Goal: Task Accomplishment & Management: Manage account settings

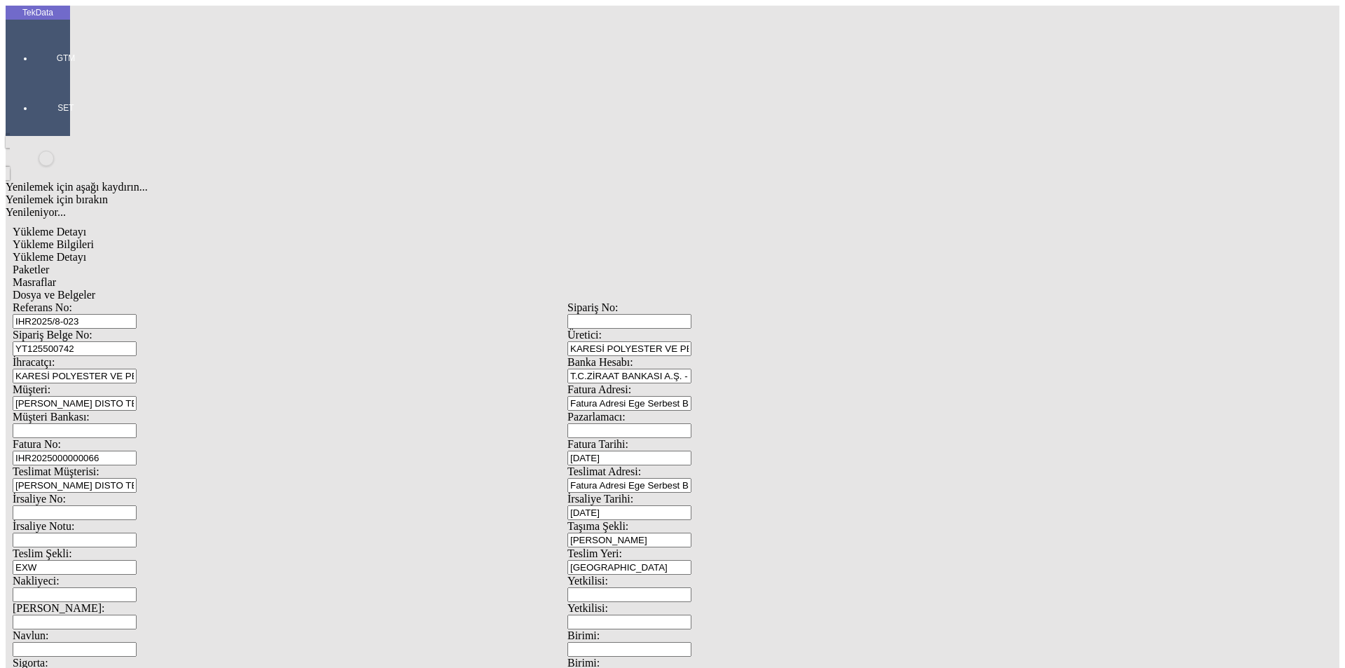
scroll to position [121, 0]
click at [86, 251] on span "Yükleme Detayı" at bounding box center [50, 257] width 74 height 12
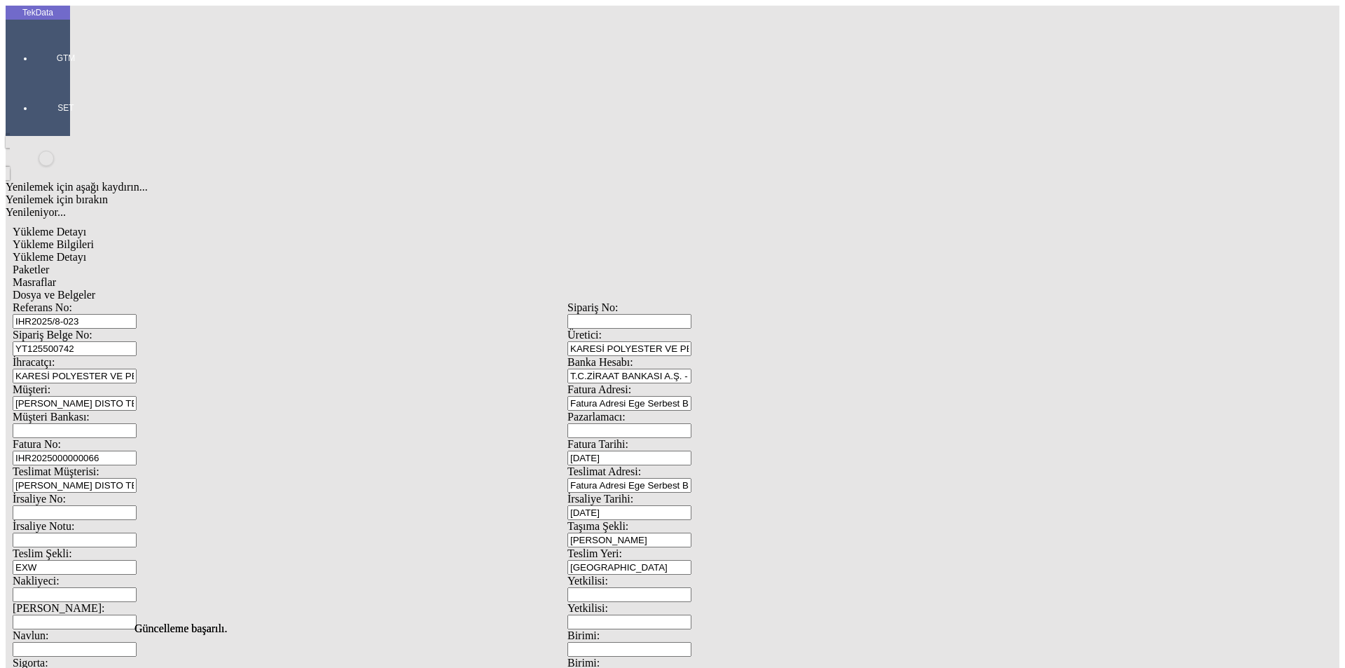
click at [288, 263] on div "Paketler" at bounding box center [568, 269] width 1110 height 13
click at [389, 276] on div "Masraflar" at bounding box center [568, 282] width 1110 height 13
click at [95, 289] on span "Dosya ve Belgeler" at bounding box center [54, 295] width 83 height 12
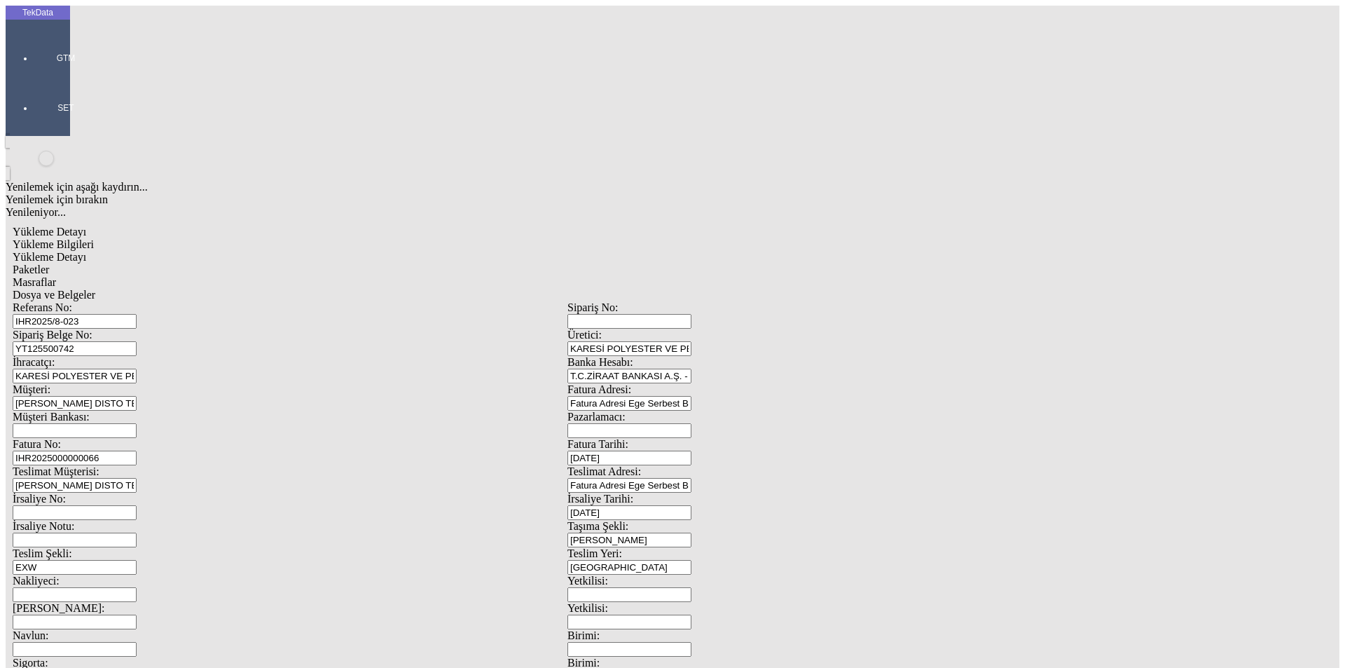
drag, startPoint x: 116, startPoint y: 104, endPoint x: 148, endPoint y: 100, distance: 31.8
click at [95, 289] on span "Dosya ve Belgeler" at bounding box center [54, 295] width 83 height 12
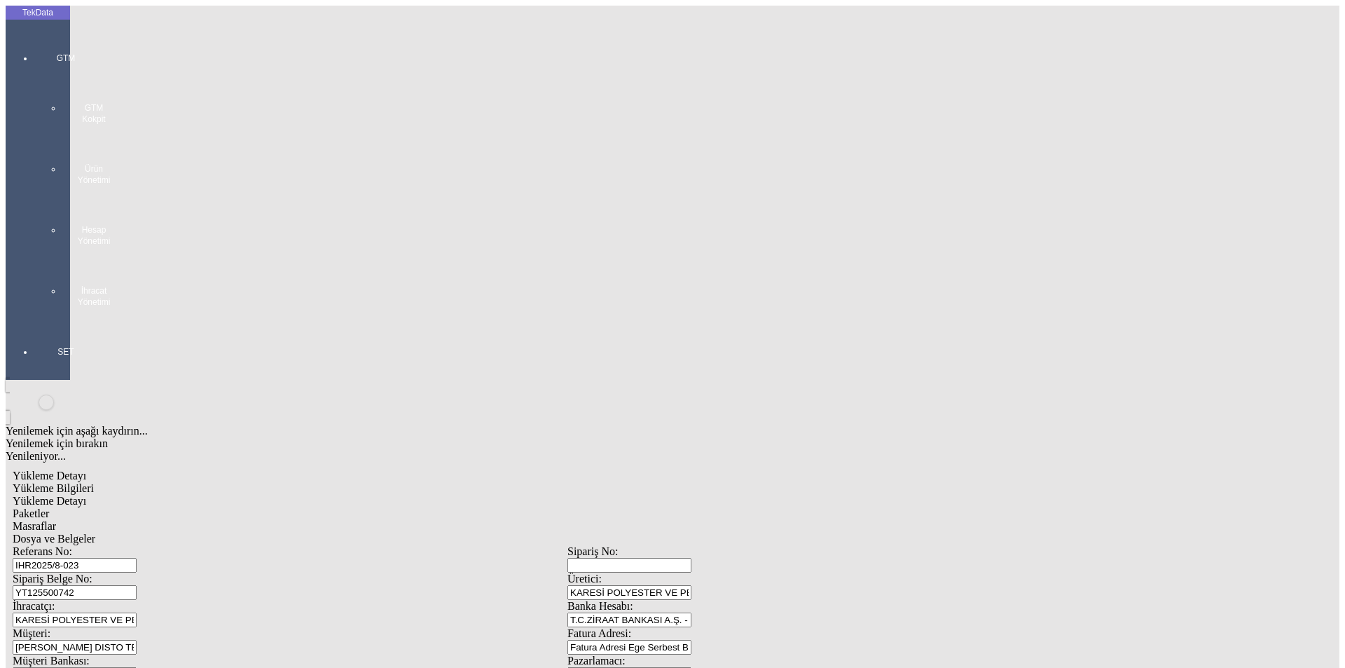
click at [34, 53] on div "GTM GTM Kokpit Ürün Yönetimi Hesap Yönetimi İhracat Yönetimi" at bounding box center [66, 175] width 64 height 294
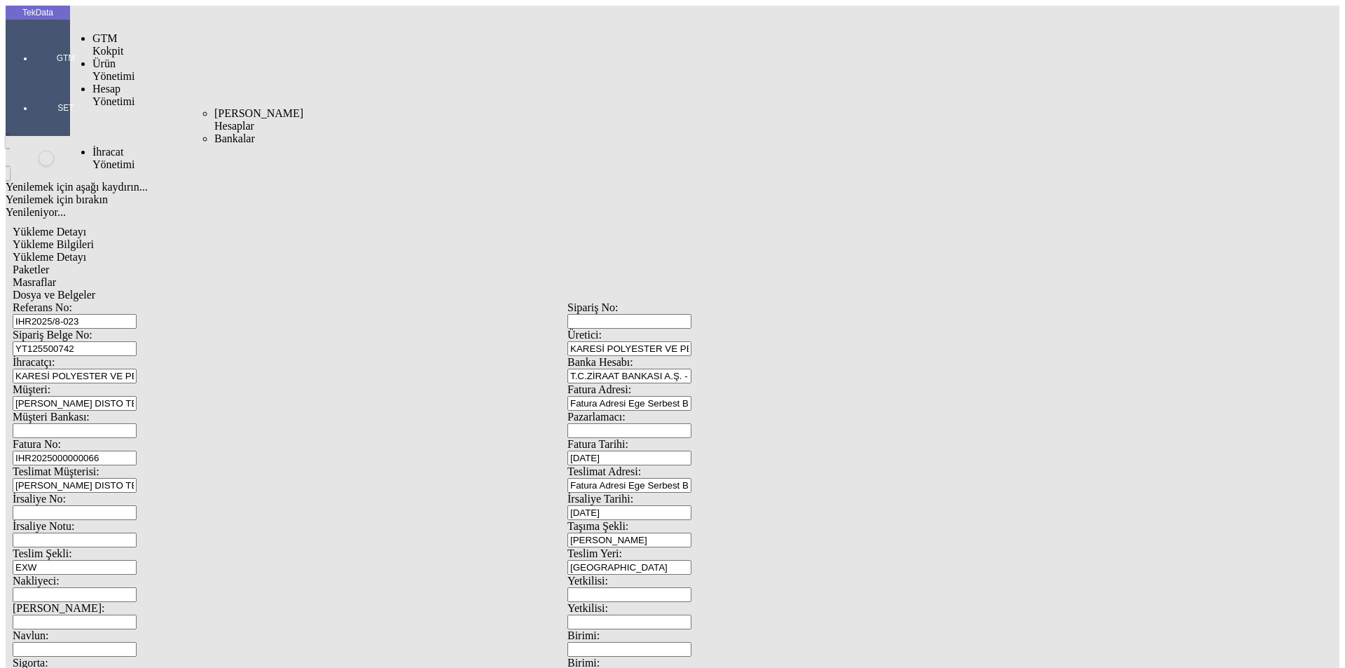
click at [98, 146] on div "İhracat Yönetimi" at bounding box center [111, 158] width 36 height 25
click at [170, 238] on div "Yükleme Bilgileri" at bounding box center [568, 244] width 1110 height 13
drag, startPoint x: 33, startPoint y: 41, endPoint x: 85, endPoint y: 78, distance: 64.4
click at [34, 78] on div at bounding box center [66, 78] width 64 height 0
click at [109, 146] on span "İhracat Yönetimi" at bounding box center [114, 158] width 42 height 25
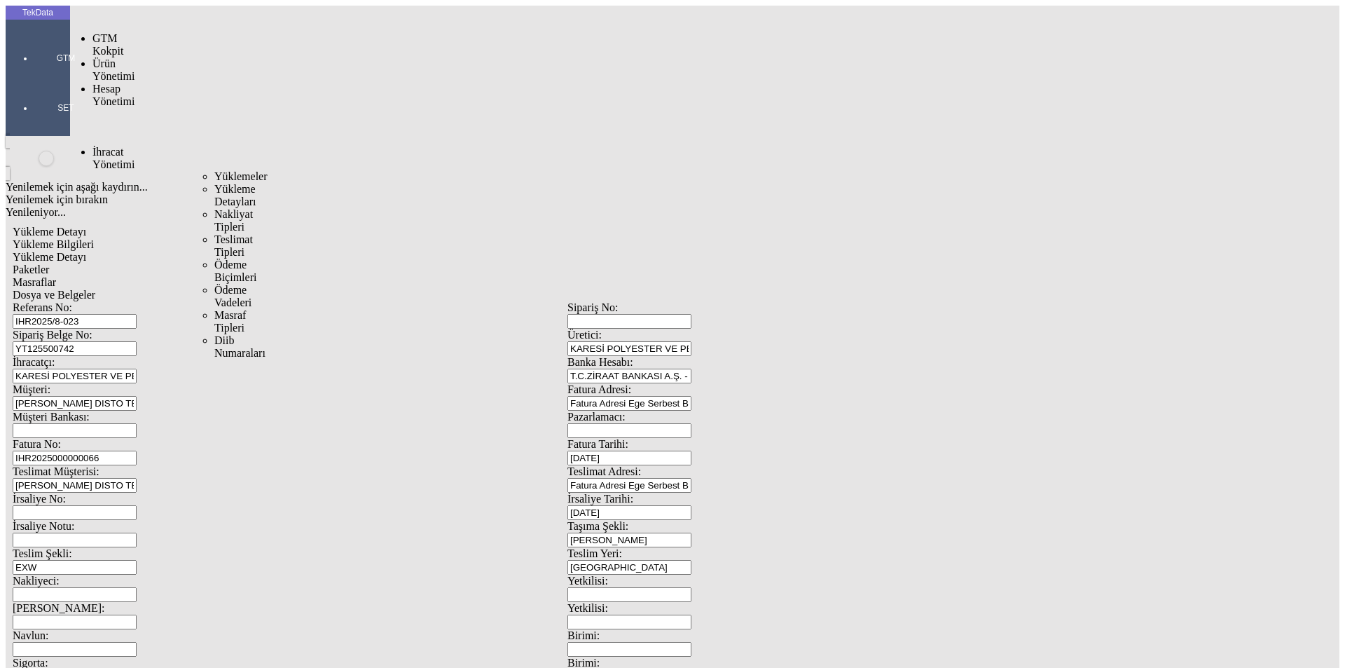
click at [214, 170] on span "Yüklemeler" at bounding box center [240, 176] width 53 height 12
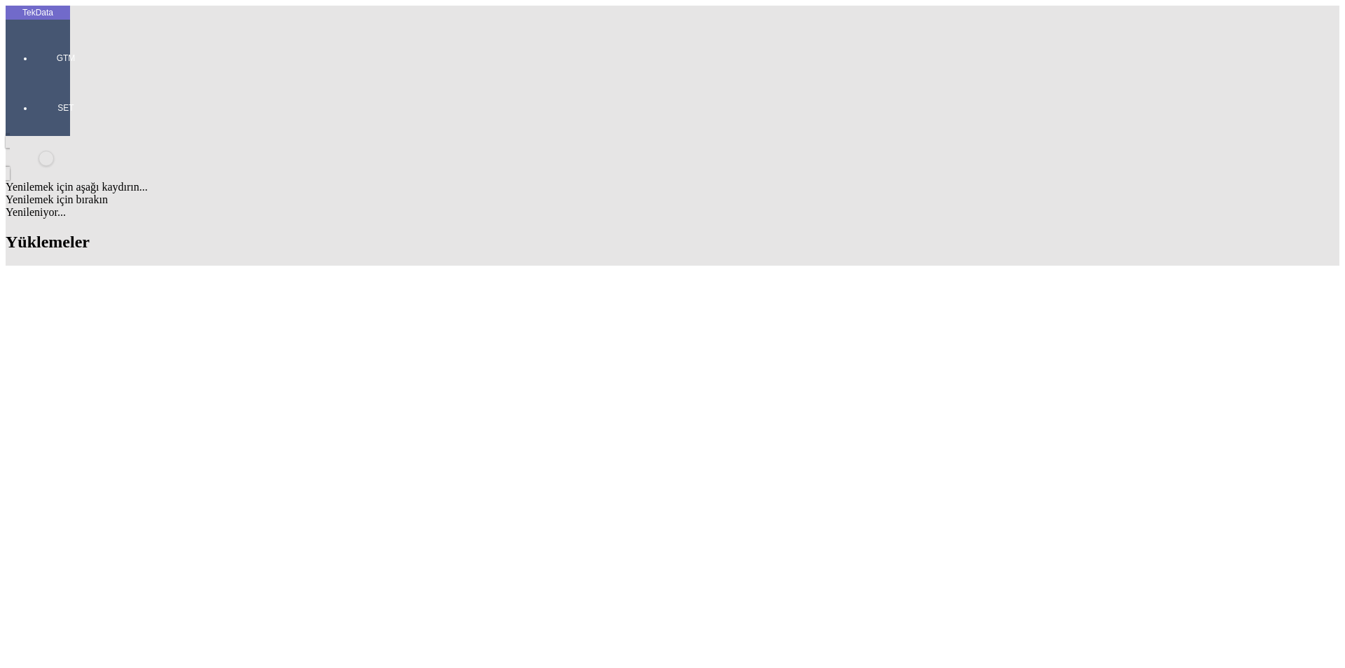
type input "[PERSON_NAME]"
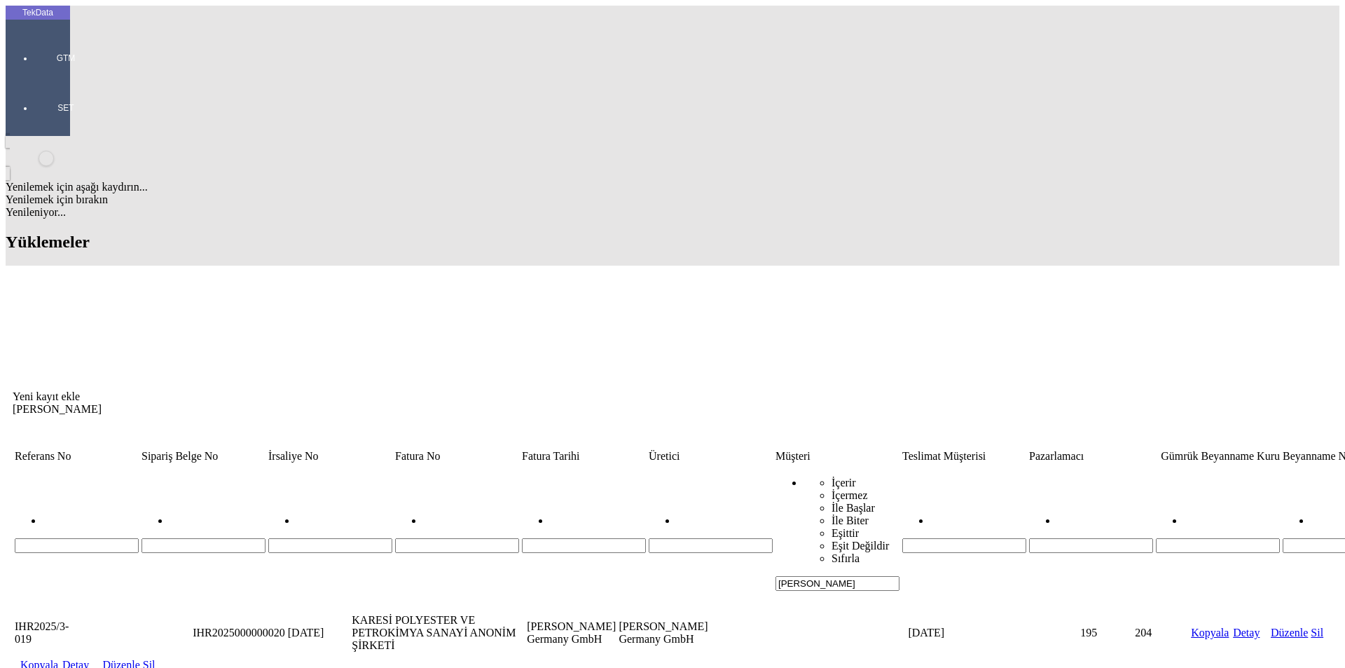
click at [58, 659] on link "Kopyala" at bounding box center [39, 665] width 38 height 12
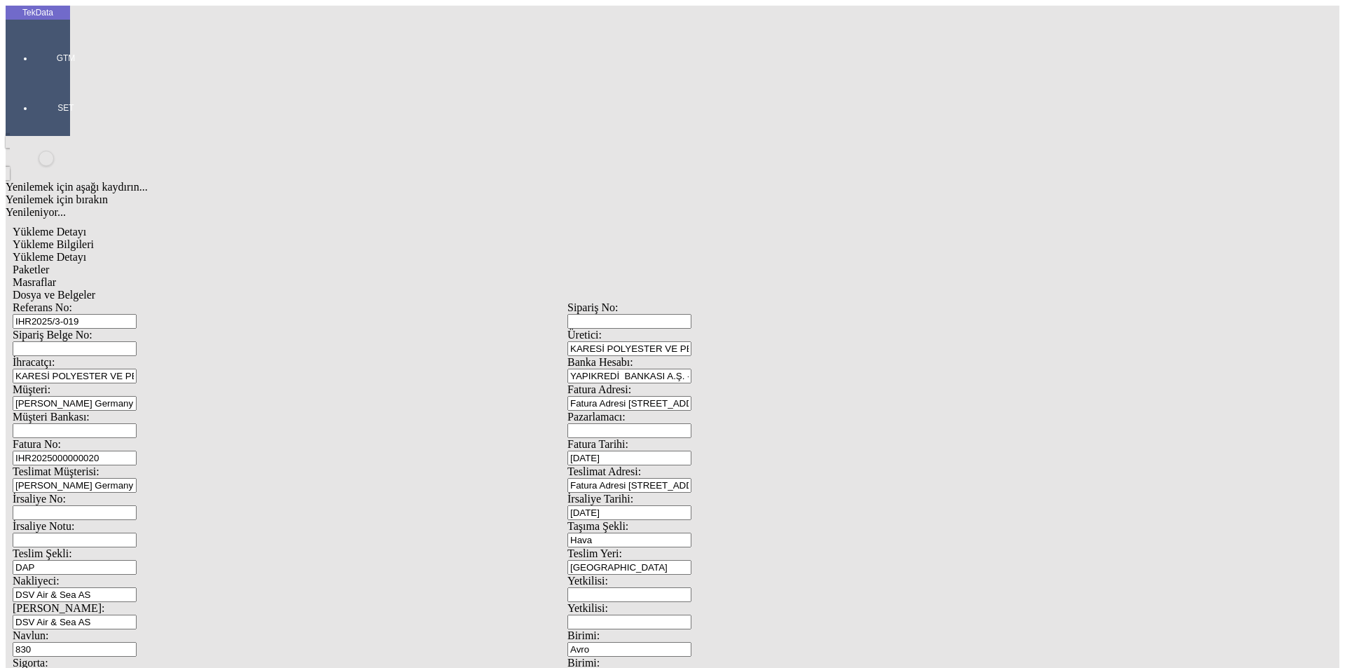
click at [137, 314] on input "IHR2025/3-019" at bounding box center [75, 321] width 124 height 15
type input "IHR2025/8-024"
click at [137, 451] on input "IHR2025000000020" at bounding box center [75, 458] width 124 height 15
type input "IHR20250000000"
type input "[DATE]"
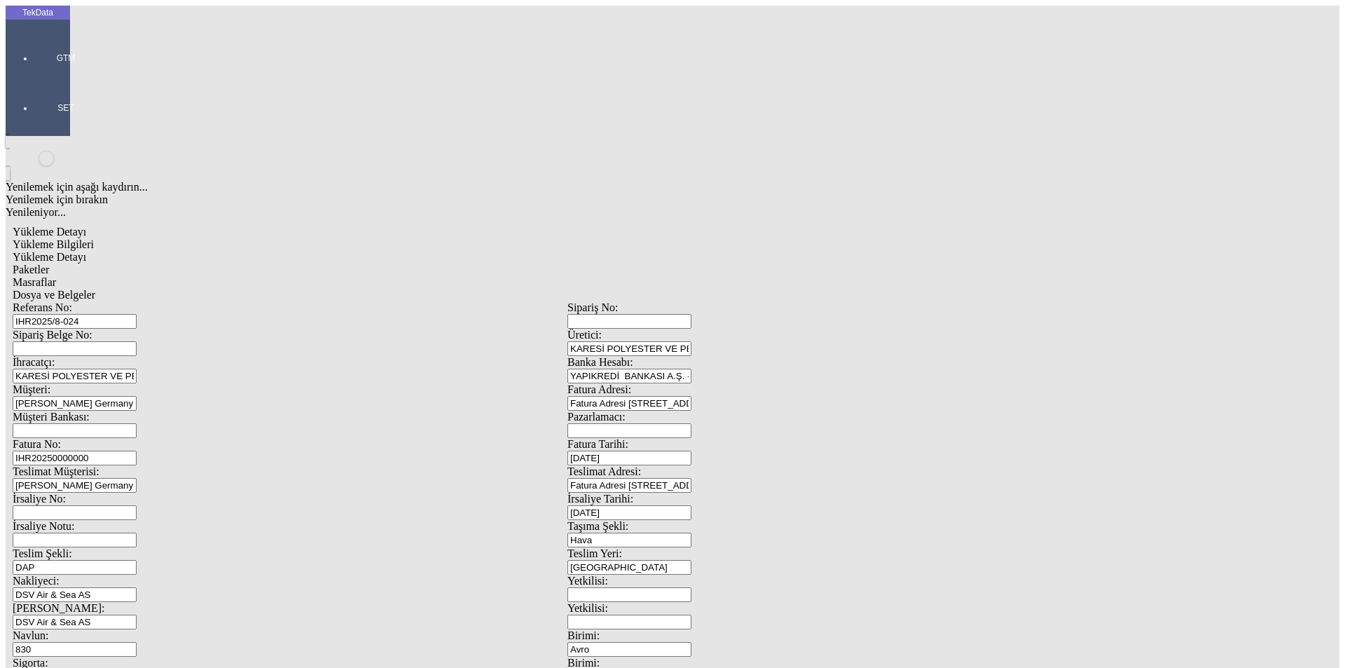
drag, startPoint x: 863, startPoint y: 283, endPoint x: 699, endPoint y: 287, distance: 163.3
click at [699, 493] on div "İrsaliye Tarihi: [DATE]" at bounding box center [845, 506] width 555 height 27
type input "2"
click at [13, 602] on span at bounding box center [13, 602] width 0 height 0
type input "[DATE]"
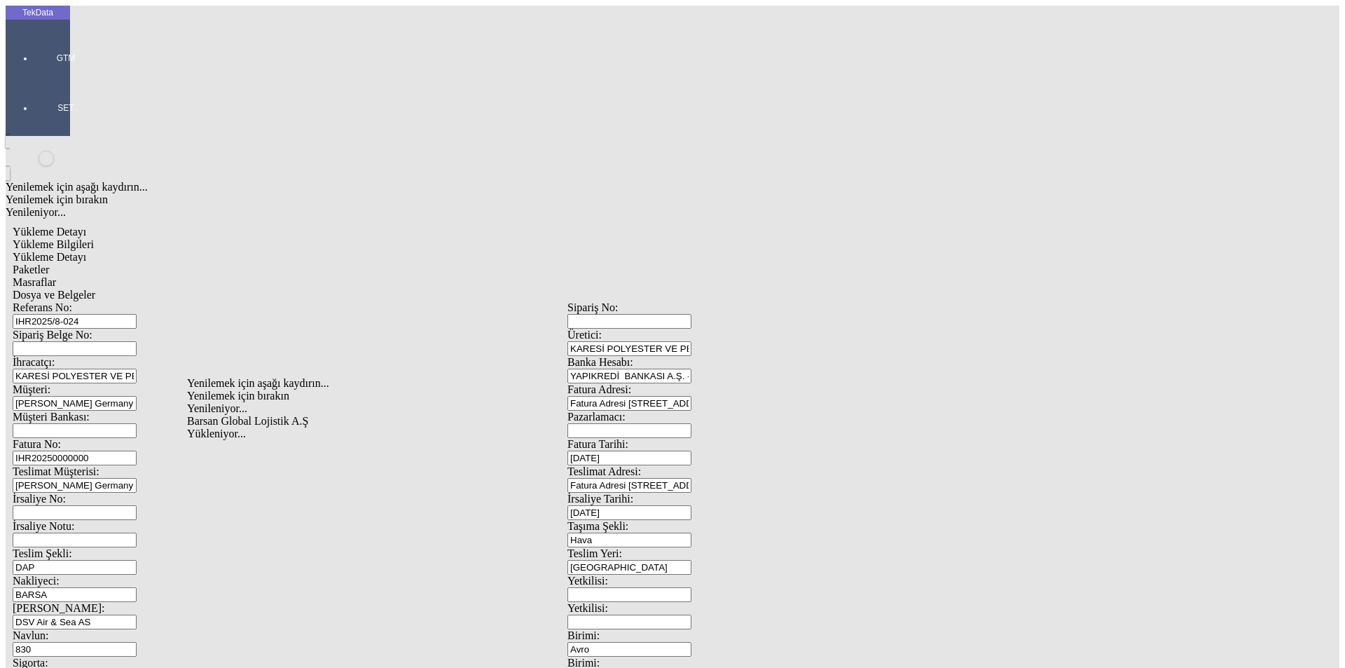
click at [210, 415] on div "Barsan Global Lojistik A.Ş" at bounding box center [438, 421] width 502 height 13
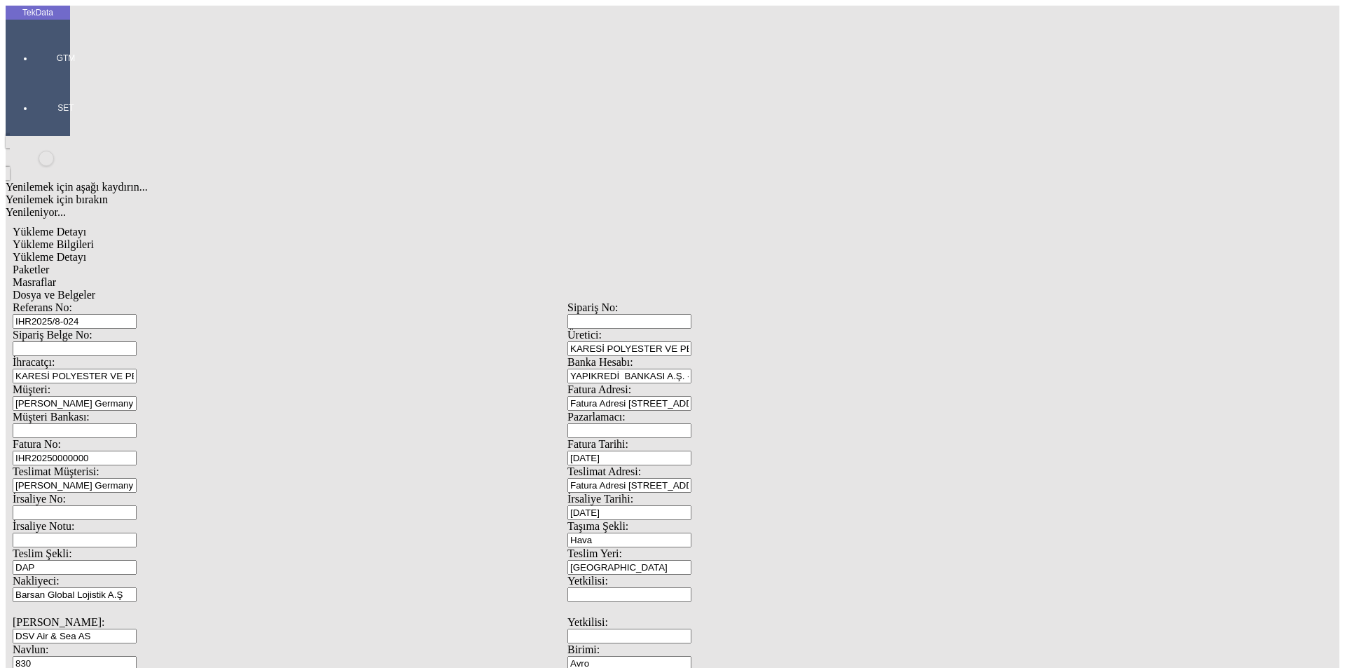
type input "Barsan Global Lojistik A.Ş"
click at [247, 441] on div "Barsan Global Lojistik A.Ş" at bounding box center [438, 447] width 502 height 13
type input "Barsan Global Lojistik A.Ş"
drag, startPoint x: 245, startPoint y: 424, endPoint x: 148, endPoint y: 430, distance: 96.9
click at [148, 657] on div "Navlun: 830" at bounding box center [290, 670] width 555 height 27
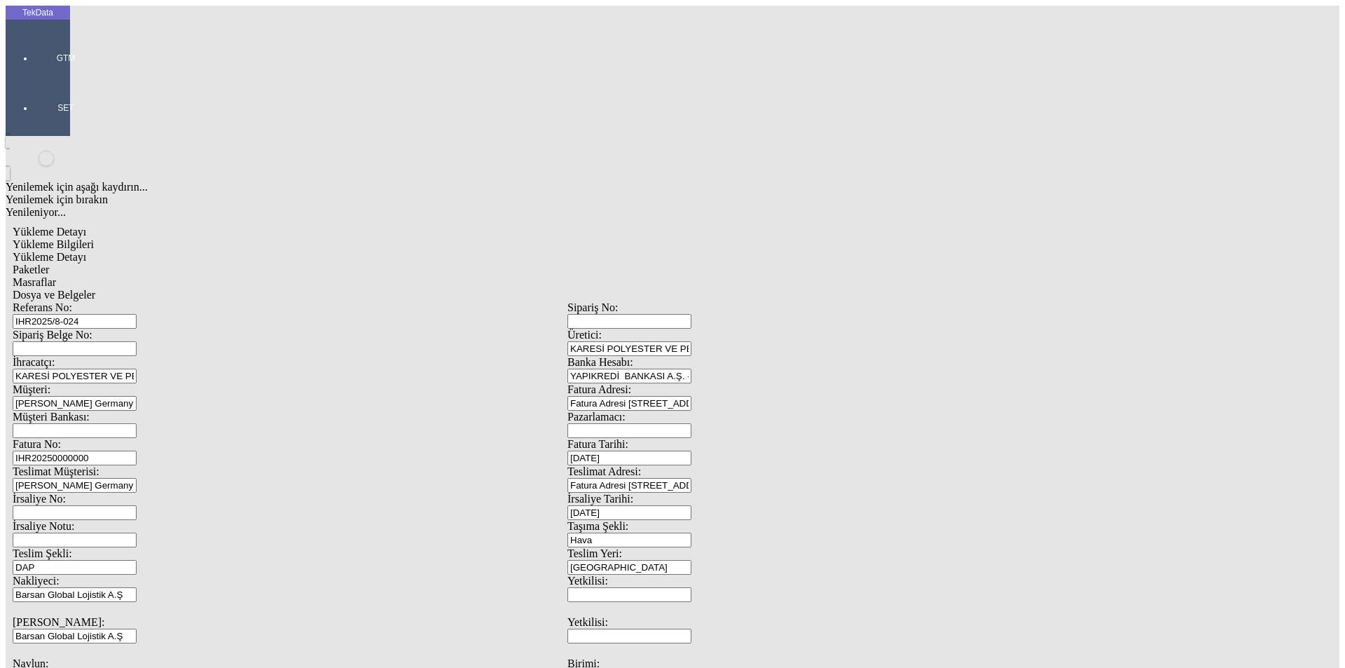
type input "170"
type input "5"
type input "[DATE]"
drag, startPoint x: 243, startPoint y: 612, endPoint x: 104, endPoint y: 620, distance: 139.7
click at [104, 620] on div "Referans No: IHR2025/8-024 Sipariş No: Sipariş Belge No: Üretici: KARESİ POLYES…" at bounding box center [568, 643] width 1110 height 684
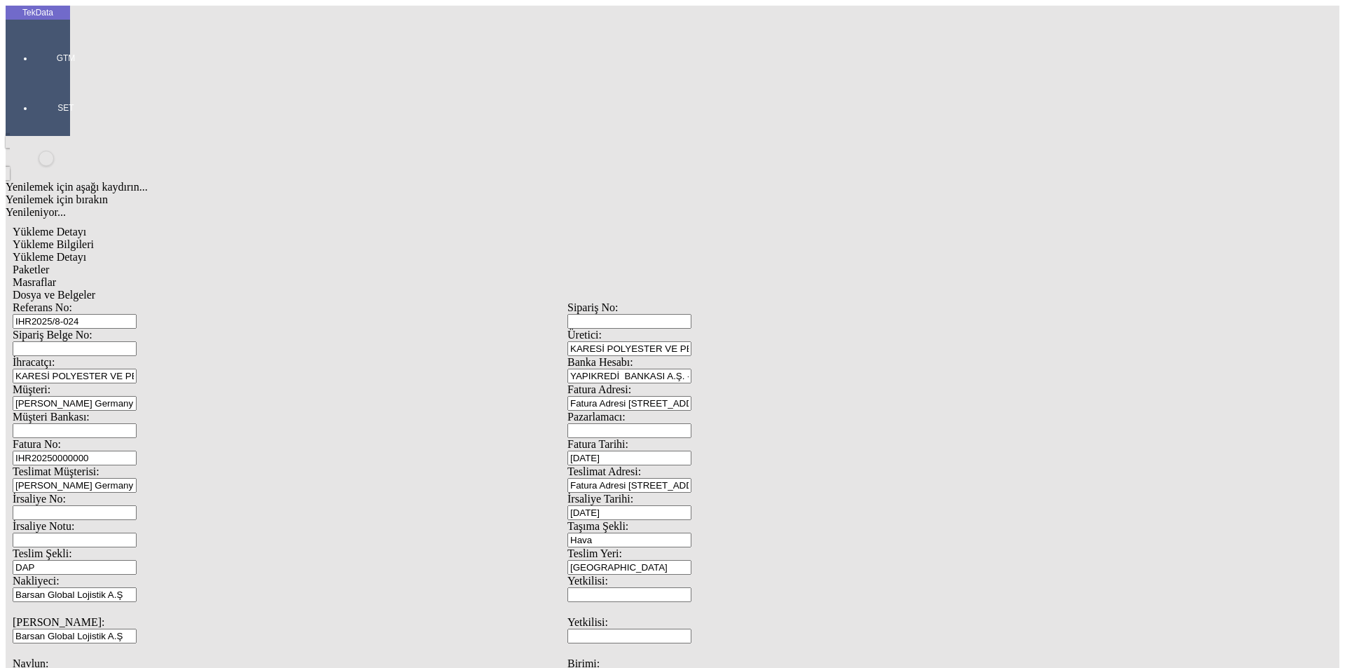
scroll to position [121, 0]
type input "[DATE]"
drag, startPoint x: 203, startPoint y: 536, endPoint x: 172, endPoint y: 539, distance: 31.7
type input "1"
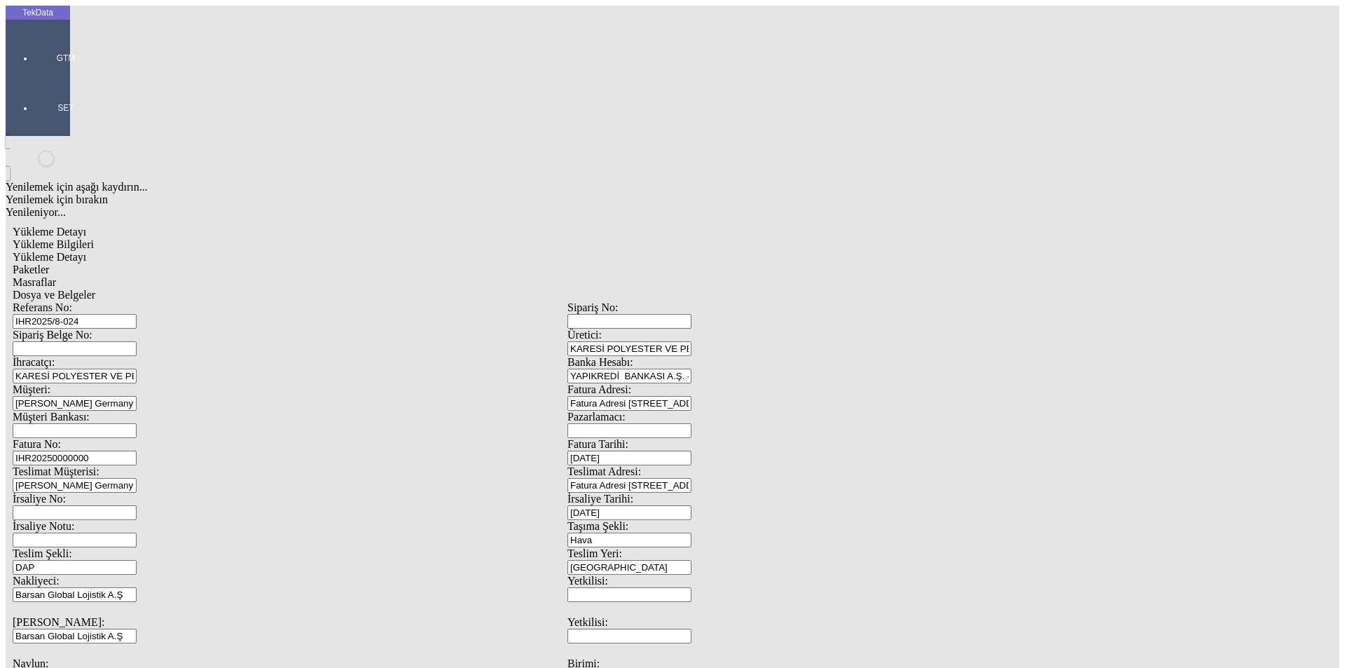
type input "100.5"
drag, startPoint x: 813, startPoint y: 539, endPoint x: 723, endPoint y: 533, distance: 89.9
type input "139.5"
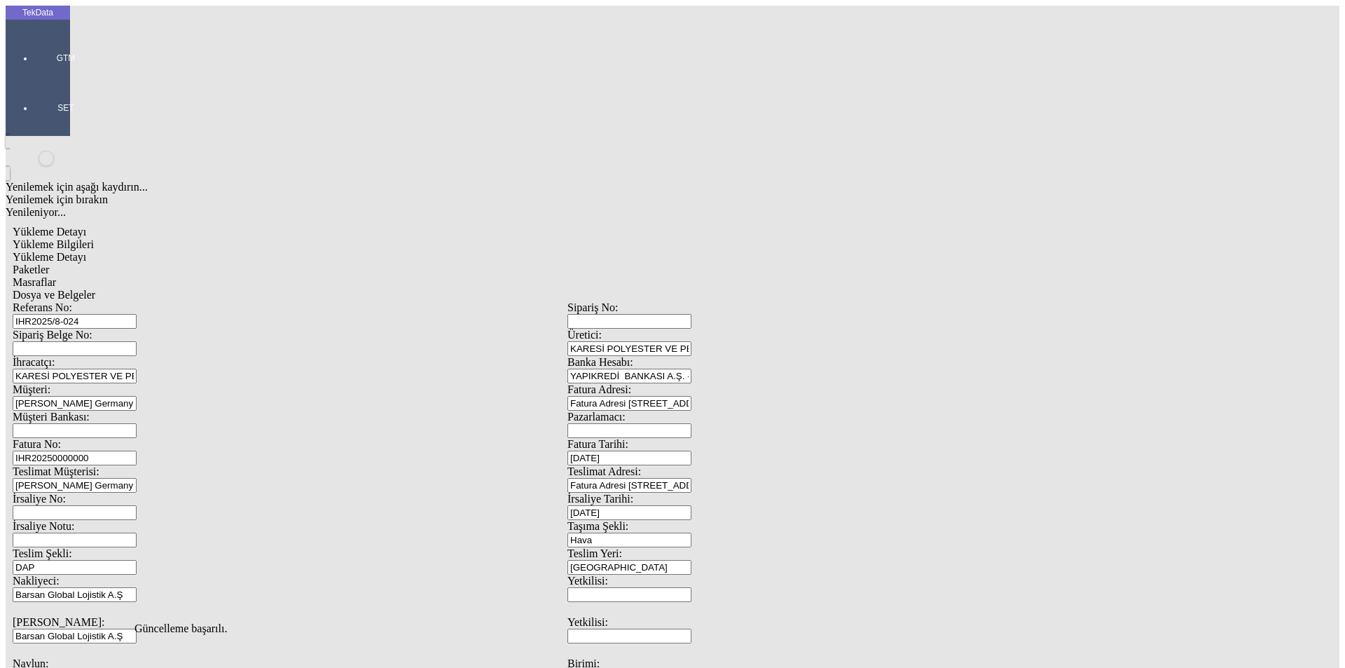
scroll to position [0, 0]
click at [86, 251] on span "Yükleme Detayı" at bounding box center [50, 257] width 74 height 12
drag, startPoint x: 172, startPoint y: 202, endPoint x: 102, endPoint y: 207, distance: 70.2
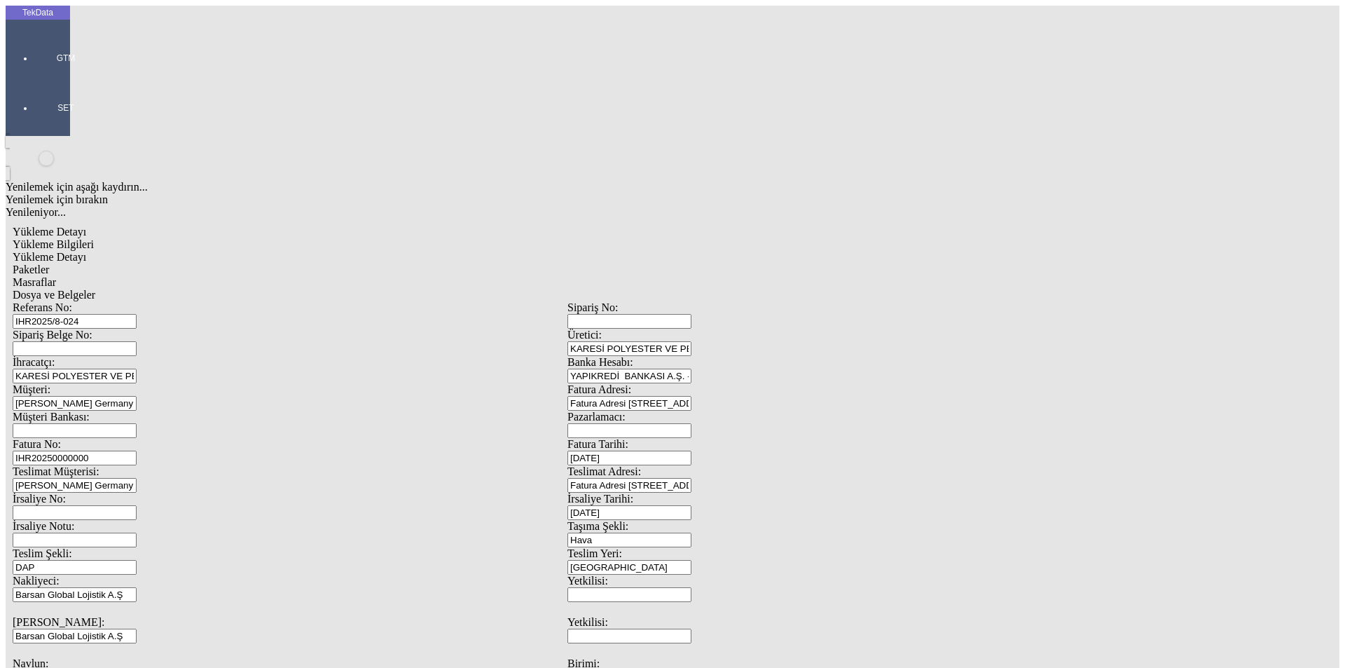
type input "2"
drag, startPoint x: 204, startPoint y: 232, endPoint x: 114, endPoint y: 232, distance: 89.7
drag, startPoint x: 185, startPoint y: 233, endPoint x: 128, endPoint y: 233, distance: 57.5
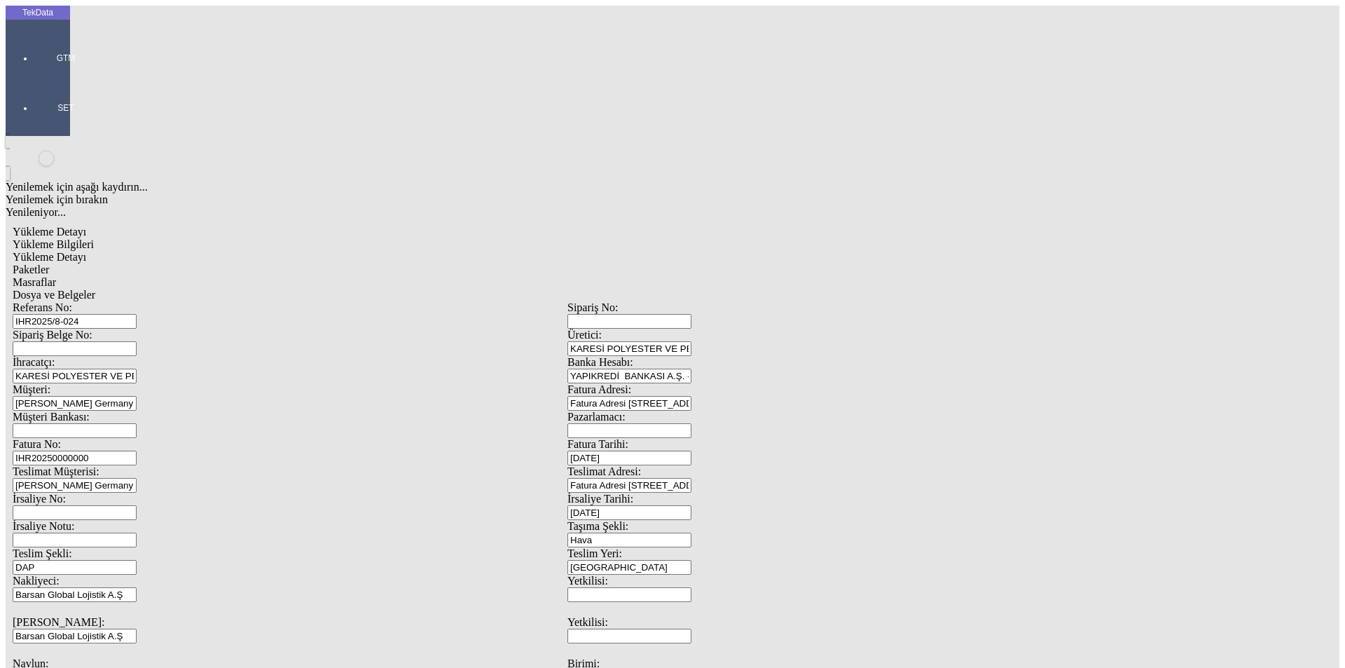
type input "150"
drag, startPoint x: 793, startPoint y: 256, endPoint x: 723, endPoint y: 256, distance: 69.4
type input "100.5"
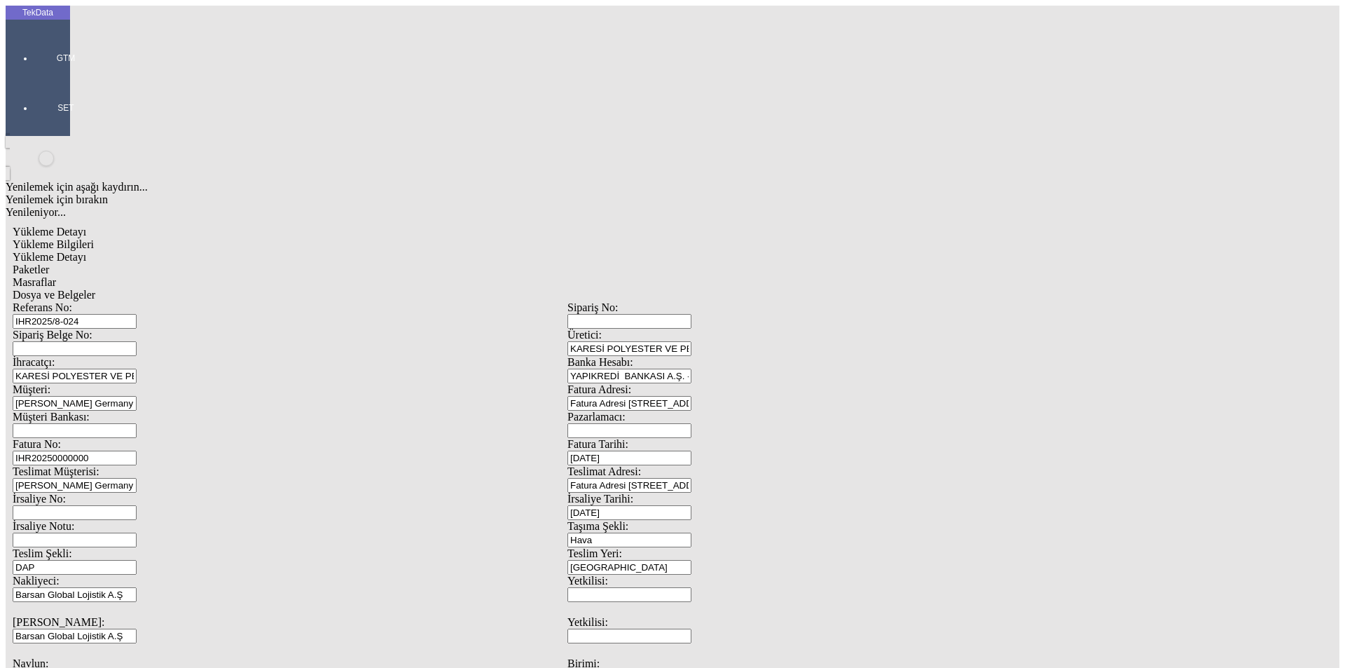
type input "139.5"
click at [303, 263] on div "Paketler" at bounding box center [568, 269] width 1110 height 13
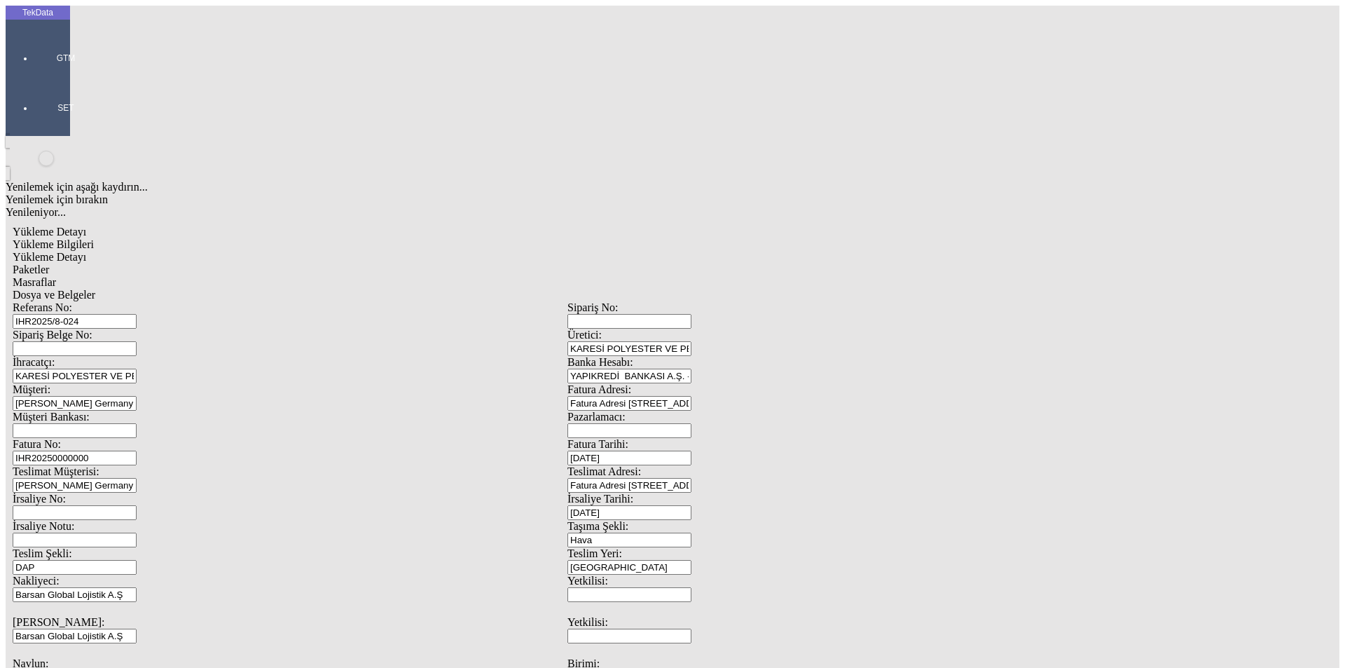
type input "2"
click at [56, 276] on span "Masraflar" at bounding box center [34, 282] width 43 height 12
click at [95, 289] on span "Dosya ve Belgeler" at bounding box center [54, 295] width 83 height 12
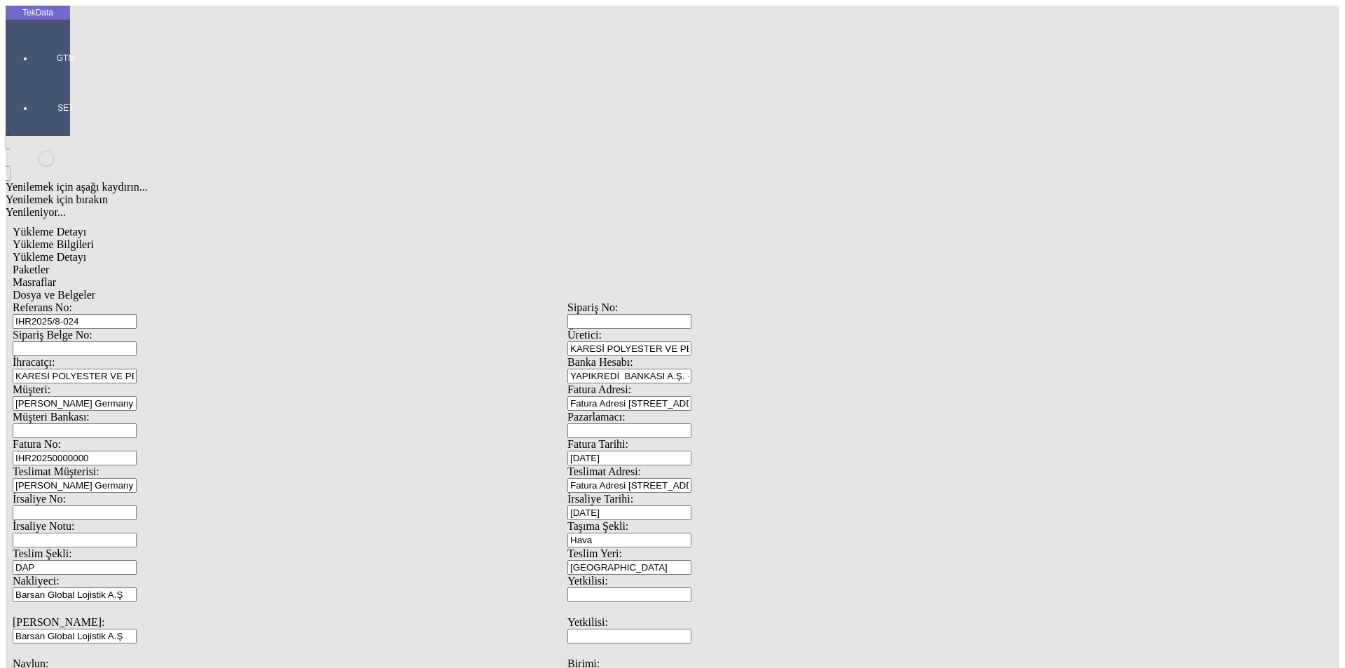
click at [94, 238] on span "Yükleme Bilgileri" at bounding box center [53, 244] width 81 height 12
drag, startPoint x: 271, startPoint y: 106, endPoint x: 163, endPoint y: 100, distance: 108.8
click at [163, 301] on div "Referans No: IHR2025/8-024" at bounding box center [290, 314] width 555 height 27
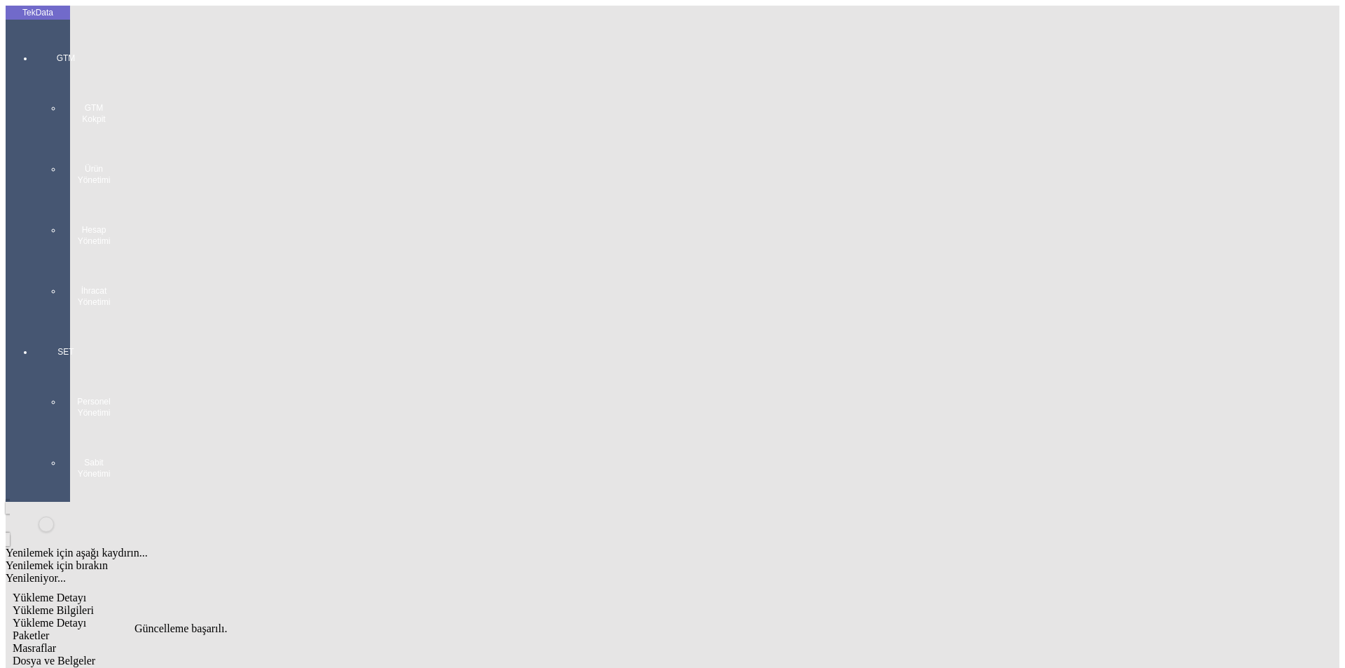
click at [34, 41] on div "GTM GTM Kokpit Ürün Yönetimi Hesap Yönetimi İhracat Yönetimi" at bounding box center [66, 175] width 64 height 294
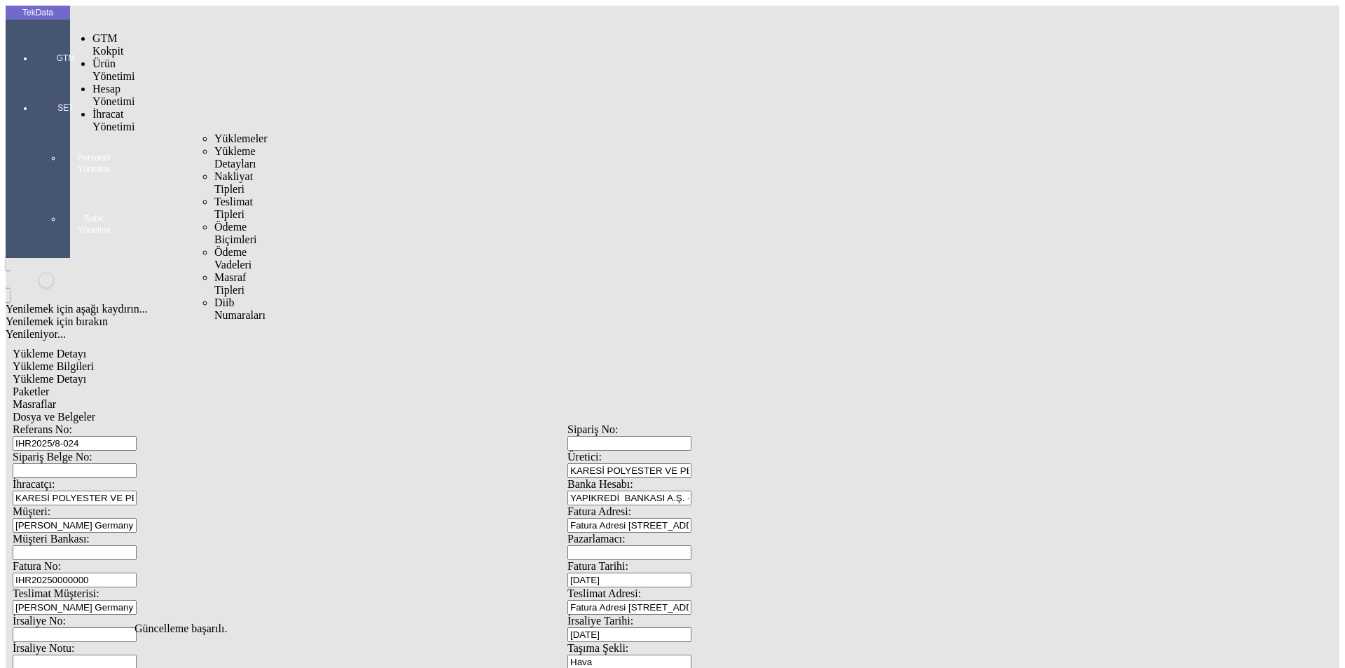
click at [116, 108] on span "İhracat Yönetimi" at bounding box center [114, 120] width 42 height 25
click at [214, 132] on span "Yüklemeler" at bounding box center [240, 138] width 53 height 12
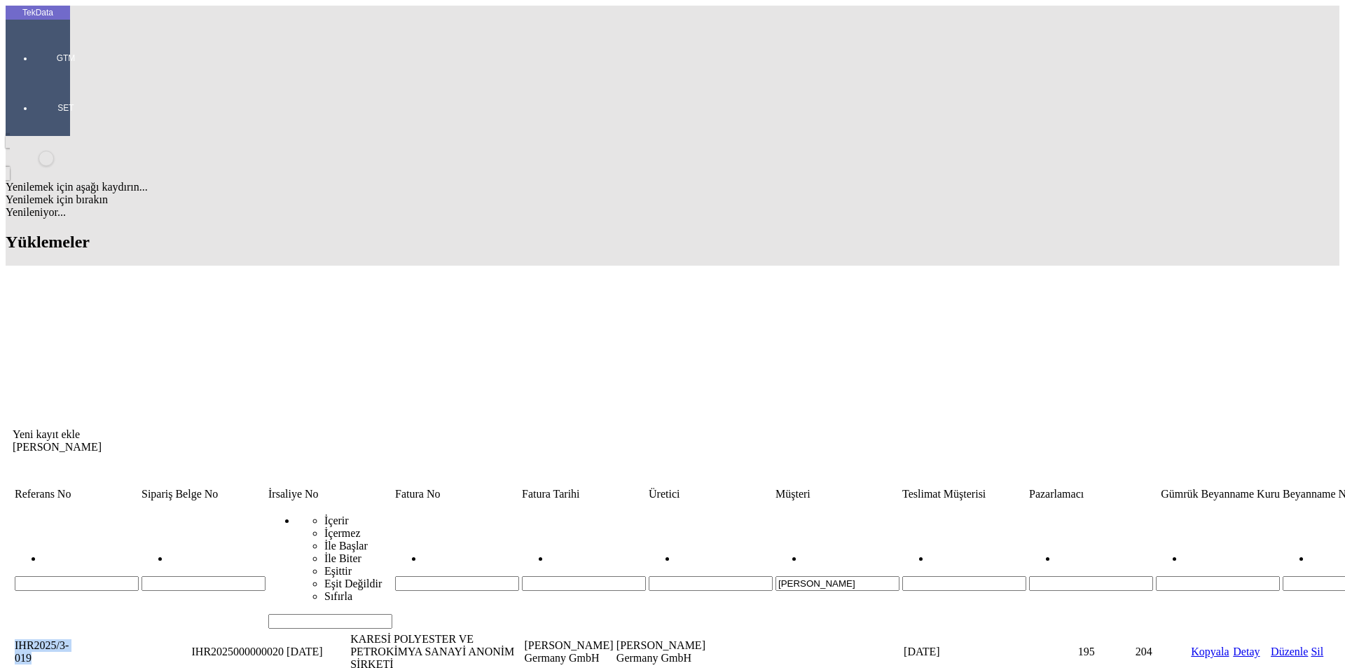
drag, startPoint x: 139, startPoint y: 127, endPoint x: 74, endPoint y: 132, distance: 64.7
click at [74, 632] on td "IHR2025/3-019" at bounding box center [48, 651] width 69 height 39
copy td "IHR2025/3-019"
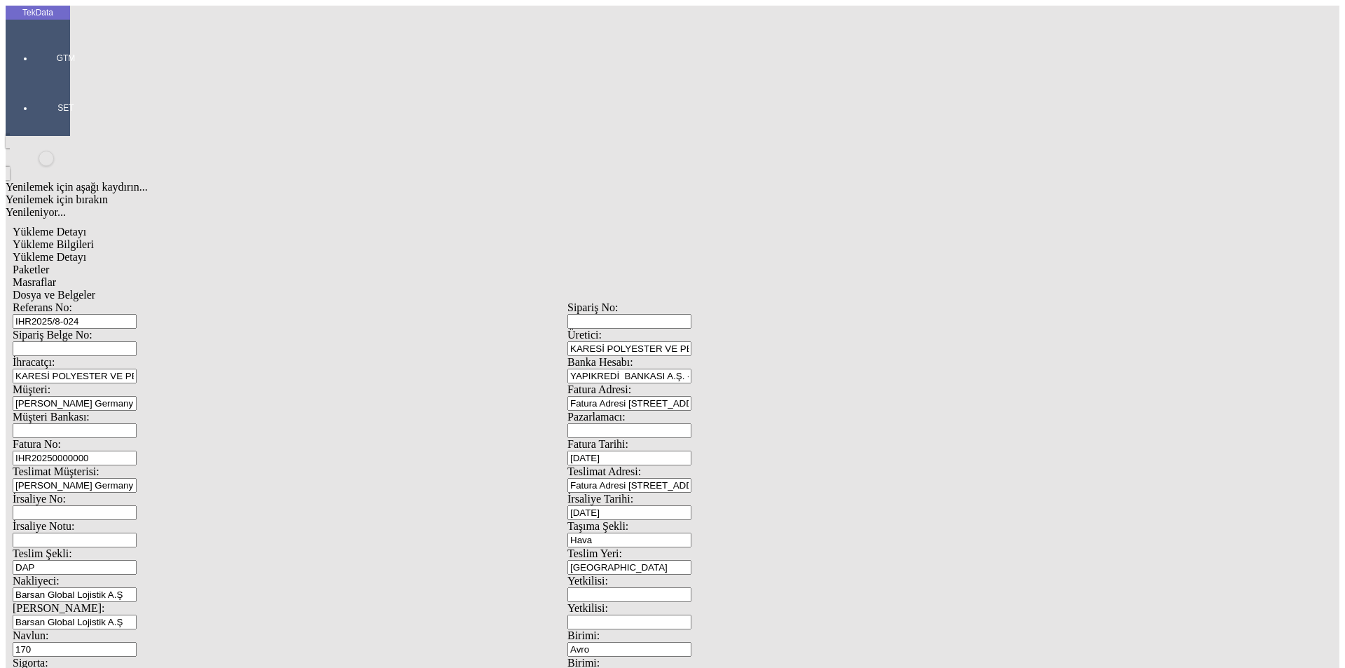
drag, startPoint x: 273, startPoint y: 107, endPoint x: 176, endPoint y: 107, distance: 96.7
click at [176, 301] on div "Referans No: IHR2025/8-024" at bounding box center [290, 314] width 555 height 27
click at [545, 289] on div "Dosya ve Belgeler" at bounding box center [568, 295] width 1110 height 13
click at [95, 289] on span "Dosya ve Belgeler" at bounding box center [54, 295] width 83 height 12
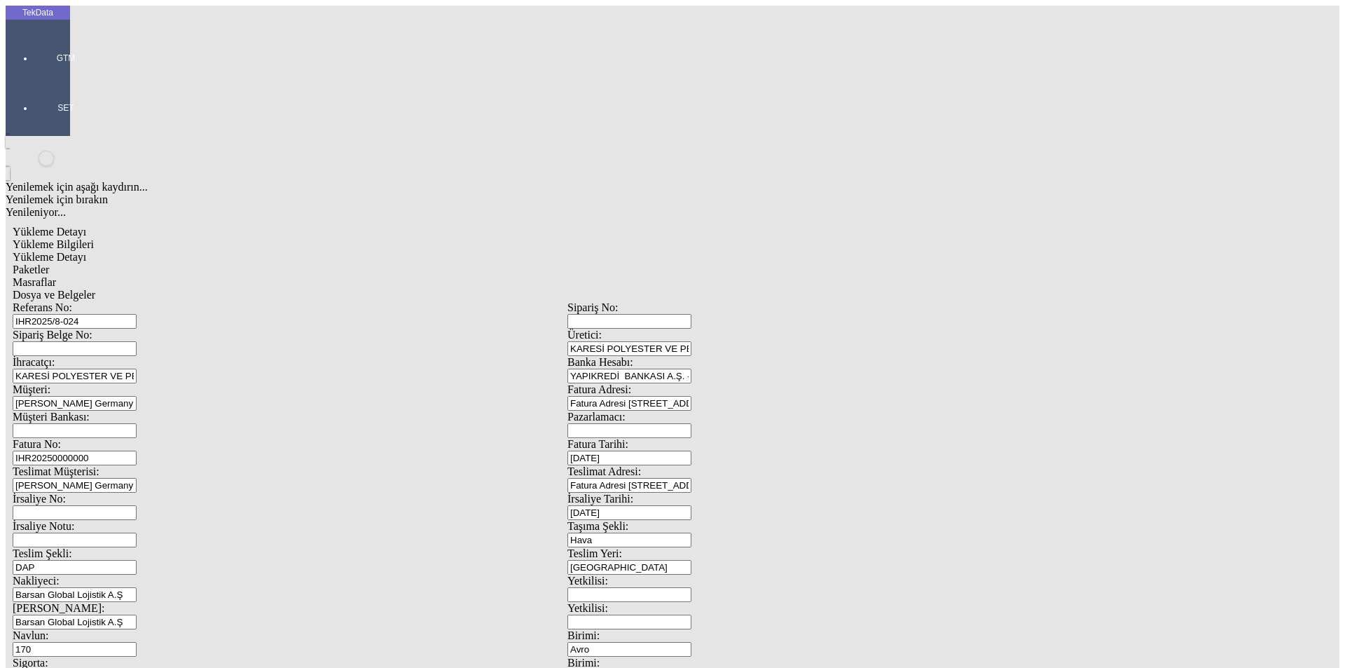
click at [34, 78] on div at bounding box center [66, 78] width 64 height 0
click at [102, 57] on span "Ürün Yönetimi" at bounding box center [114, 69] width 42 height 25
click at [214, 82] on span "Ürünler ve Hizmetler" at bounding box center [236, 100] width 45 height 37
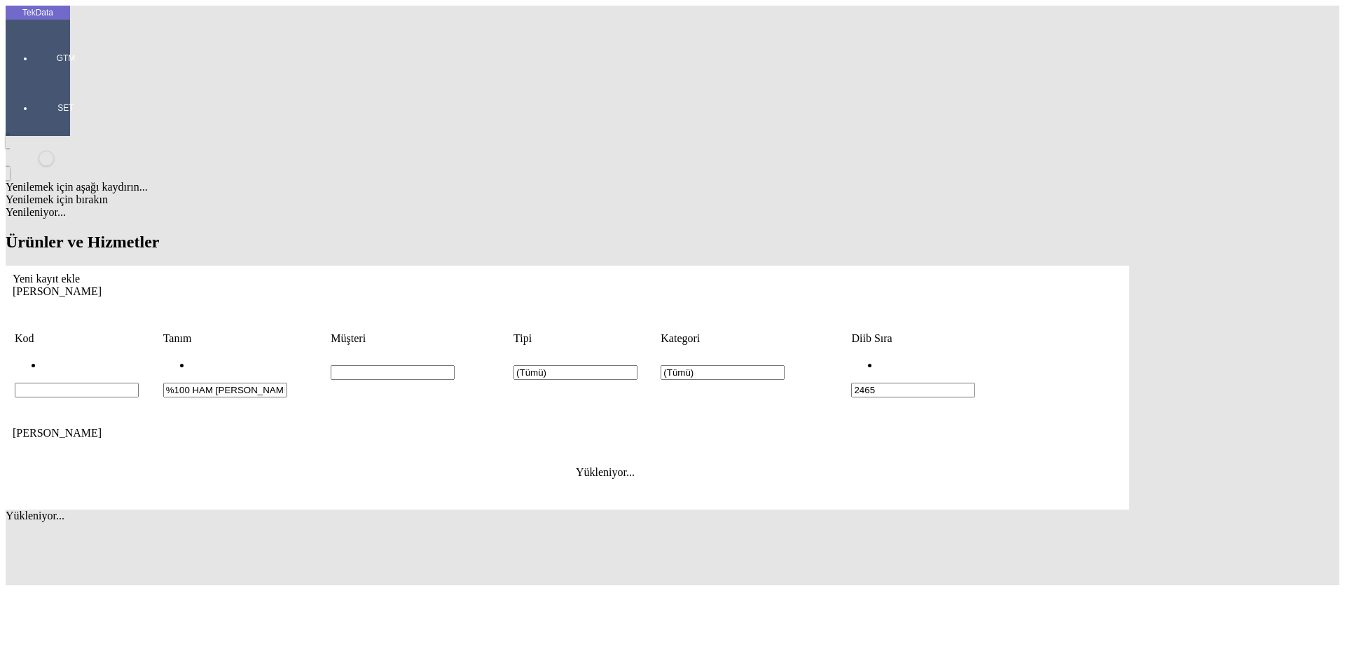
drag, startPoint x: 360, startPoint y: 114, endPoint x: 178, endPoint y: 126, distance: 182.6
click at [191, 273] on div "Yeni kayıt ekle Sütun Seçici Kod Tanım Müşteri Tipi Kategori Diib Sıra %100 HAM…" at bounding box center [568, 388] width 1110 height 231
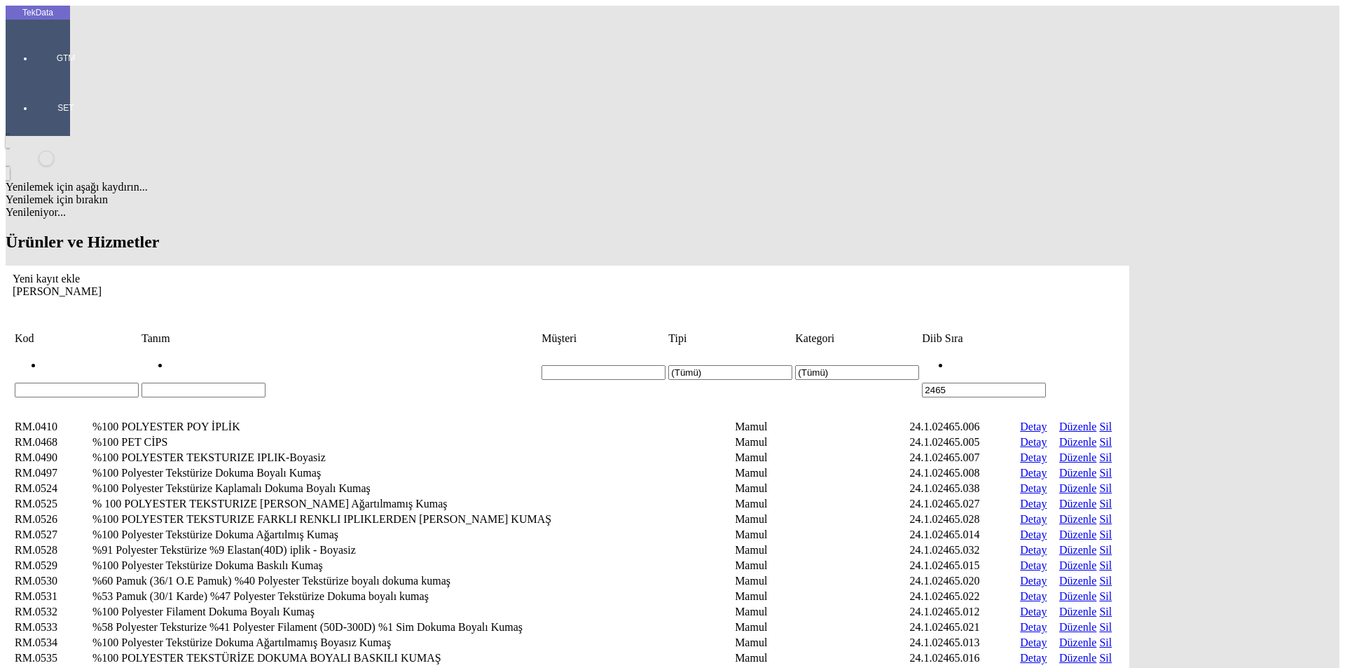
click at [1047, 331] on td "Diib Sıra" at bounding box center [984, 338] width 125 height 14
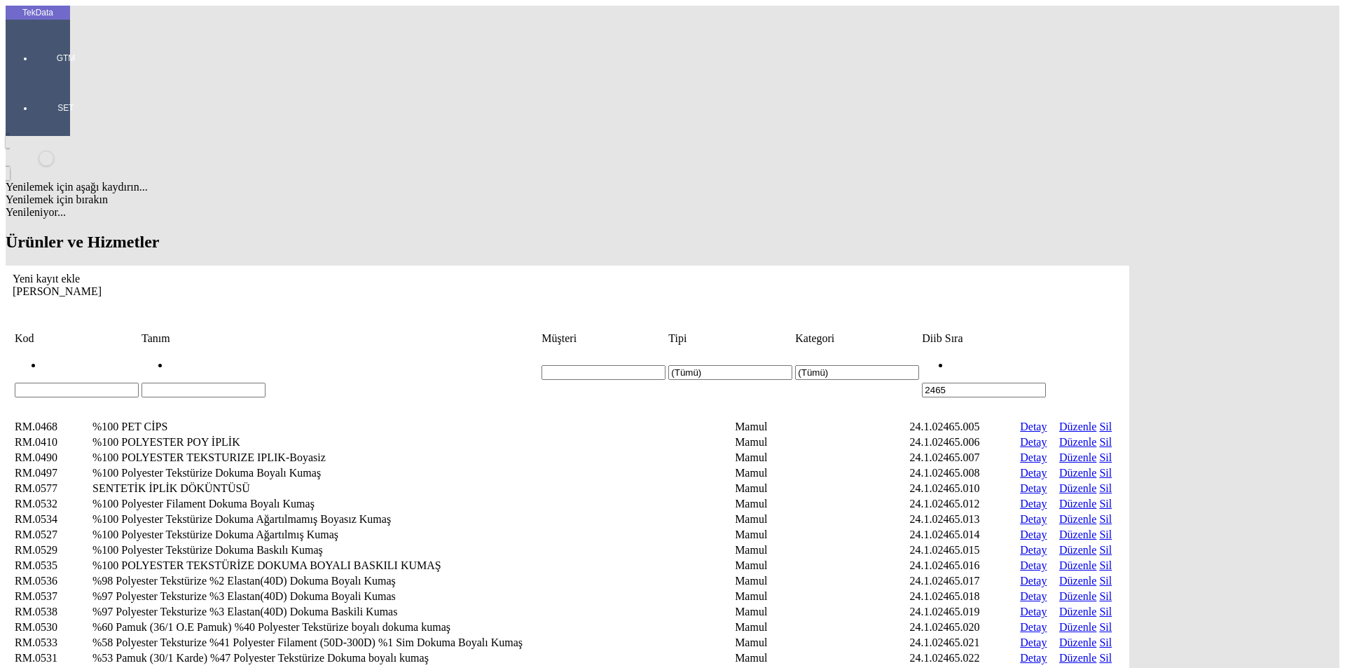
click at [1018, 620] on td "24.1.02465.020" at bounding box center [963, 627] width 109 height 14
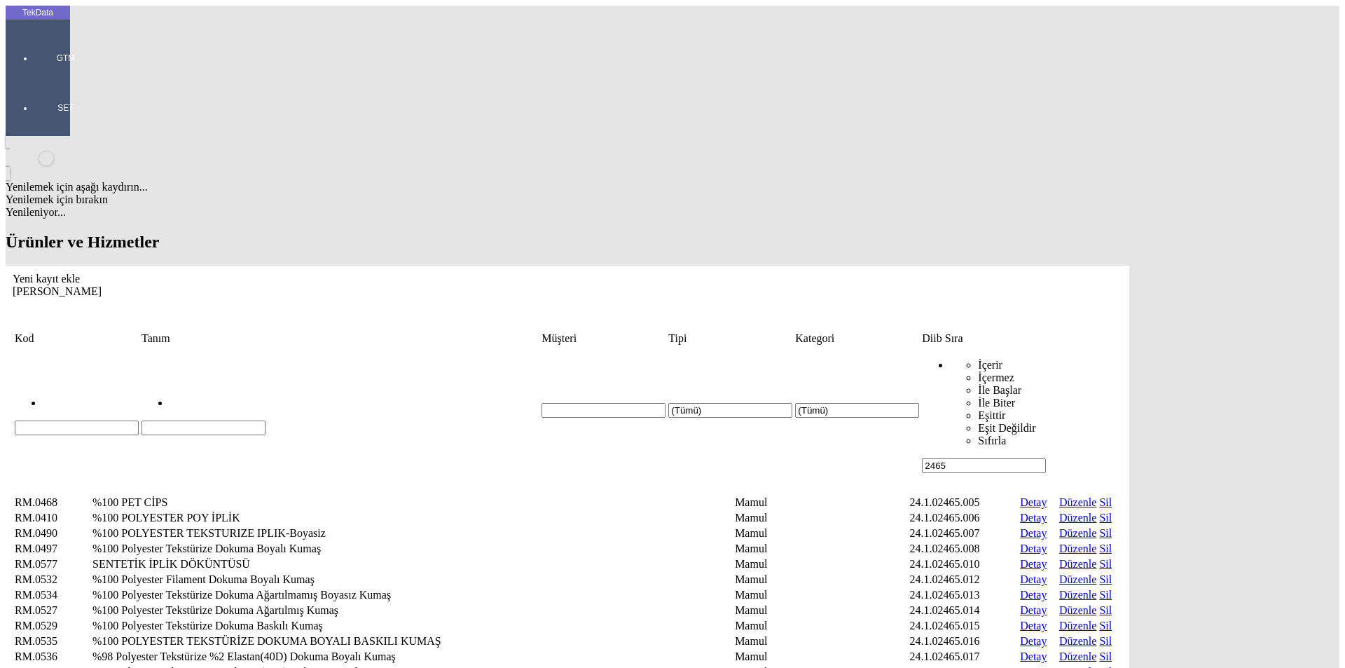
click at [13, 273] on icon "Yeni kayıt ekle" at bounding box center [13, 279] width 0 height 12
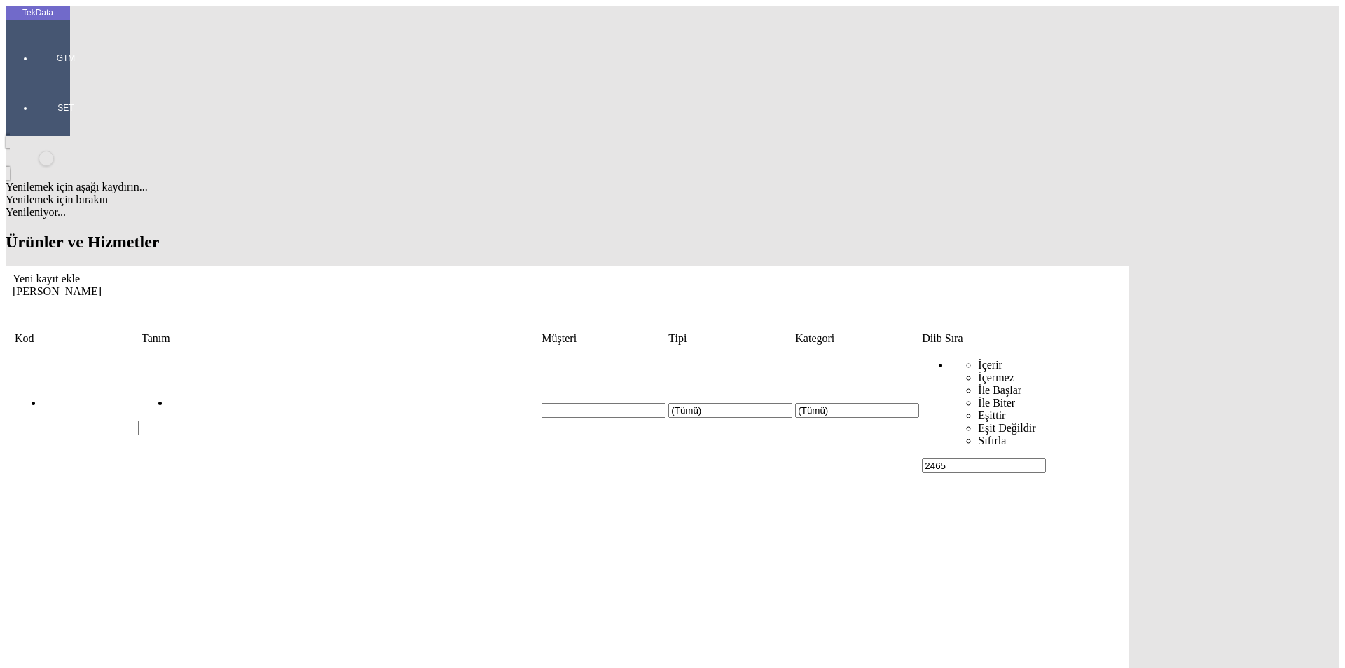
paste input "%55 Pamuk %45 Polyester Tekstürize Dokuma Boyalı Kumaş"
type input "%55 Pamuk %45 Polyester Tekstürize Dokuma Boyalı Kumaş"
click at [795, 226] on div "Mamul" at bounding box center [1045, 232] width 552 height 13
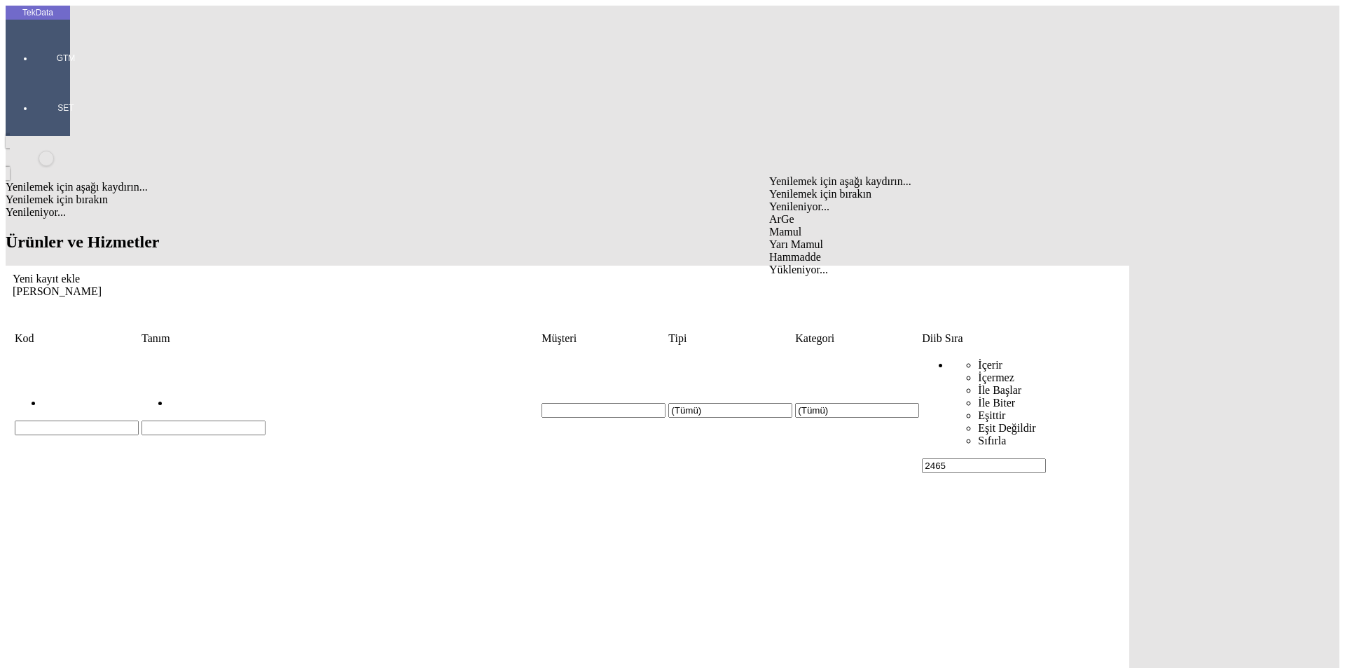
type input "Mamul"
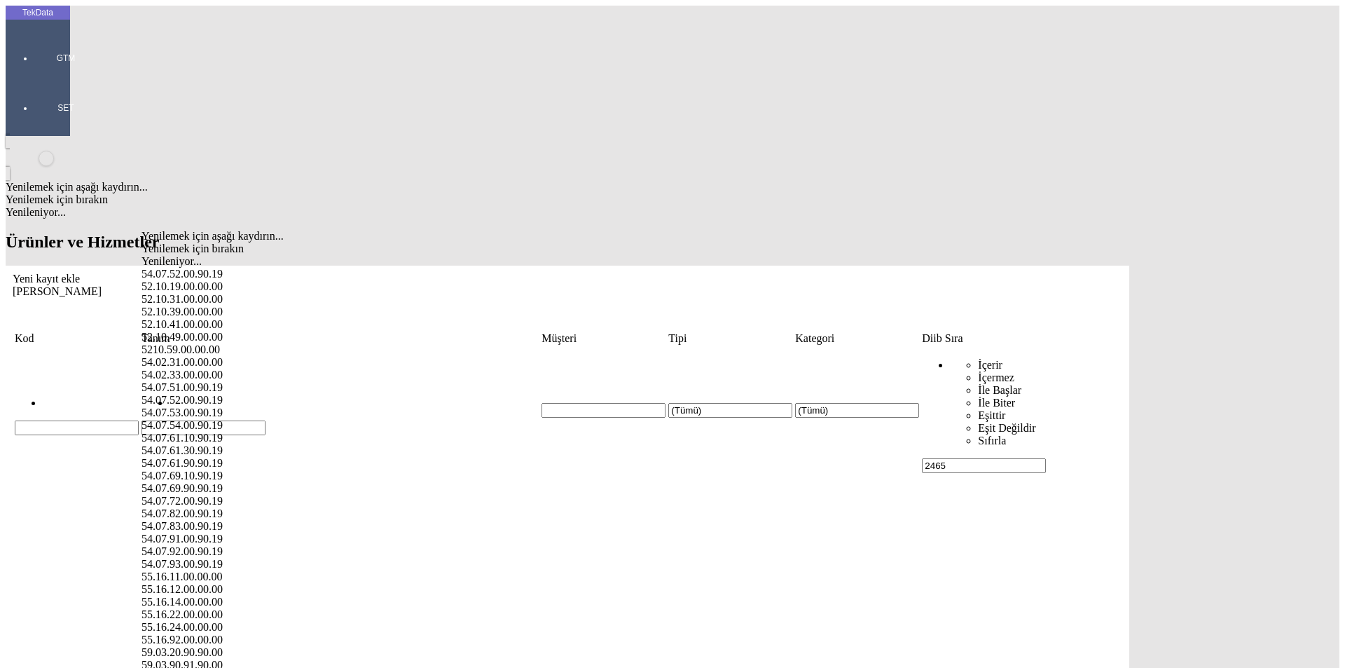
paste input "52.10.39.00.00.00"
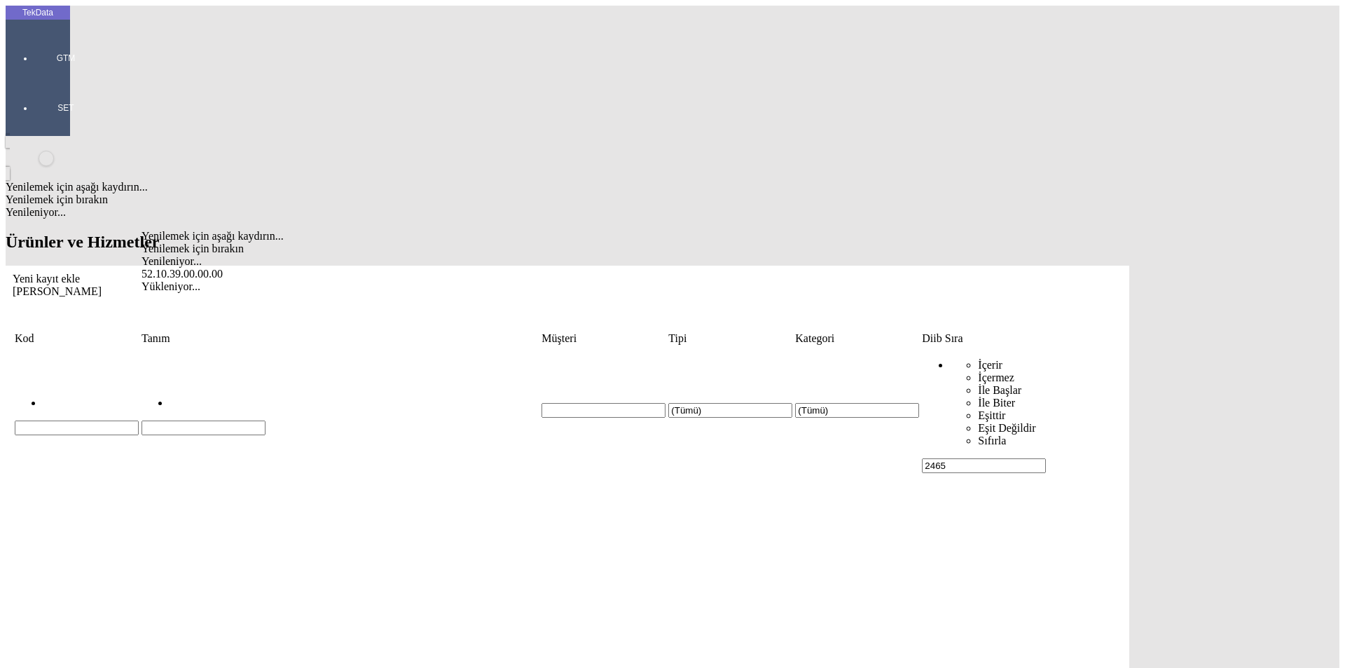
click at [220, 268] on div "52.10.39.00.00.00" at bounding box center [416, 274] width 548 height 13
type input "52.10.39.00.00.00"
paste input "24.1.02465.068"
type input "24.1.02465.068"
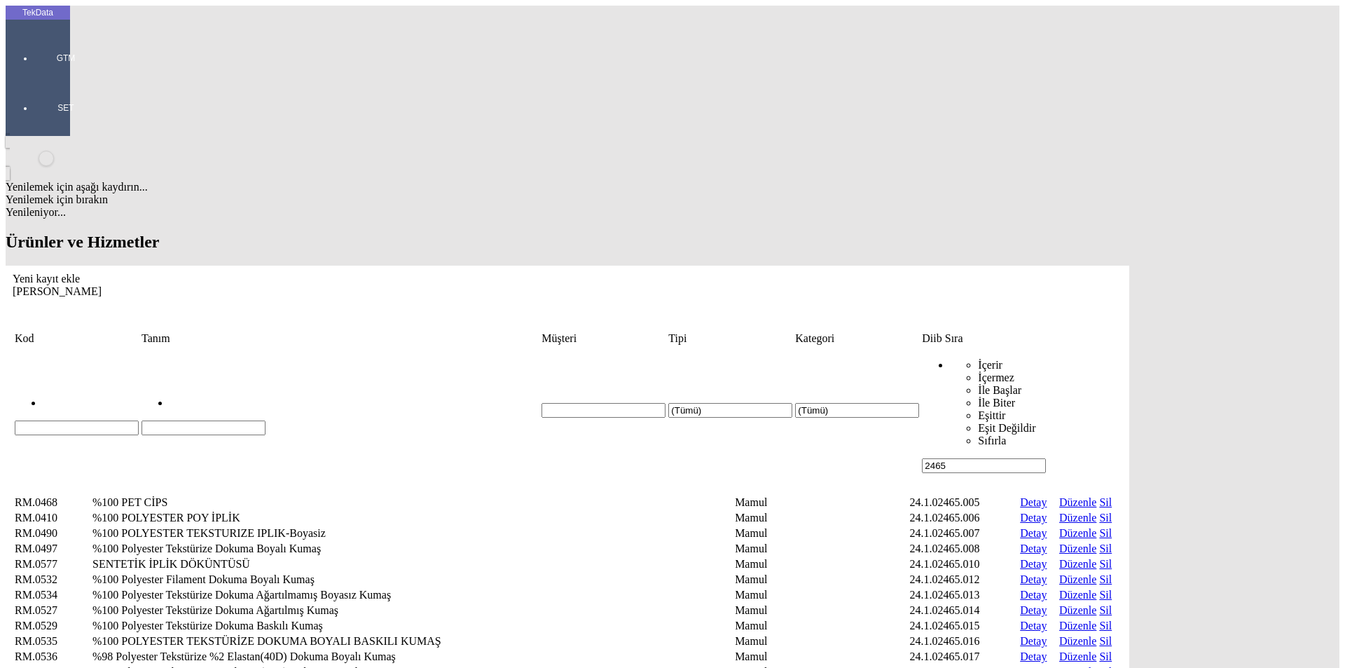
drag, startPoint x: 1189, startPoint y: 113, endPoint x: 1076, endPoint y: 113, distance: 112.8
click at [1076, 347] on tr "(Tümü) (Tümü) İçerir İçermez İle Başlar İle Biter Eşittir Eşit Değildir Sıfırla…" at bounding box center [567, 410] width 1107 height 127
paste input ".1.02465.068"
type input "24.1.02465.068"
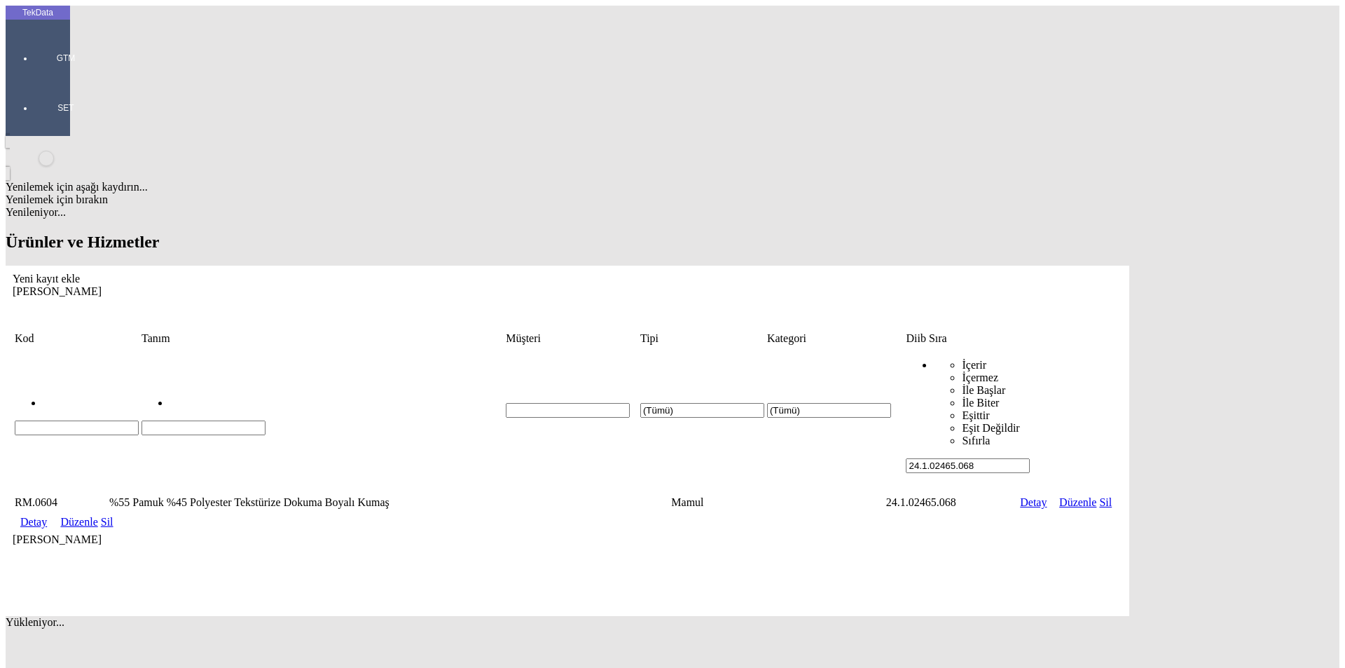
click at [47, 516] on link "Detay" at bounding box center [33, 522] width 27 height 12
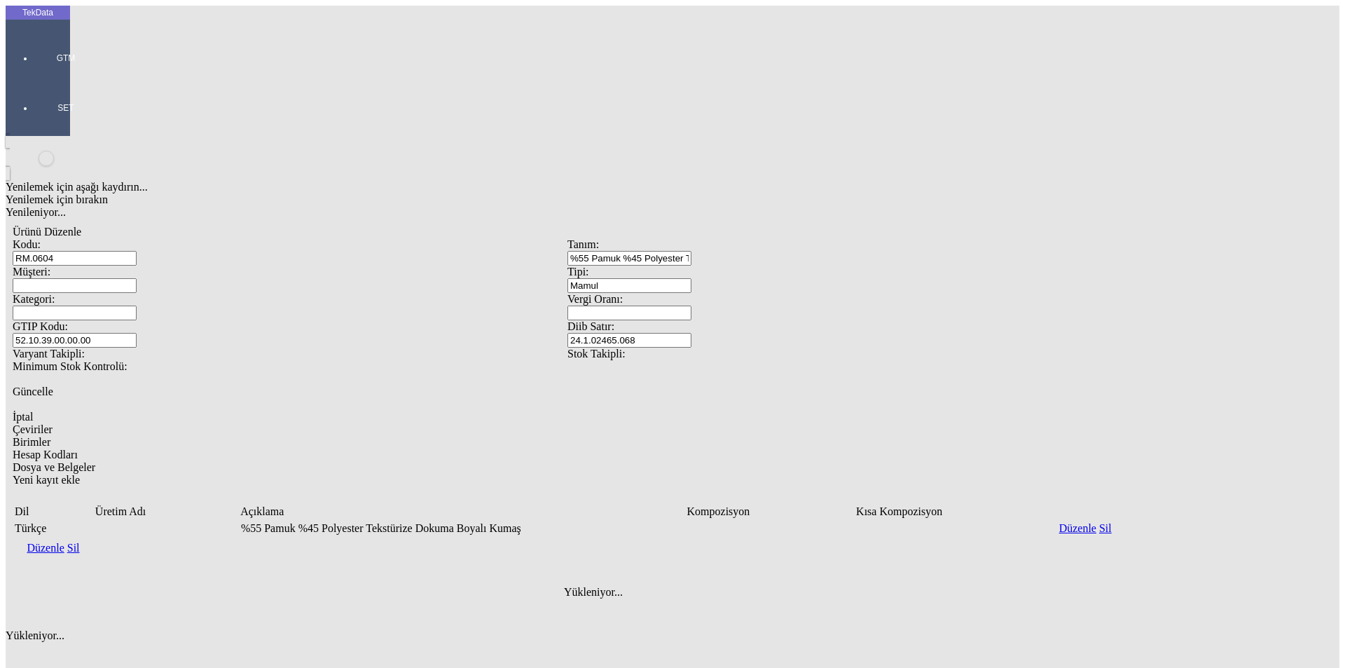
click at [64, 542] on link "Düzenle" at bounding box center [45, 548] width 37 height 12
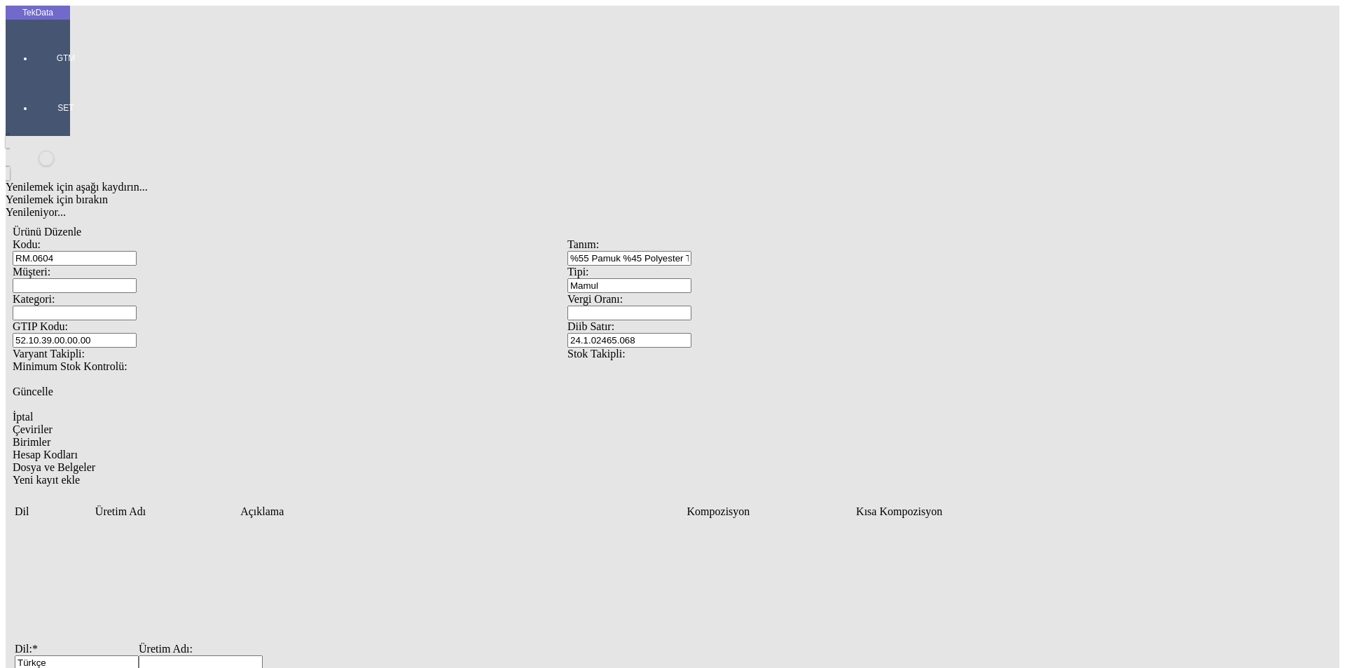
drag, startPoint x: 162, startPoint y: 360, endPoint x: 112, endPoint y: 360, distance: 49.8
paste input "%55 Pamuk %45 Polyester Tekstürize Dokuma Boyalı Kumaş"
type input "%55 Pamuk %45 Polyester Tekstürize Dokuma Boyalı Kumaş"
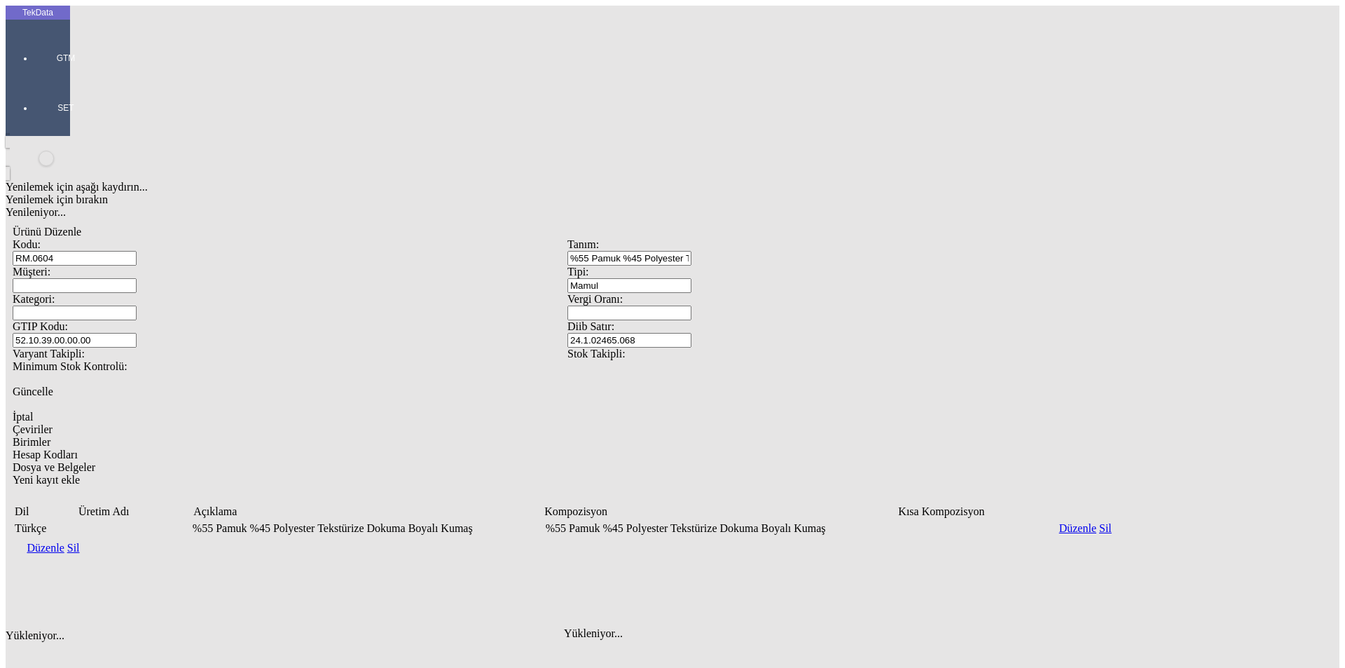
drag, startPoint x: 398, startPoint y: 524, endPoint x: 470, endPoint y: 458, distance: 97.7
click at [399, 523] on div "Yenilemek için aşağı kaydırın... Yenilemek için bırakın Yenileniyor... Ürünü Dü…" at bounding box center [568, 420] width 1124 height 569
click at [13, 474] on icon "Yeni kayıt ekle" at bounding box center [13, 480] width 0 height 12
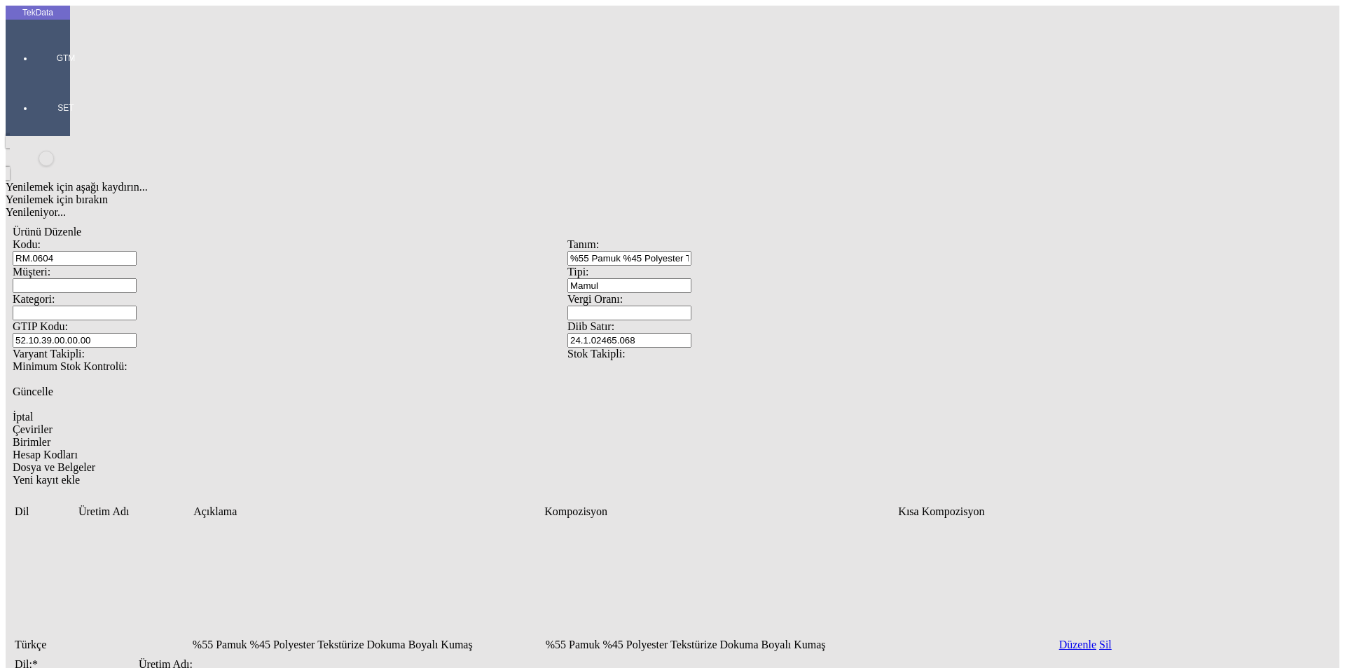
click at [139, 667] on input "Dil: *" at bounding box center [77, 678] width 124 height 15
click at [194, 397] on div "English" at bounding box center [431, 403] width 528 height 13
type input "English"
paste input "55% Cotton 45% Polyester Textured Woven Dyed Fabric"
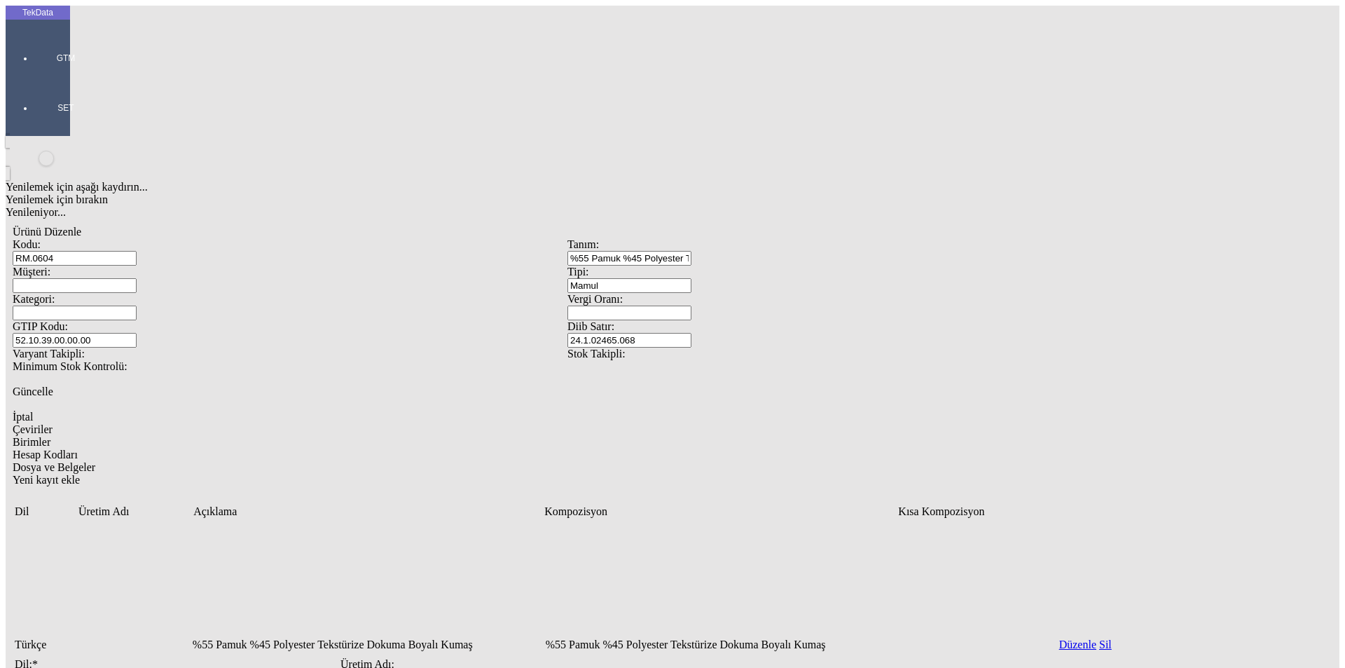
drag, startPoint x: 180, startPoint y: 366, endPoint x: 146, endPoint y: 367, distance: 33.7
drag, startPoint x: 437, startPoint y: 367, endPoint x: 0, endPoint y: 374, distance: 436.6
click at [6, 374] on div "TekData GTM SET Yenilemek için aşağı kaydırın... Yenilemek için bırakın Yenilen…" at bounding box center [568, 483] width 1124 height 954
type input "%55 Cotton %45 Polyester Textured Woven Dyed Fabric"
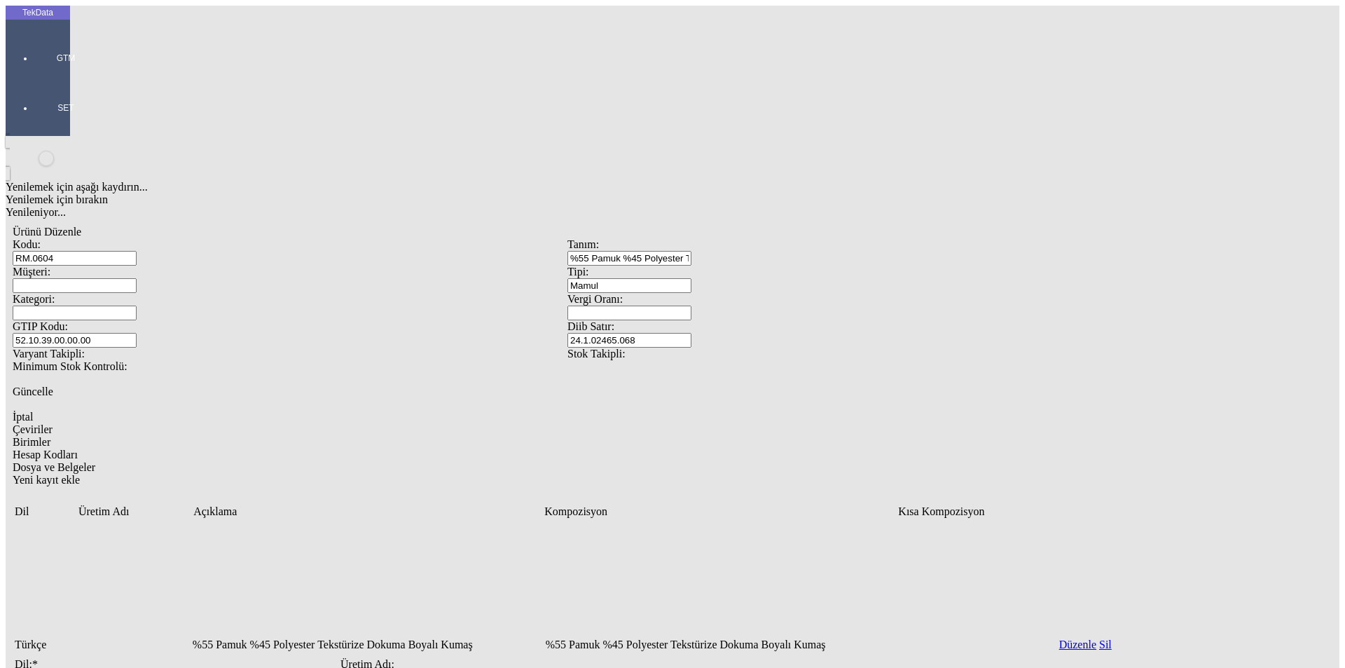
paste input "%55 Cotton %45 Polyester Textured Woven Dyed Fabric"
type input "%55 Cotton %45 Polyester Textured Woven Dyed Fabric"
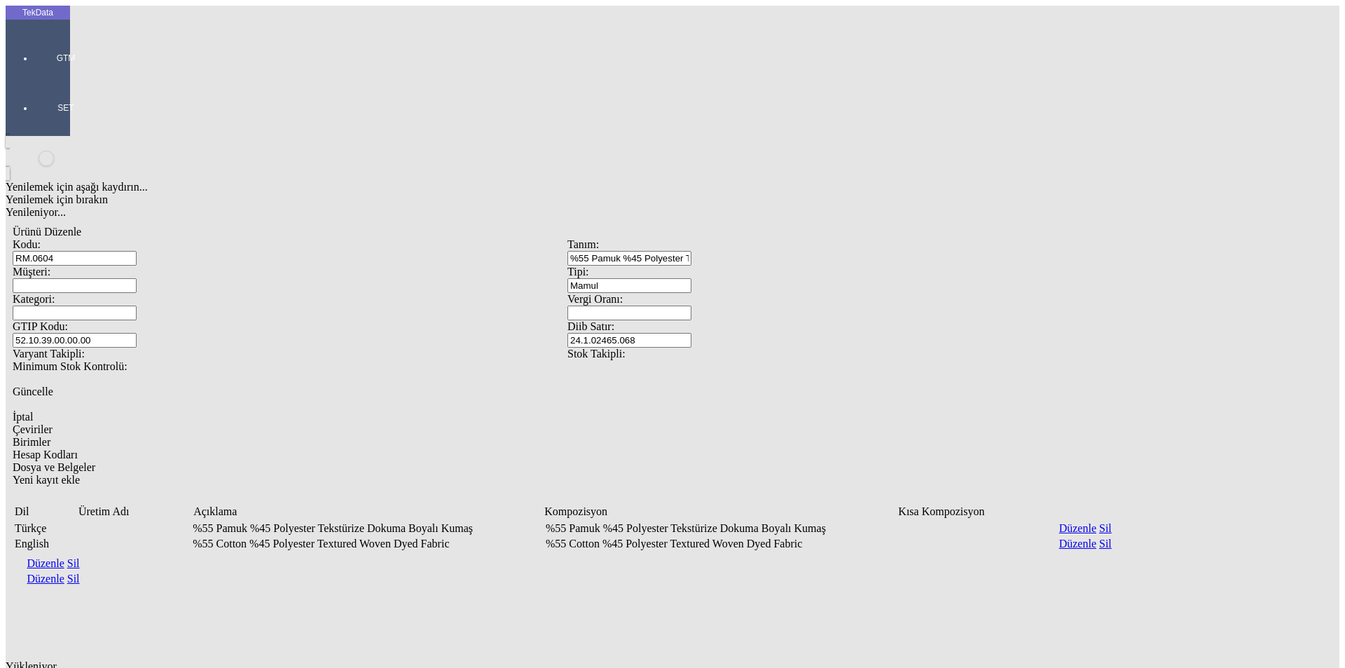
click at [224, 436] on div "Birimler" at bounding box center [568, 442] width 1110 height 13
click at [1123, 653] on div "Yeni kayıt ekle" at bounding box center [568, 659] width 1110 height 13
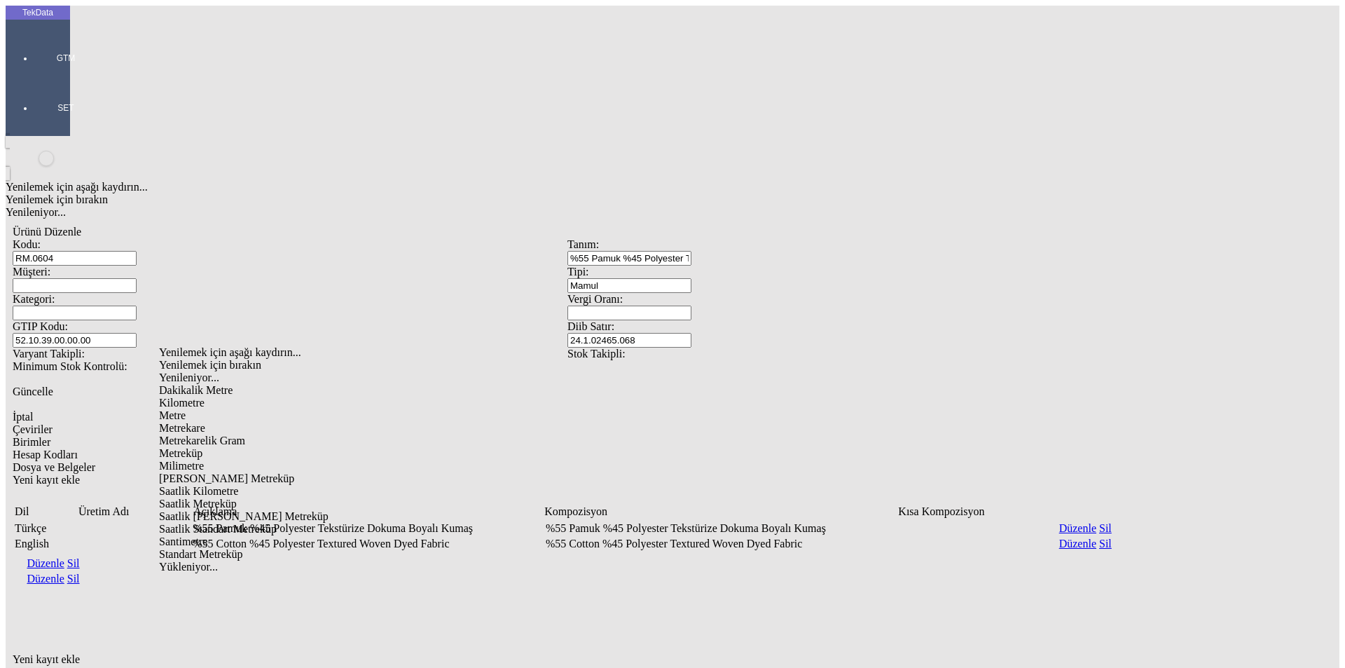
click at [184, 409] on div "Metre" at bounding box center [426, 415] width 535 height 13
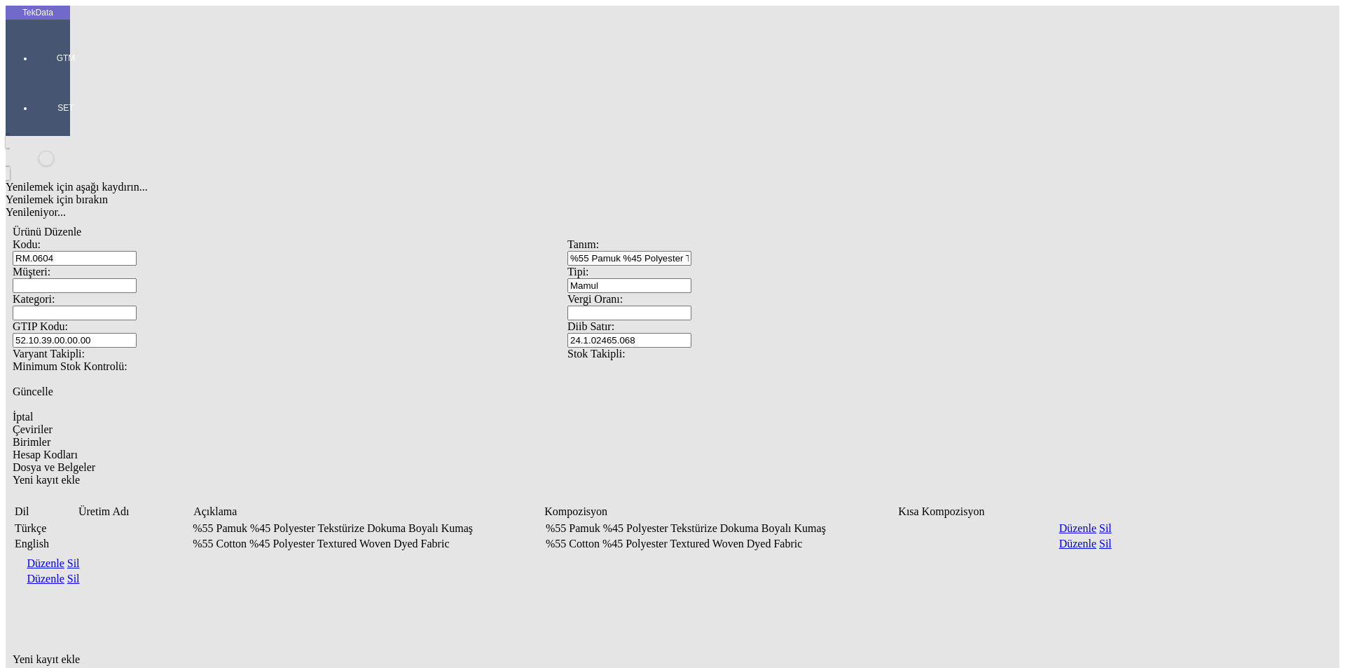
type input "Metre"
click at [812, 577] on div "Yenilemek için aşağı kaydırın... Yenilemek için bırakın Yenileniyor... Ürünü Dü…" at bounding box center [568, 516] width 1124 height 761
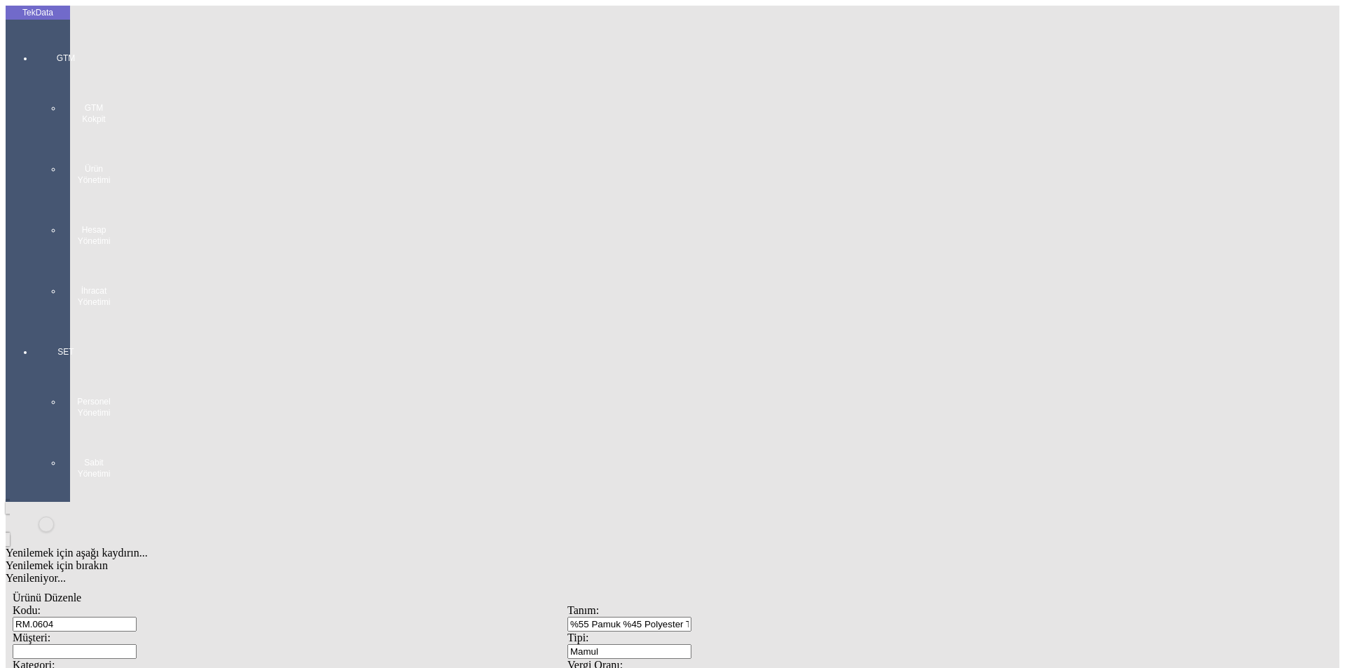
click at [43, 322] on div at bounding box center [66, 322] width 64 height 0
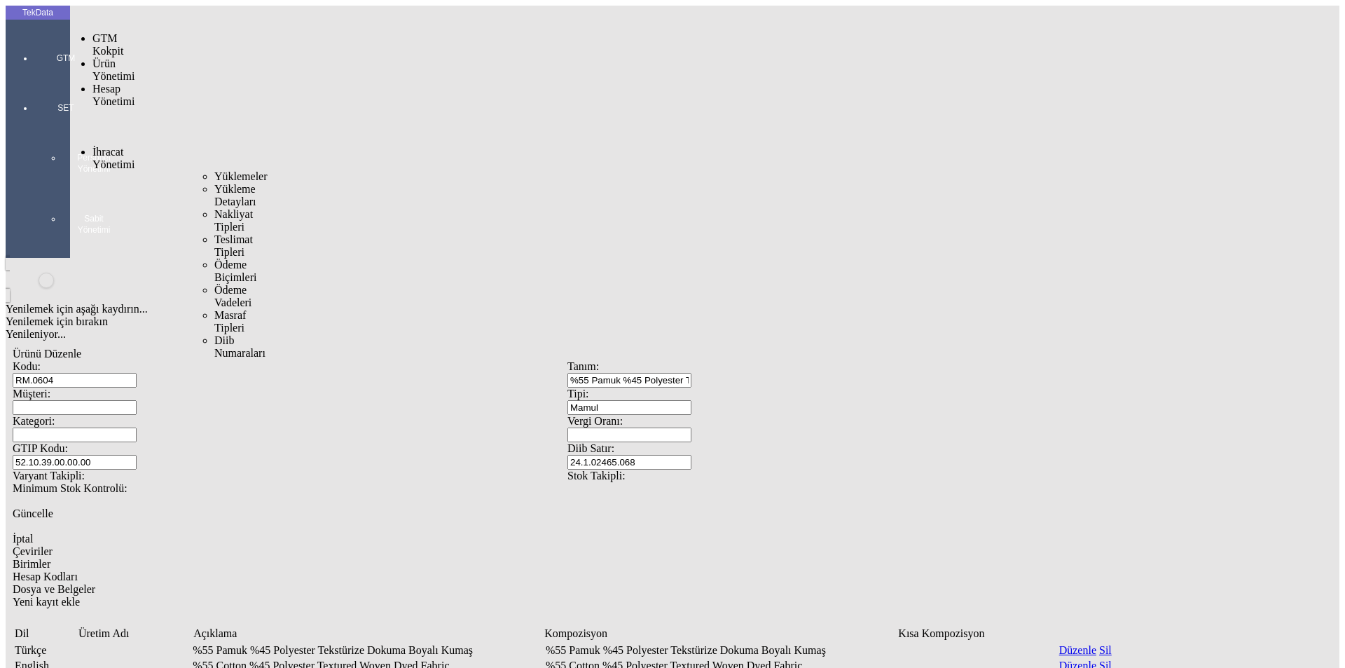
click at [106, 146] on span "İhracat Yönetimi" at bounding box center [114, 158] width 42 height 25
drag, startPoint x: 35, startPoint y: 30, endPoint x: 125, endPoint y: 57, distance: 94.2
click at [36, 30] on div "GTM" at bounding box center [66, 53] width 64 height 50
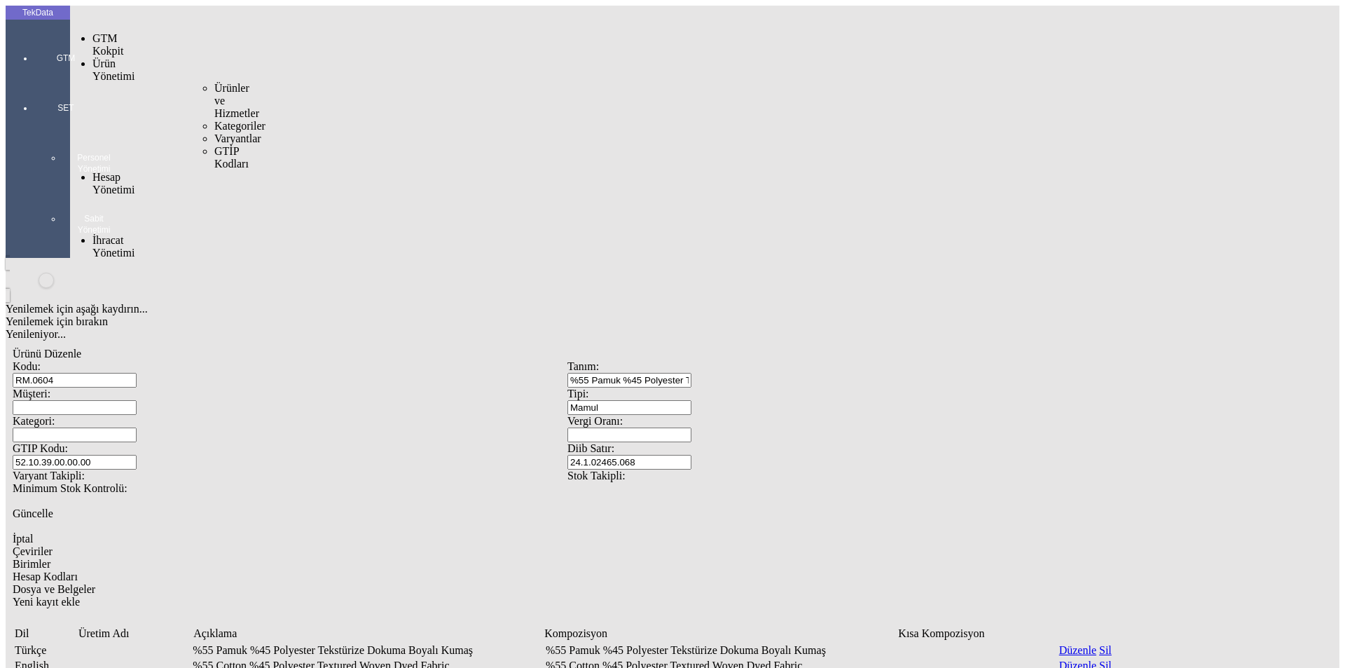
click at [214, 82] on span "Ürünler ve Hizmetler" at bounding box center [236, 100] width 45 height 37
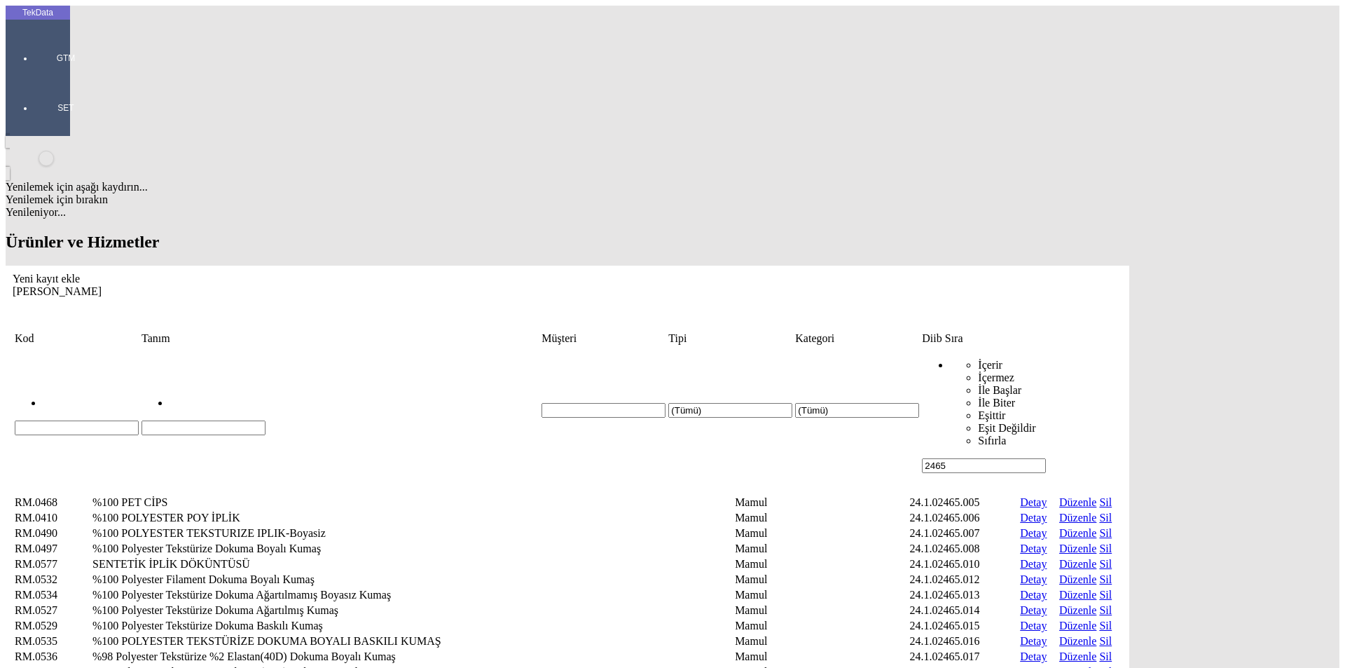
drag, startPoint x: 1160, startPoint y: 107, endPoint x: 1055, endPoint y: 110, distance: 105.2
click at [1055, 347] on tr "(Tümü) (Tümü) İçerir İçermez İle Başlar İle Biter Eşittir Eşit Değildir Sıfırla…" at bounding box center [567, 410] width 1107 height 127
click at [1123, 273] on div "Yeni kayıt ekle" at bounding box center [568, 279] width 1110 height 13
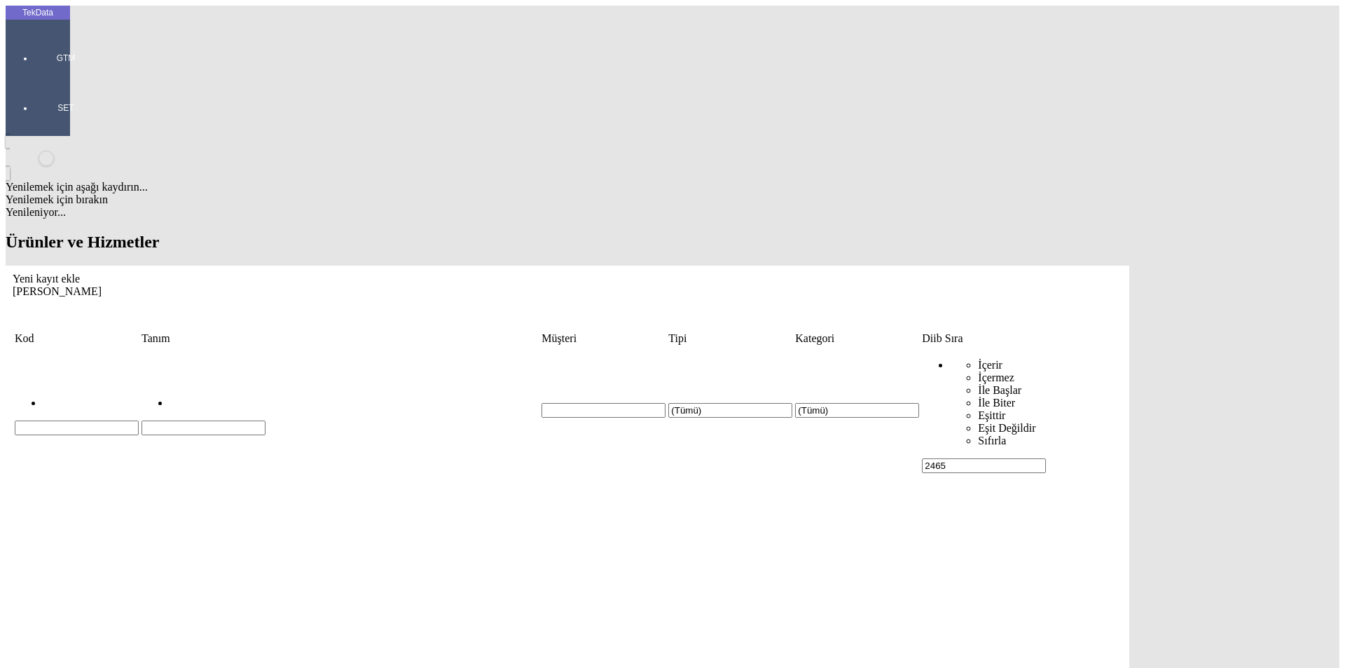
paste input "%57 Pamuk %43 Polyester Teksturize Farklı Renkli İpliklerden Dokuma Kumaş"
type input "%57 Pamuk %43 Polyester Teksturize Farklı Renkli İpliklerden Dokuma Kumaş"
drag, startPoint x: 493, startPoint y: 140, endPoint x: 33, endPoint y: 130, distance: 460.5
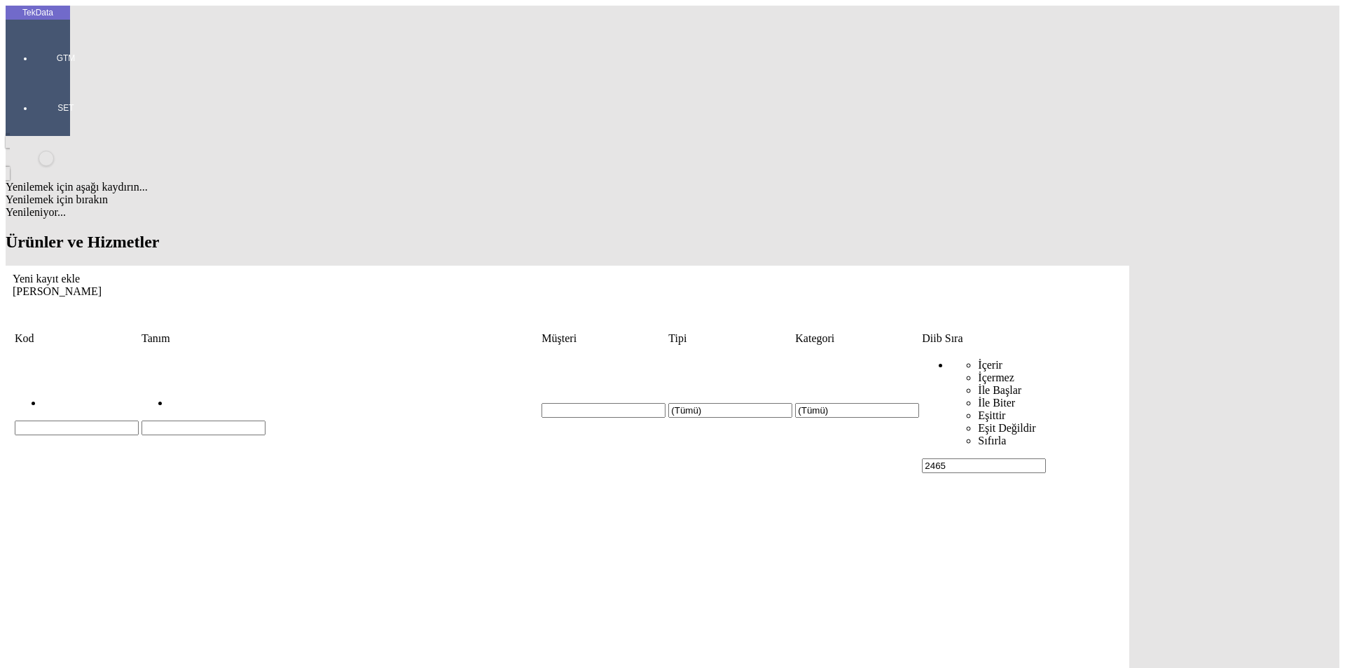
paste input "%57 Pamuk %43 Polyester Teksturize Farklı Renkli İpliklerden Dokuma Kumaş"
type input "%57 Pamuk %43 Polyester Teksturize Farklı Renkli İpliklerden Dokuma Kumaş"
click at [790, 226] on div "Mamul" at bounding box center [1045, 232] width 552 height 13
type input "Mamul"
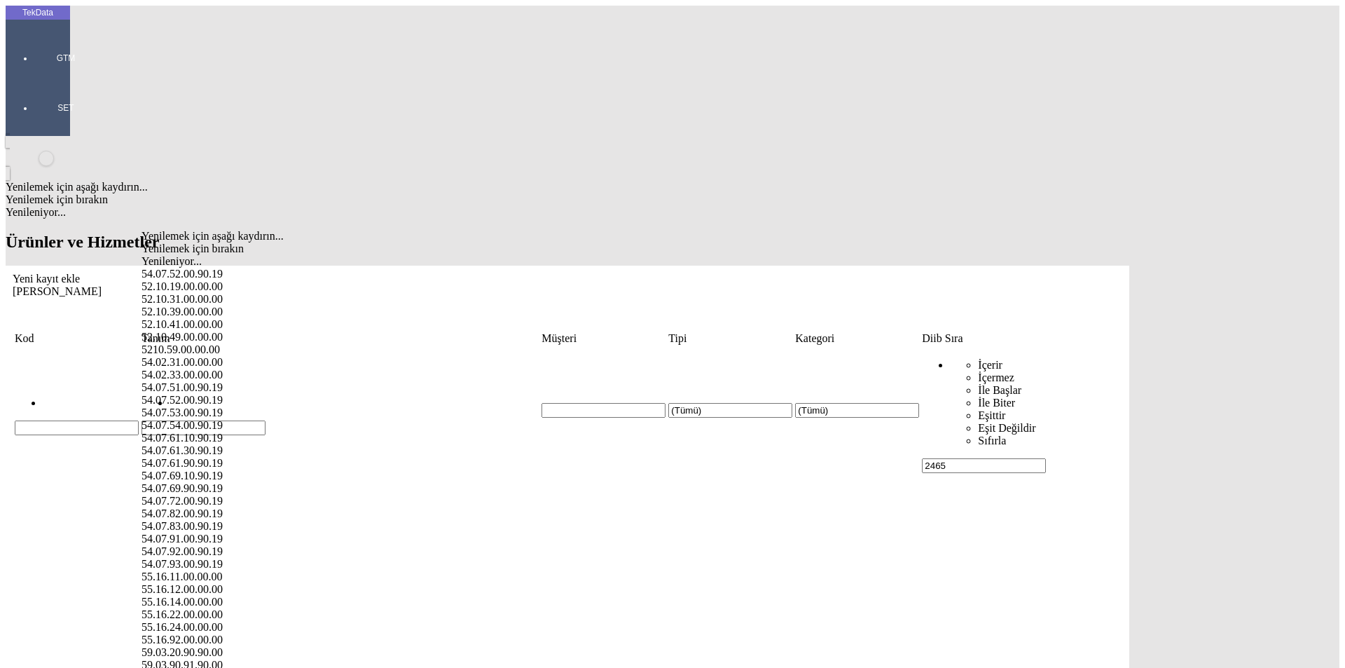
paste input "52.10.49.00.00.00"
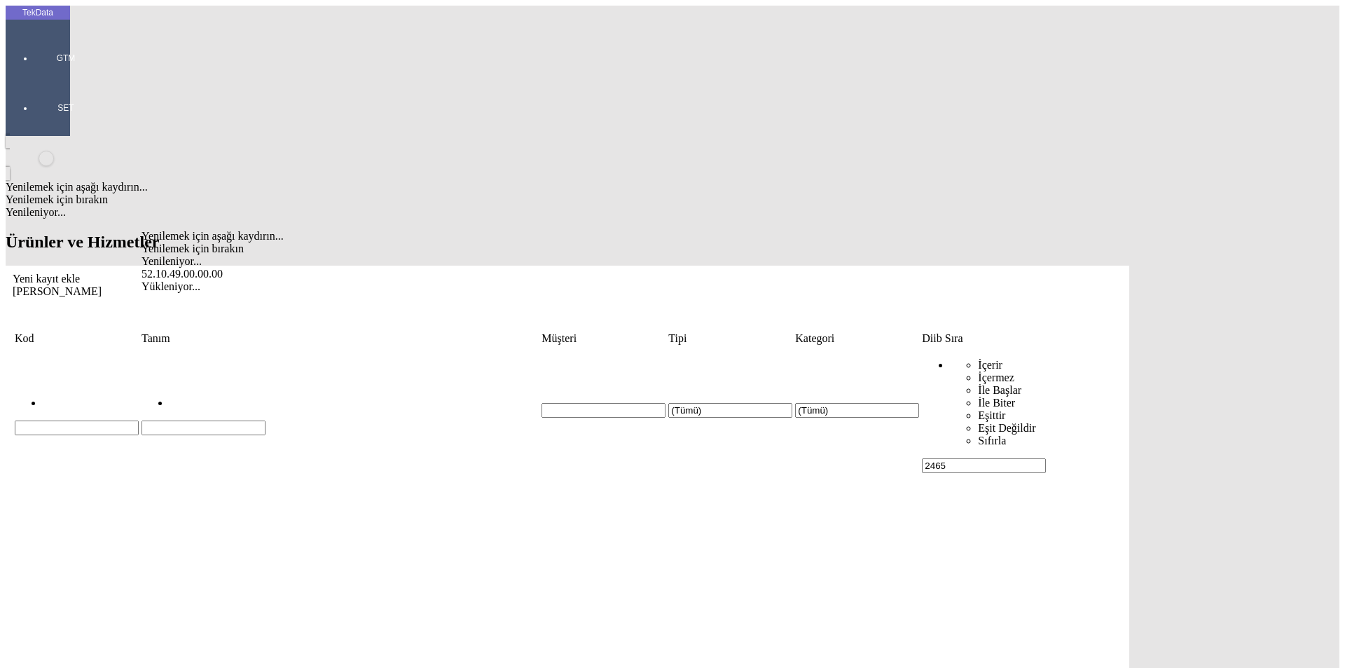
click at [208, 268] on div "52.10.49.00.00.00" at bounding box center [416, 274] width 548 height 13
type input "52.10.49.00.00.00"
paste input "24.1.02465.069"
type input "24.1.02465.069"
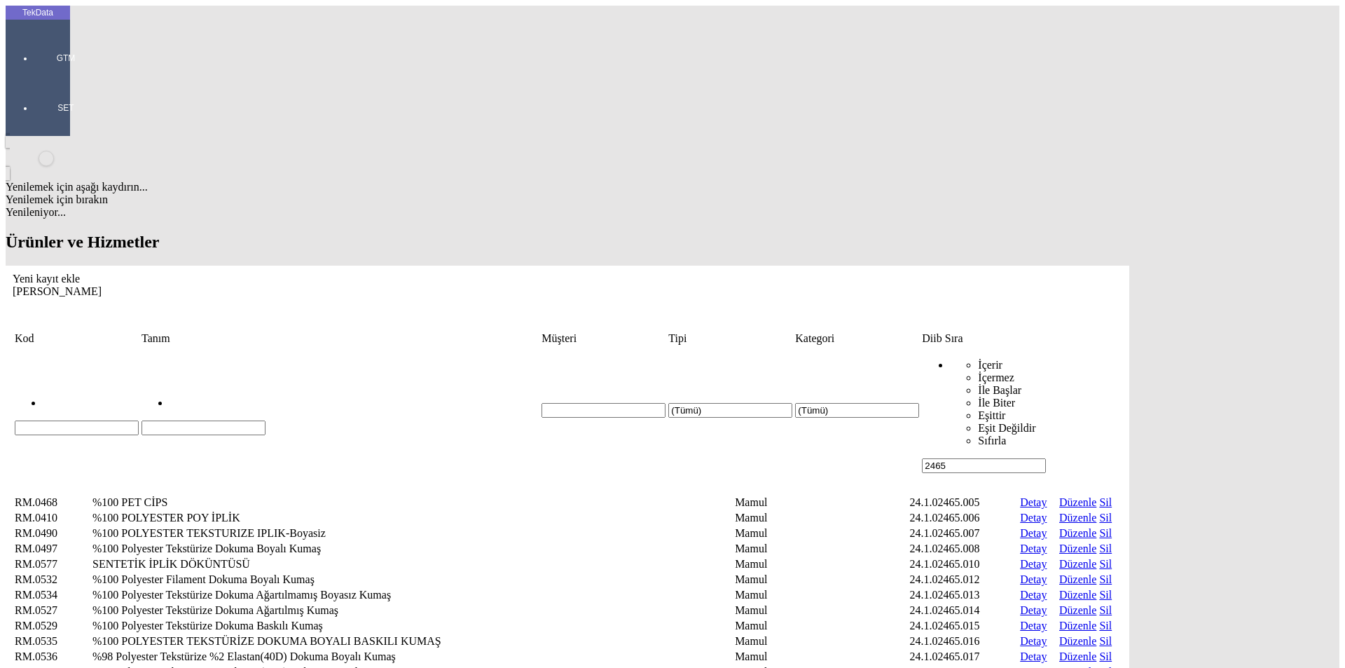
drag, startPoint x: 1169, startPoint y: 111, endPoint x: 993, endPoint y: 102, distance: 176.1
click at [993, 347] on tr "(Tümü) (Tümü) İçerir İçermez İle Başlar İle Biter Eşittir Eşit Değildir Sıfırla…" at bounding box center [567, 410] width 1107 height 127
paste input ".1.02465.069"
type input "24.1.02465.069"
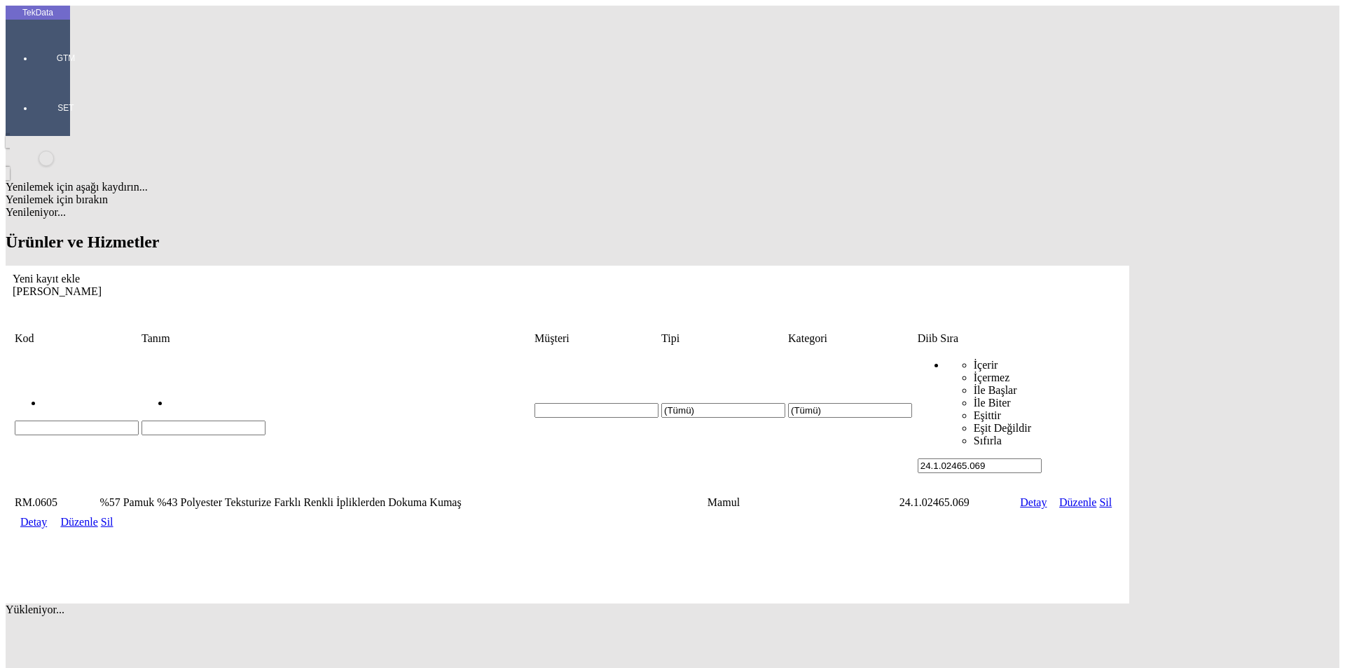
click at [47, 516] on link "Detay" at bounding box center [33, 522] width 27 height 12
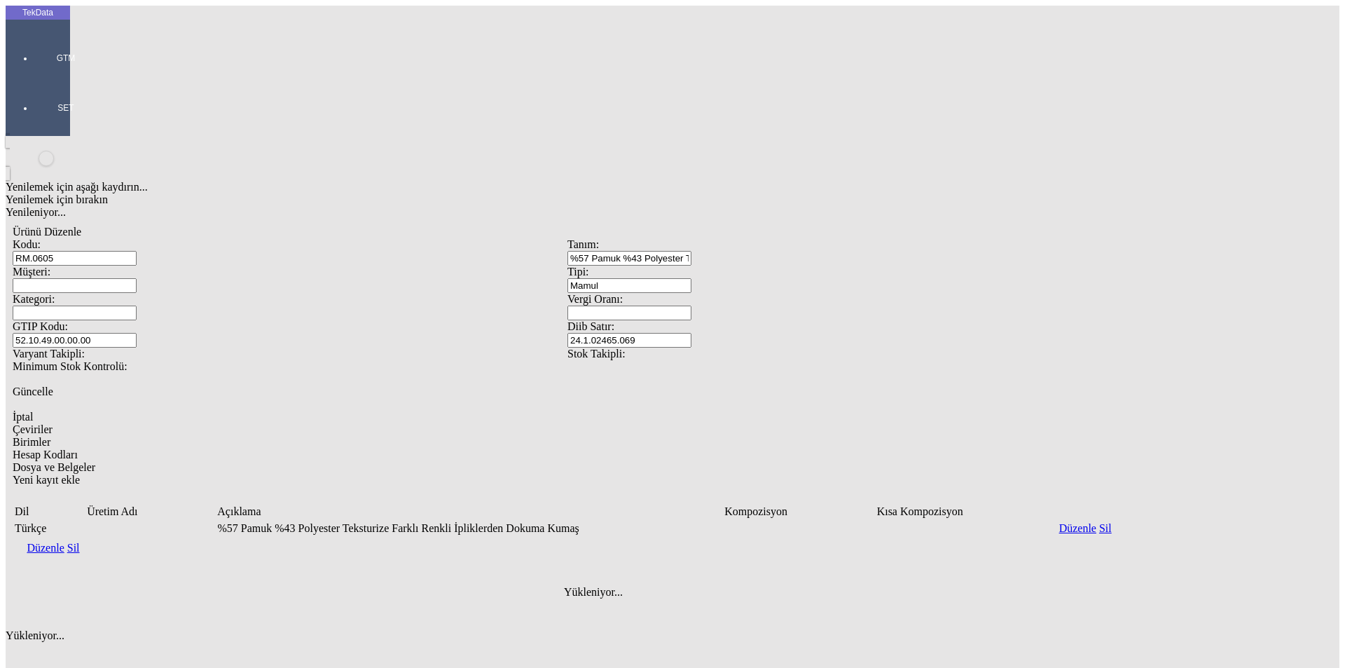
click at [619, 521] on td "%57 Pamuk %43 Polyester Teksturize Farklı Renkli İpliklerden Dokuma Kumaş" at bounding box center [473, 528] width 512 height 14
click at [64, 542] on link "Düzenle" at bounding box center [45, 548] width 37 height 12
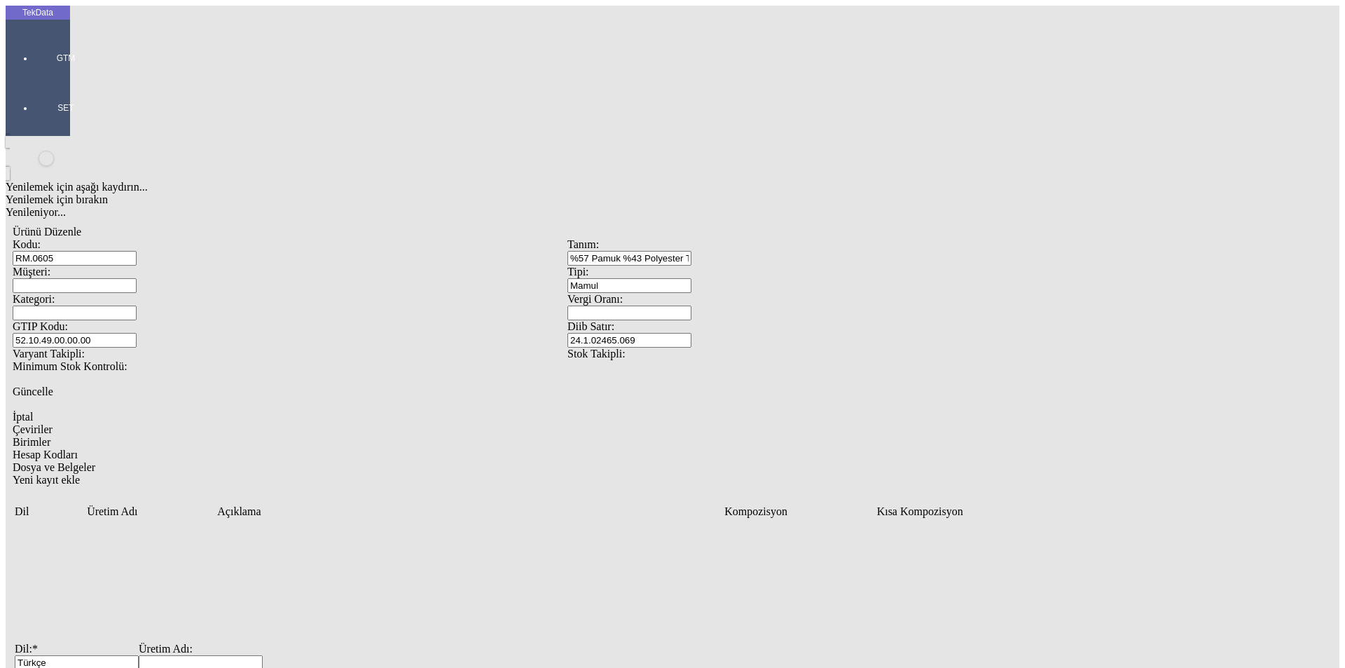
drag, startPoint x: 485, startPoint y: 367, endPoint x: 0, endPoint y: 343, distance: 485.6
click at [6, 343] on div "TekData GTM SET Yenilemek için aşağı kaydırın... Yenilemek için bırakın Yenilen…" at bounding box center [568, 453] width 1124 height 895
paste input "%57 Pamuk %43 Polyester Teksturize Farklı Renkli İpliklerden Dokuma Kumaş"
type input "%57 Pamuk %43 Polyester Teksturize Farklı Renkli İpliklerden Dokuma Kumaş"
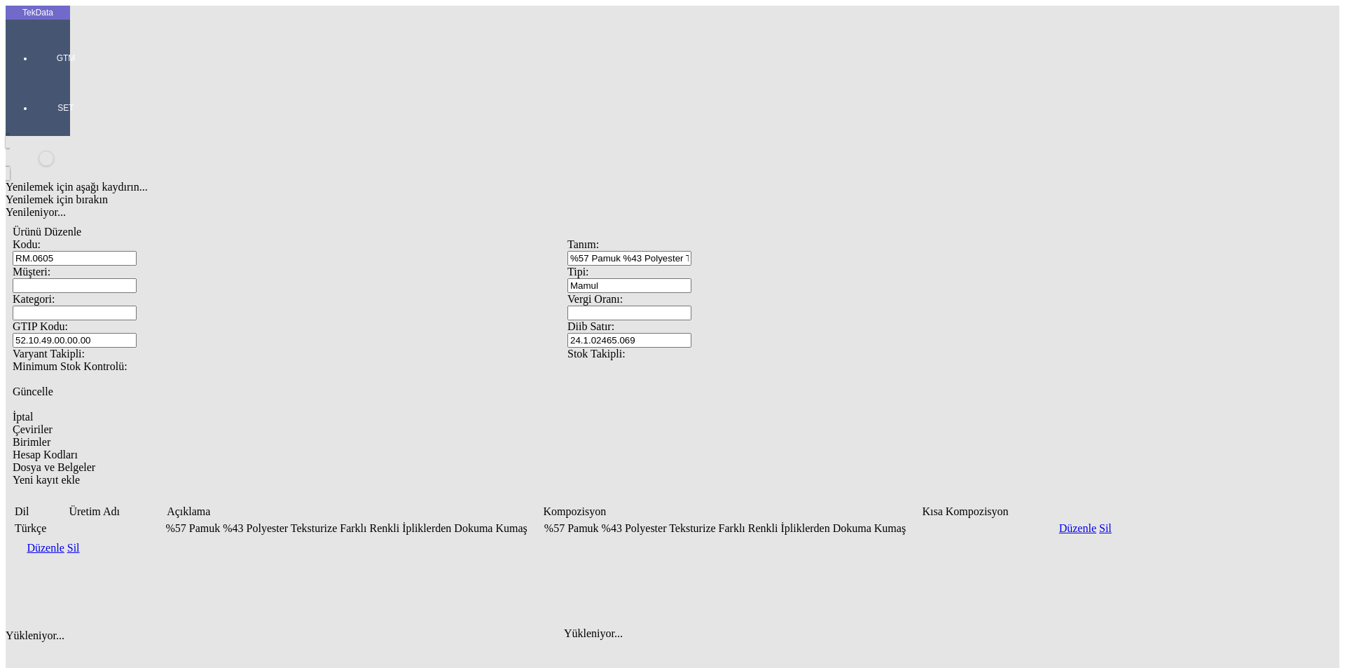
click at [948, 466] on div "Yenilemek için aşağı kaydırın... Yenilemek için bırakın Yenileniyor... Ürünü Dü…" at bounding box center [568, 420] width 1124 height 569
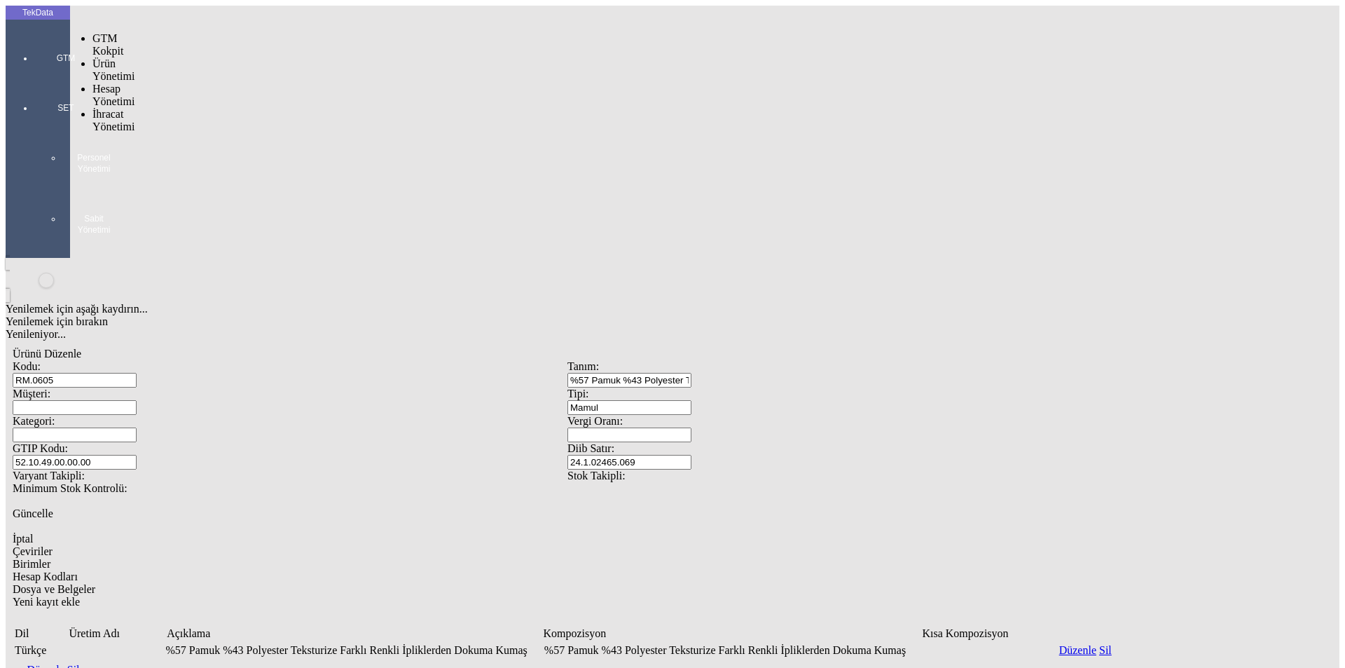
click at [48, 78] on div at bounding box center [66, 78] width 64 height 0
click at [107, 83] on span "Hesap Yönetimi" at bounding box center [114, 95] width 42 height 25
click at [214, 82] on span "Ürünler ve Hizmetler" at bounding box center [236, 100] width 45 height 37
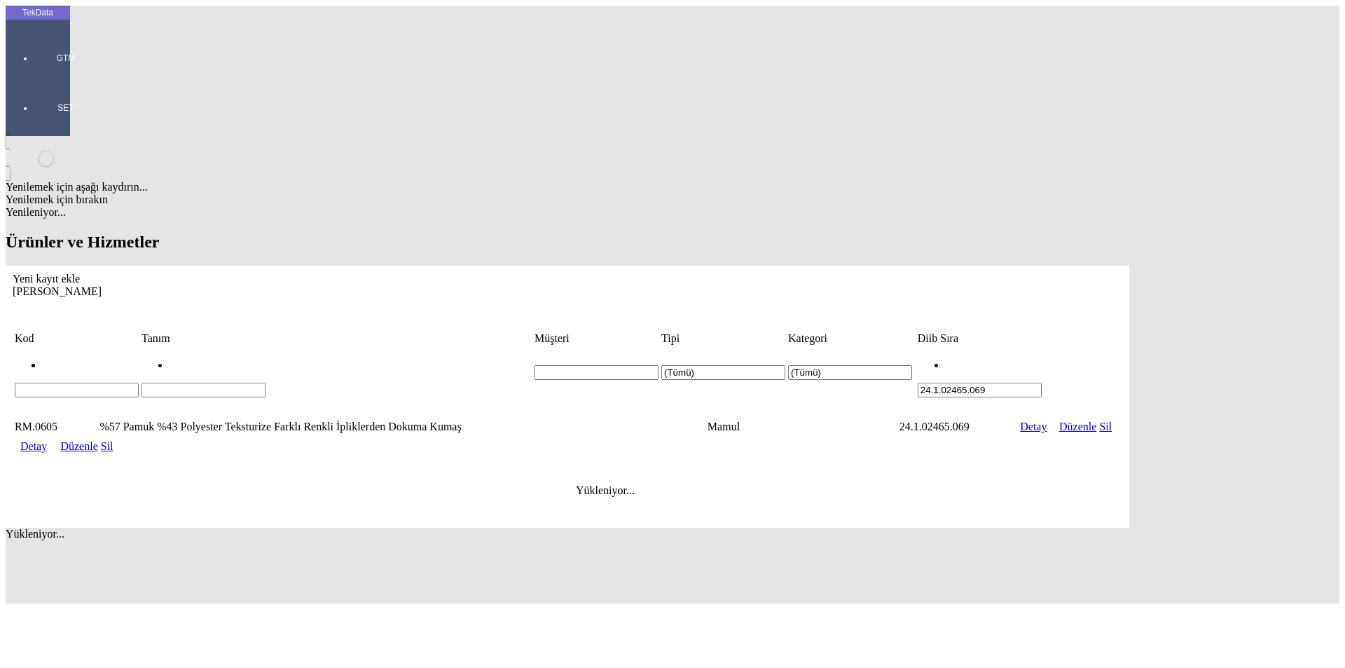
drag, startPoint x: 1189, startPoint y: 112, endPoint x: 1004, endPoint y: 117, distance: 185.8
click at [1004, 347] on tr "(Tümü) (Tümü) 24.1.02465.069" at bounding box center [567, 372] width 1107 height 51
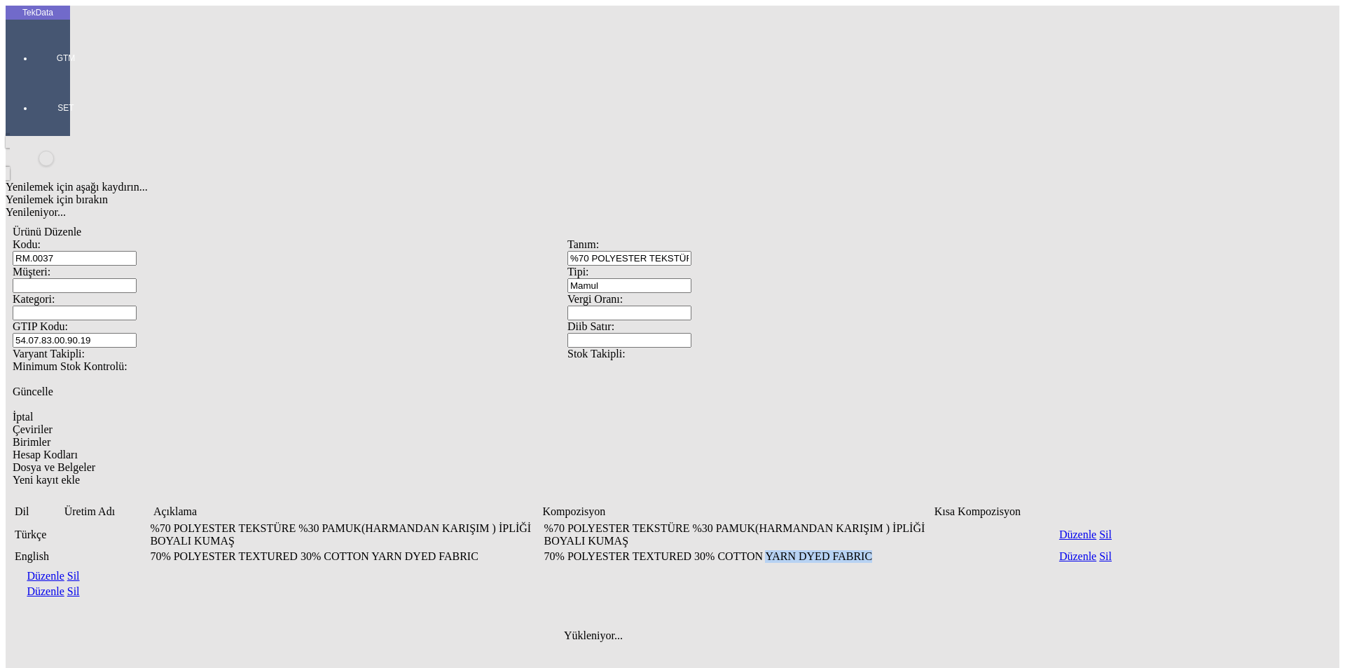
drag, startPoint x: 838, startPoint y: 345, endPoint x: 934, endPoint y: 346, distance: 96.0
click at [934, 549] on td "70% POLYESTER TEXTURED 30% COTTON YARN DYED FABRIC" at bounding box center [740, 556] width 392 height 14
copy td "YARN DYED FABRIC"
click at [36, 78] on div at bounding box center [66, 78] width 64 height 0
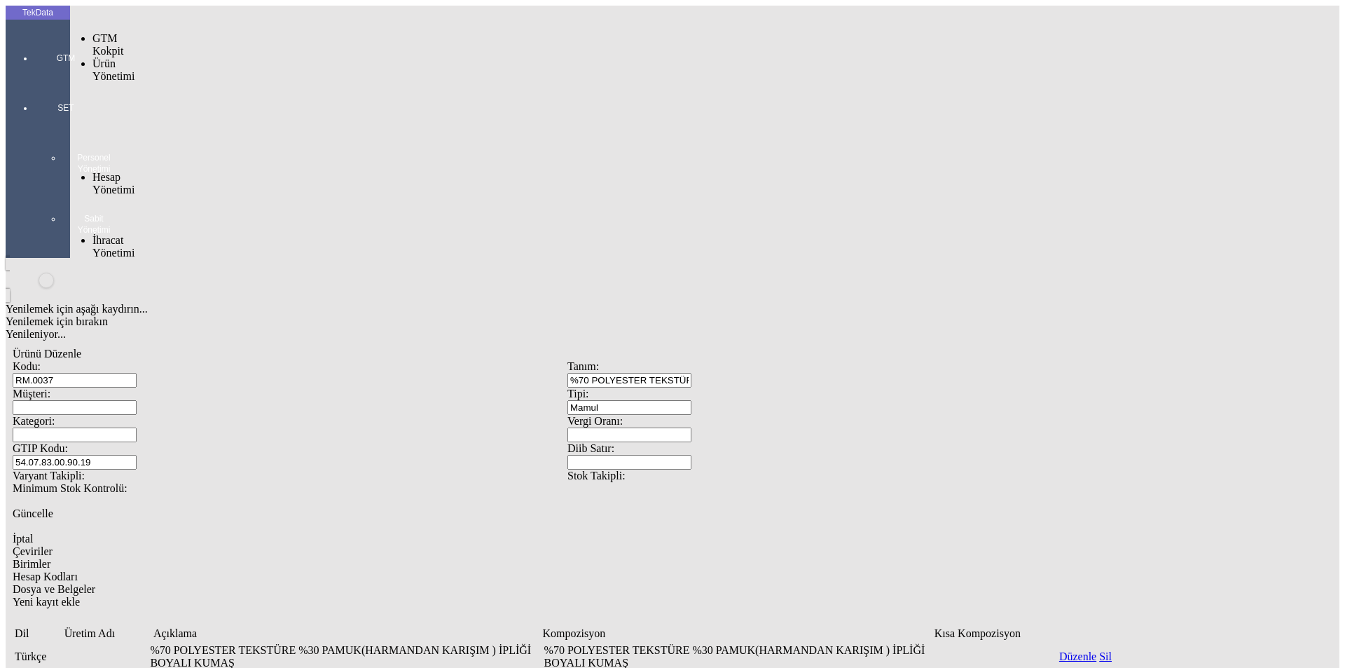
click at [34, 41] on div "GTM" at bounding box center [66, 53] width 64 height 50
drag, startPoint x: 164, startPoint y: 47, endPoint x: 172, endPoint y: 47, distance: 8.4
click at [214, 82] on span "Ürünler ve Hizmetler" at bounding box center [236, 100] width 45 height 37
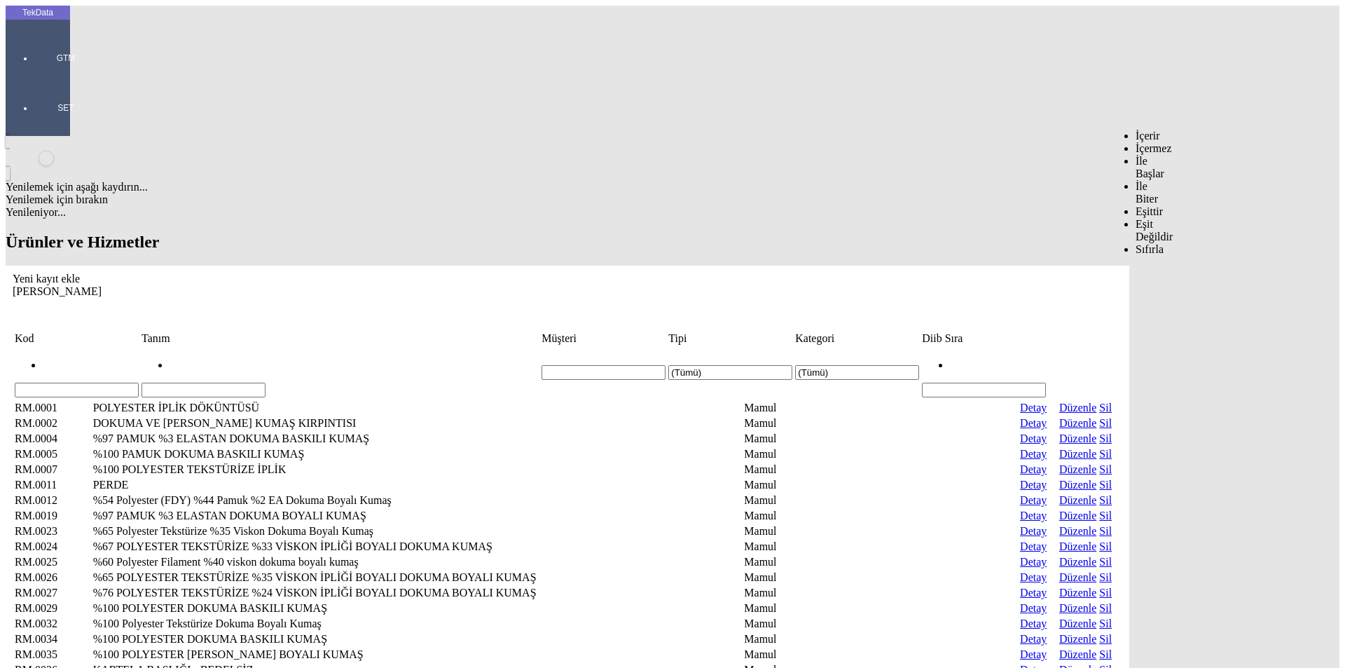
click at [1046, 383] on input "Hücreyi Filtrele" at bounding box center [984, 390] width 124 height 15
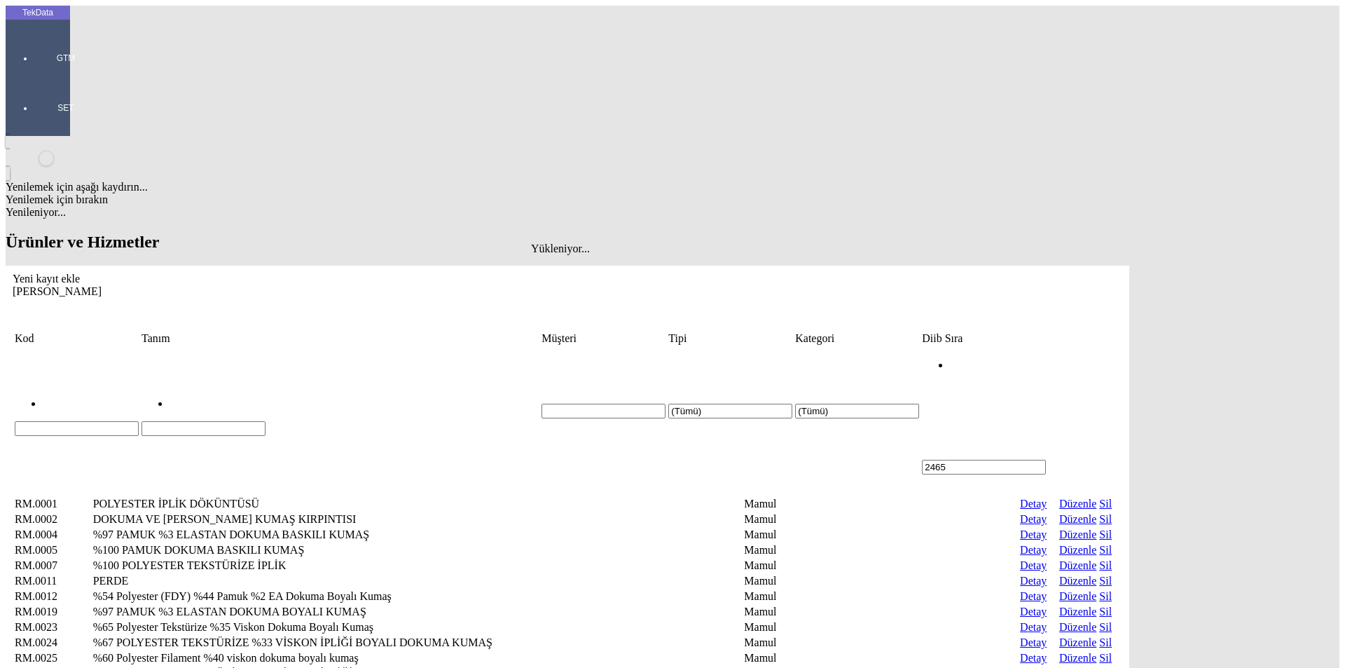
type input "2465"
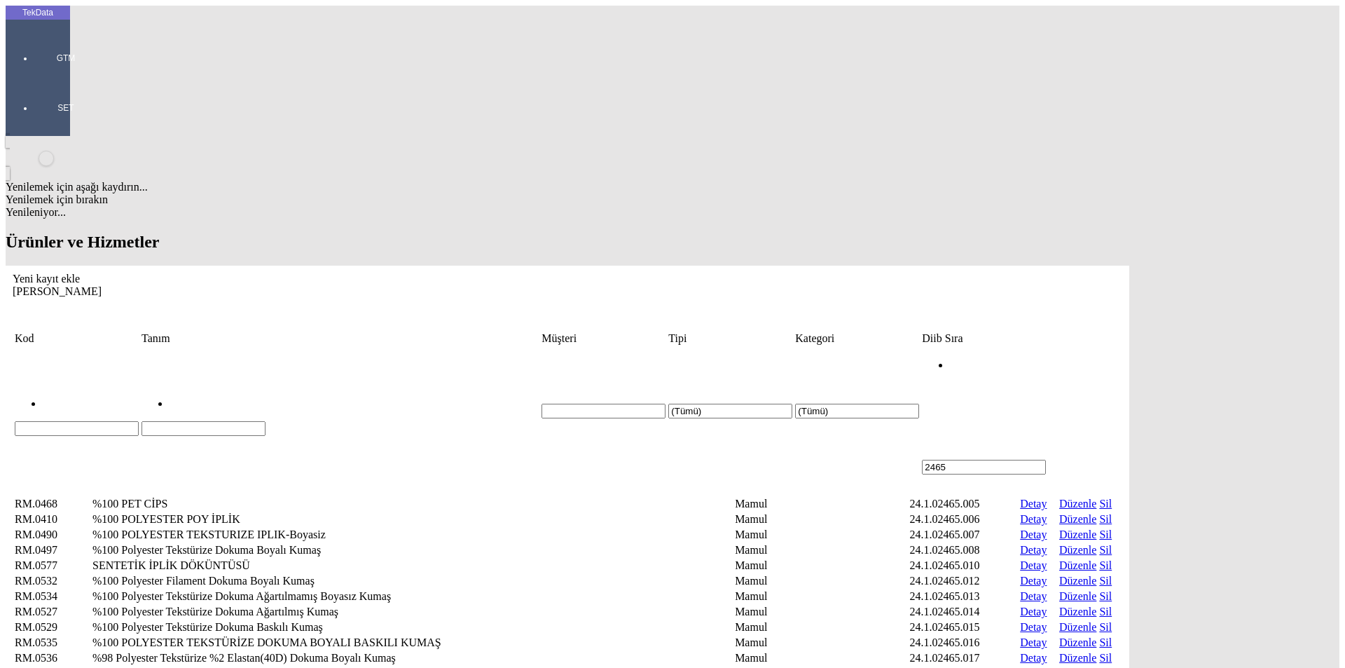
scroll to position [210, 0]
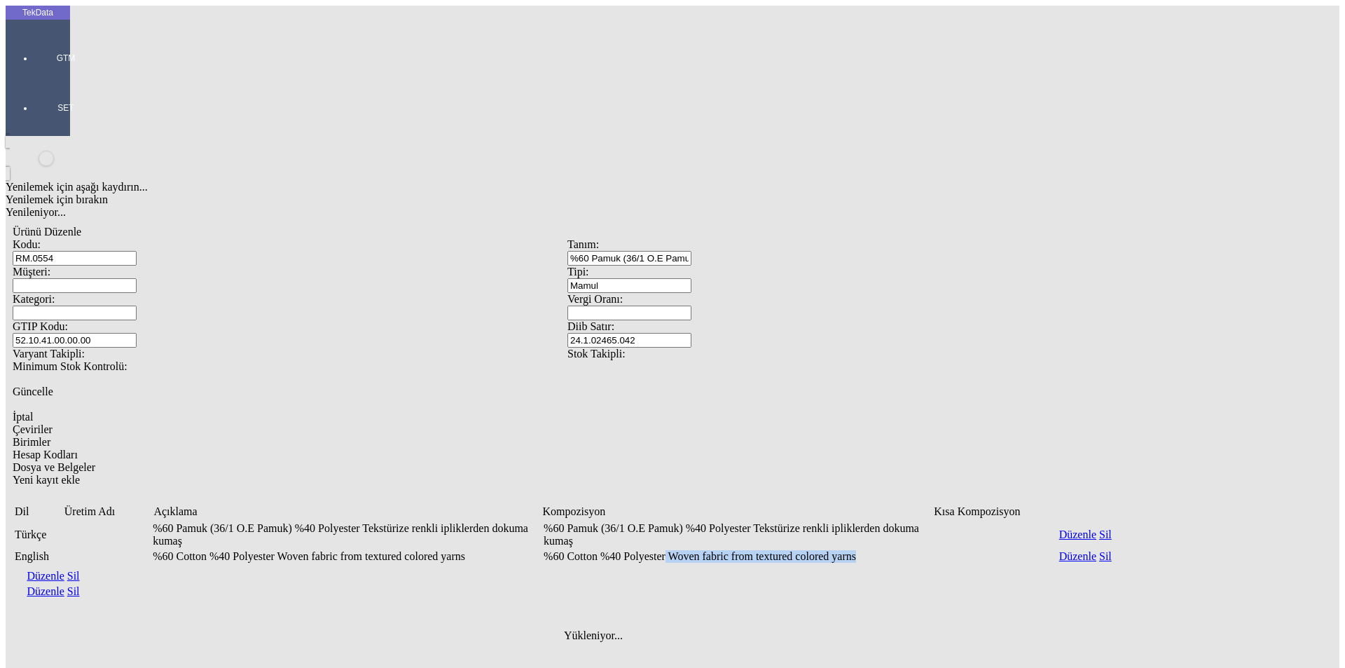
drag, startPoint x: 779, startPoint y: 345, endPoint x: 952, endPoint y: 345, distance: 173.1
click at [933, 549] on td "%60 Cotton %40 Polyester Woven fabric from textured colored yarns" at bounding box center [738, 556] width 390 height 14
copy td "Woven fabric from textured colored yarns"
click at [33, 411] on span "İptal" at bounding box center [23, 417] width 20 height 12
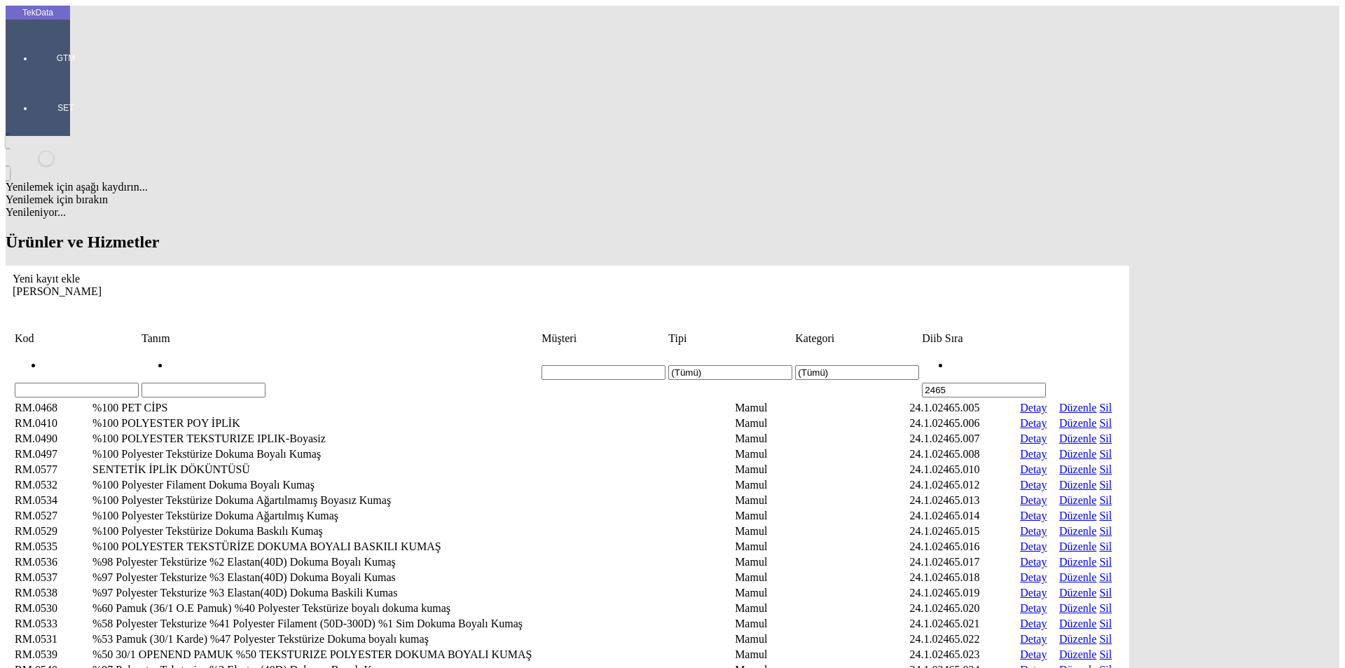
scroll to position [354, 0]
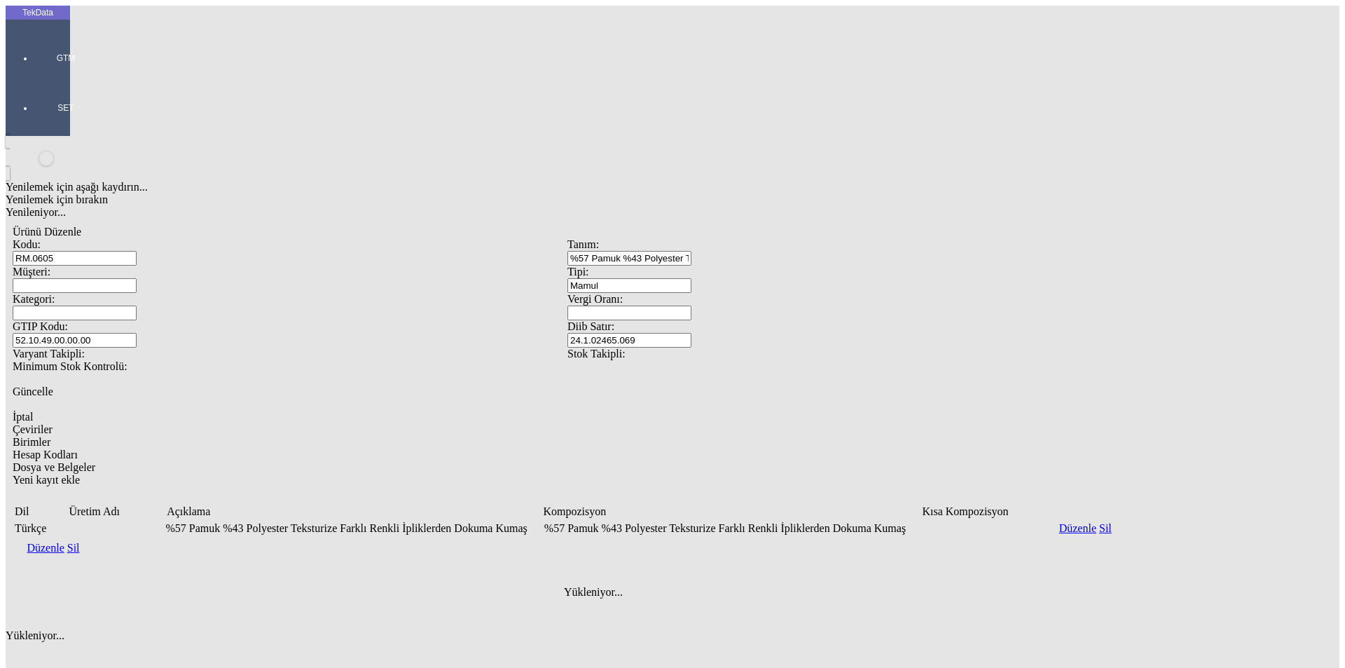
click at [64, 542] on link "Düzenle" at bounding box center [45, 548] width 37 height 12
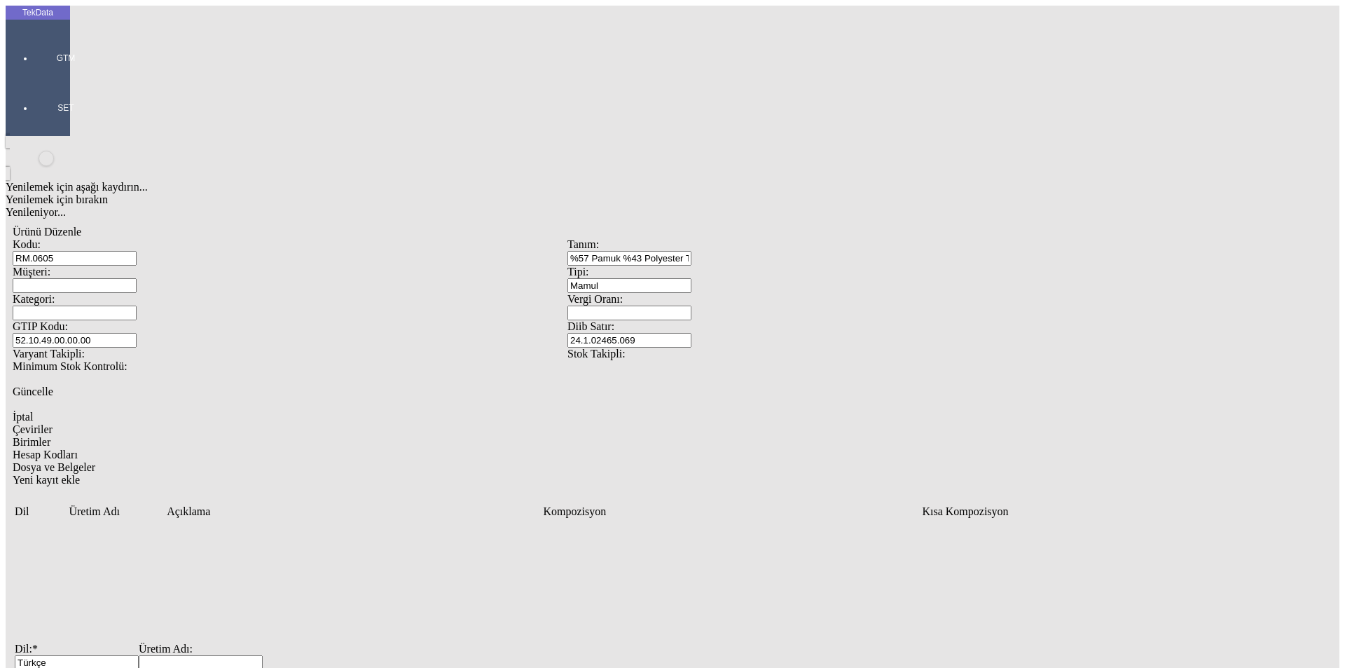
click at [13, 474] on icon "Yeni kayıt ekle" at bounding box center [13, 480] width 0 height 12
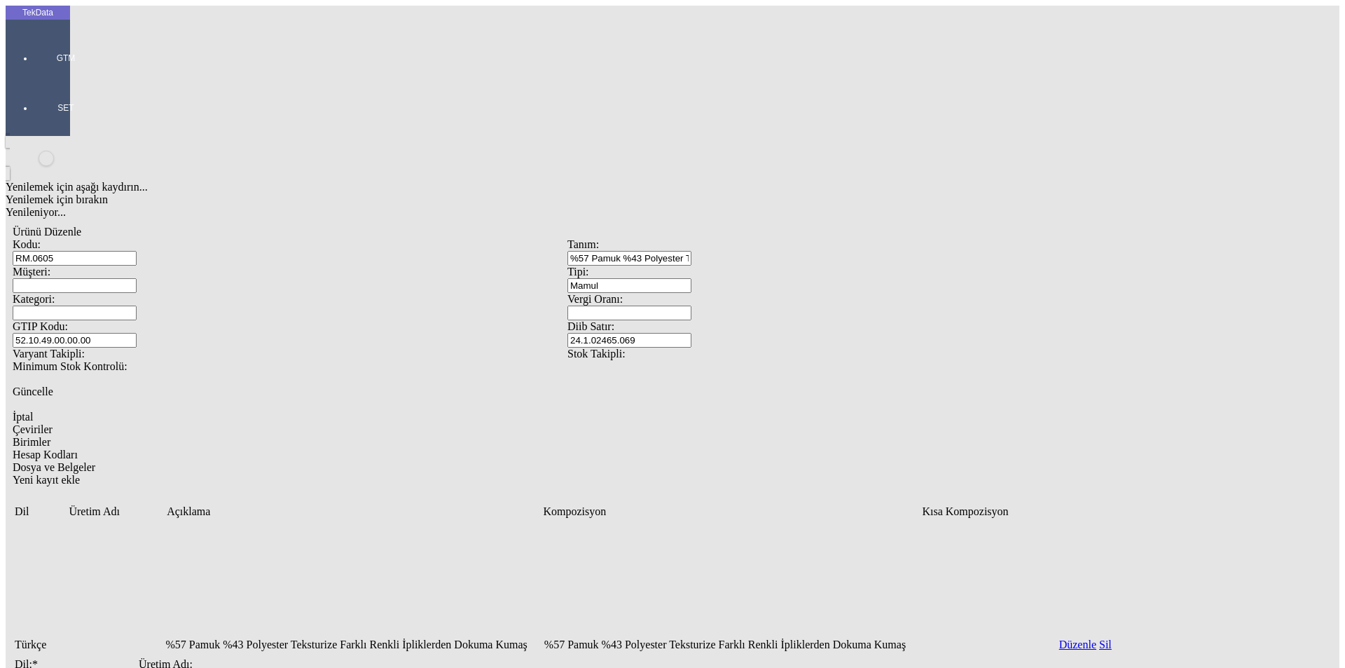
click at [139, 667] on input "Dil: *" at bounding box center [77, 678] width 124 height 15
click at [193, 397] on div "English" at bounding box center [431, 403] width 528 height 13
type input "English"
paste input "57% Cotton 43% Polyester Textured"
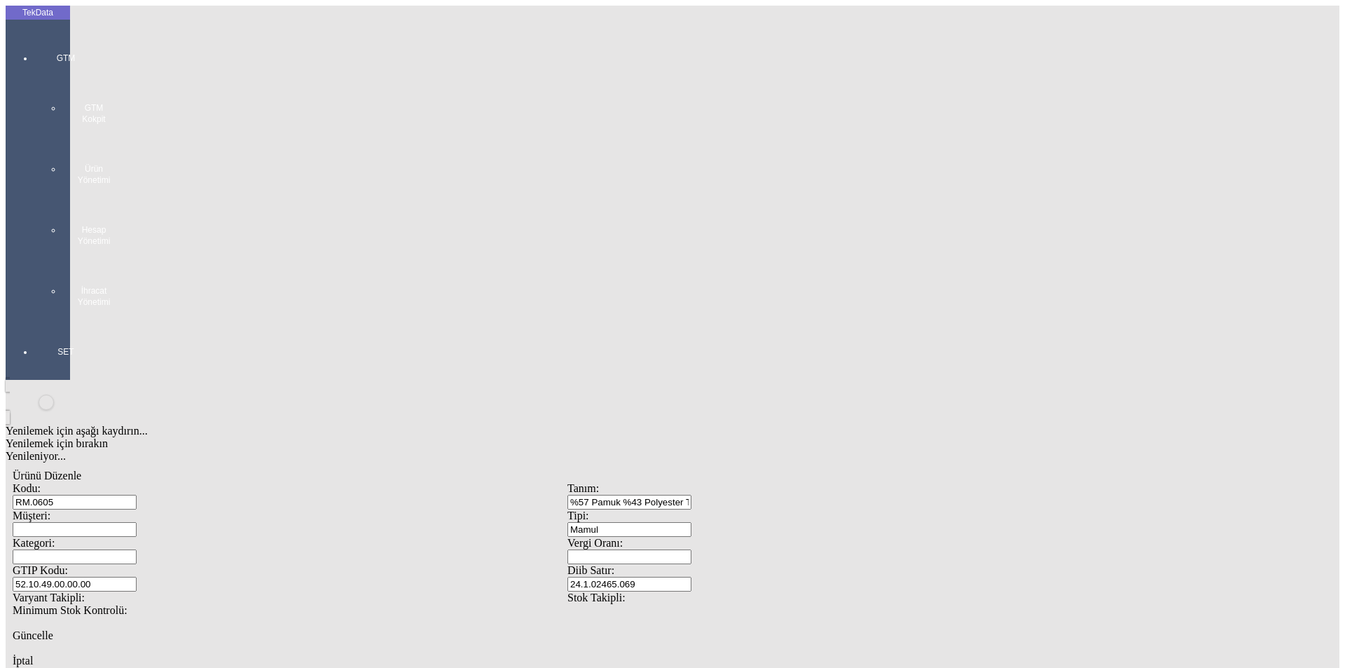
paste input "Woven fabric from textured colored yarns"
drag, startPoint x: 172, startPoint y: 362, endPoint x: 507, endPoint y: 364, distance: 335.0
type input "57% Cotton 43% Polyester Textured Woven fabric from textured colored yarns"
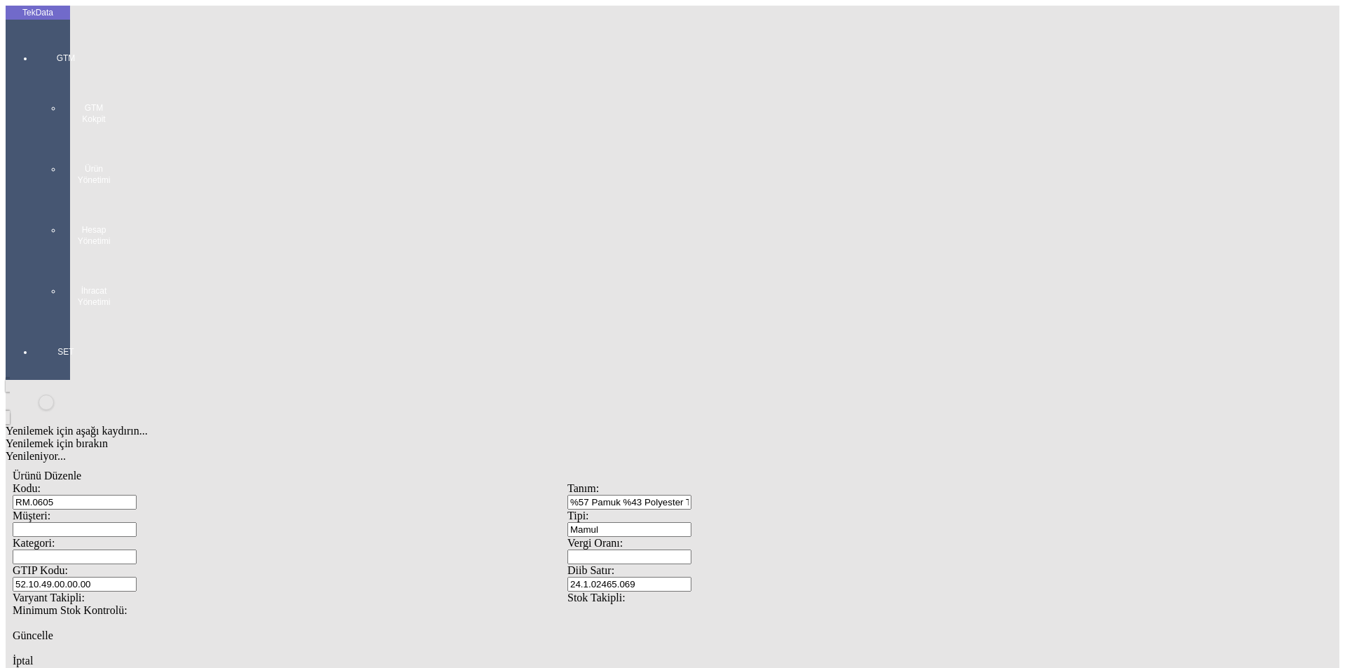
paste input "57% Cotton 43% Polyester Textured Woven fabric from textured colored yarns"
type input "57% Cotton 43% Polyester Textured Woven fabric from textured colored yarns"
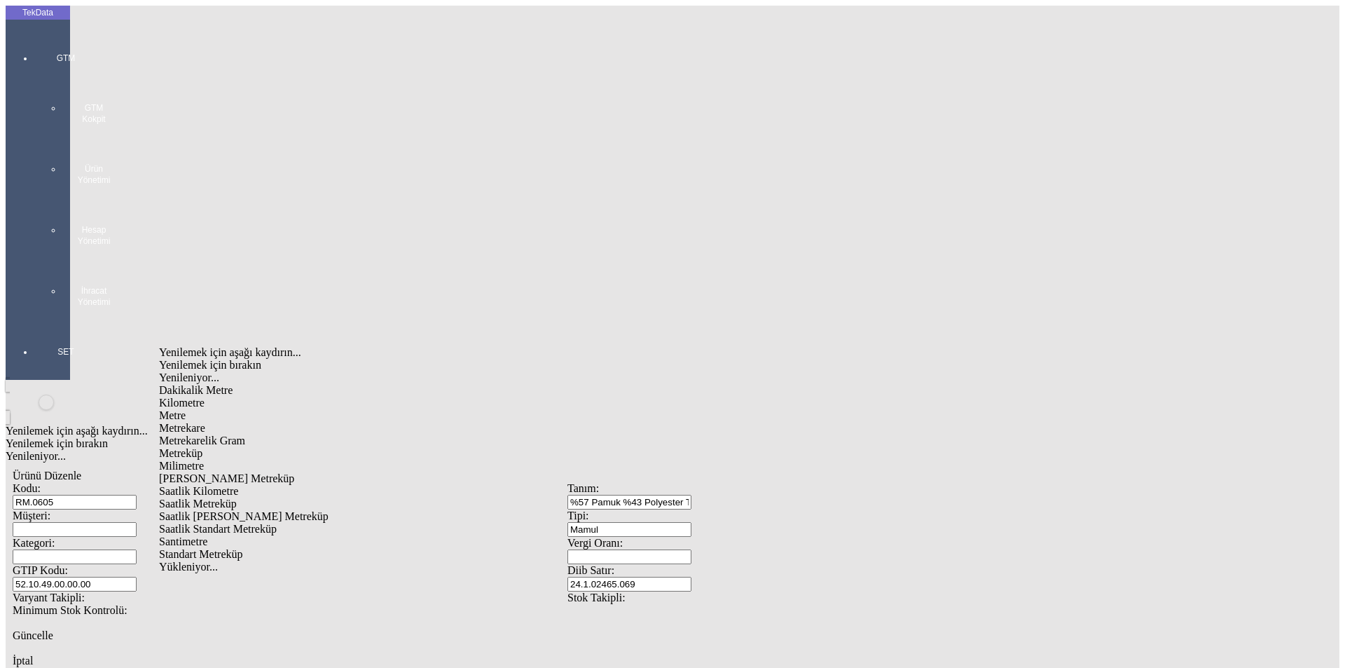
drag, startPoint x: 202, startPoint y: 382, endPoint x: 251, endPoint y: 383, distance: 49.1
click at [202, 409] on div "Metre" at bounding box center [426, 415] width 535 height 13
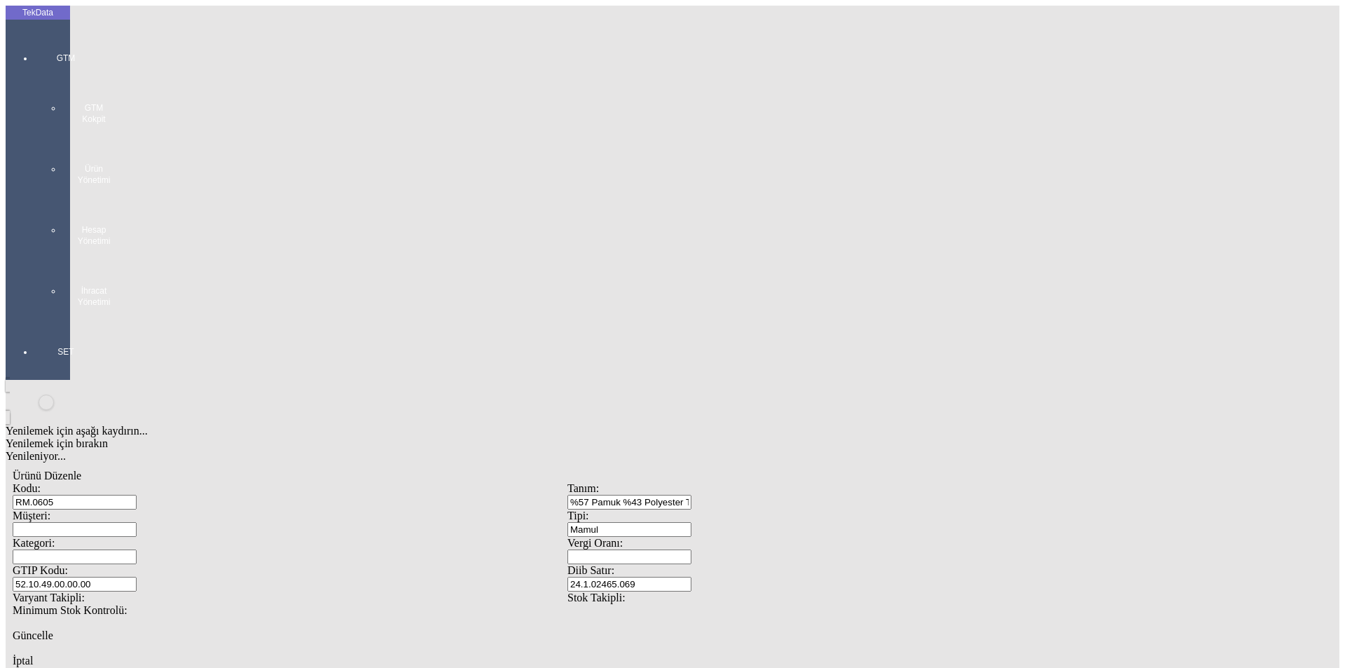
type input "Metre"
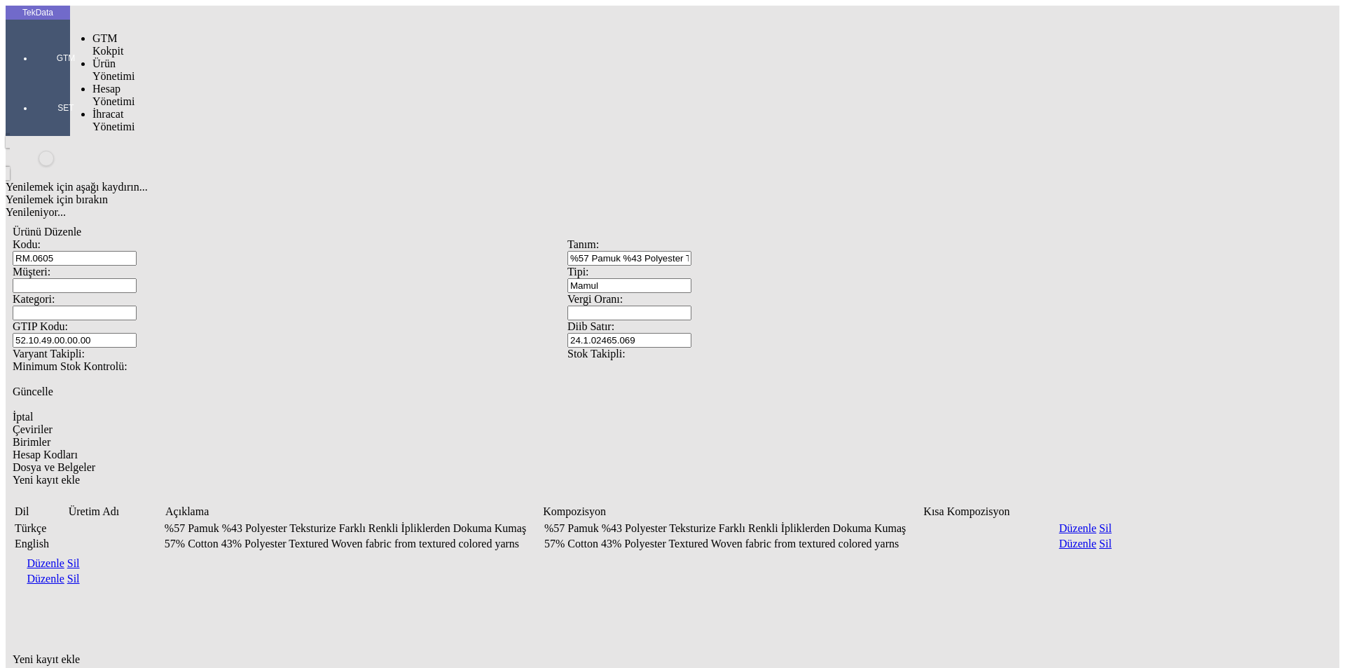
drag, startPoint x: 20, startPoint y: 58, endPoint x: 29, endPoint y: 58, distance: 9.1
click at [34, 78] on div at bounding box center [66, 78] width 64 height 0
click at [129, 57] on div "Ürün Yönetimi" at bounding box center [111, 69] width 36 height 25
click at [214, 82] on span "Ürünler ve Hizmetler" at bounding box center [236, 100] width 45 height 37
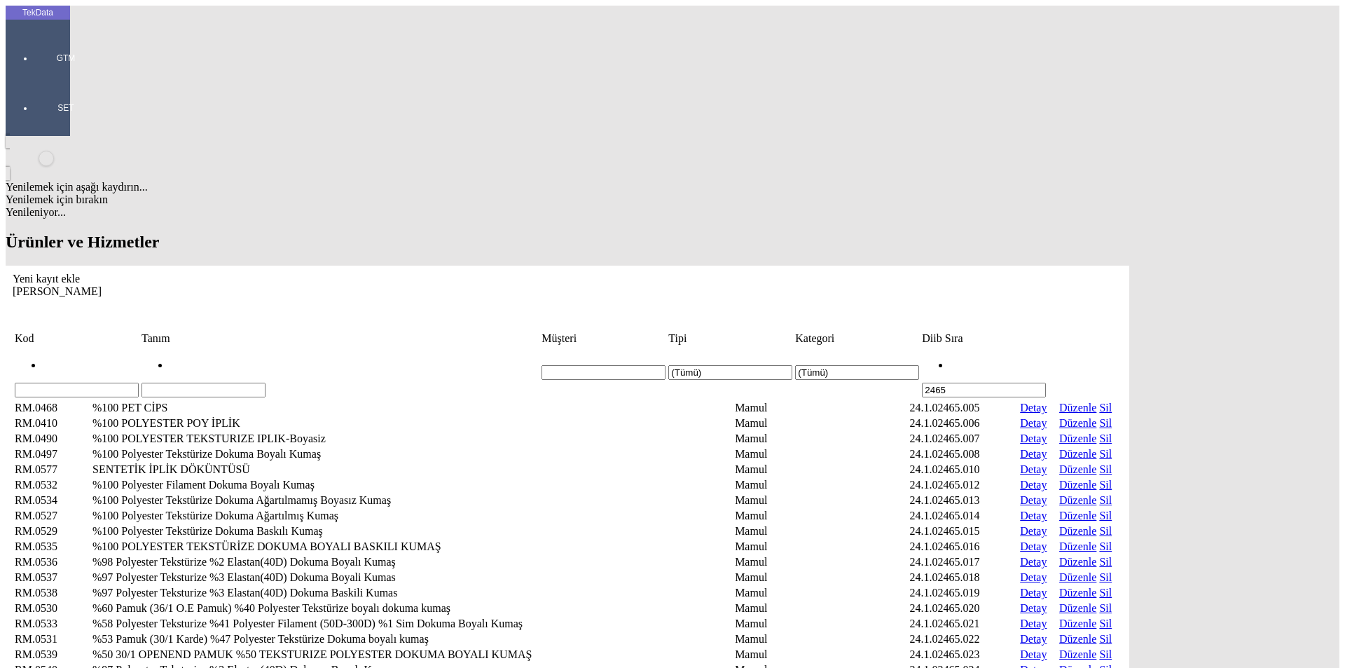
click at [13, 273] on icon "Yeni kayıt ekle" at bounding box center [13, 279] width 0 height 12
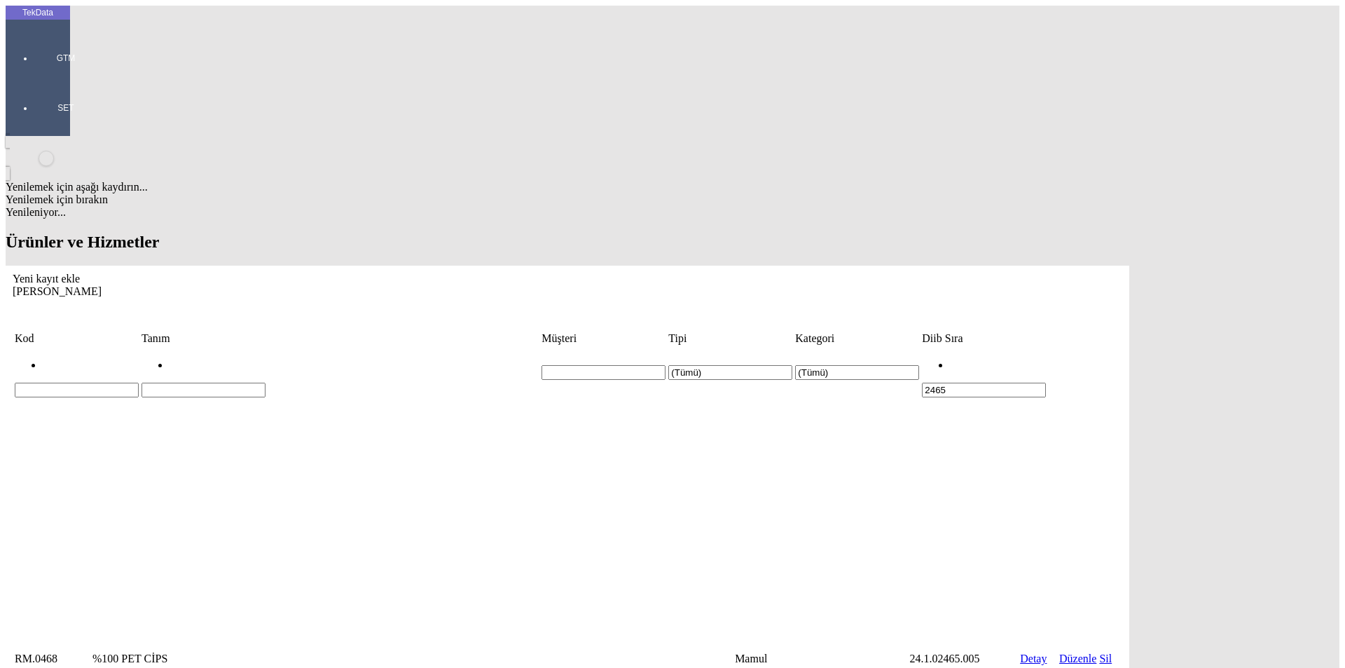
paste input "%48 Polyester Teksturize %46 Pamuk (36/1 O.E) %6 Elastan Dokuma Boyalı Kumaş"
type input "%48 Polyester Teksturize %46 Pamuk (36/1 O.E) %6 Elastan Dokuma Boyalı Kumaş"
drag, startPoint x: 791, startPoint y: 200, endPoint x: 803, endPoint y: 212, distance: 17.4
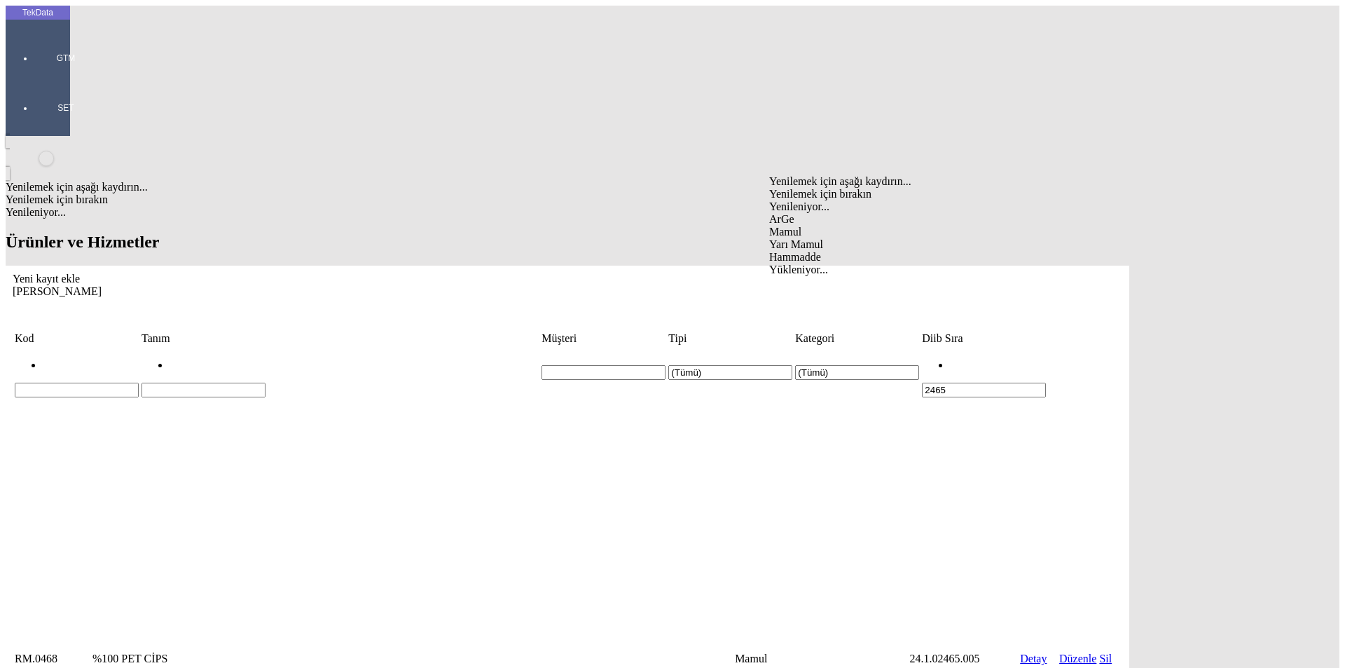
click at [791, 226] on div "Mamul" at bounding box center [1045, 232] width 552 height 13
type input "Mamul"
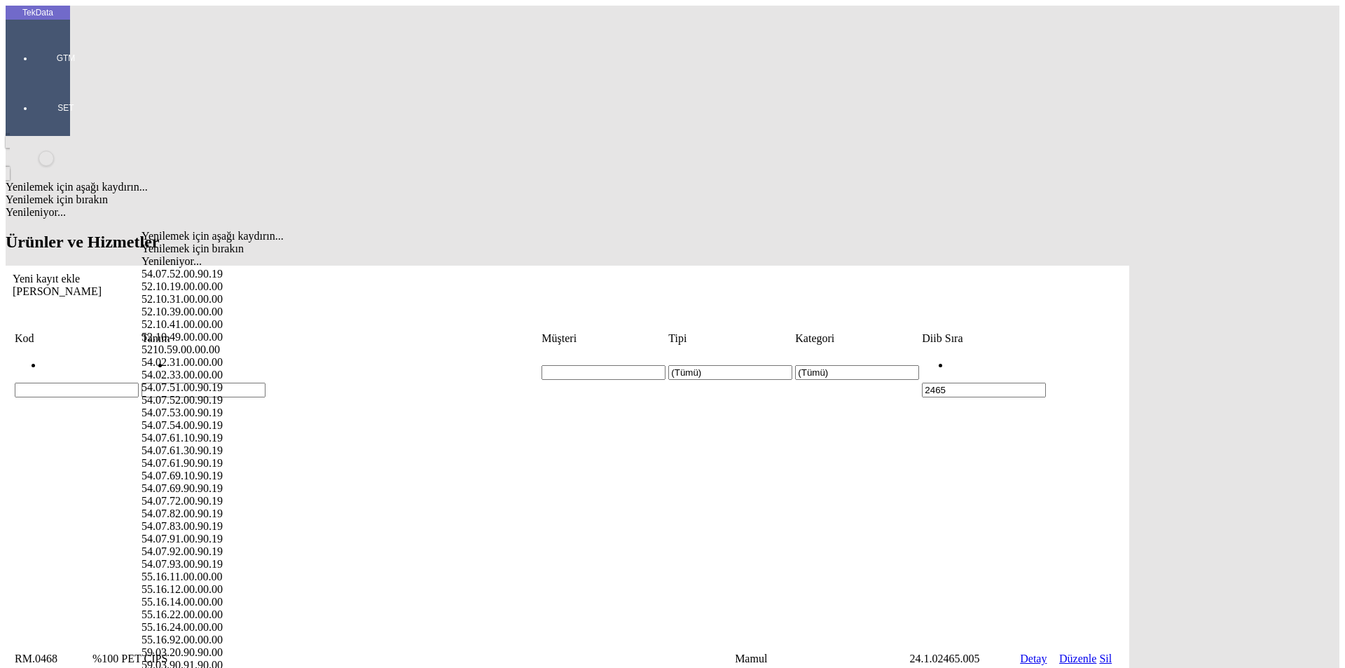
paste input "55.13.23.90.00.00"
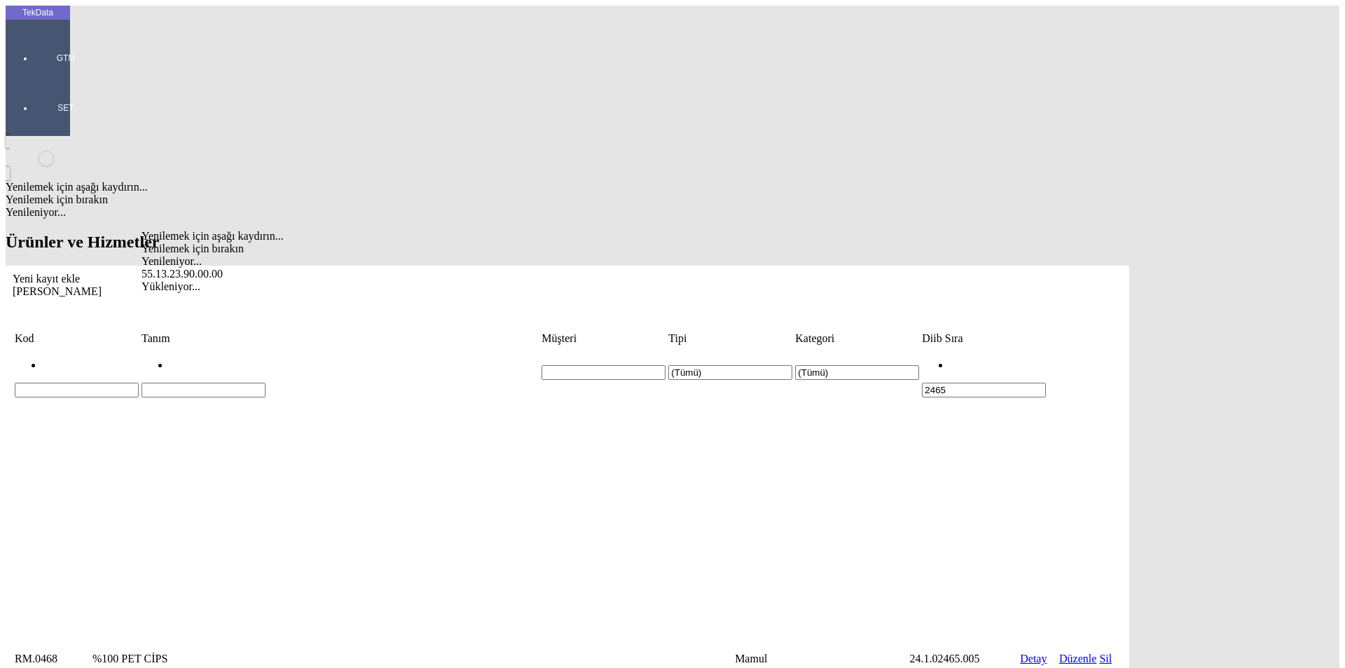
click at [233, 268] on div "55.13.23.90.00.00" at bounding box center [416, 274] width 548 height 13
type input "55.13.23.90.00.00"
paste input "24.1.02465.059"
type input "24.1.02465.059"
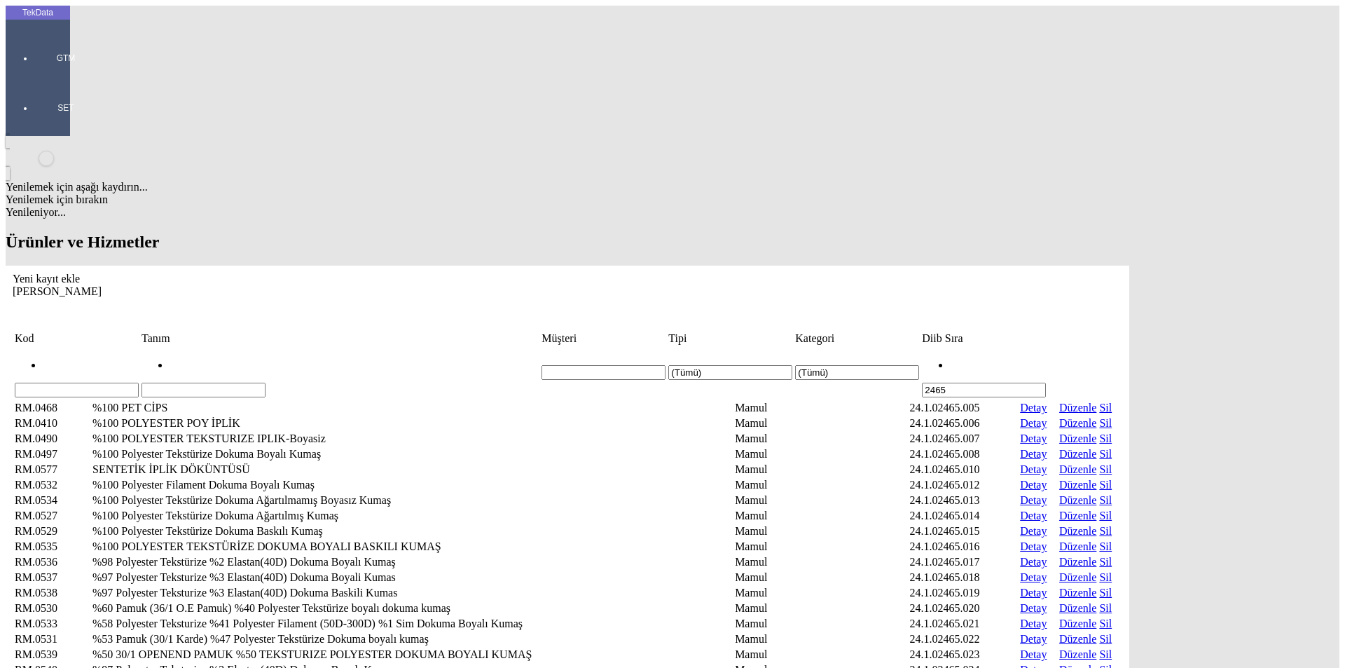
drag, startPoint x: 1169, startPoint y: 111, endPoint x: 975, endPoint y: 125, distance: 193.9
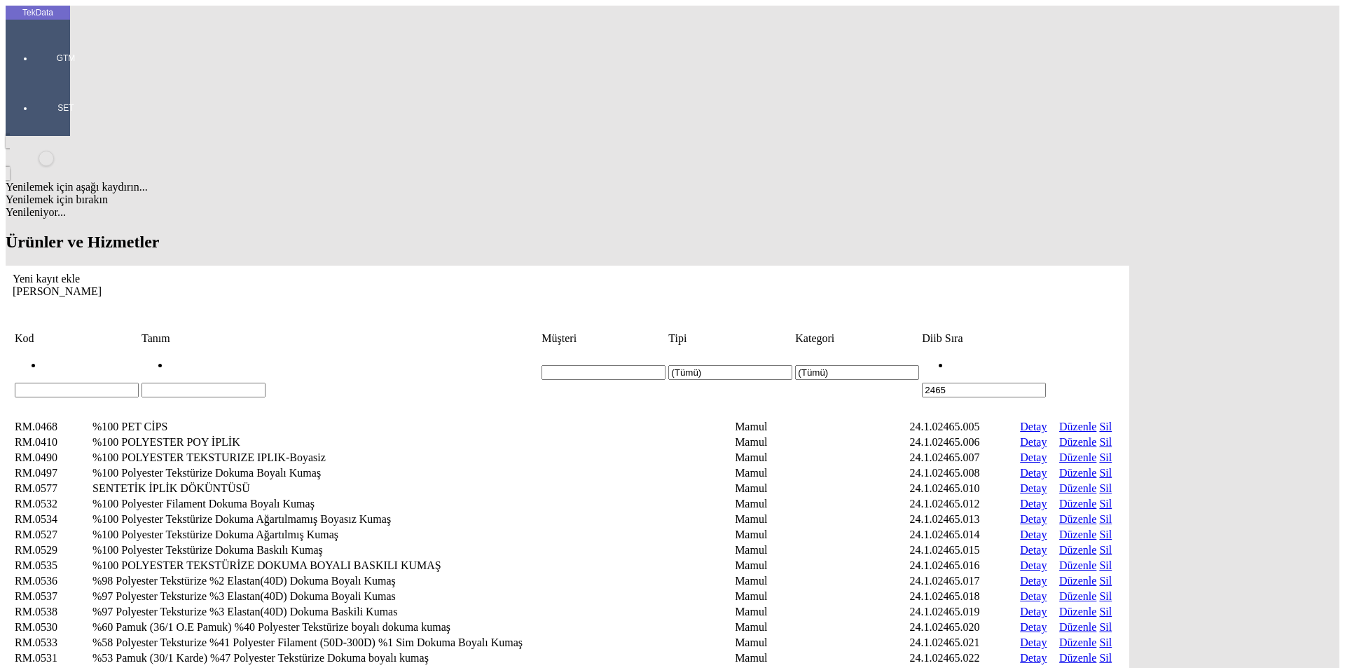
paste input ".1.02465.059"
type input "24.1.02465.059"
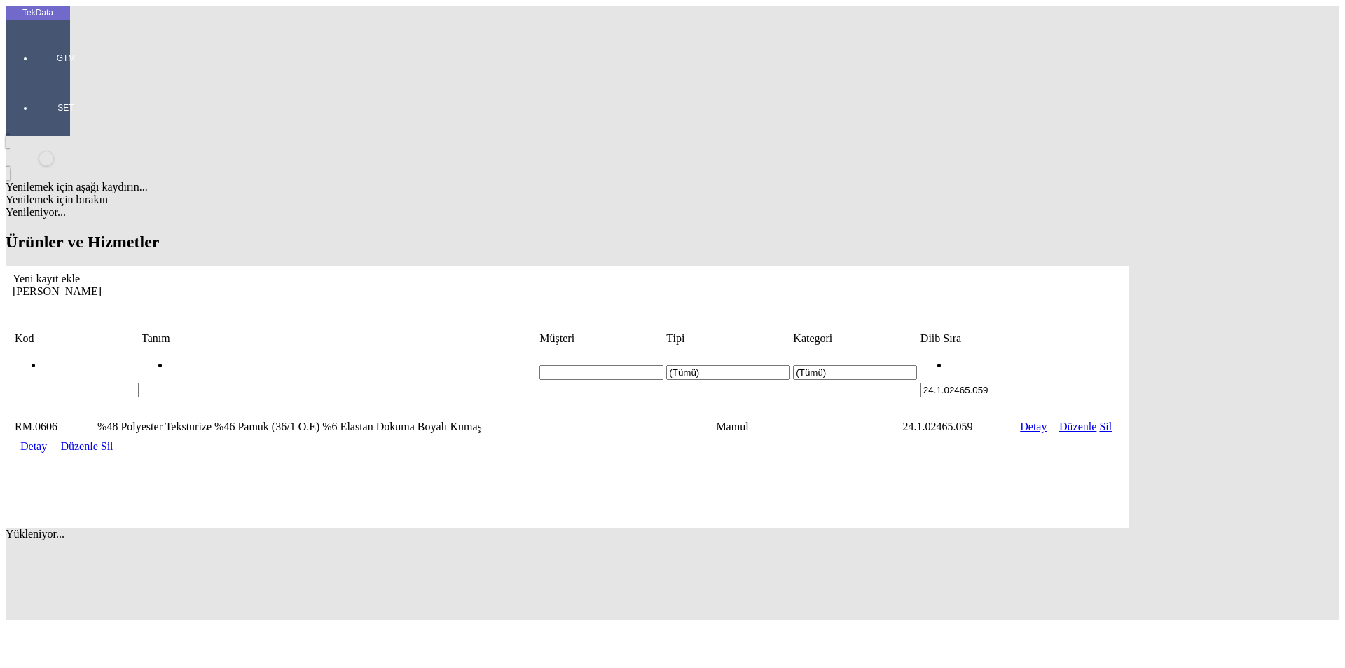
click at [47, 440] on link "Detay" at bounding box center [33, 446] width 27 height 12
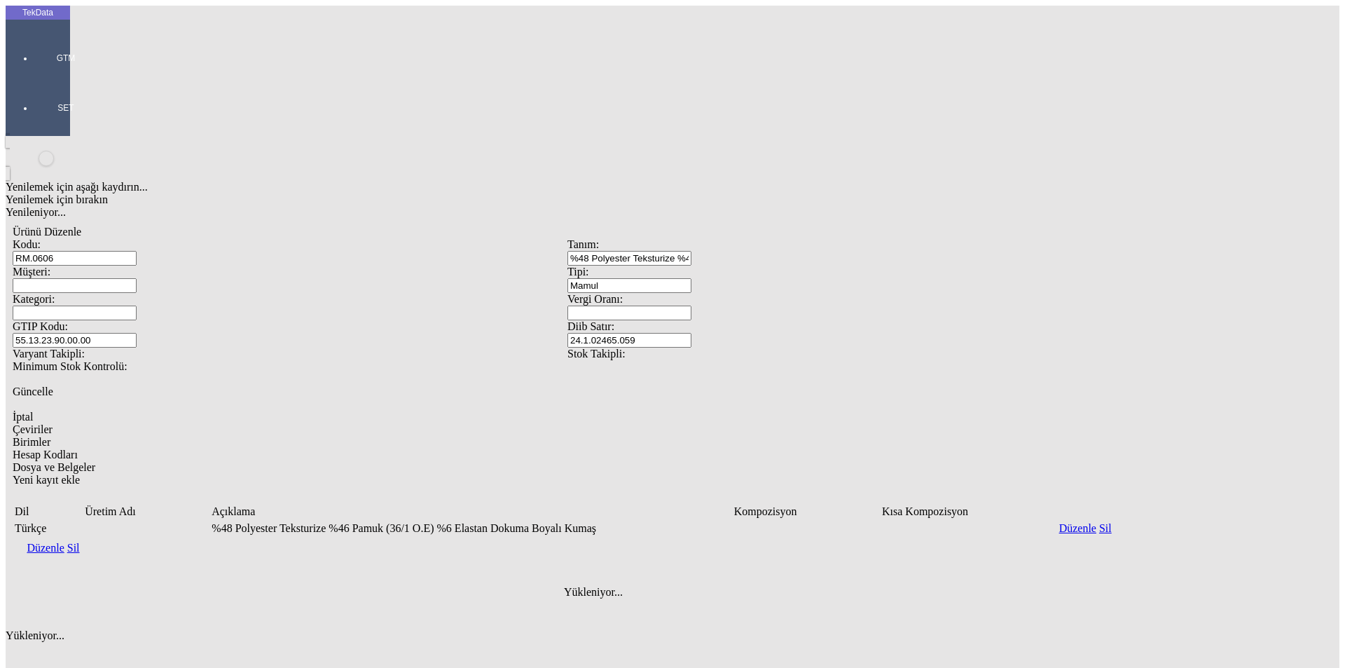
click at [64, 542] on link "Düzenle" at bounding box center [45, 548] width 37 height 12
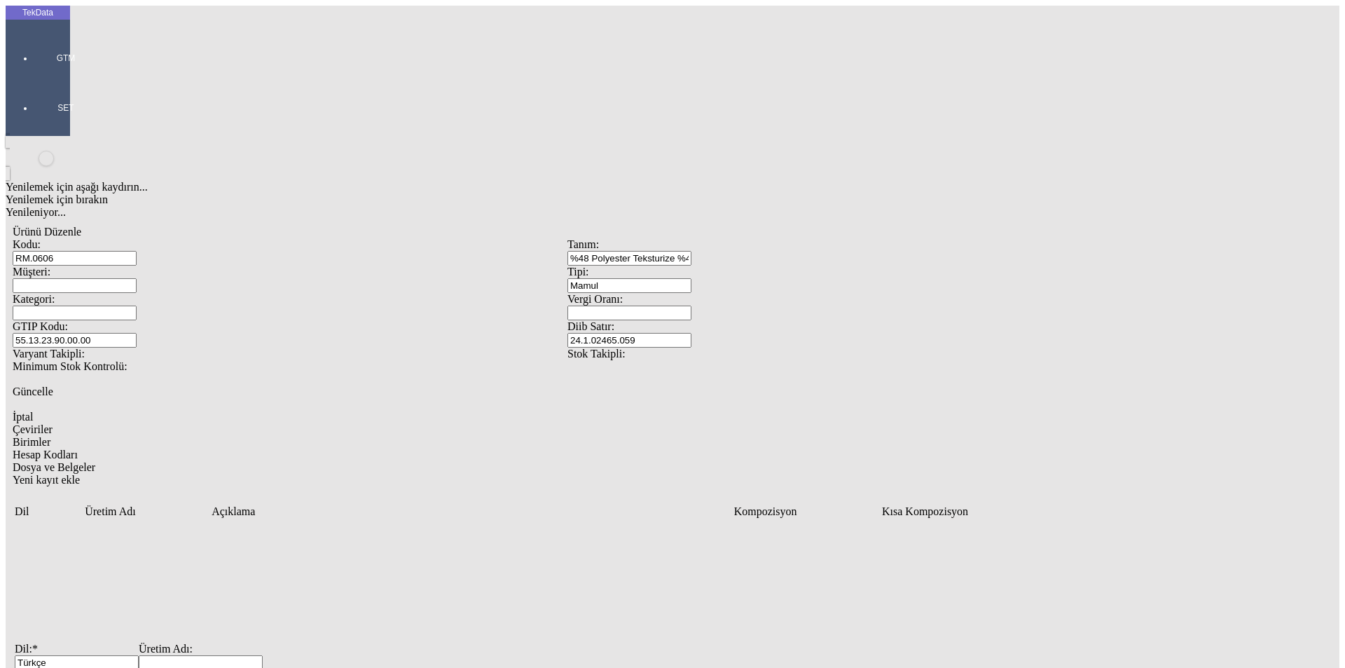
drag, startPoint x: 460, startPoint y: 361, endPoint x: 45, endPoint y: 361, distance: 415.6
click at [45, 361] on div "TekData GTM SET Yenilemek için aşağı kaydırın... Yenilemek için bırakın Yenilen…" at bounding box center [568, 453] width 1124 height 895
paste input "%48 Polyester Teksturize %46 Pamuk (36/1 O.E) %6 Elastan Dokuma Boyalı Kumaş"
type input "%48 Polyester Teksturize %46 Pamuk (36/1 O.E) %6 Elastan Dokuma Boyalı Kumaş"
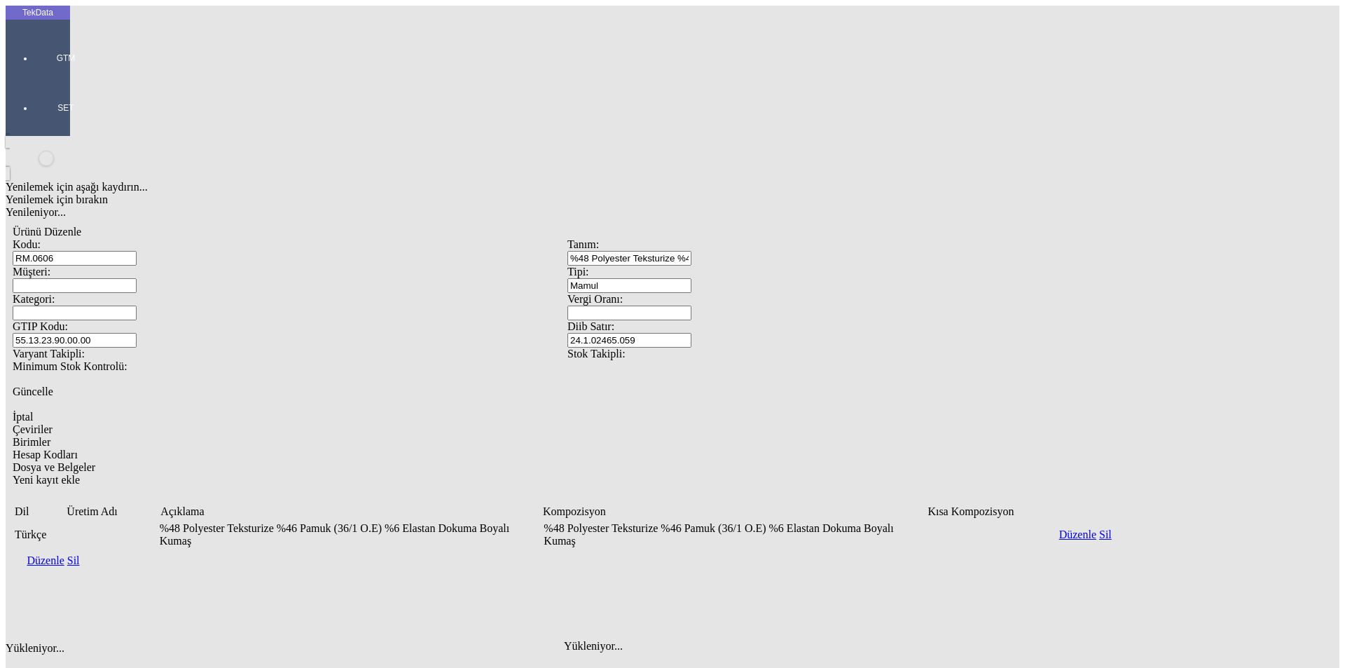
click at [13, 474] on icon "Yeni kayıt ekle" at bounding box center [13, 480] width 0 height 12
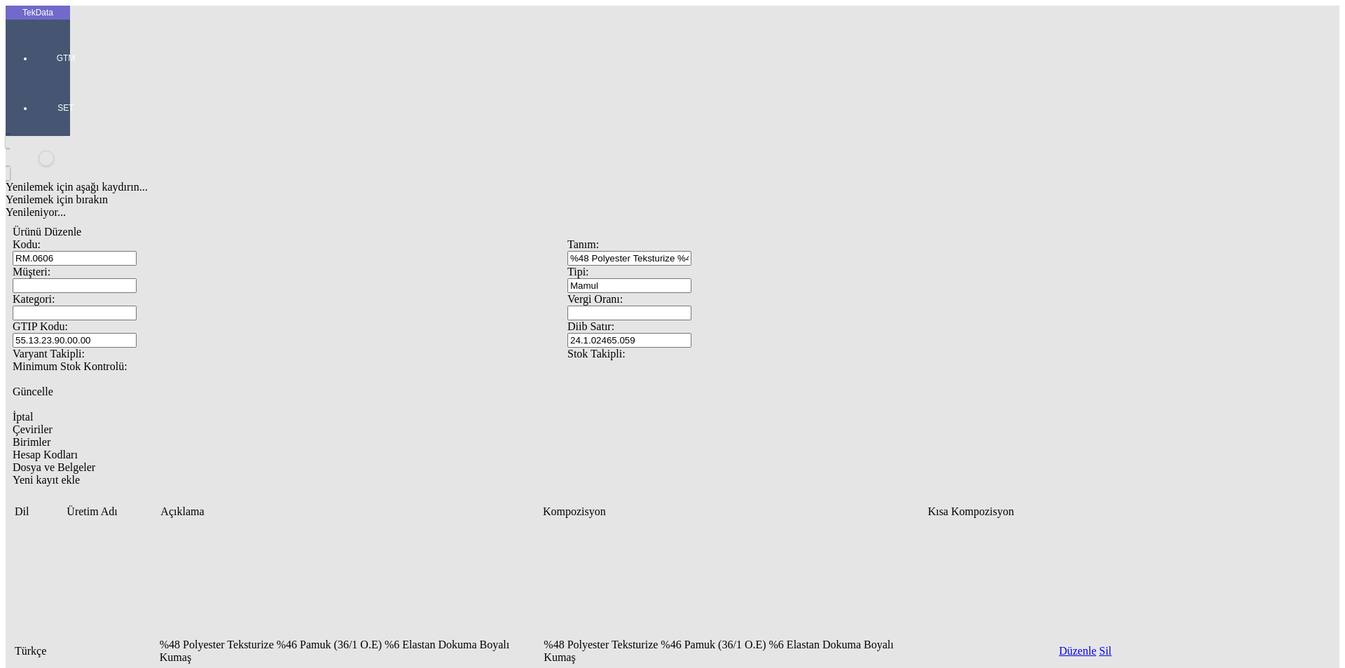
click at [185, 397] on div "English" at bounding box center [431, 403] width 528 height 13
type input "English"
paste input "48% Polyester Textured 46% Cotton (36/1 O.E) 6% Elastane Woven Dyed Fabric"
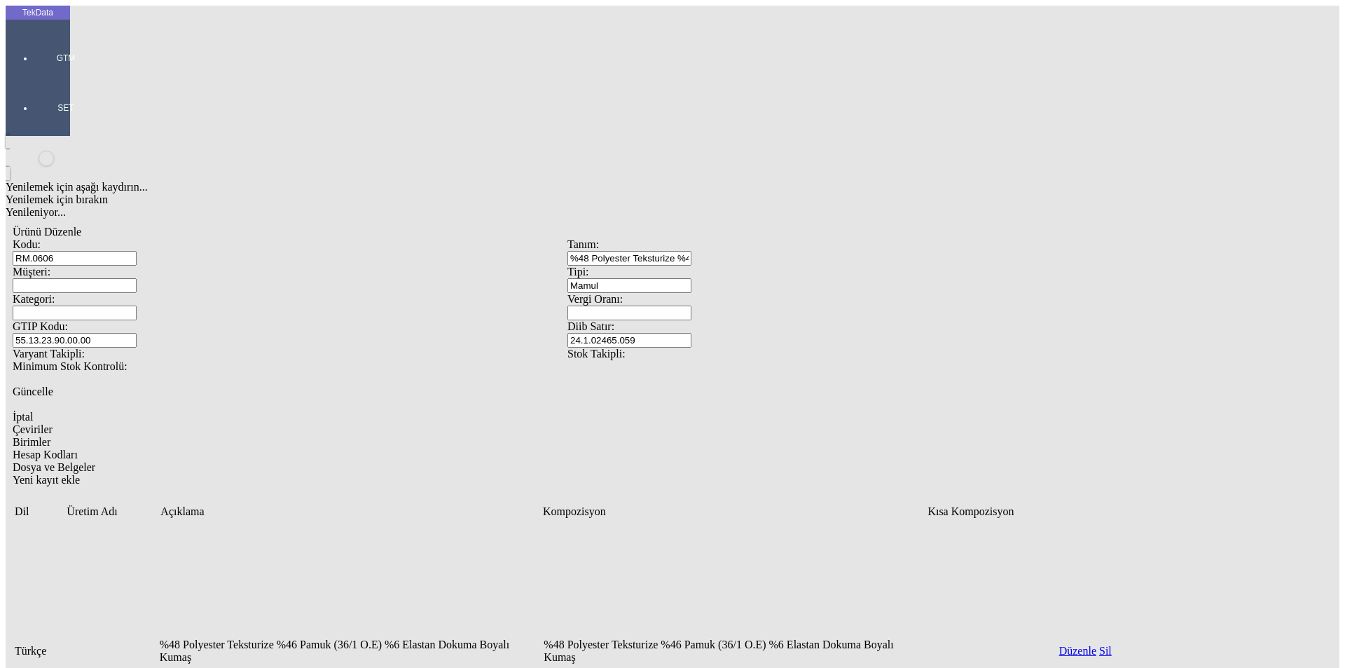
drag, startPoint x: 179, startPoint y: 362, endPoint x: 110, endPoint y: 367, distance: 69.6
drag, startPoint x: 303, startPoint y: 367, endPoint x: 342, endPoint y: 366, distance: 39.3
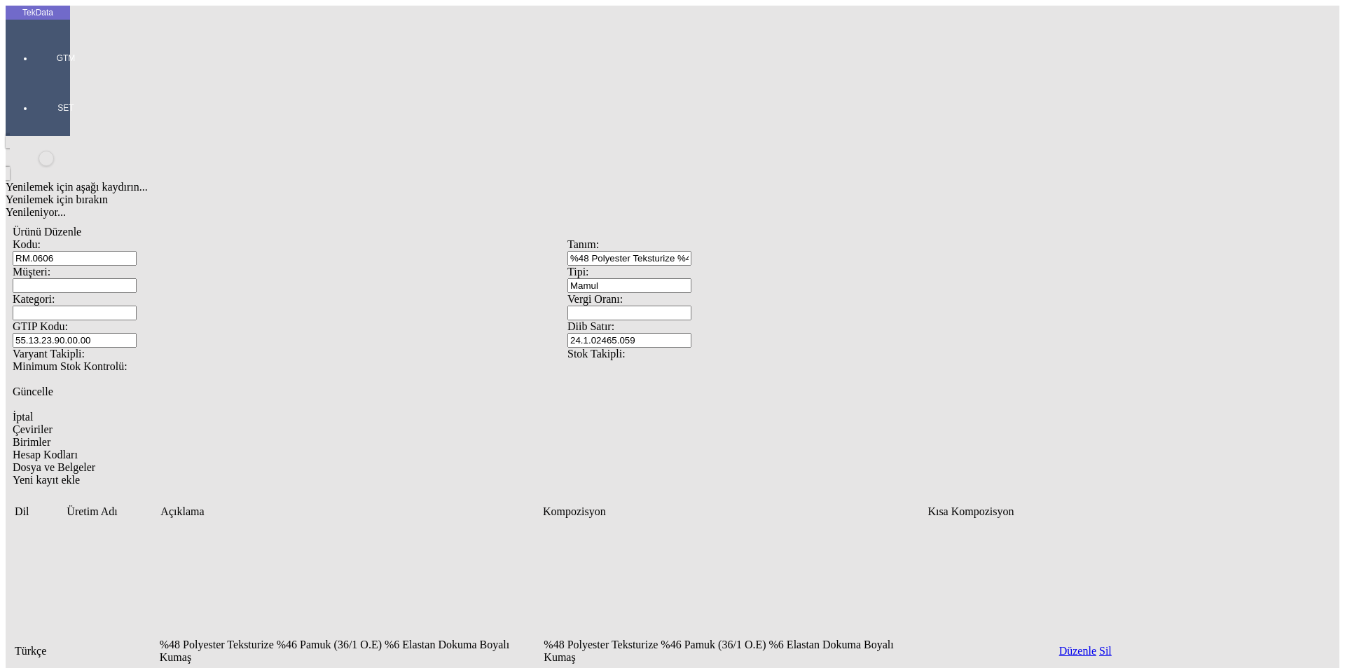
drag, startPoint x: 444, startPoint y: 367, endPoint x: 25, endPoint y: 366, distance: 418.4
click at [25, 366] on div "TekData GTM SET Yenilemek için aşağı kaydırın... Yenilemek için bırakın Yenilen…" at bounding box center [568, 489] width 1124 height 966
type input "%48 Polyester Textured %46 Cotton 6% Elastane Woven Dyed Fabric"
paste input "%48 Polyester Textured %46 Cotton 6% Elastane Woven Dyed Fabric"
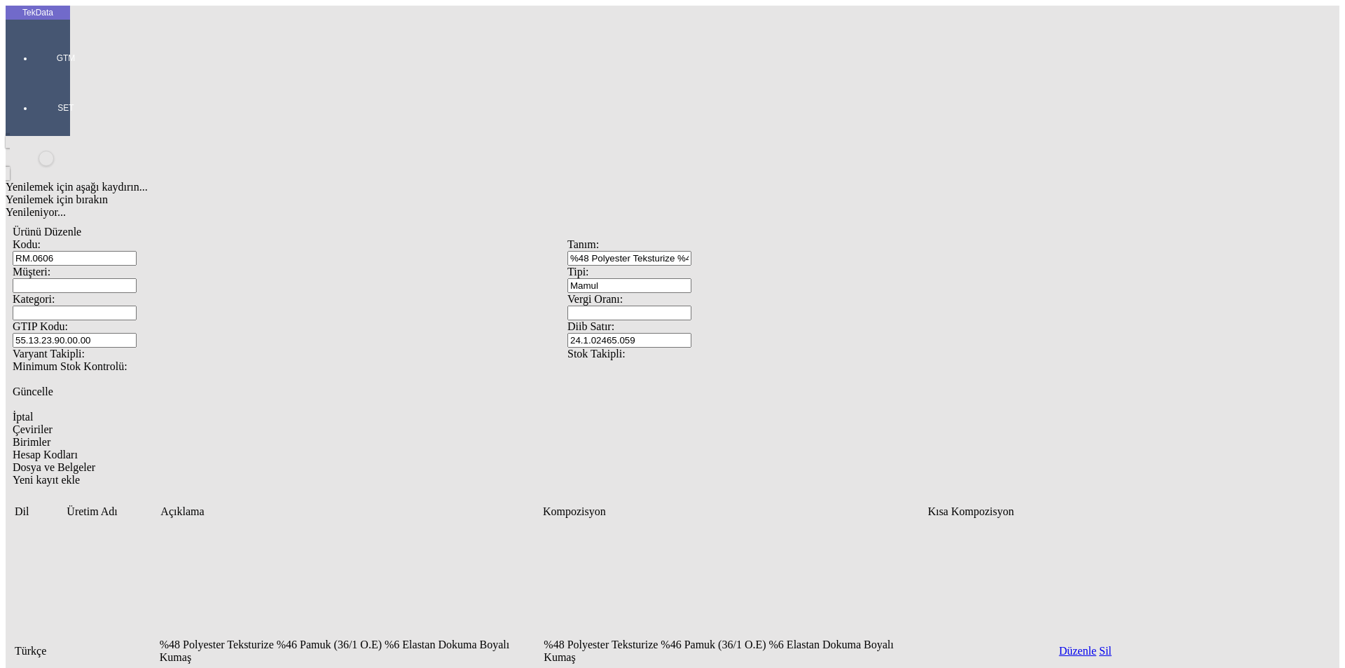
type input "%48 Polyester Textured %46 Cotton 6% Elastane Woven Dyed Fabric"
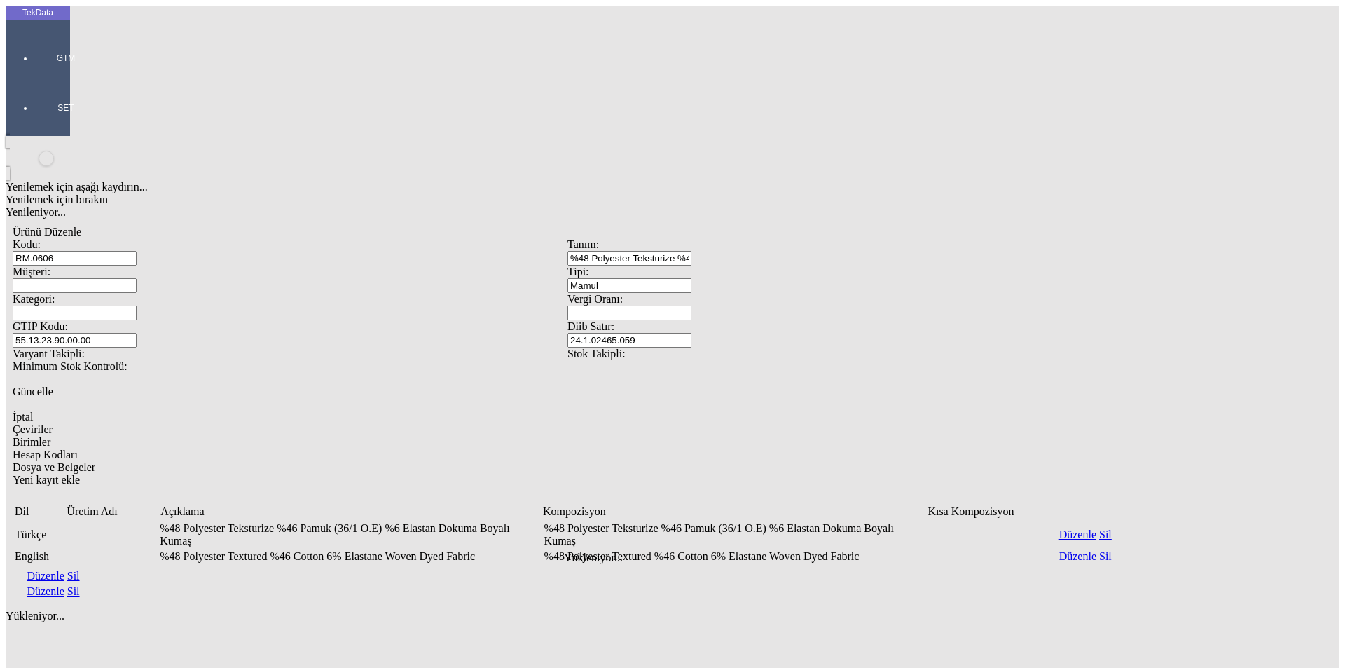
drag, startPoint x: 623, startPoint y: 537, endPoint x: 590, endPoint y: 515, distance: 39.5
click at [612, 530] on div "Yenilemek için aşağı kaydırın... Yenilemek için bırakın Yenileniyor... Ürünü Dü…" at bounding box center [568, 410] width 1124 height 549
click at [50, 436] on span "Birimler" at bounding box center [32, 442] width 38 height 12
click at [13, 666] on icon "Yeni kayıt ekle" at bounding box center [13, 672] width 0 height 12
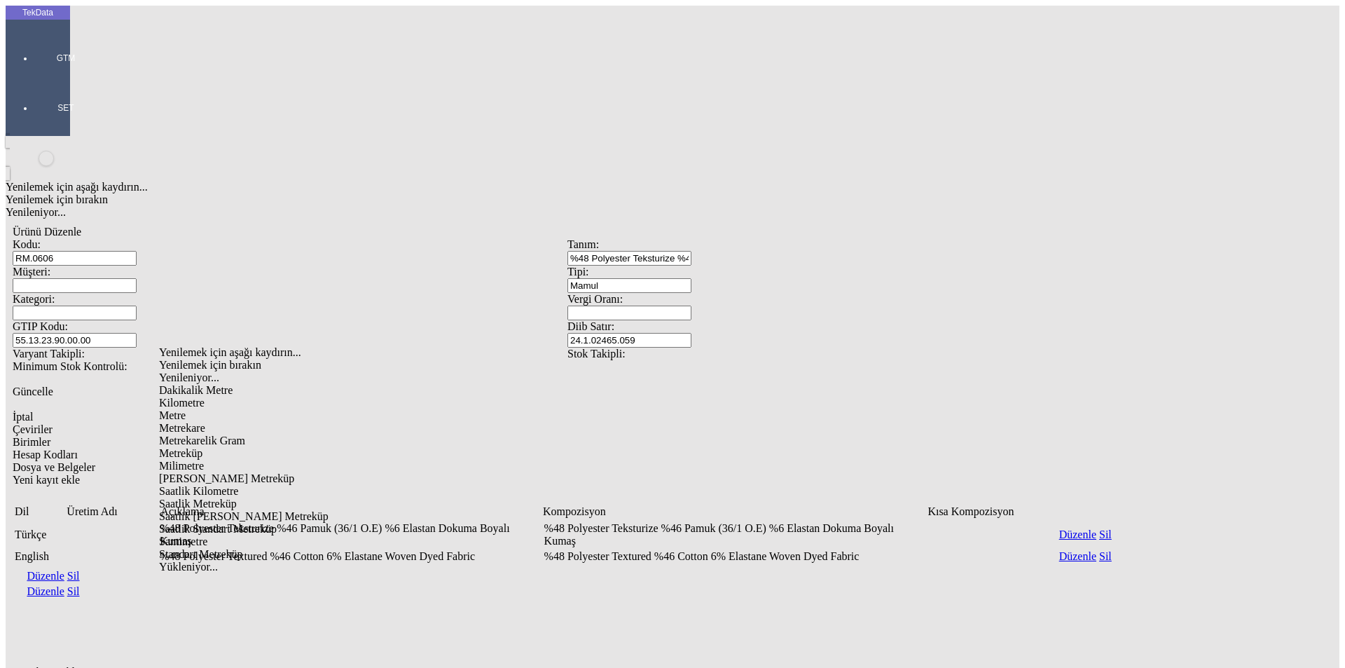
click at [191, 409] on div "Metre" at bounding box center [426, 415] width 535 height 13
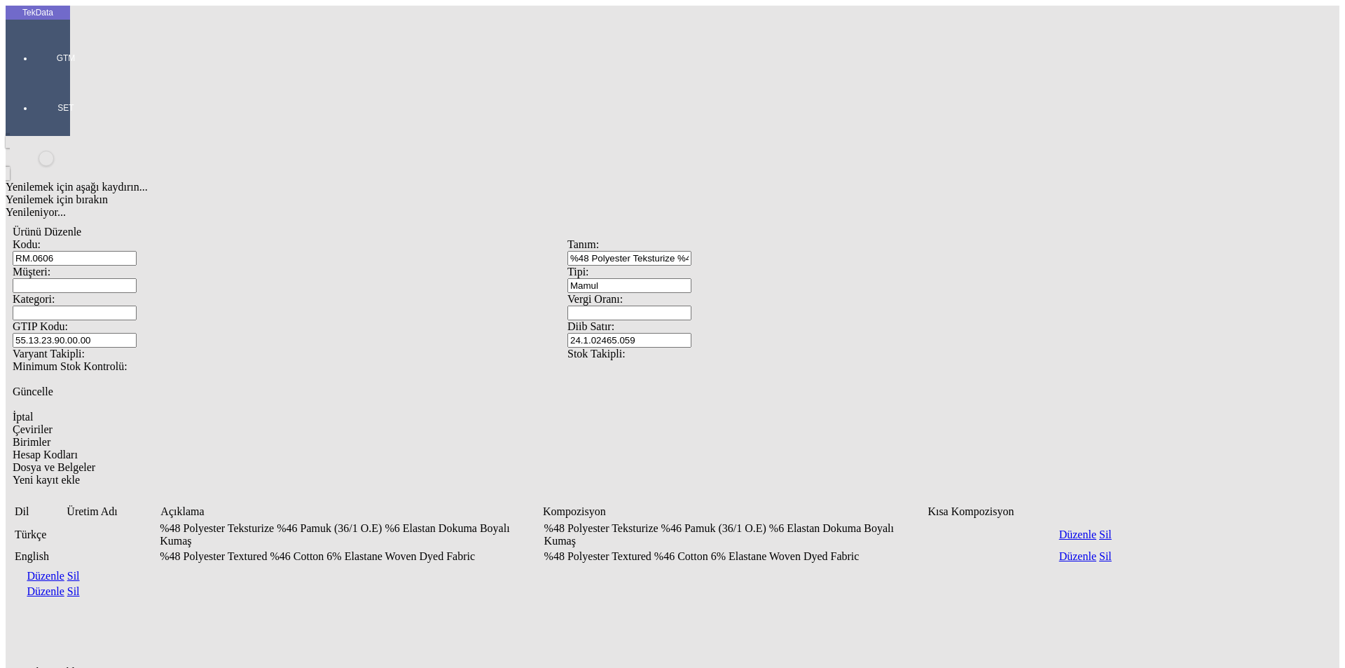
type input "Metre"
drag, startPoint x: 848, startPoint y: 565, endPoint x: 749, endPoint y: 536, distance: 102.9
click at [840, 565] on div "Yenilemek için aşağı kaydırın... Yenilemek için bırakın Yenileniyor... Ürünü Dü…" at bounding box center [568, 523] width 1124 height 774
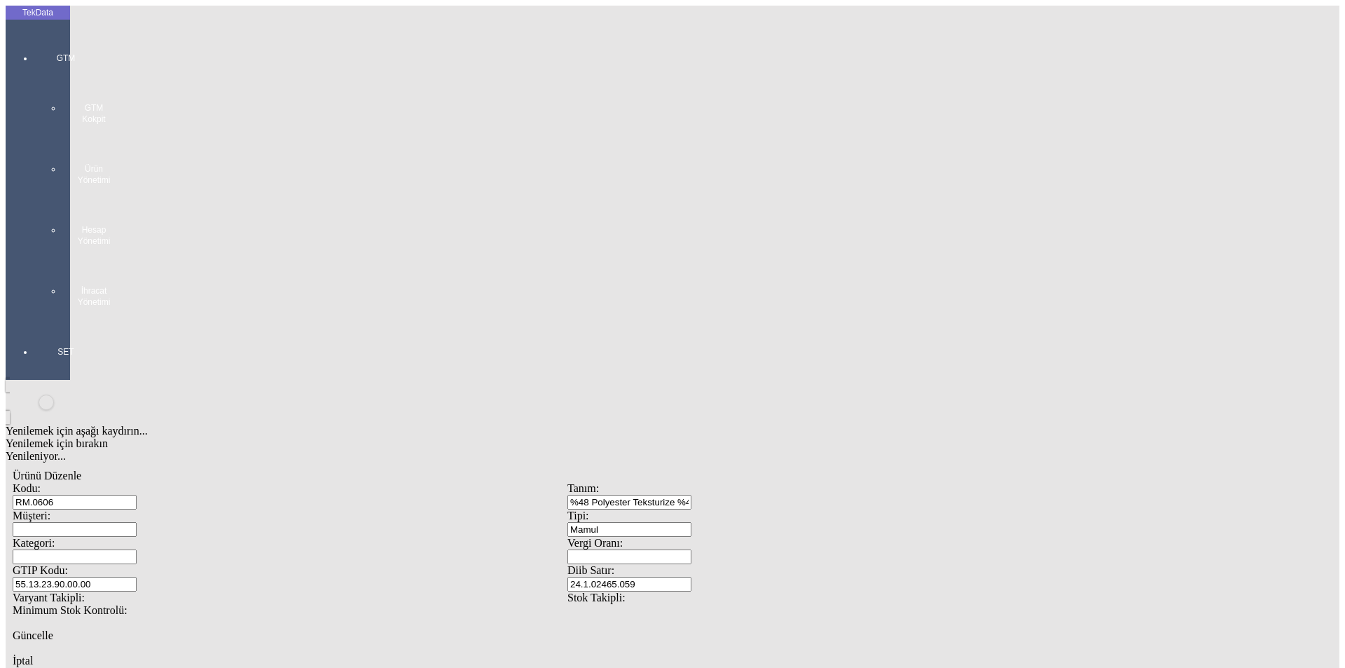
click at [45, 322] on div at bounding box center [66, 322] width 64 height 0
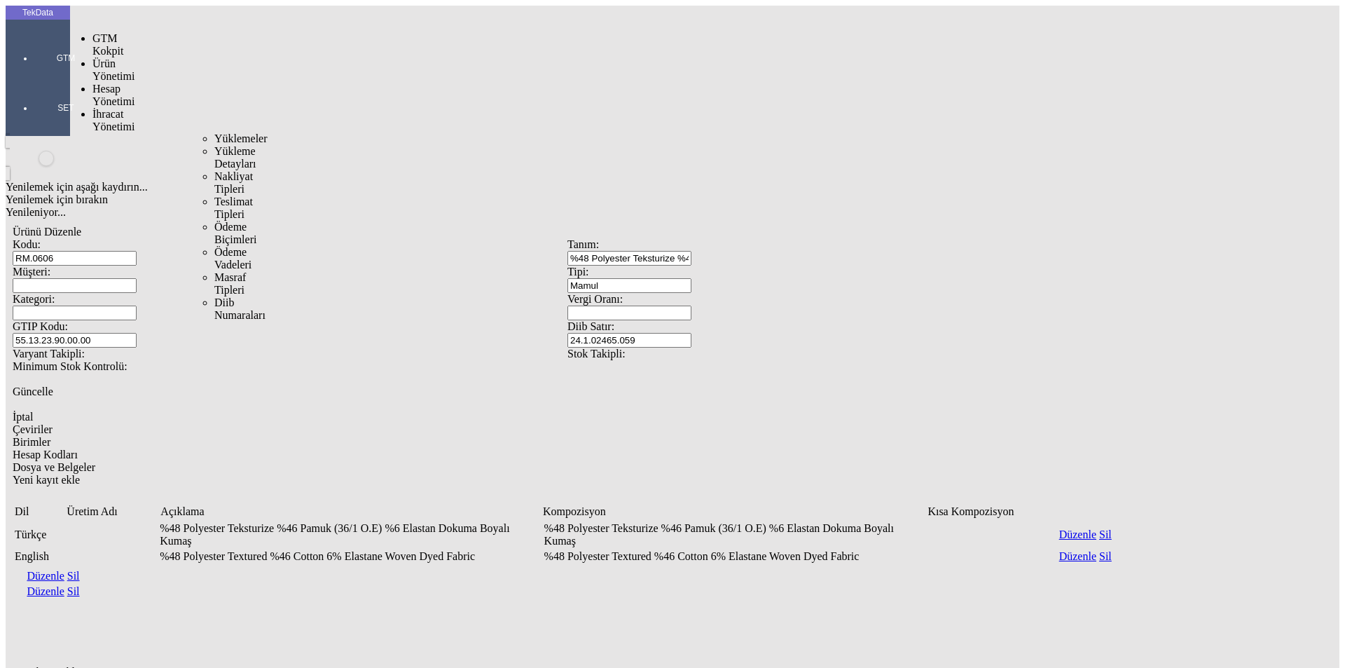
click at [116, 108] on span "İhracat Yönetimi" at bounding box center [114, 120] width 42 height 25
click at [214, 132] on span "Yüklemeler" at bounding box center [240, 138] width 53 height 12
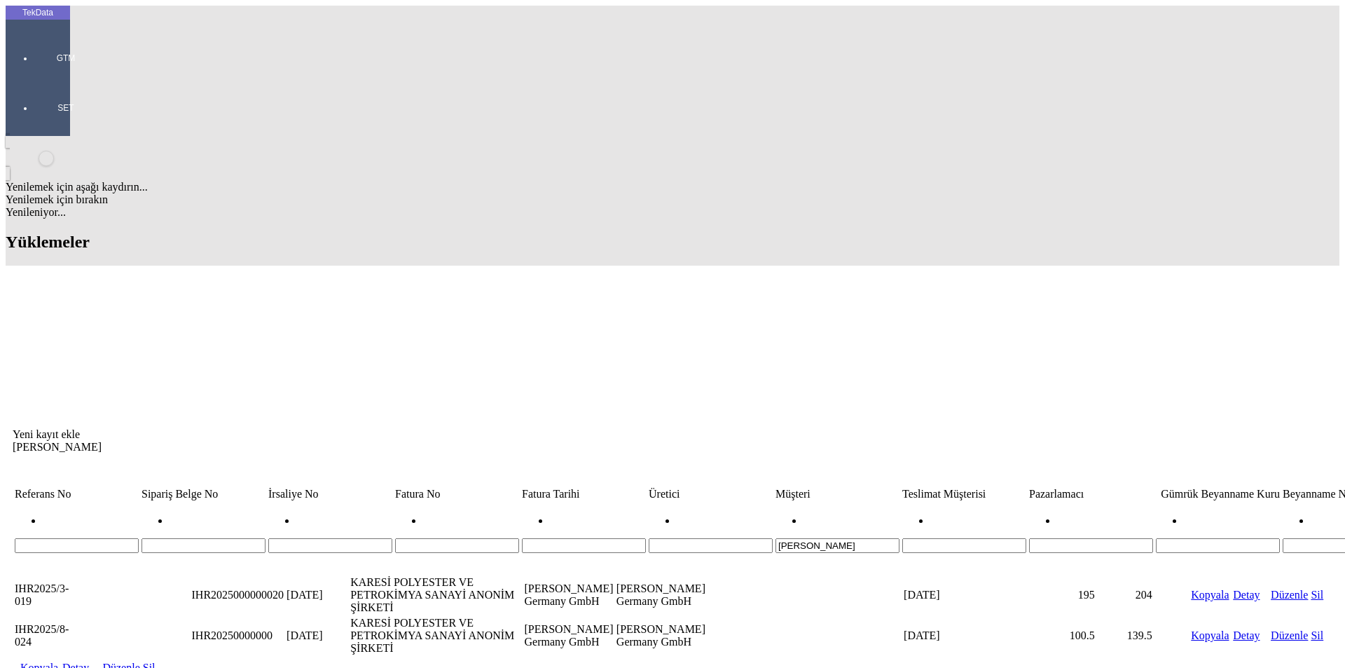
drag, startPoint x: 779, startPoint y: 107, endPoint x: 563, endPoint y: 114, distance: 215.9
click at [563, 502] on tr "[PERSON_NAME]" at bounding box center [1068, 527] width 2109 height 51
type input "BASS"
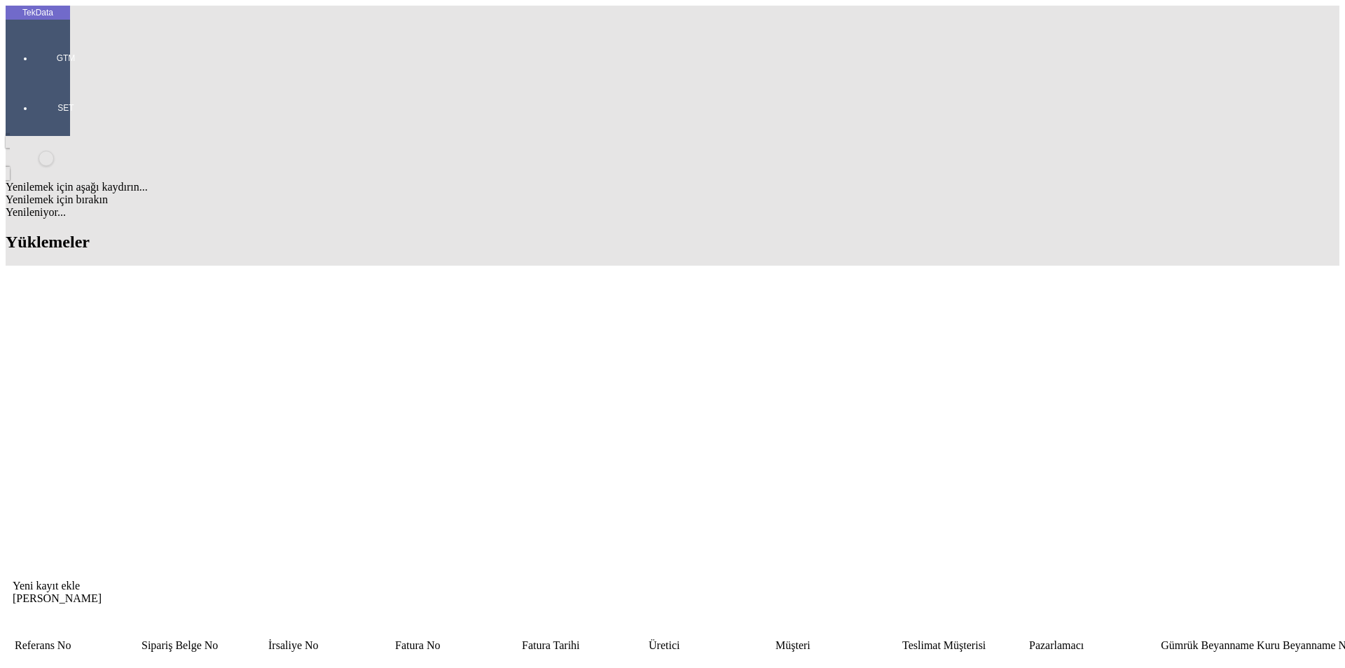
drag, startPoint x: 350, startPoint y: 226, endPoint x: 265, endPoint y: 225, distance: 85.5
copy tr "GS064535 - GS064534"
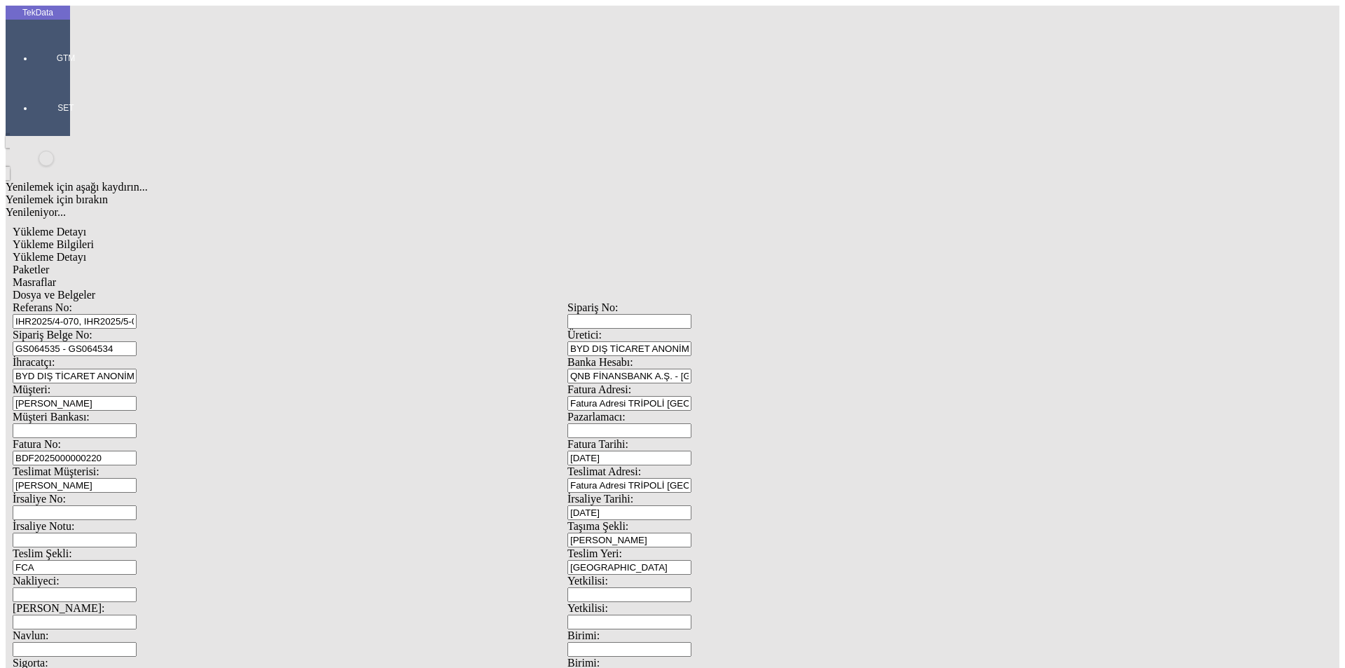
drag, startPoint x: 340, startPoint y: 102, endPoint x: 115, endPoint y: 98, distance: 225.0
click at [115, 301] on div "Referans No: IHR2025/4-070, IHR2025/5-008" at bounding box center [290, 314] width 555 height 27
paste input "7-054, IHR2025/7-055, IHR2025/7-090, IHR2025/8"
drag, startPoint x: 294, startPoint y: 101, endPoint x: 271, endPoint y: 110, distance: 25.5
click at [137, 314] on input "IHR2025/7-054, IHR2025/7-055, IHR2025/7-090, IHR2025/8-008" at bounding box center [75, 321] width 124 height 15
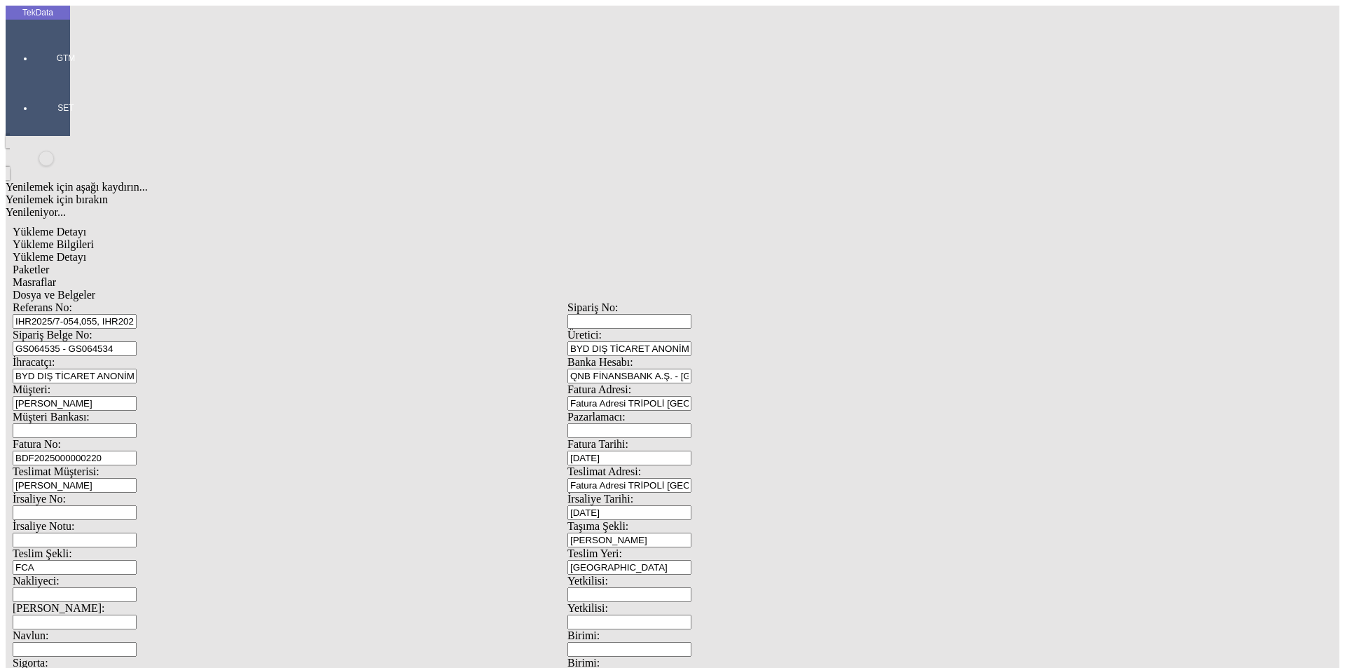
drag, startPoint x: 308, startPoint y: 100, endPoint x: 266, endPoint y: 103, distance: 42.1
click at [137, 314] on input "IHR2025/7-054,055, IHR2025/7-090, IHR2025/8-008" at bounding box center [75, 321] width 124 height 15
type input "IHR2025/7-054,055,090, IHR2025/8-008"
click at [137, 341] on input "GS064535 - GS064534" at bounding box center [75, 348] width 124 height 15
drag, startPoint x: 275, startPoint y: 125, endPoint x: 153, endPoint y: 123, distance: 121.2
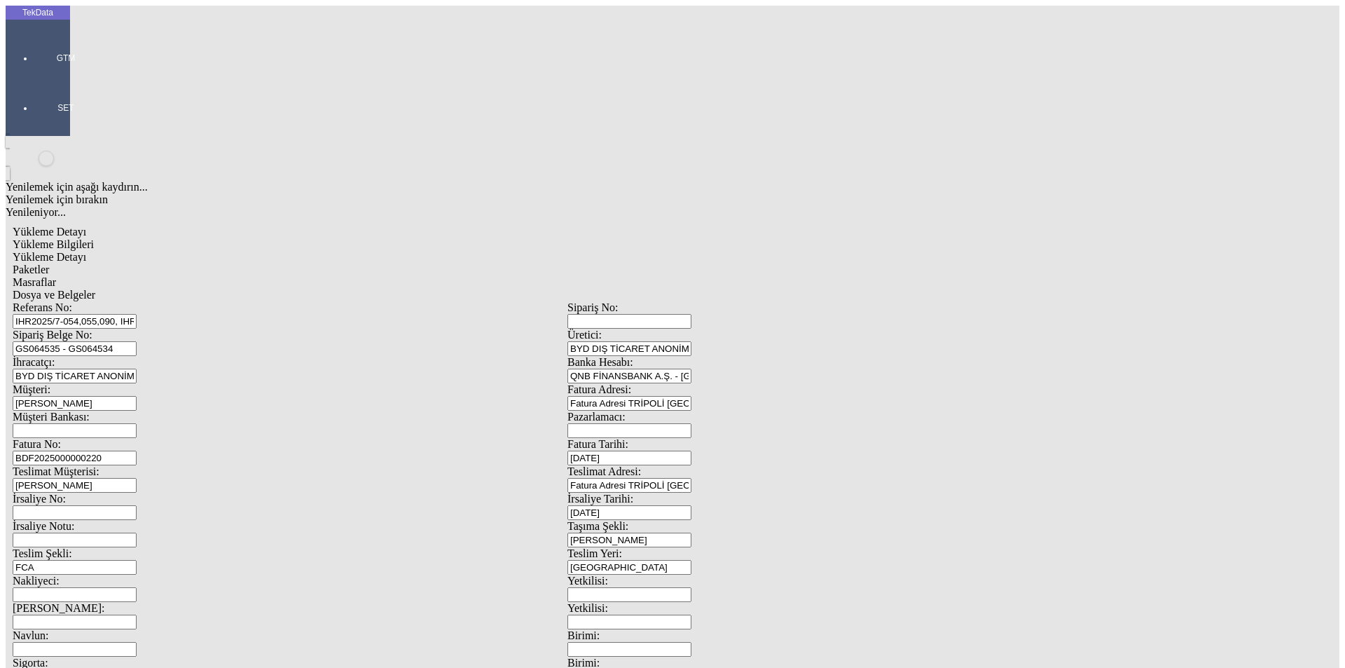
click at [153, 329] on div "Sipariş Belge No: GS064535 - GS064534" at bounding box center [290, 342] width 555 height 27
paste input "619"
type input "GS066194"
drag, startPoint x: 281, startPoint y: 191, endPoint x: 299, endPoint y: 182, distance: 20.1
click at [289, 396] on div "[PERSON_NAME]" at bounding box center [290, 403] width 555 height 15
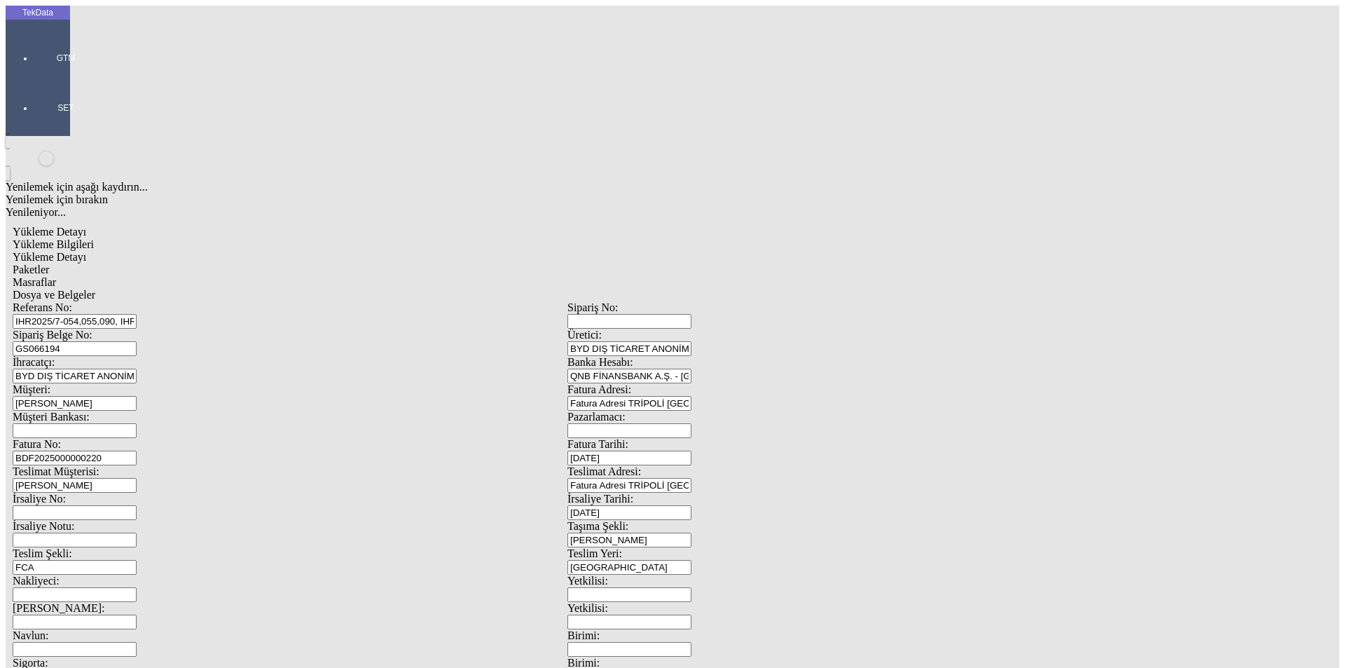
click at [137, 396] on input "[PERSON_NAME]" at bounding box center [75, 403] width 124 height 15
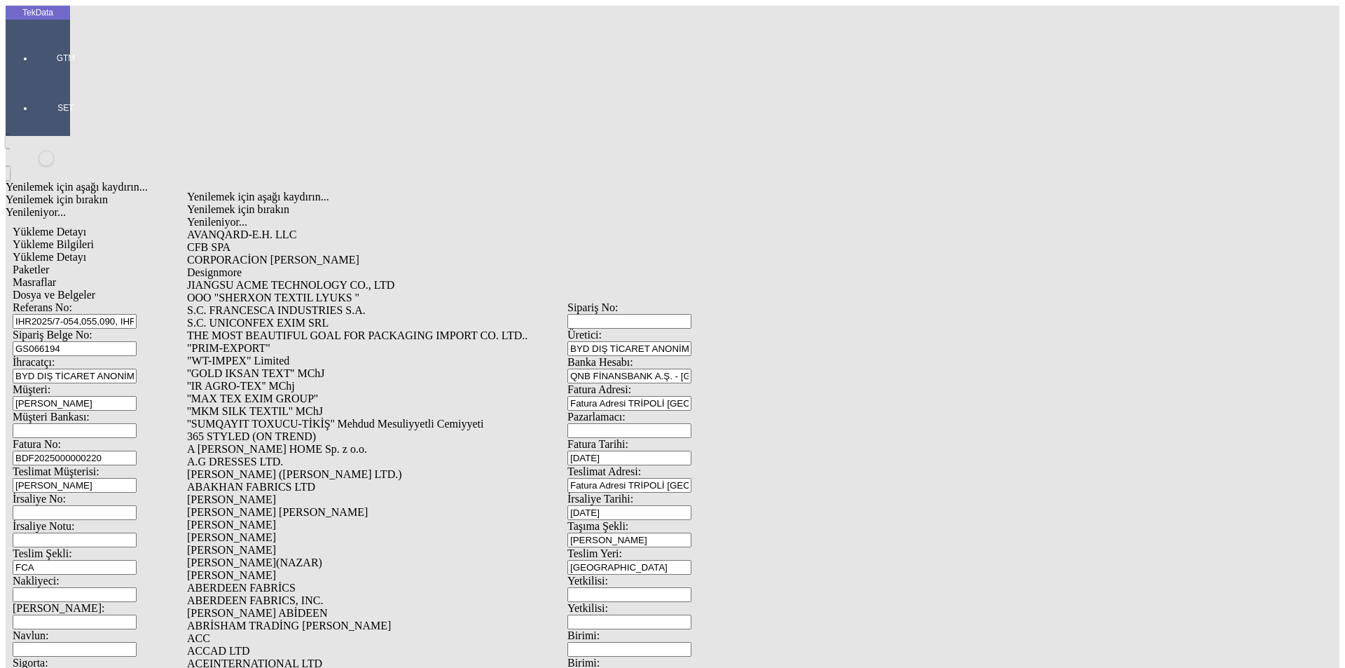
scroll to position [2373, 0]
click at [110, 411] on div "Müşteri Bankası:" at bounding box center [290, 424] width 555 height 27
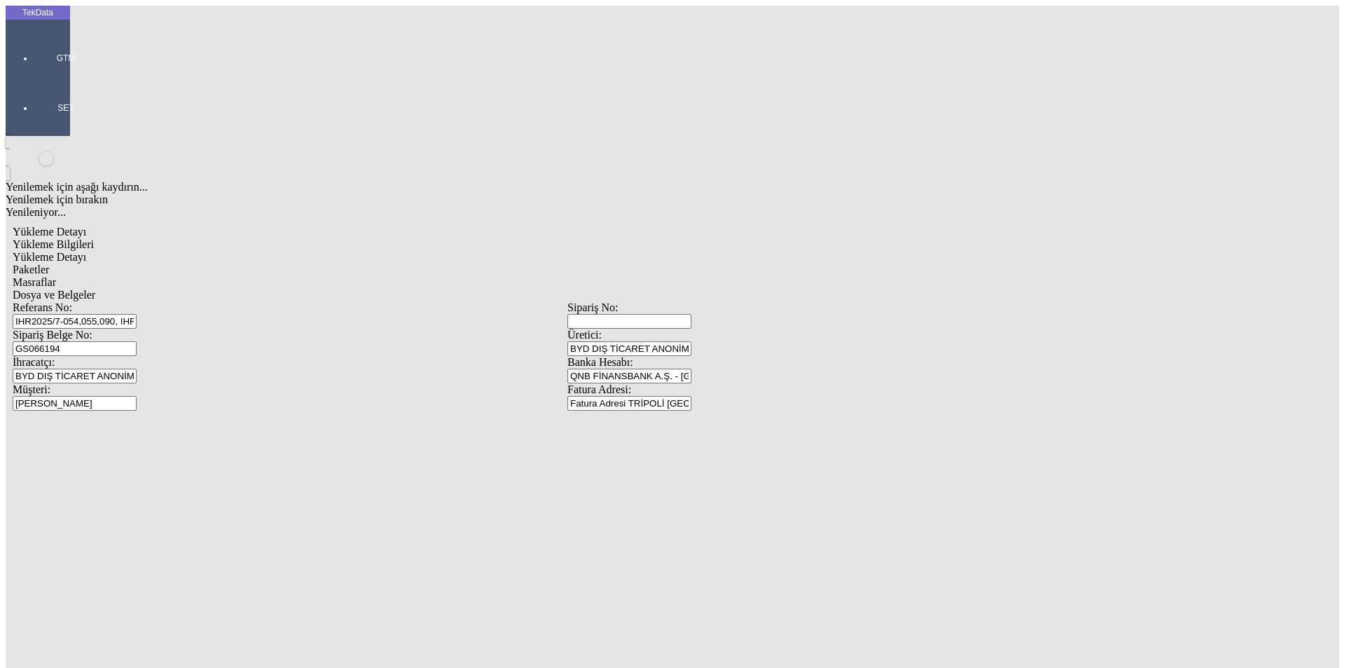
type input "BDF2025000000"
drag, startPoint x: 838, startPoint y: 235, endPoint x: 670, endPoint y: 227, distance: 168.4
type input "[DATE]"
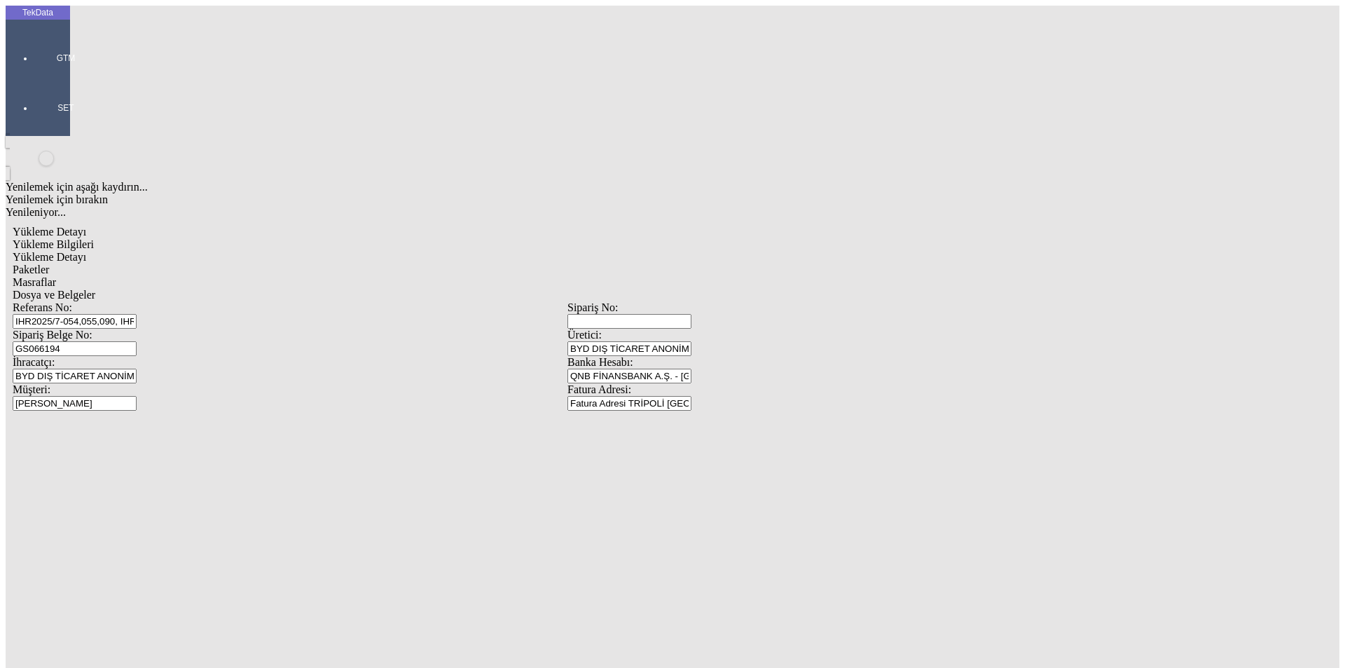
drag, startPoint x: 846, startPoint y: 287, endPoint x: 658, endPoint y: 292, distance: 187.9
type input "[DATE]"
drag, startPoint x: 259, startPoint y: 479, endPoint x: 127, endPoint y: 477, distance: 132.5
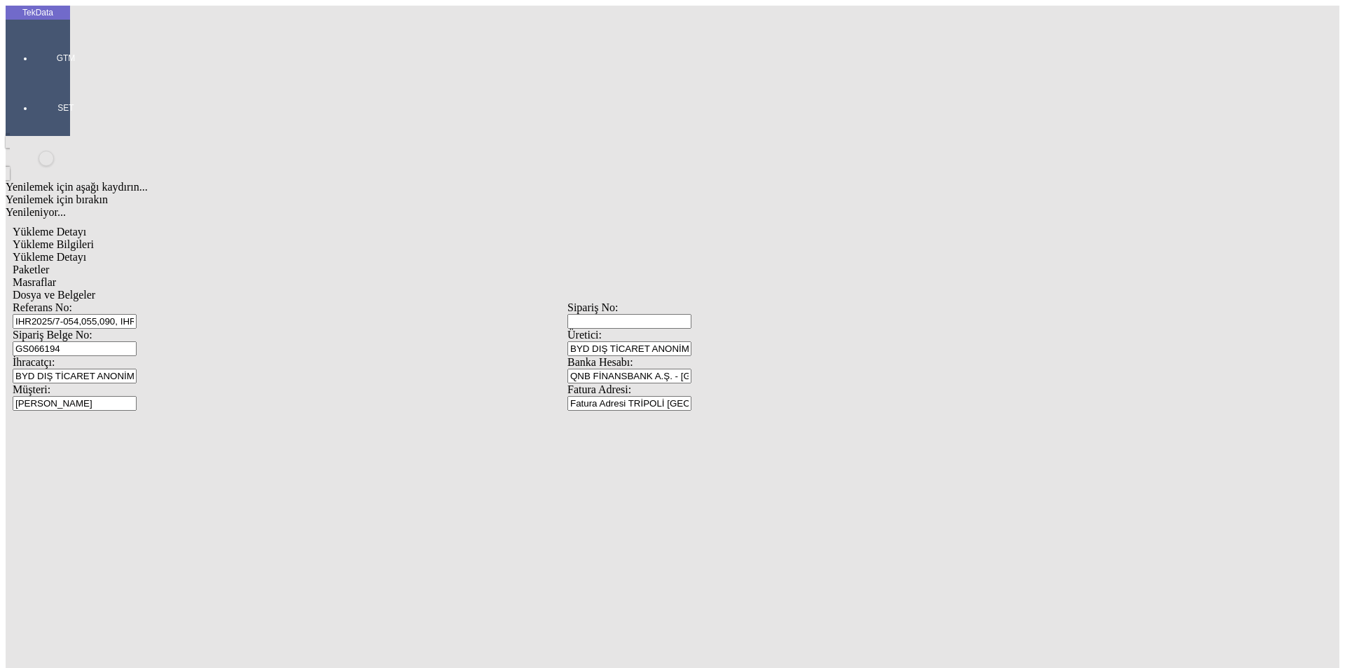
scroll to position [121, 0]
type input "[DATE]"
drag, startPoint x: 299, startPoint y: 483, endPoint x: 308, endPoint y: 491, distance: 12.5
drag, startPoint x: 271, startPoint y: 491, endPoint x: 83, endPoint y: 489, distance: 187.1
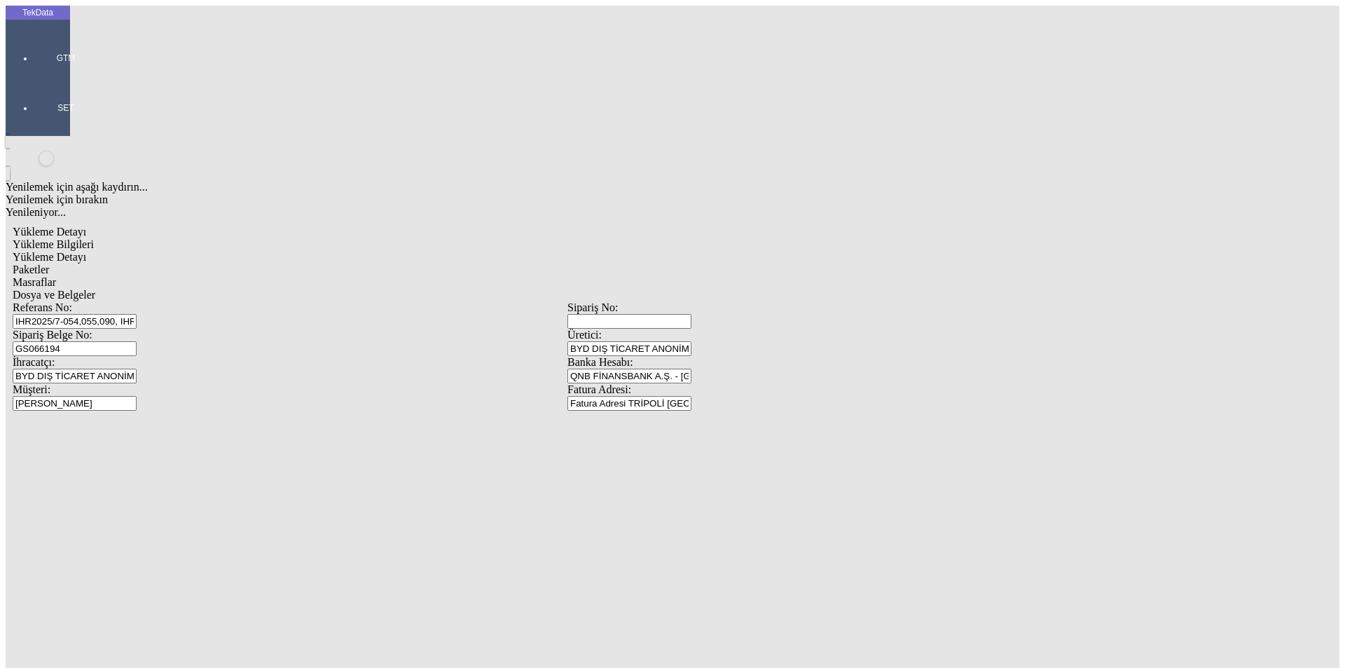
type input "[DATE]"
drag, startPoint x: 281, startPoint y: 540, endPoint x: 69, endPoint y: 542, distance: 212.3
type input "1149.71"
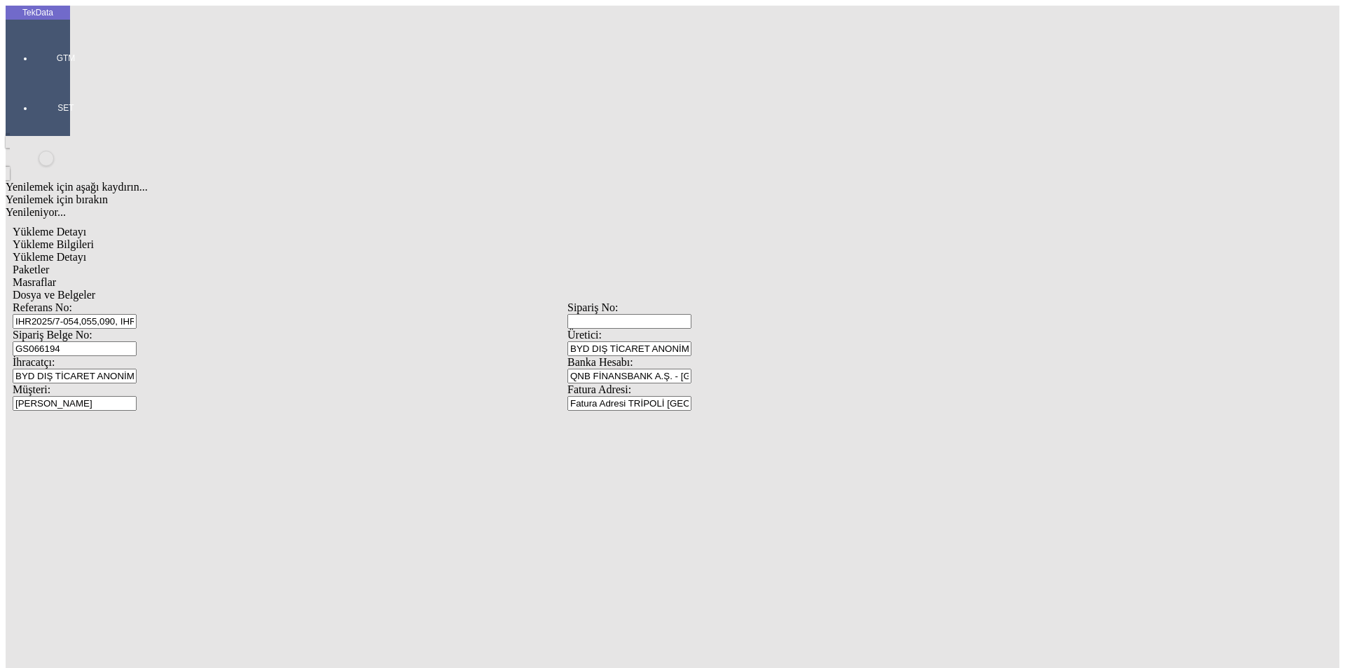
drag, startPoint x: 849, startPoint y: 538, endPoint x: 660, endPoint y: 547, distance: 189.4
type input "1161.11"
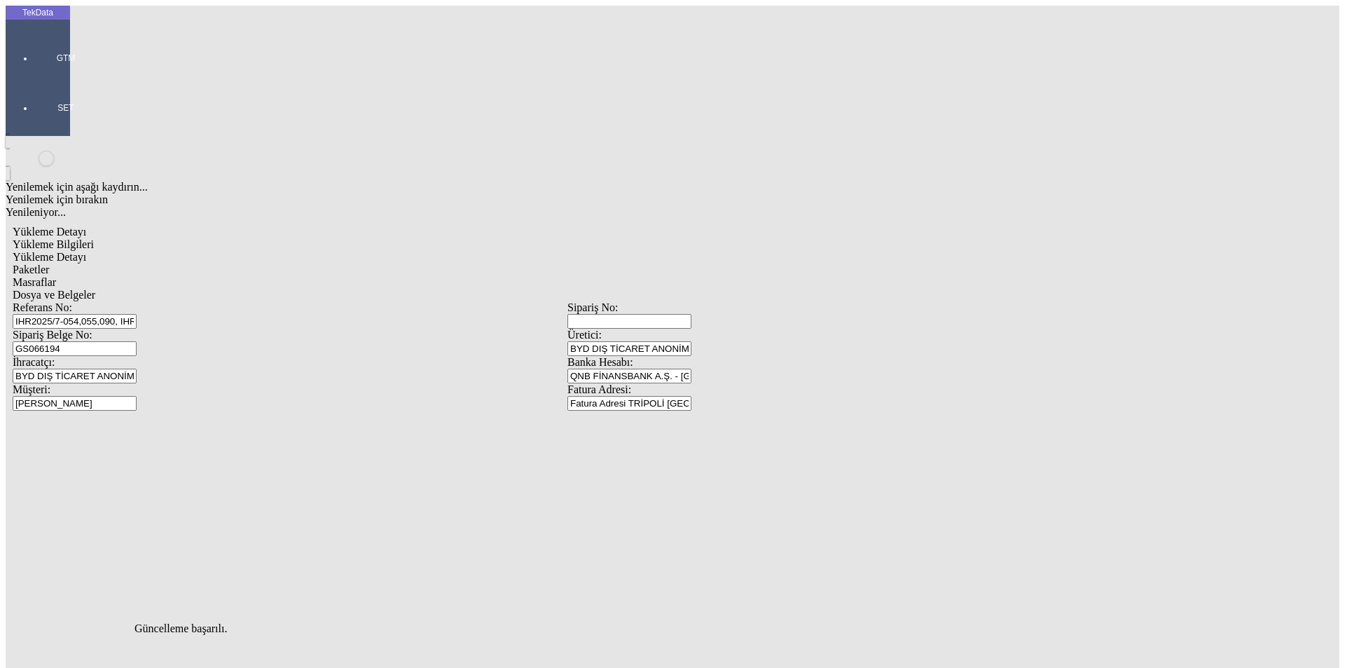
scroll to position [0, 0]
click at [258, 251] on div "Yükleme Detayı" at bounding box center [568, 257] width 1110 height 13
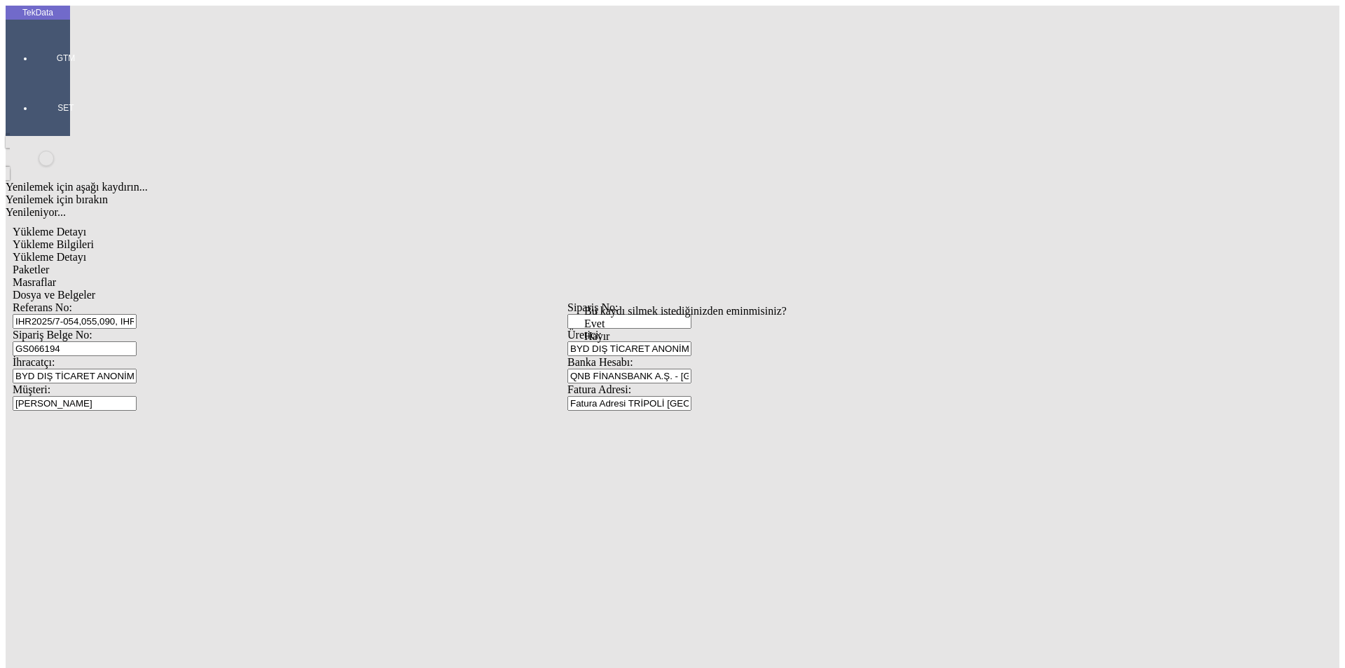
click at [217, 38] on div "Bu kaydı silmek istediğinizden eminmisiniz? [PERSON_NAME]" at bounding box center [108, 19] width 217 height 38
drag, startPoint x: 644, startPoint y: 350, endPoint x: 861, endPoint y: 293, distance: 224.5
click at [644, 330] on div "Evet" at bounding box center [685, 323] width 203 height 13
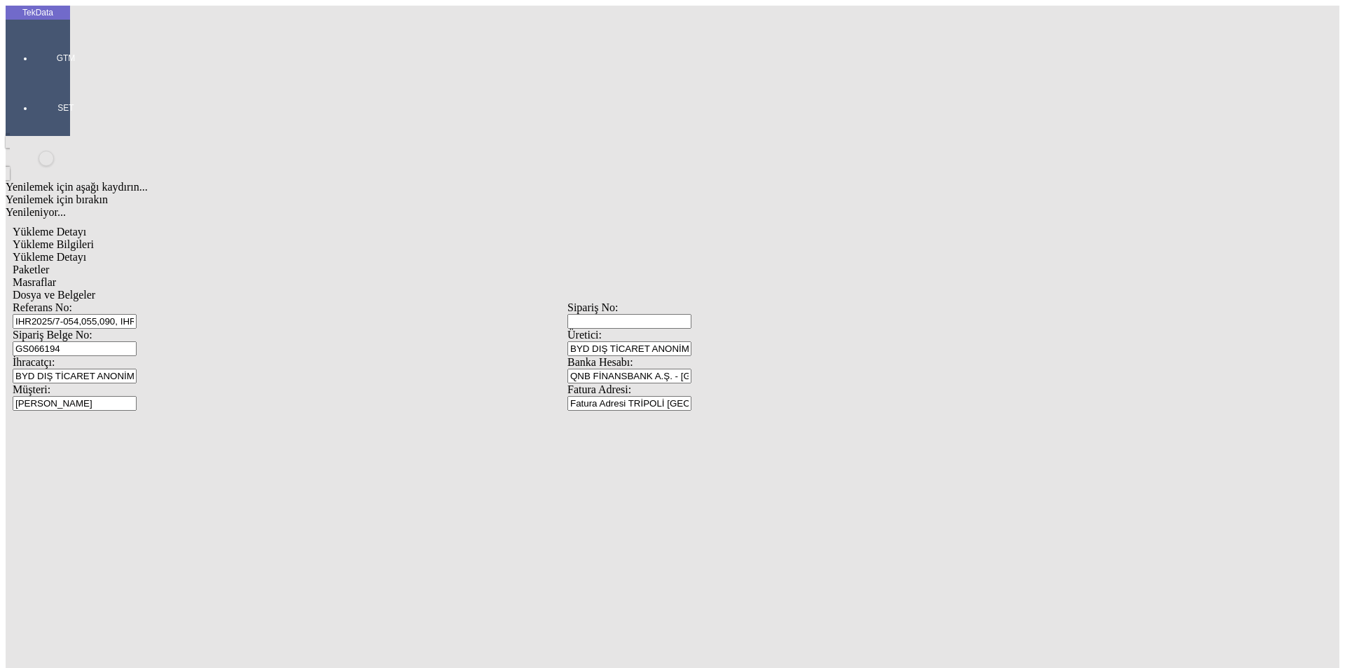
drag, startPoint x: 1290, startPoint y: 99, endPoint x: 1233, endPoint y: 133, distance: 66.3
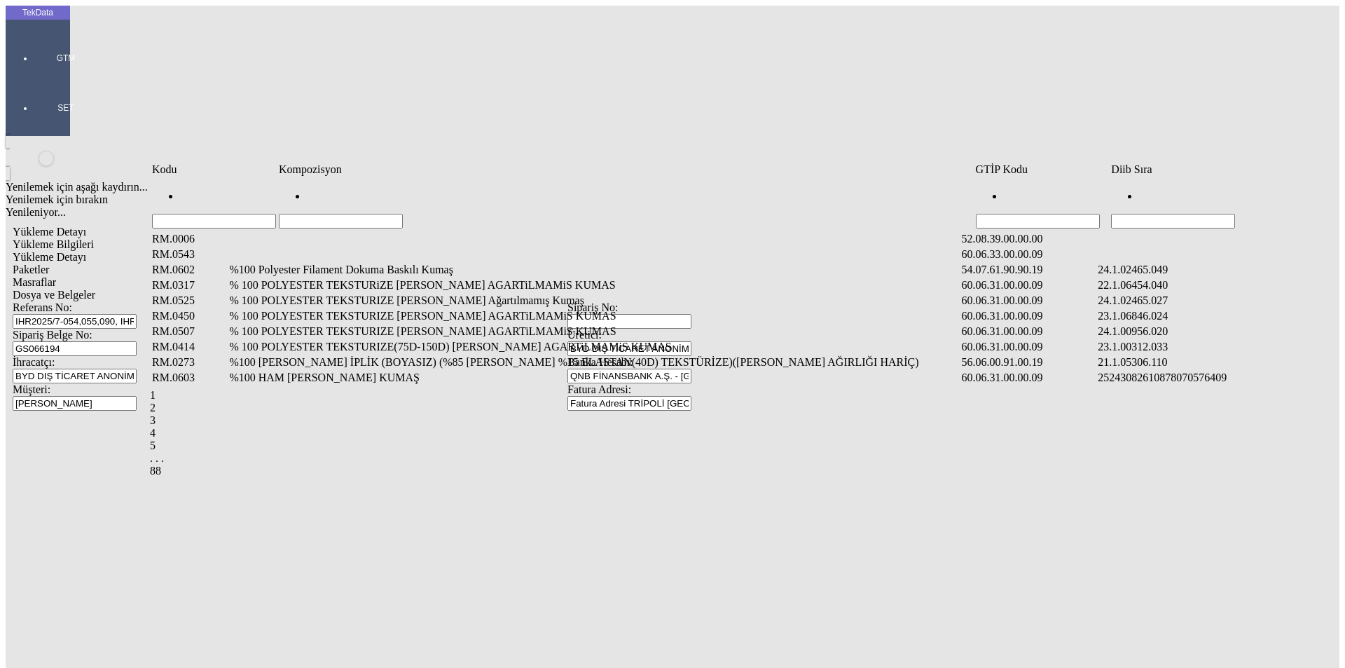
click at [1235, 214] on input "Hücreyi Filtrele" at bounding box center [1173, 221] width 124 height 15
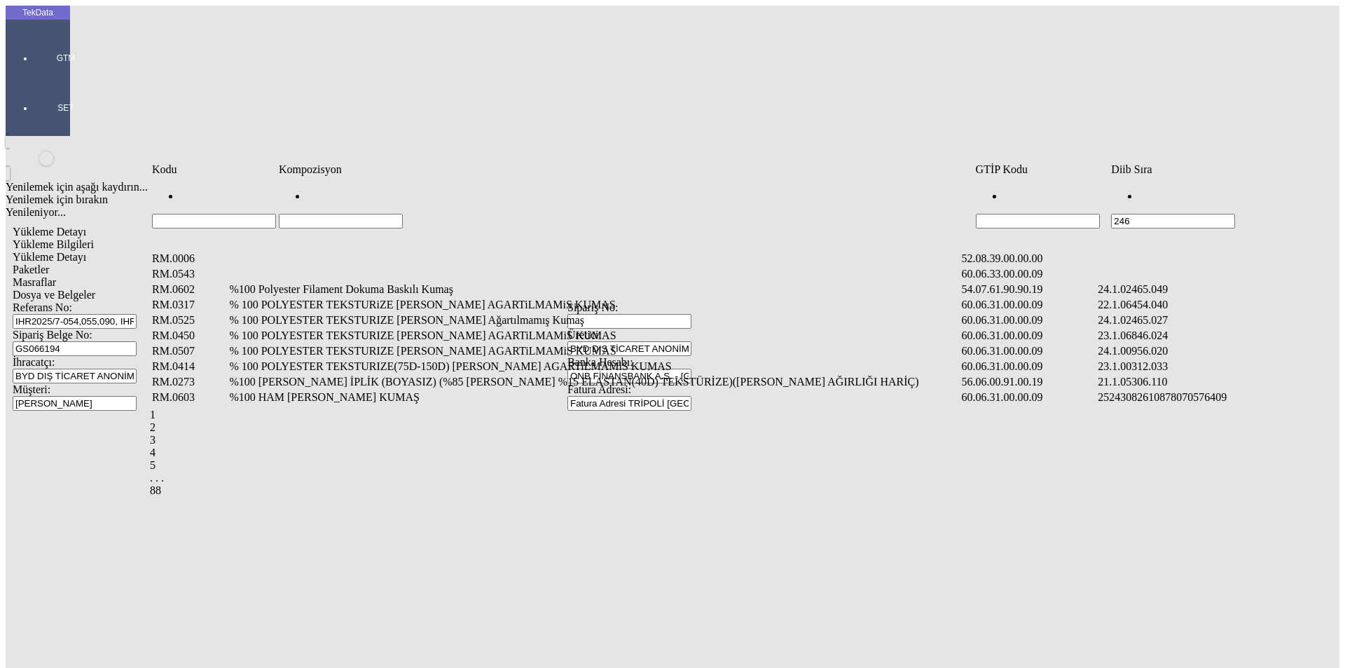
type input "246"
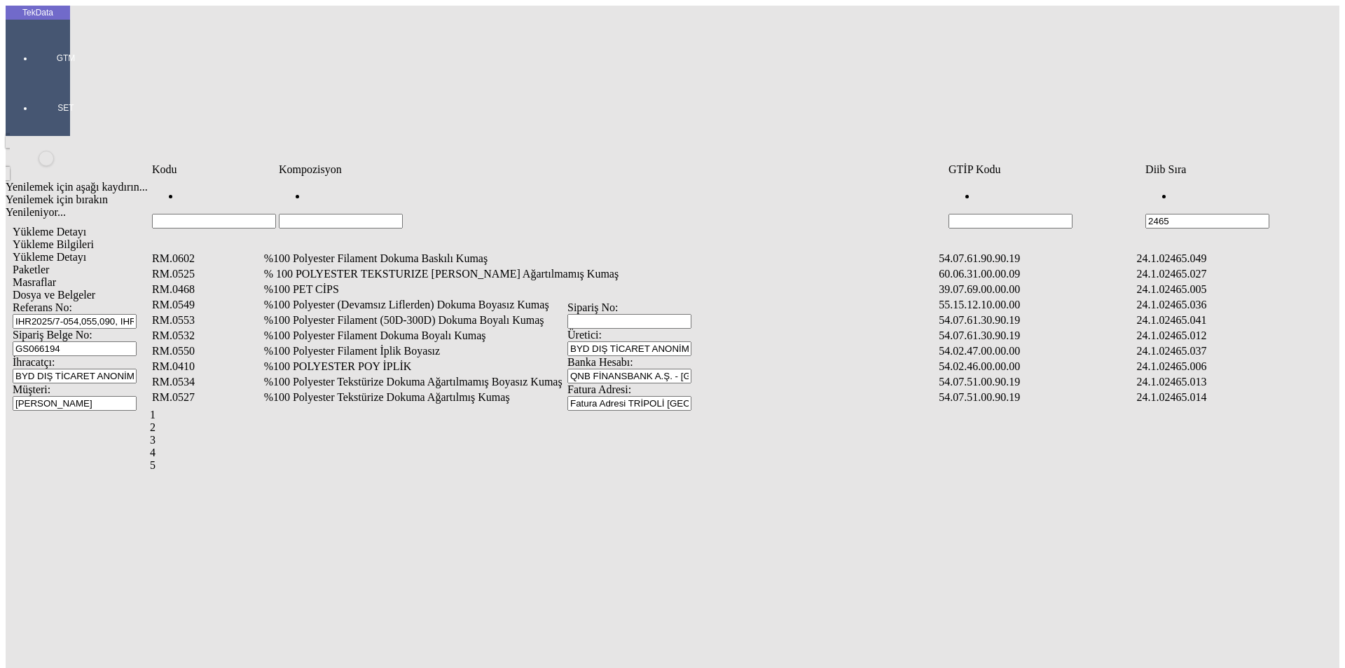
type input "2465"
click at [369, 214] on input "Hücreyi Filtrele" at bounding box center [341, 221] width 124 height 15
type input "%60"
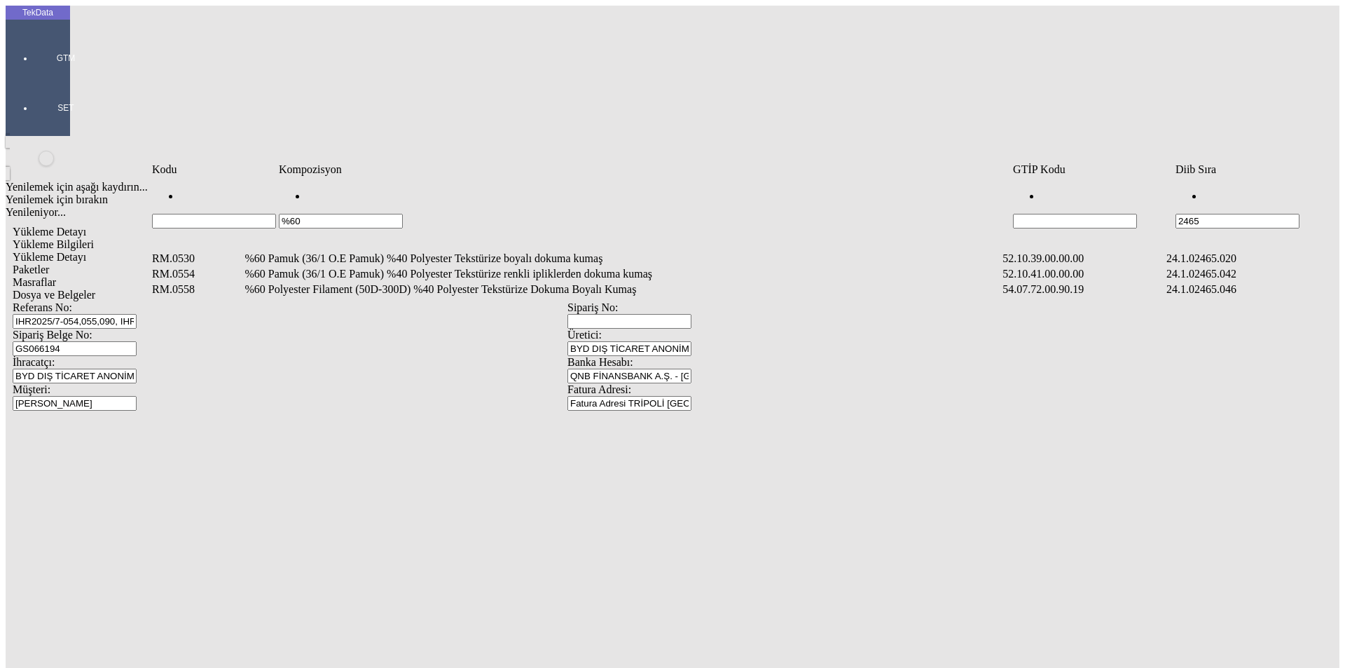
click at [463, 252] on td "%60 Pamuk (36/1 O.E Pamuk) %40 Polyester Tekstürize boyalı dokuma kumaş" at bounding box center [622, 259] width 757 height 14
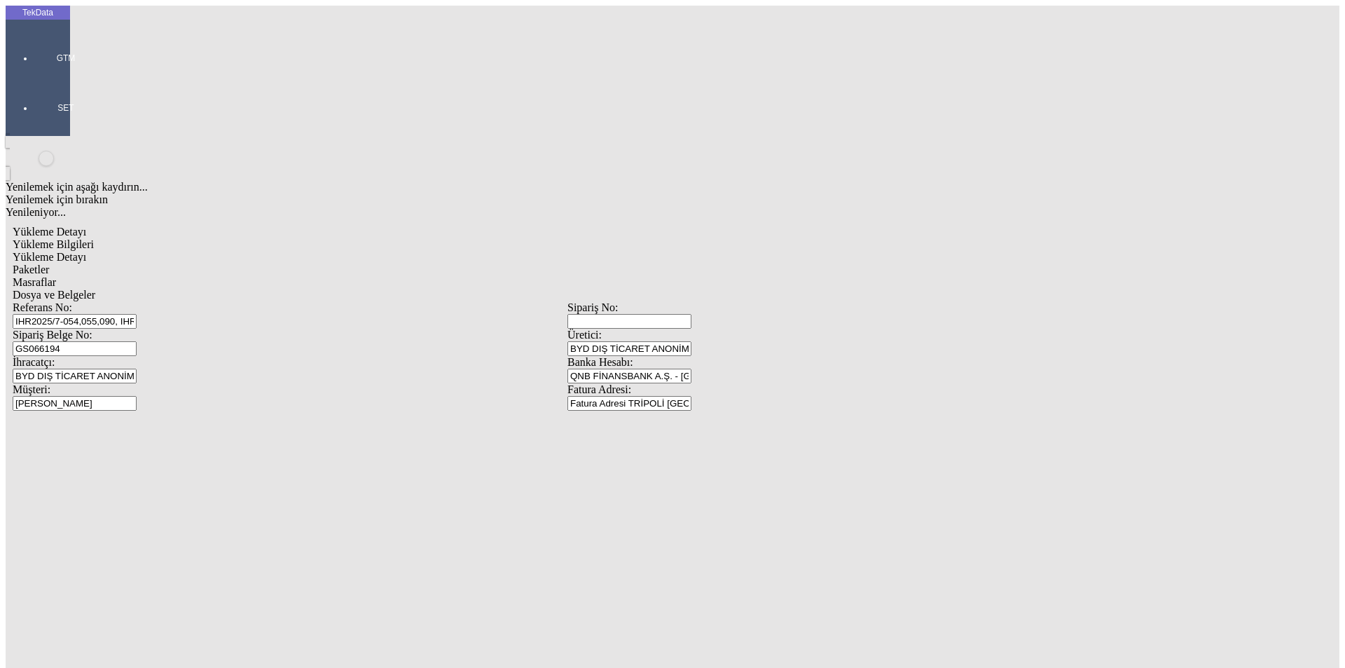
type input "3072"
click at [774, 254] on div "Metre" at bounding box center [1041, 260] width 555 height 13
type input "Metre"
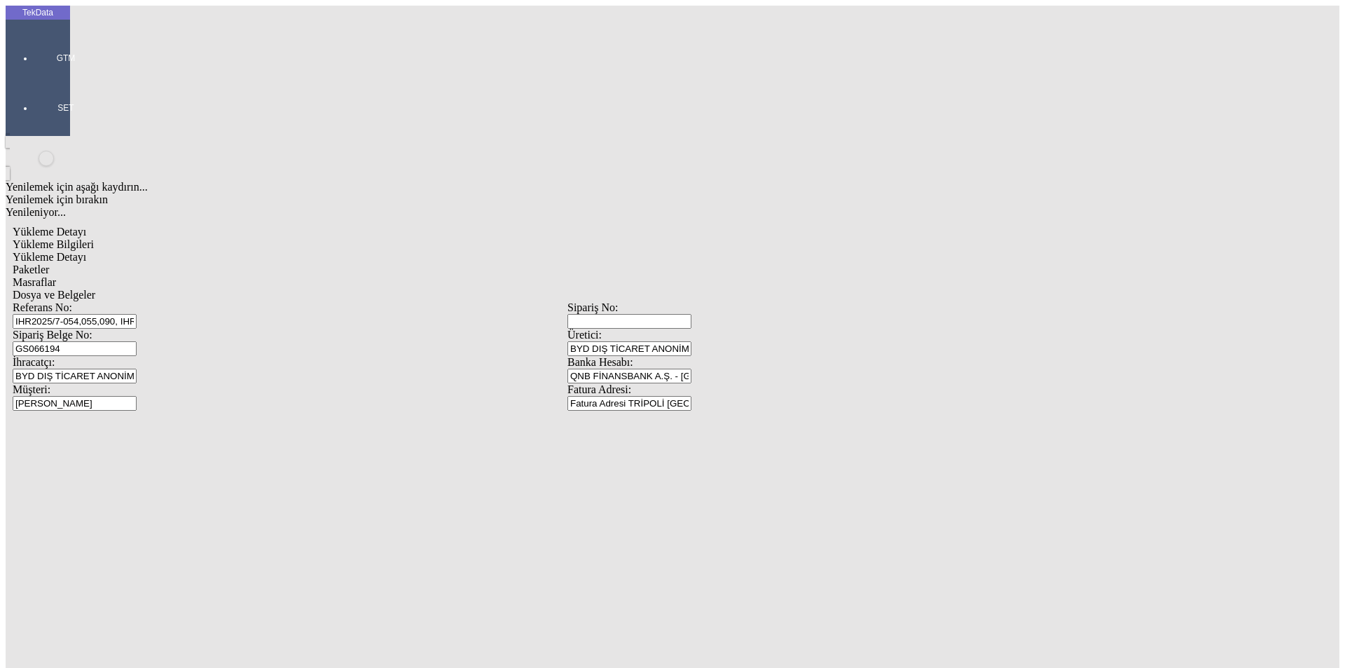
type input "1"
type input "0.8"
click at [800, 294] on div "Amerikan Doları" at bounding box center [1041, 300] width 555 height 13
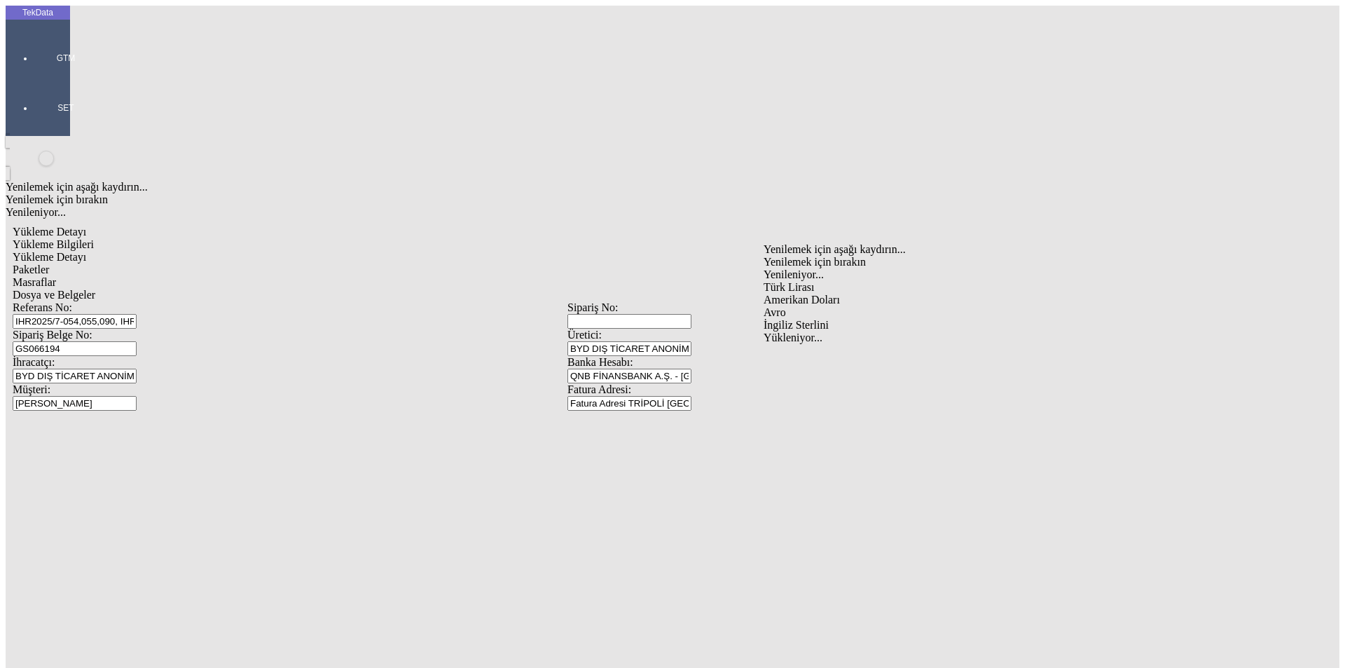
type input "Amerikan Doları"
type input "3"
type input "150"
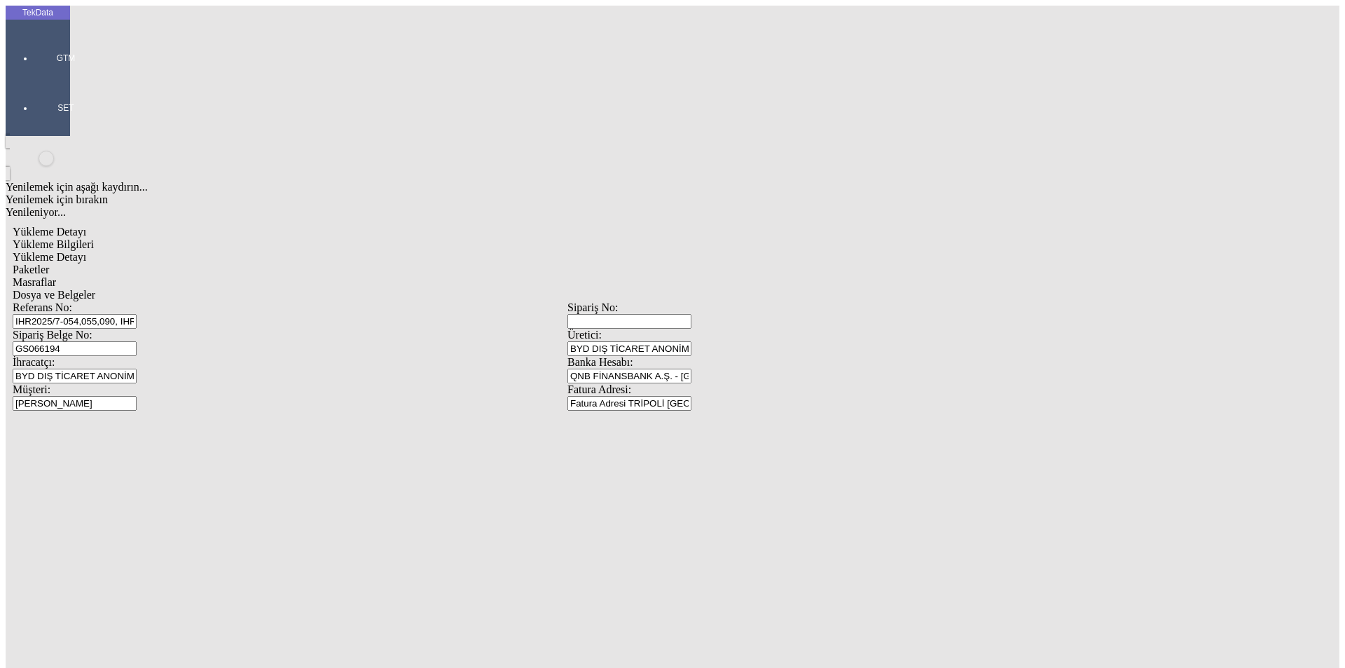
type input "544.6"
type input "549.6"
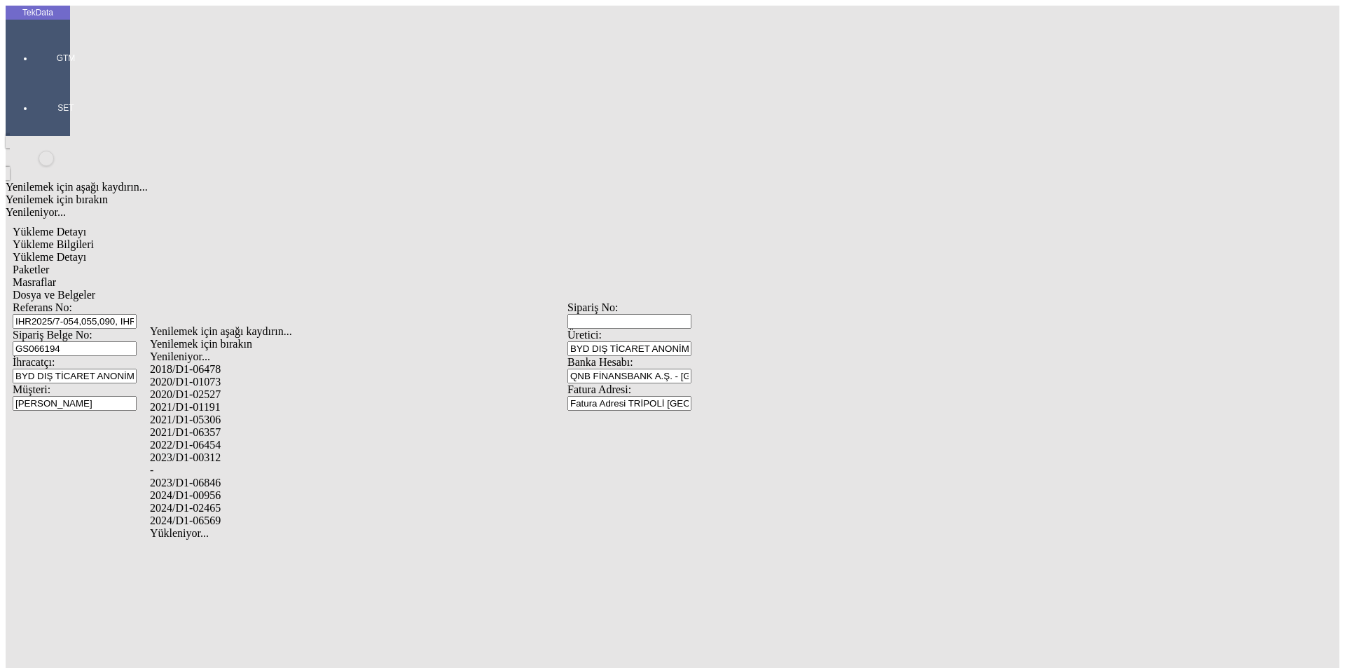
click at [225, 502] on div "2024/D1-02465" at bounding box center [422, 508] width 545 height 13
type input "2024/D1-02465"
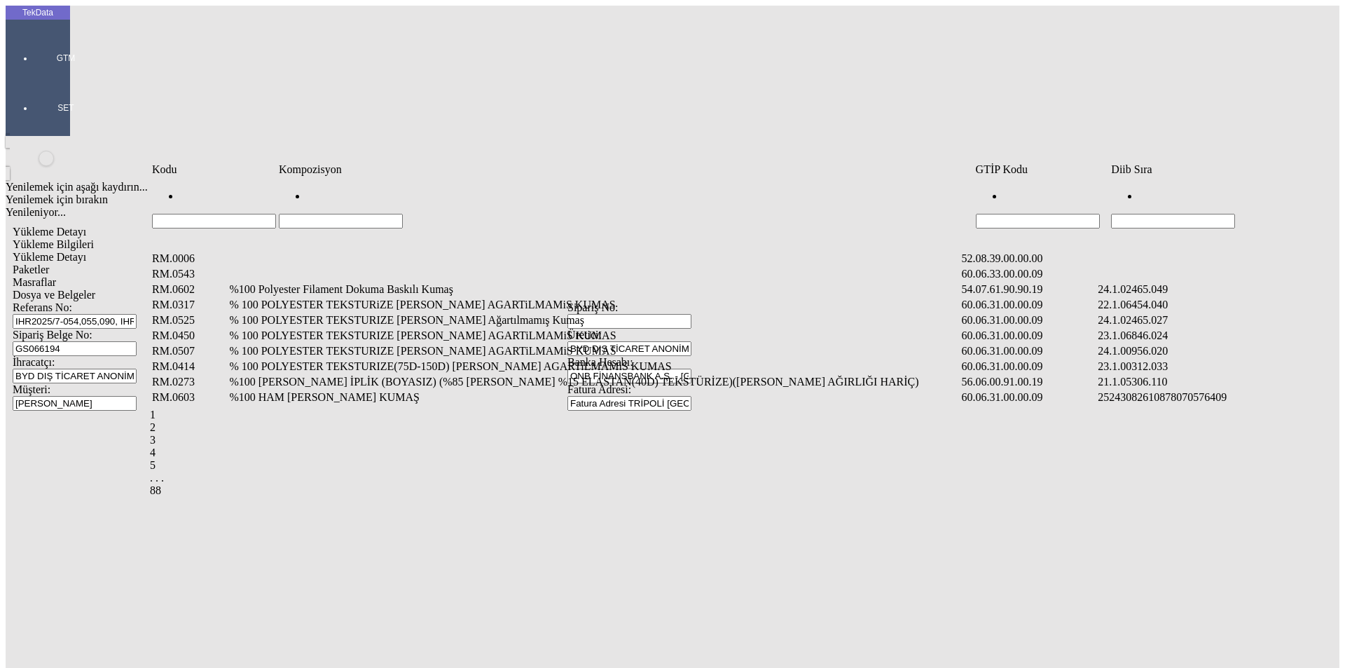
click at [1227, 214] on input "Hücreyi Filtrele" at bounding box center [1173, 221] width 124 height 15
type input "2465"
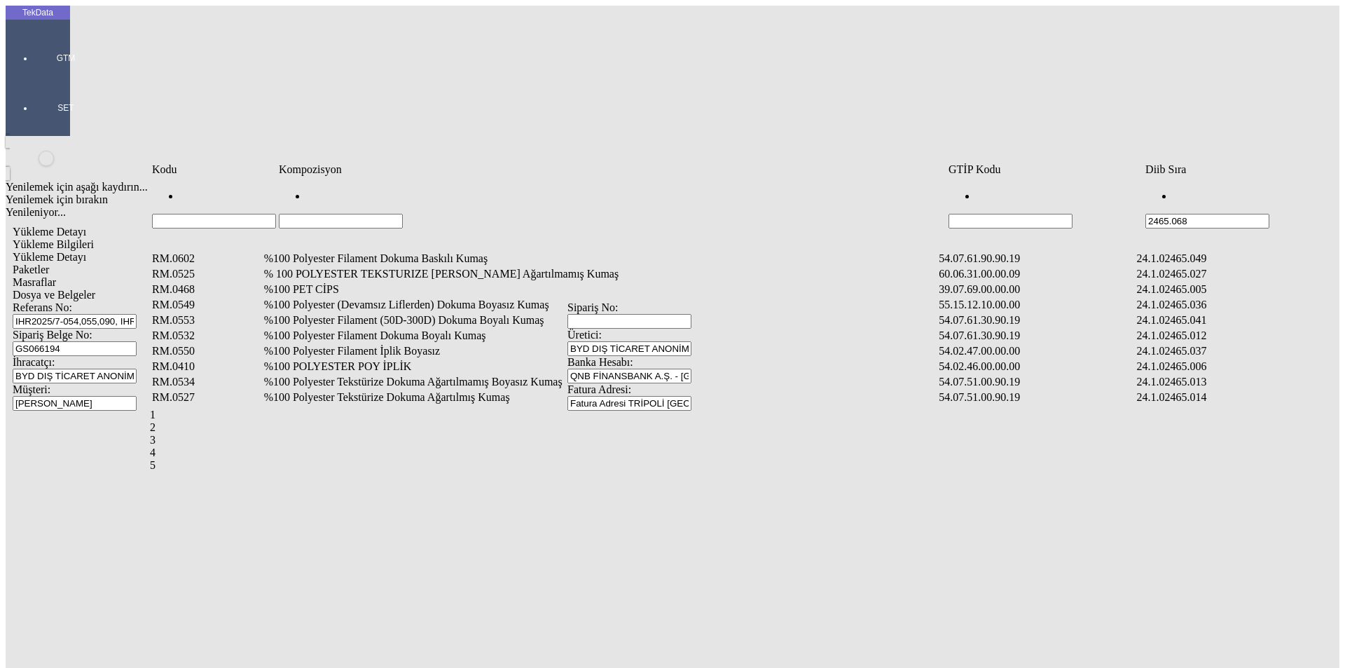
type input "2465.068"
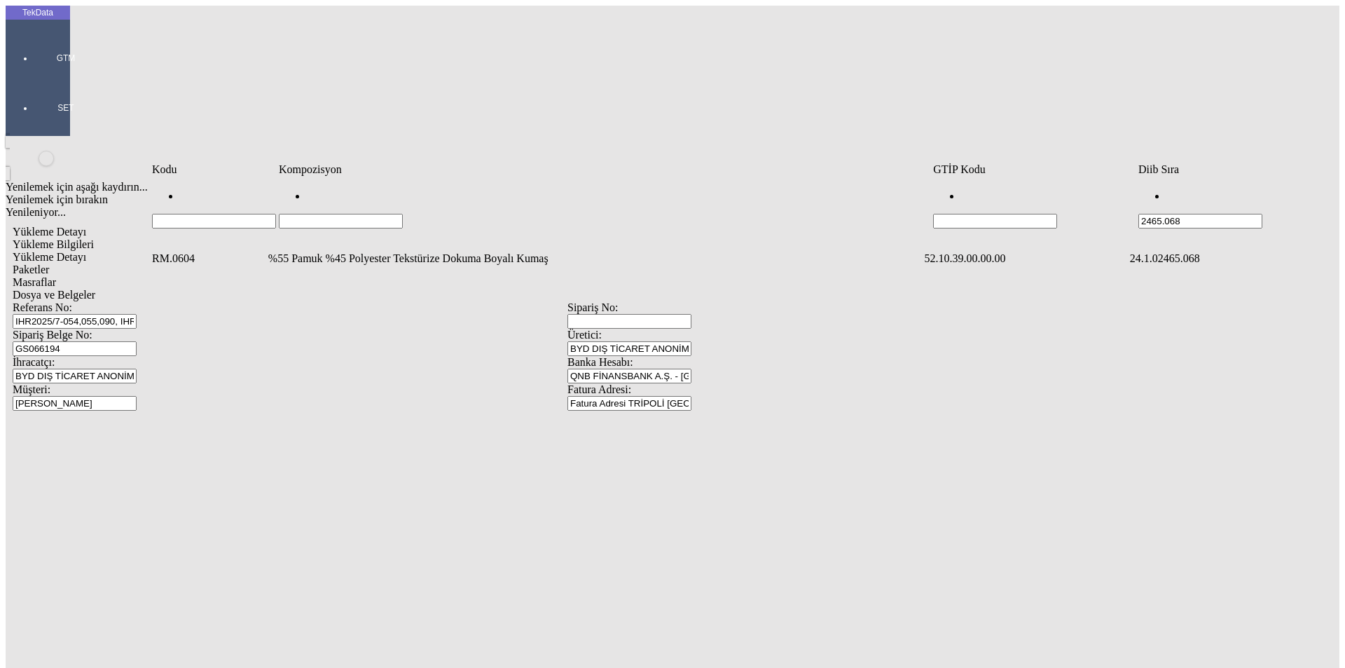
click at [341, 252] on td "%55 Pamuk %45 Polyester Tekstürize Dokuma Boyalı Kumaş" at bounding box center [595, 259] width 655 height 14
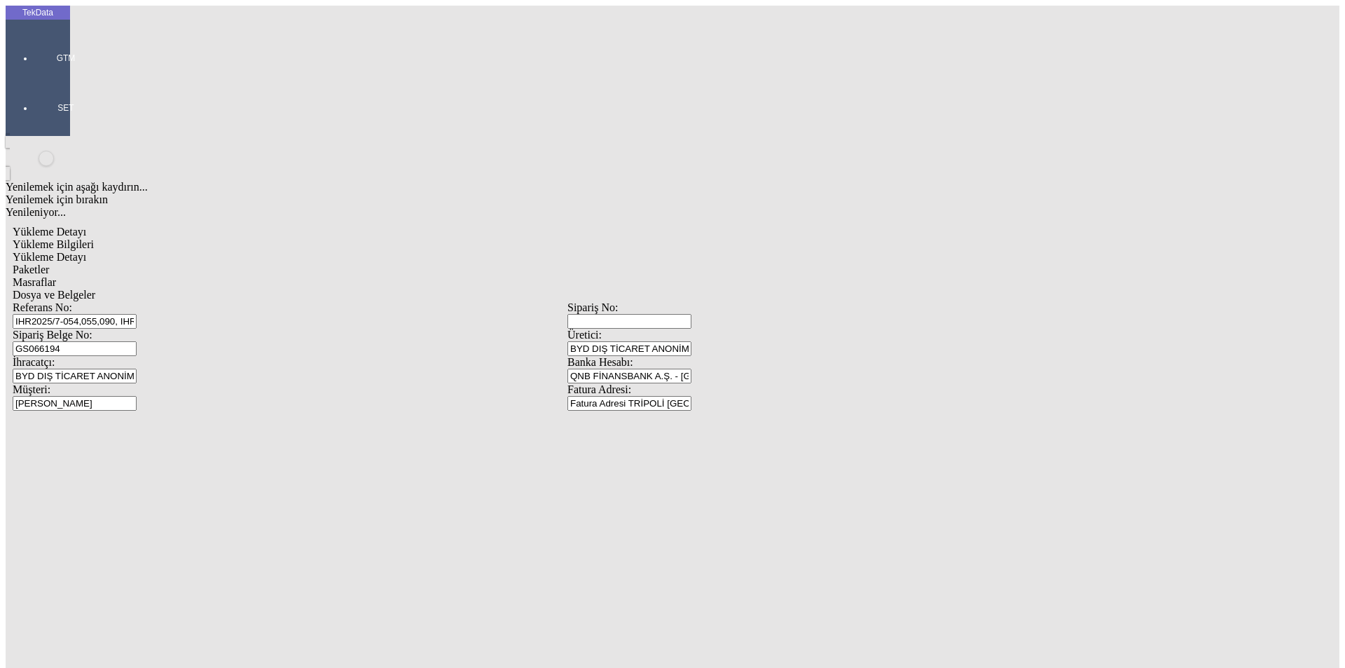
type input "126"
click at [783, 254] on div "Metre" at bounding box center [1041, 260] width 555 height 13
type input "Metre"
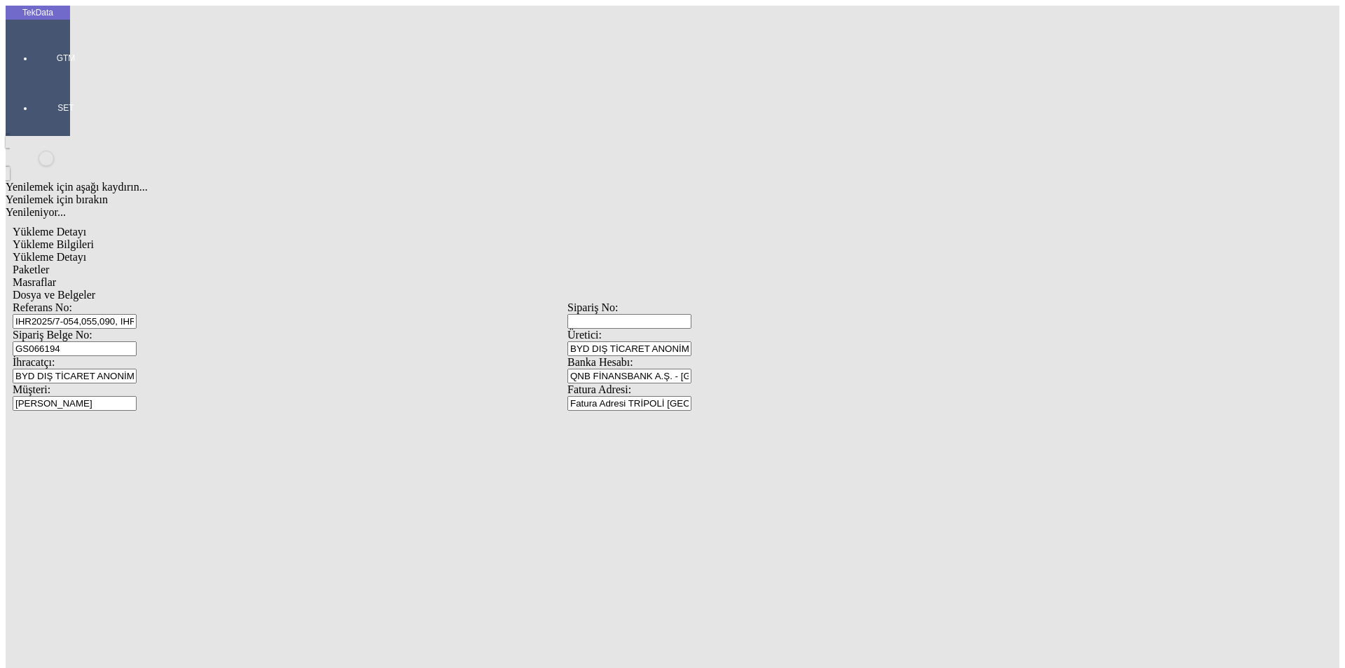
type input "0.8"
click at [804, 294] on div "Amerikan Doları" at bounding box center [1041, 300] width 555 height 13
type input "Amerikan Doları"
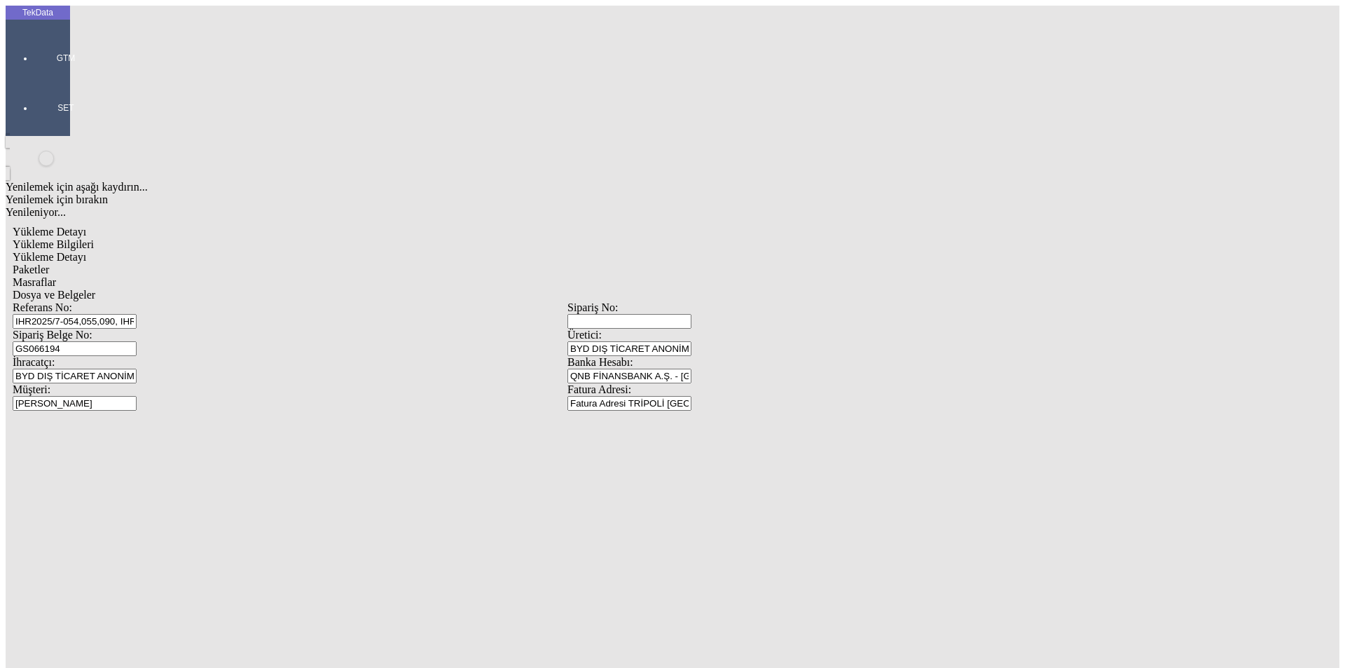
drag, startPoint x: 348, startPoint y: 247, endPoint x: 345, endPoint y: 254, distance: 8.0
type input "150"
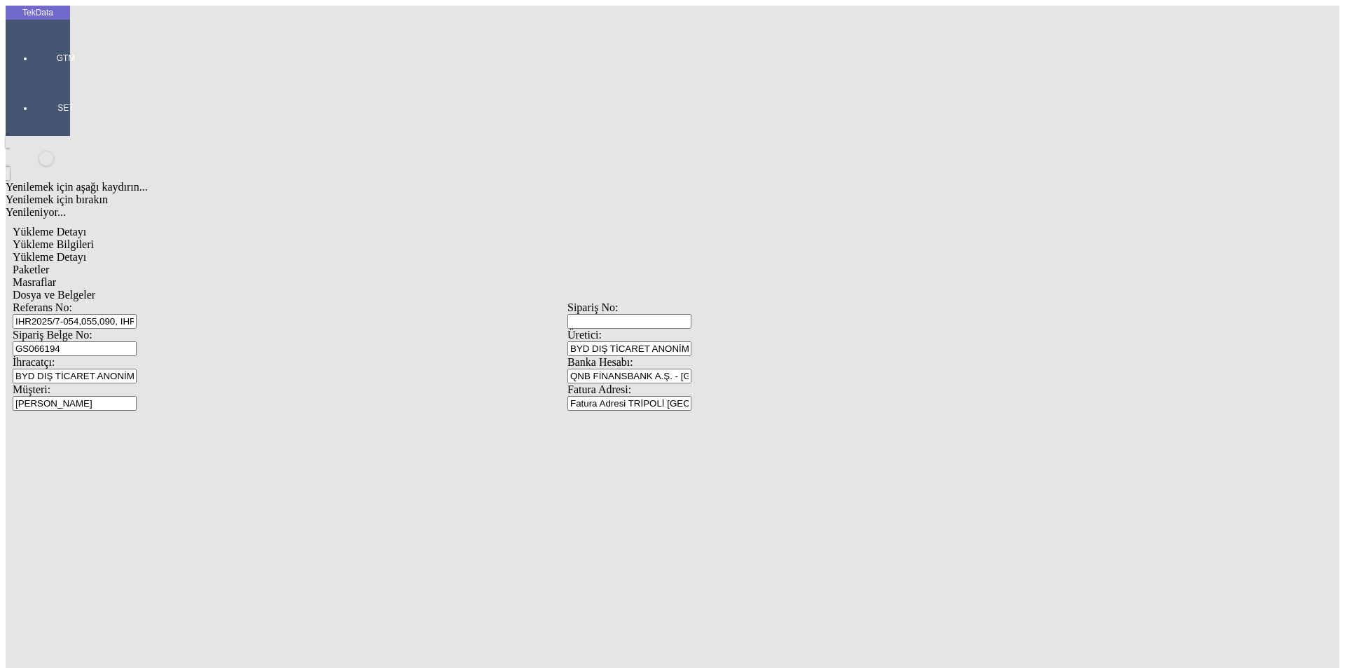
type input "20.7"
type input "21.1"
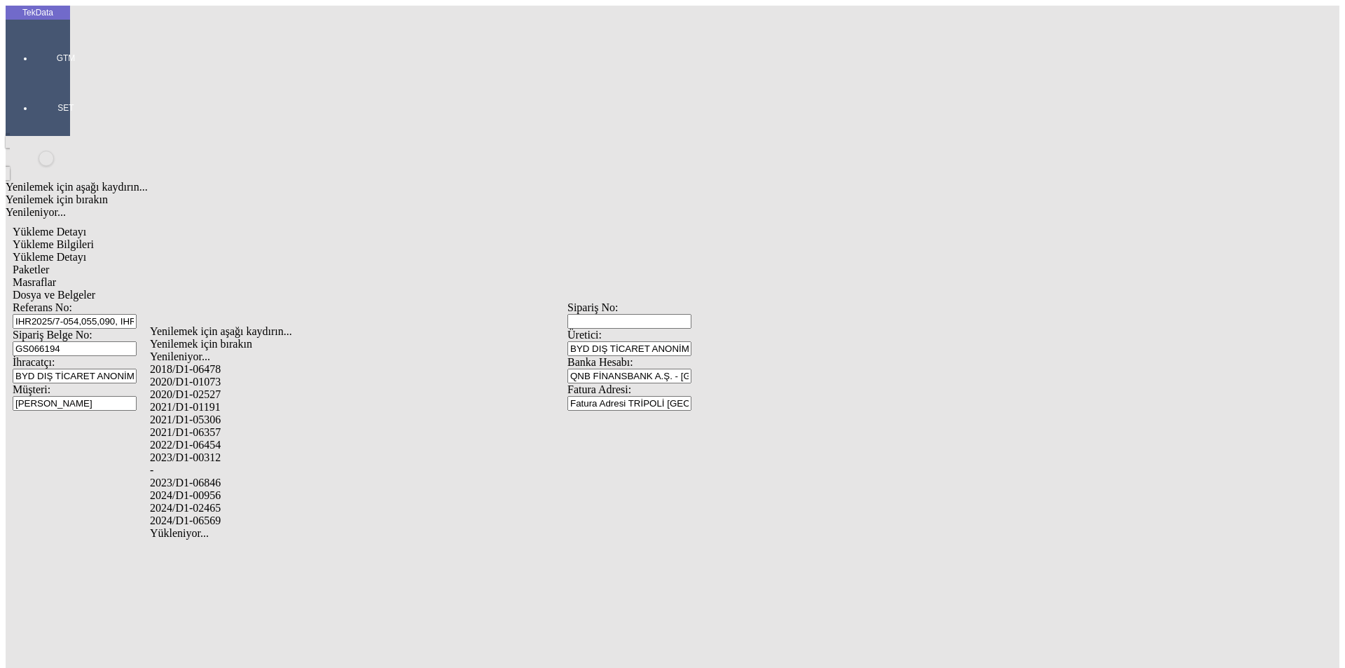
click at [213, 502] on div "2024/D1-02465" at bounding box center [422, 508] width 545 height 13
type input "2024/D1-02465"
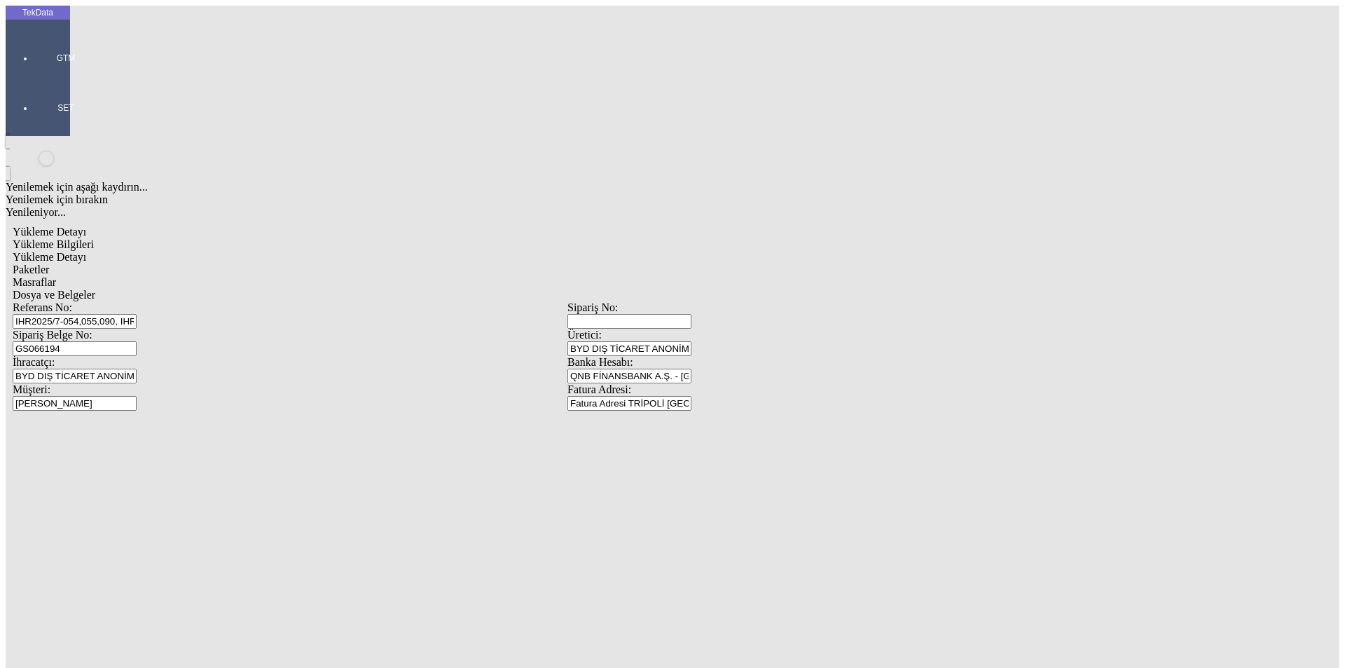
drag, startPoint x: 935, startPoint y: 150, endPoint x: 953, endPoint y: 155, distance: 18.9
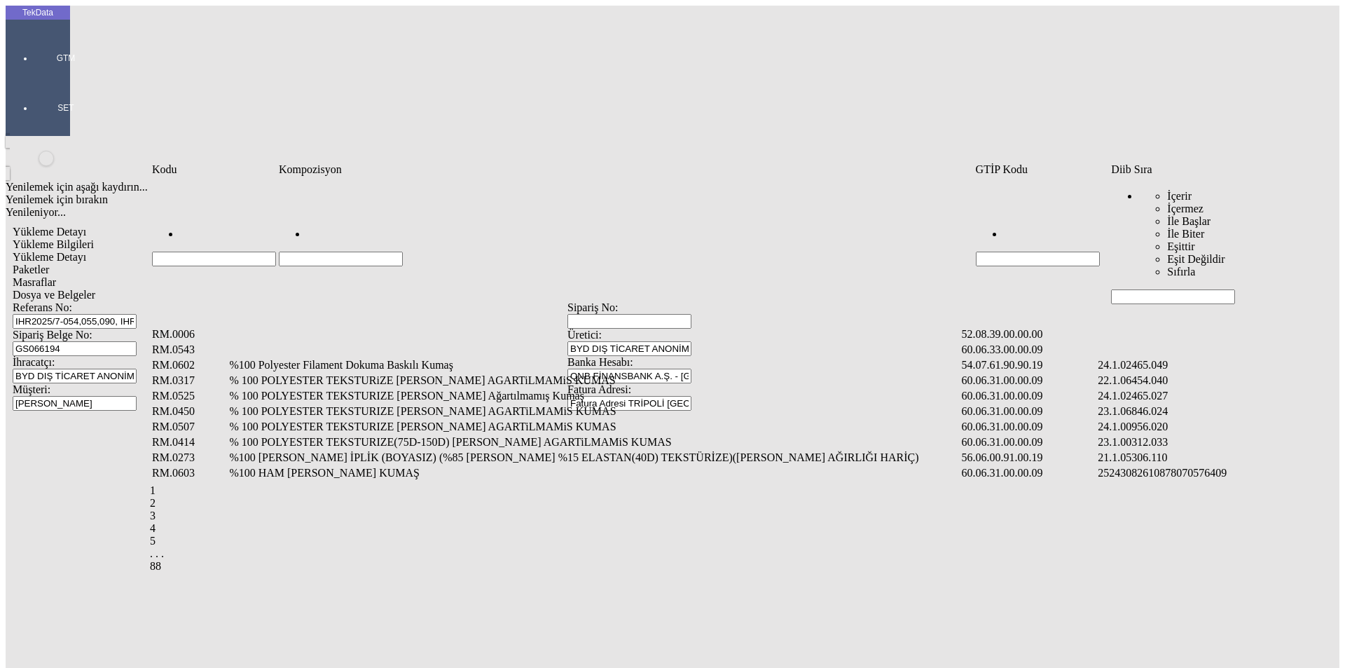
click at [1175, 289] on input "Hücreyi Filtrele" at bounding box center [1173, 296] width 124 height 15
type input "2465.69"
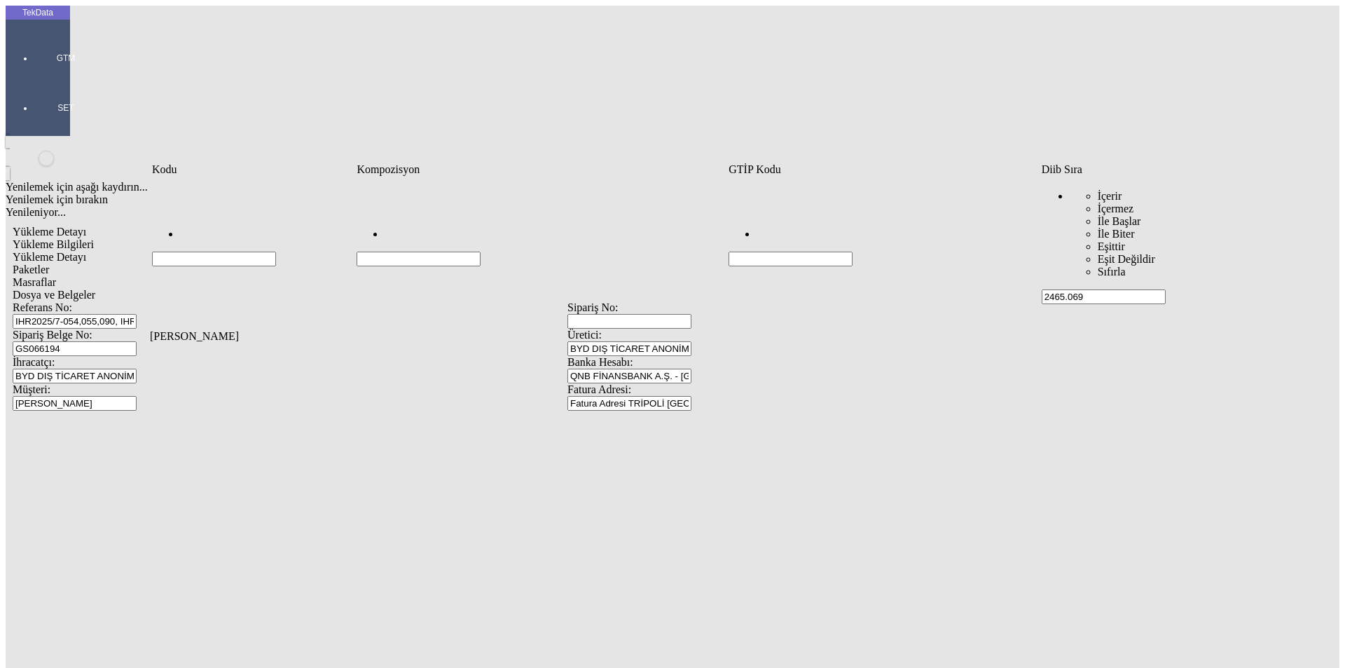
type input "2465.069"
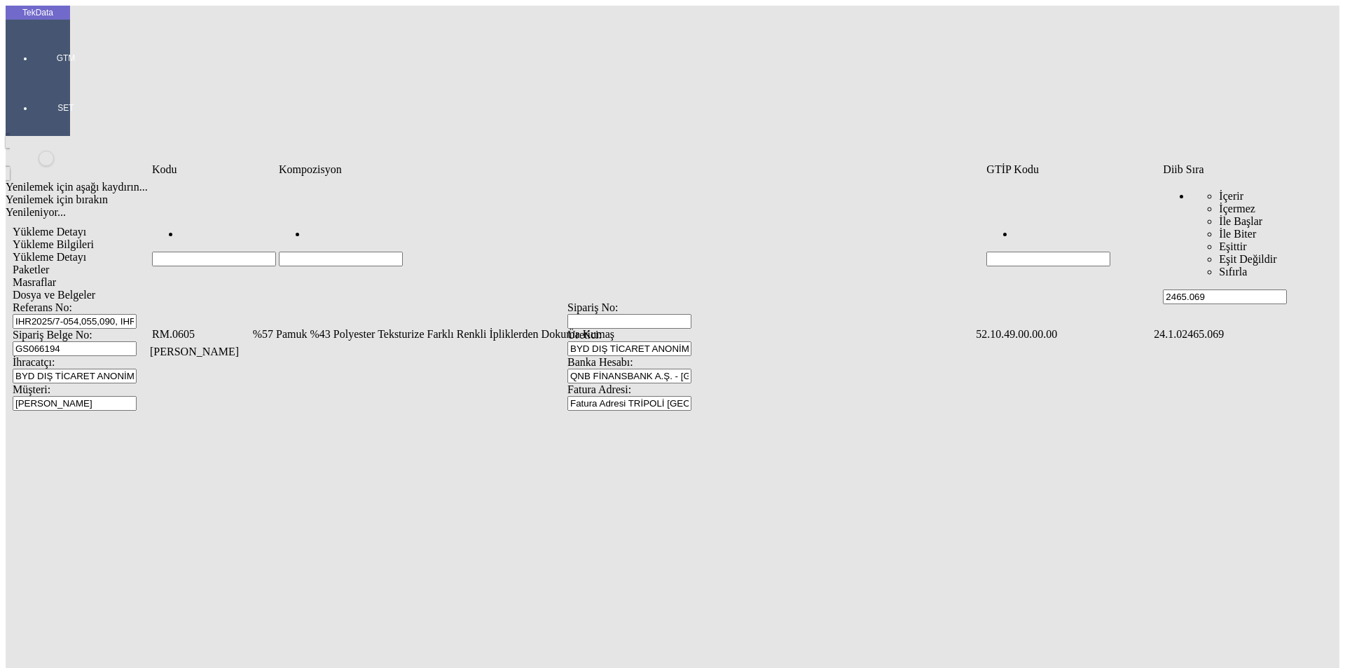
click at [474, 327] on td "%57 Pamuk %43 Polyester Teksturize Farklı Renkli İpliklerden Dokuma Kumaş" at bounding box center [613, 334] width 723 height 14
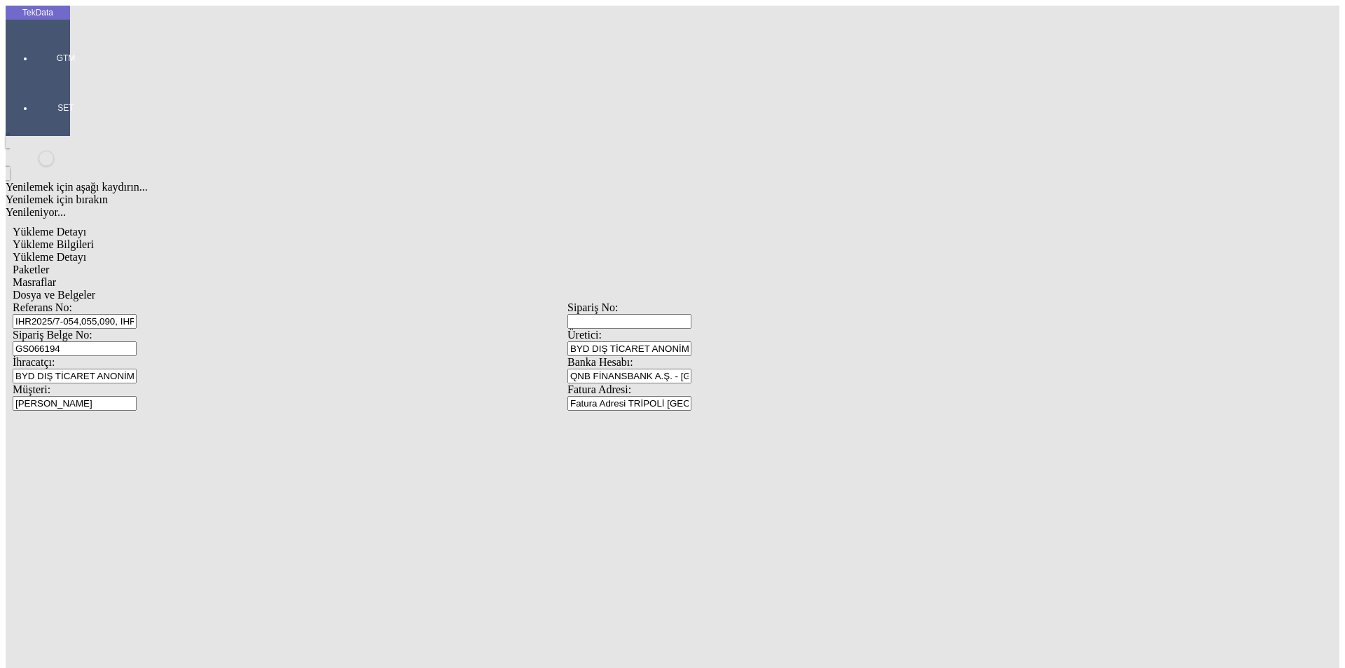
type input "100"
drag, startPoint x: 779, startPoint y: 221, endPoint x: 770, endPoint y: 222, distance: 9.2
click at [776, 254] on div "Metre" at bounding box center [1041, 260] width 555 height 13
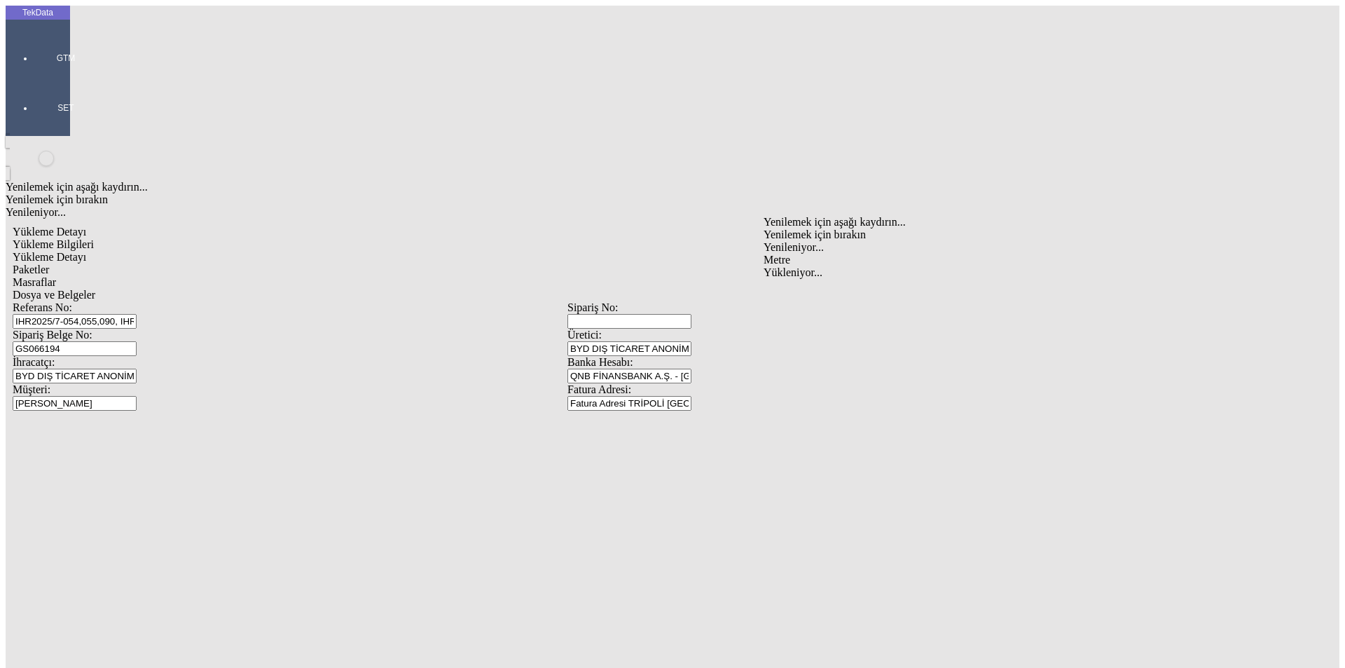
type input "Metre"
type input "0.8"
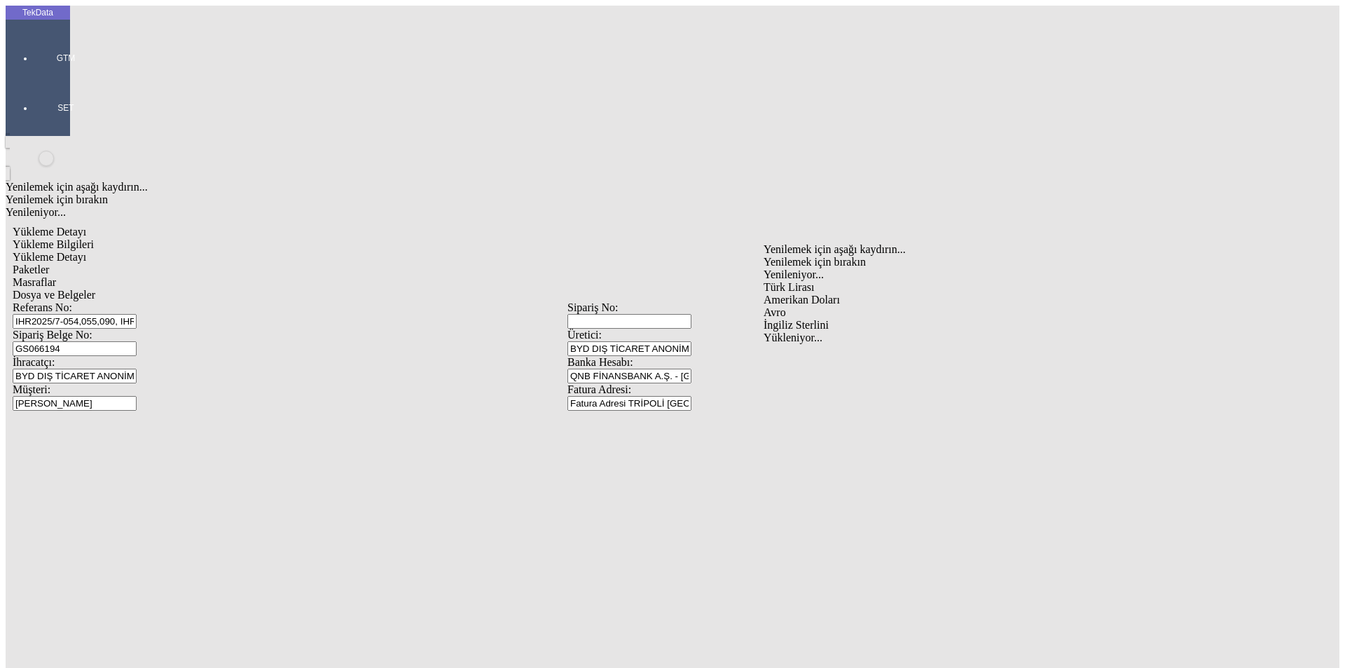
click at [792, 294] on div "Amerikan Doları" at bounding box center [1041, 300] width 555 height 13
type input "Amerikan Doları"
type input "150"
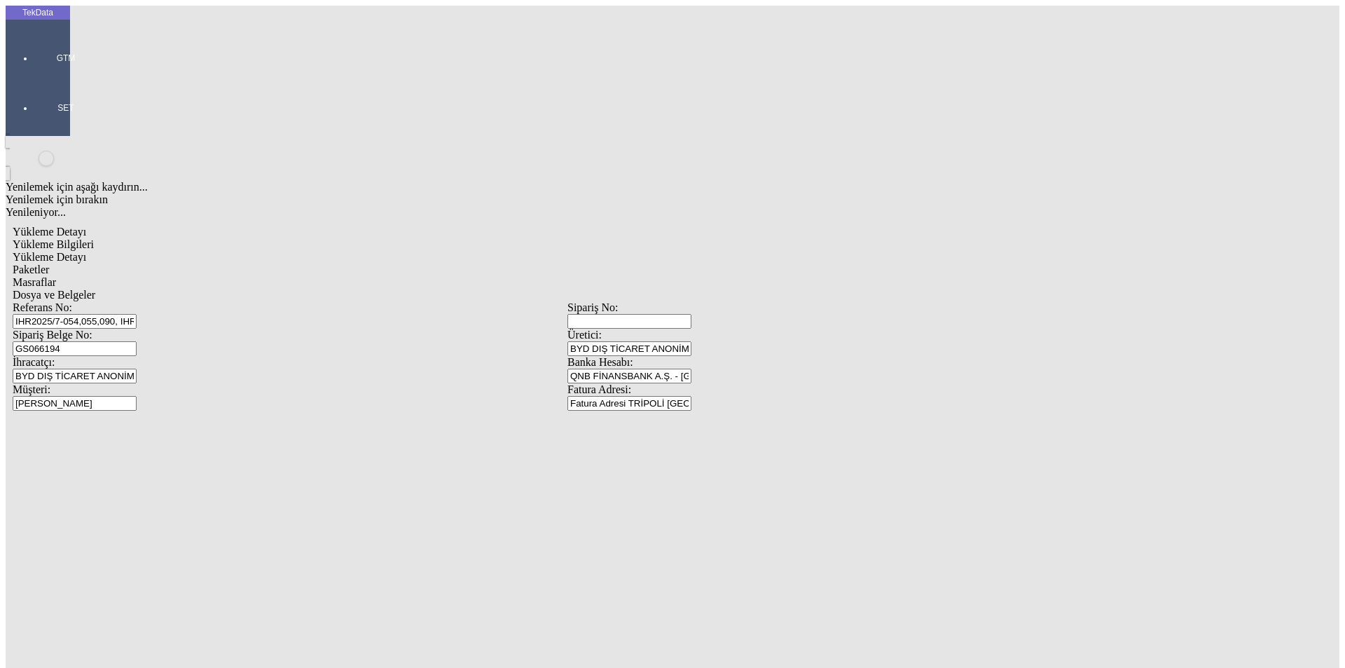
type input "14.8"
type input "15"
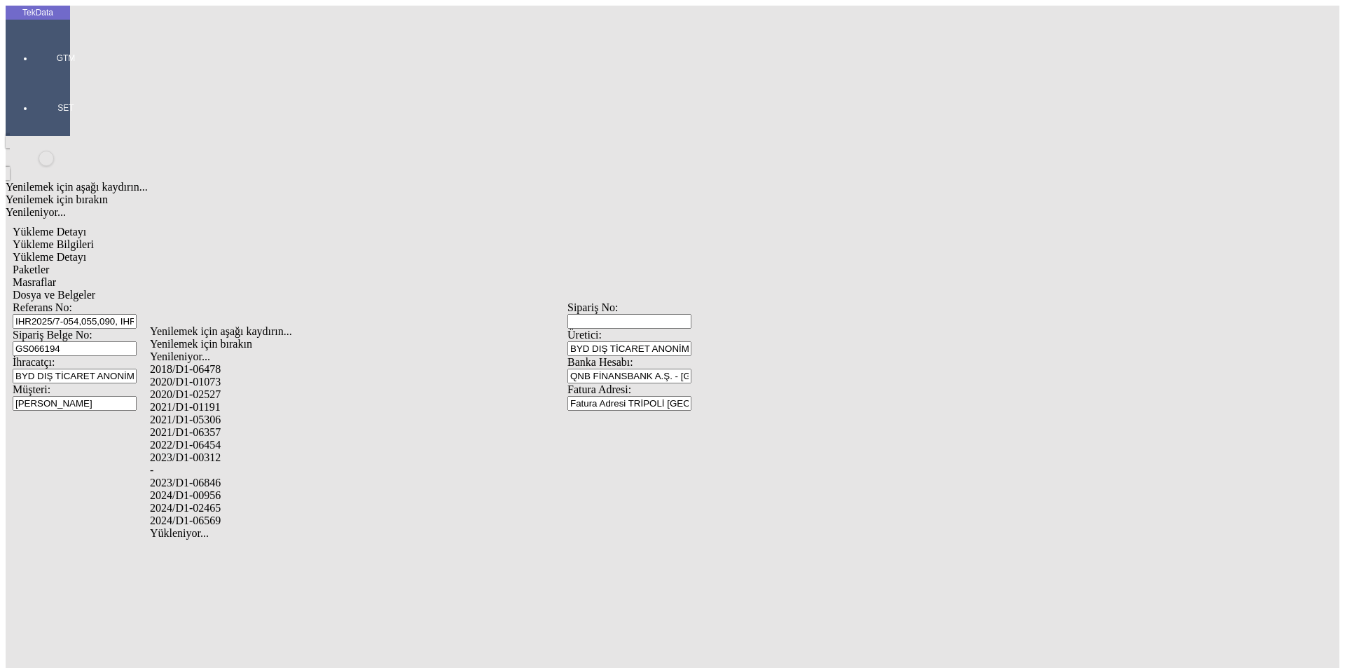
click at [221, 502] on div "2024/D1-02465" at bounding box center [422, 508] width 545 height 13
type input "2024/D1-02465"
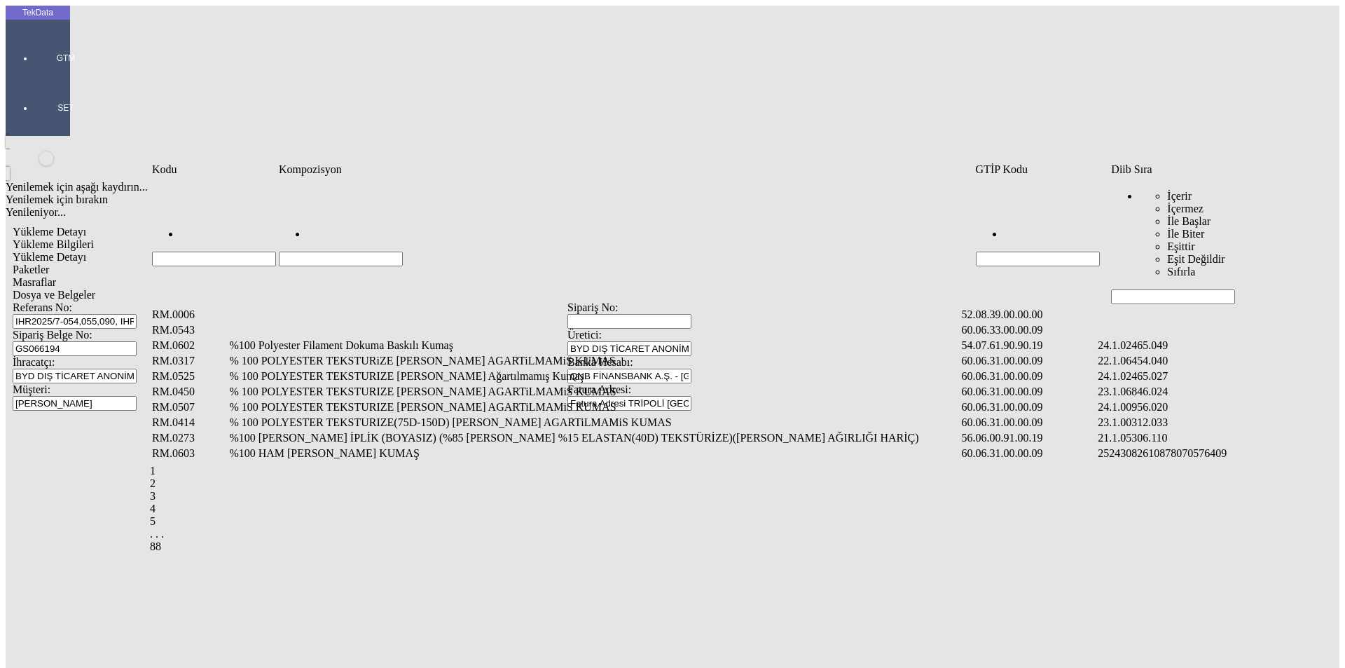
click at [1172, 289] on input "Hücreyi Filtrele" at bounding box center [1173, 296] width 124 height 15
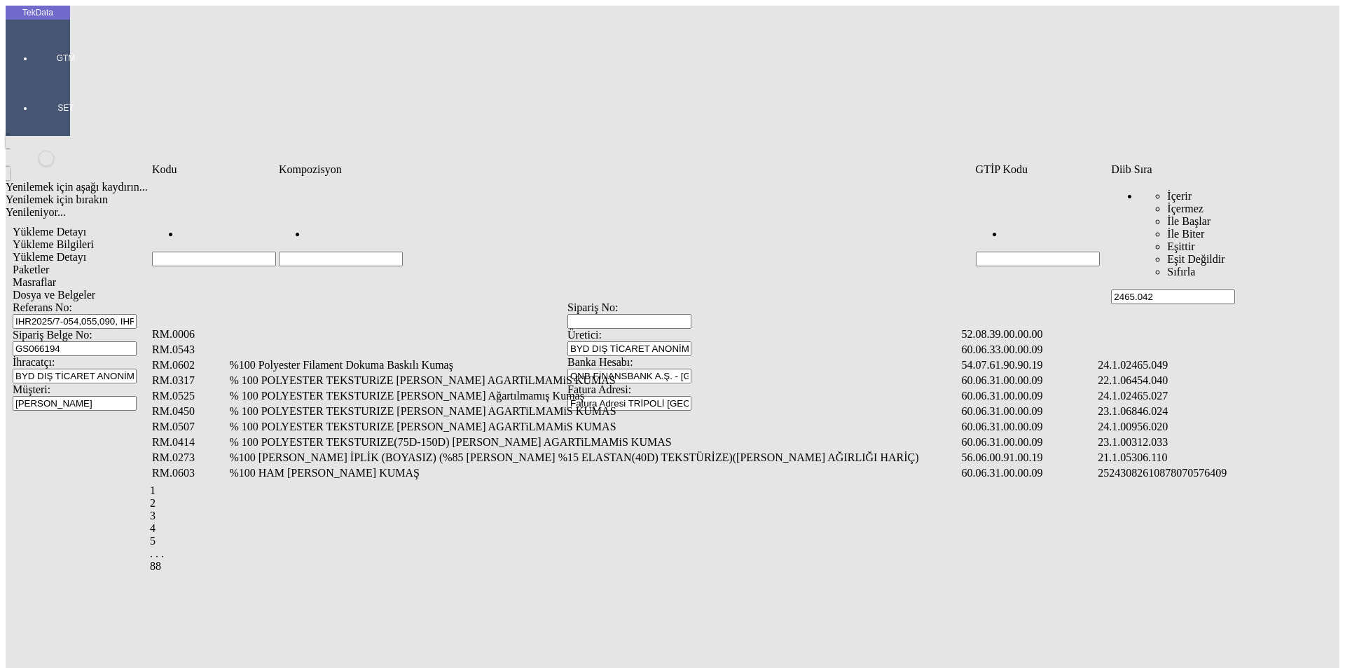
type input "2465.042"
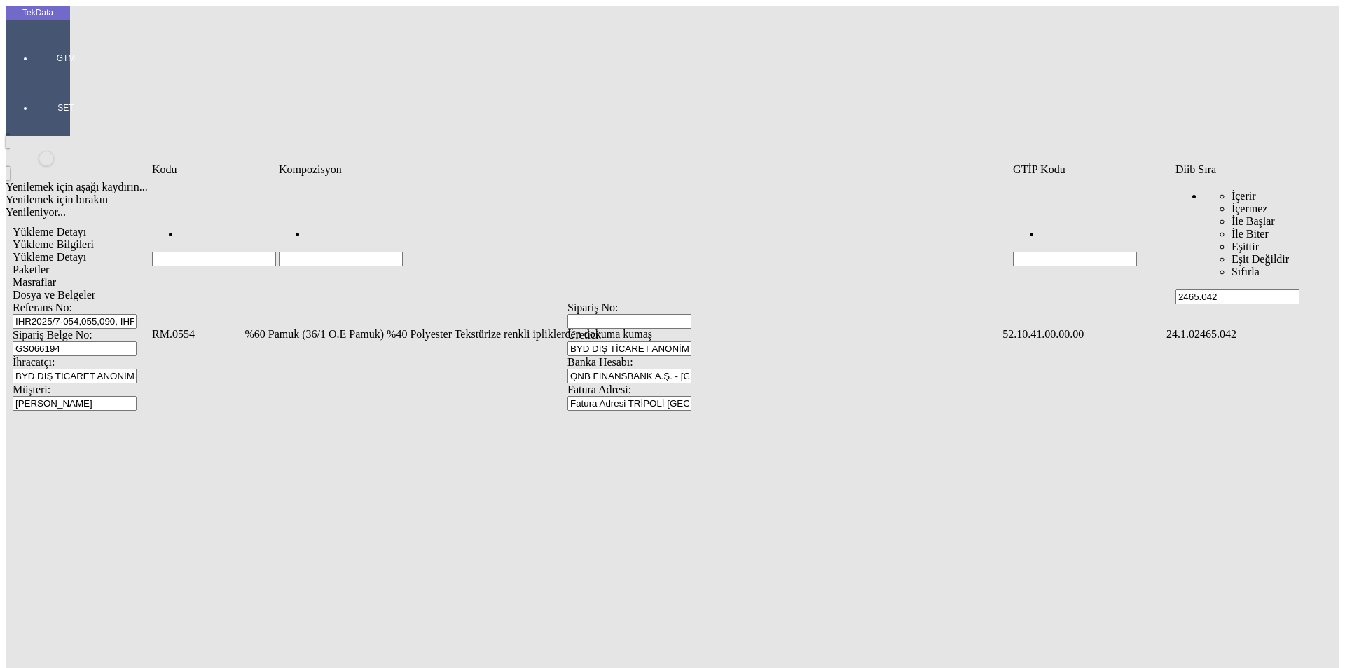
click at [357, 327] on td "%60 Pamuk (36/1 O.E Pamuk) %40 Polyester Tekstürize renkli ipliklerden dokuma k…" at bounding box center [622, 334] width 757 height 14
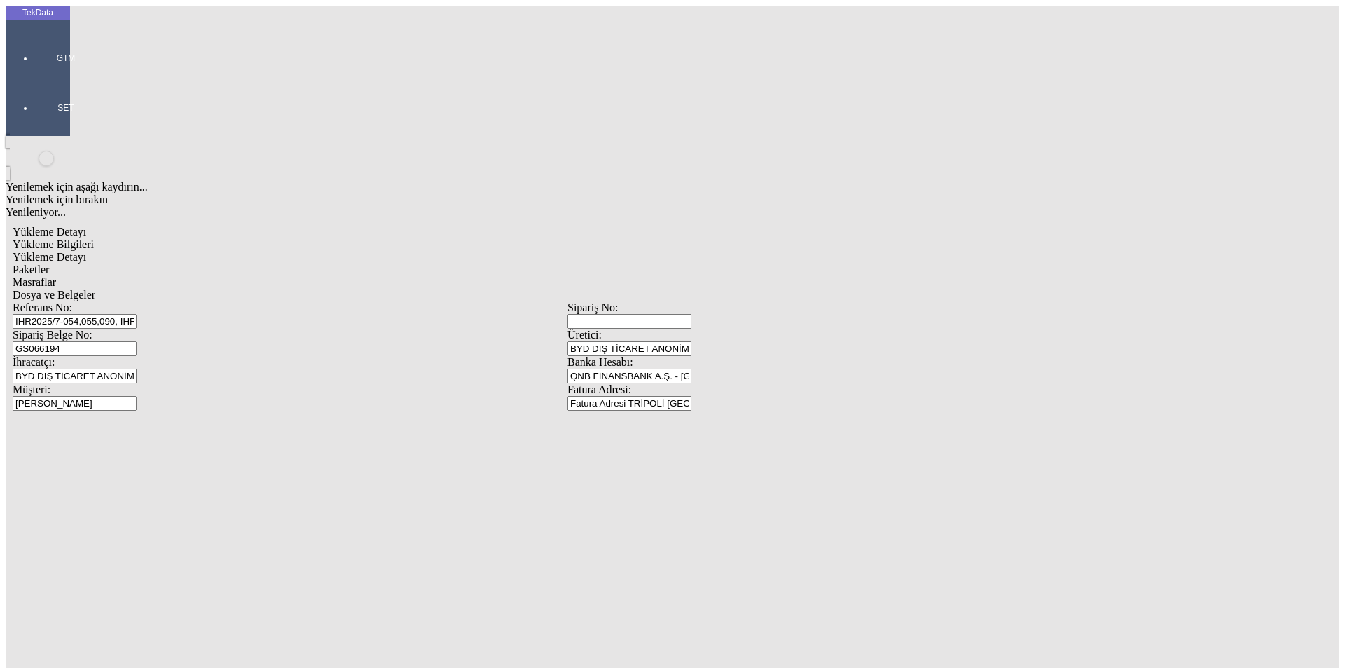
type input "480"
drag, startPoint x: 791, startPoint y: 220, endPoint x: 626, endPoint y: 227, distance: 164.8
click at [790, 254] on div "Metre" at bounding box center [1041, 260] width 555 height 13
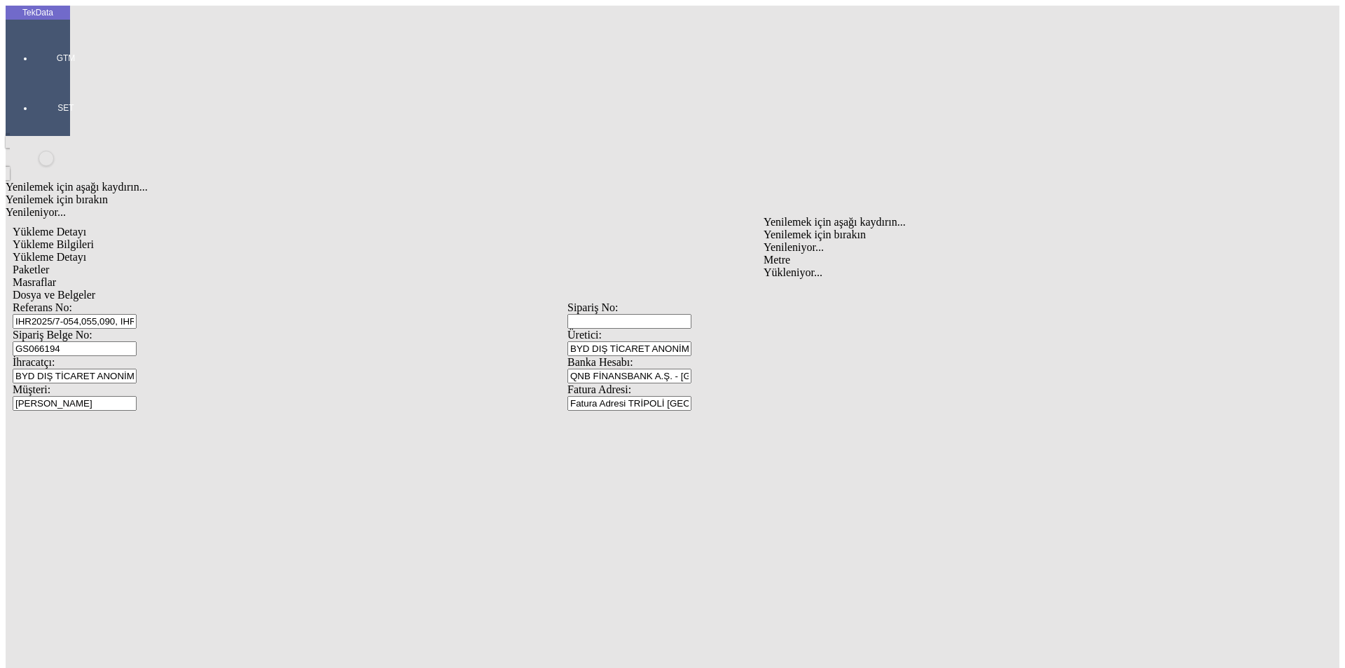
type input "Metre"
type input "0.8"
click at [783, 294] on div "Amerikan Doları" at bounding box center [1041, 300] width 555 height 13
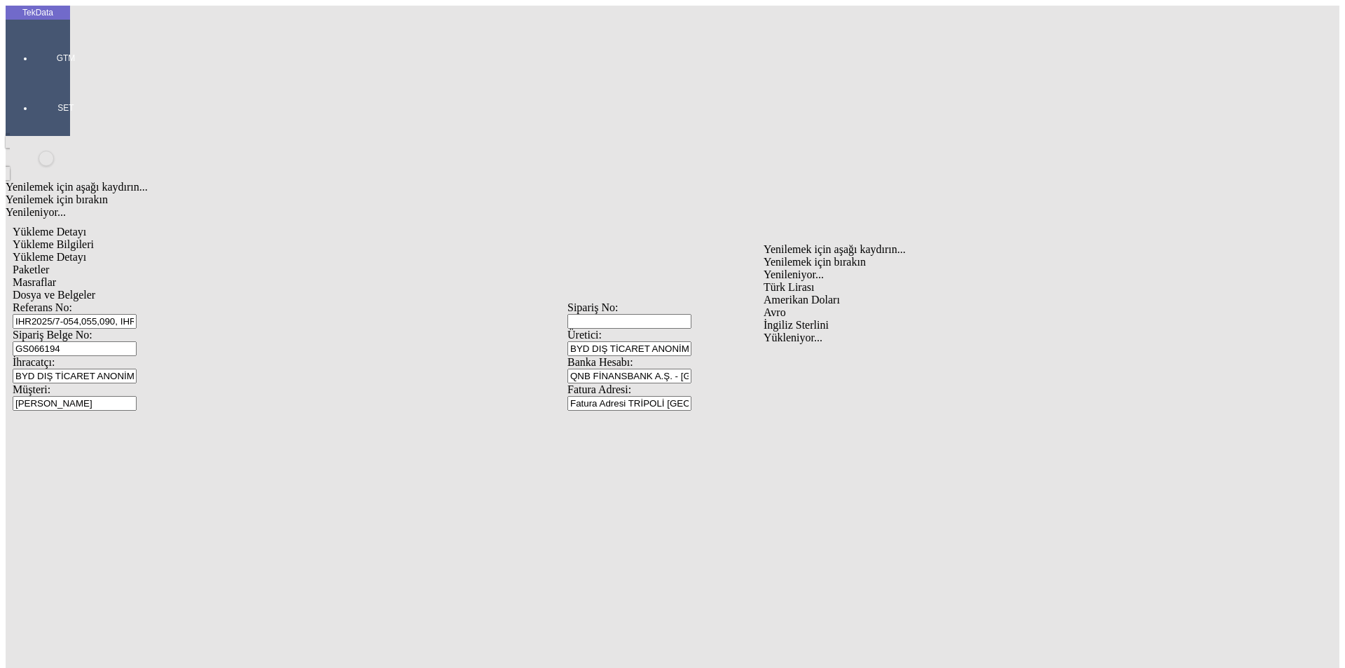
type input "Amerikan Doları"
type input "150"
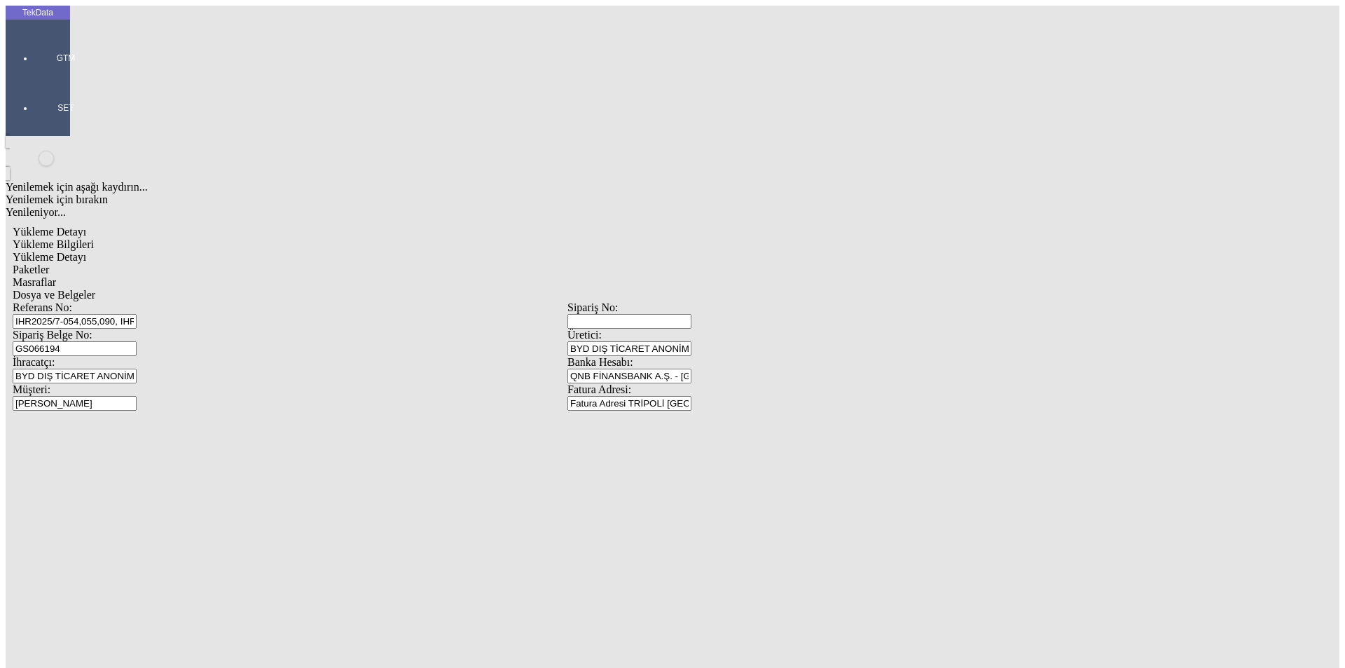
type input "93.25"
type input "94.05"
drag, startPoint x: 186, startPoint y: 314, endPoint x: 193, endPoint y: 324, distance: 12.6
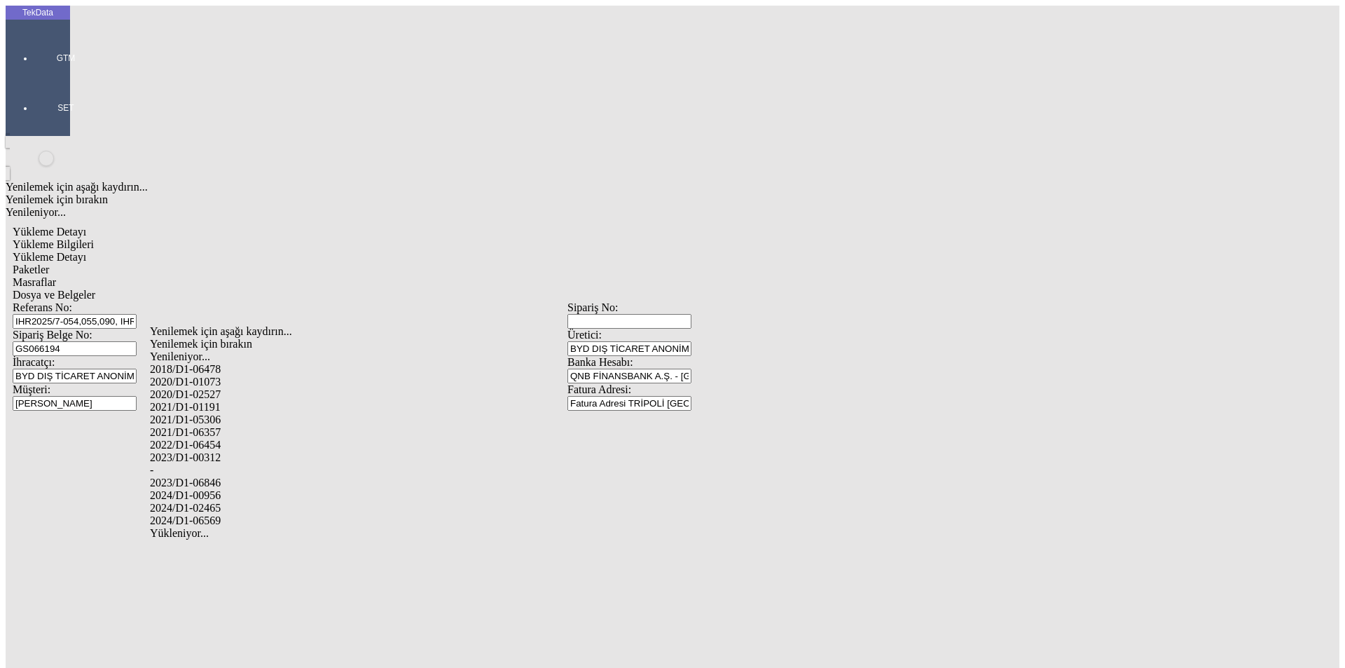
drag, startPoint x: 208, startPoint y: 486, endPoint x: 219, endPoint y: 485, distance: 11.2
click at [212, 502] on div "2024/D1-02465" at bounding box center [422, 508] width 545 height 13
type input "2024/D1-02465"
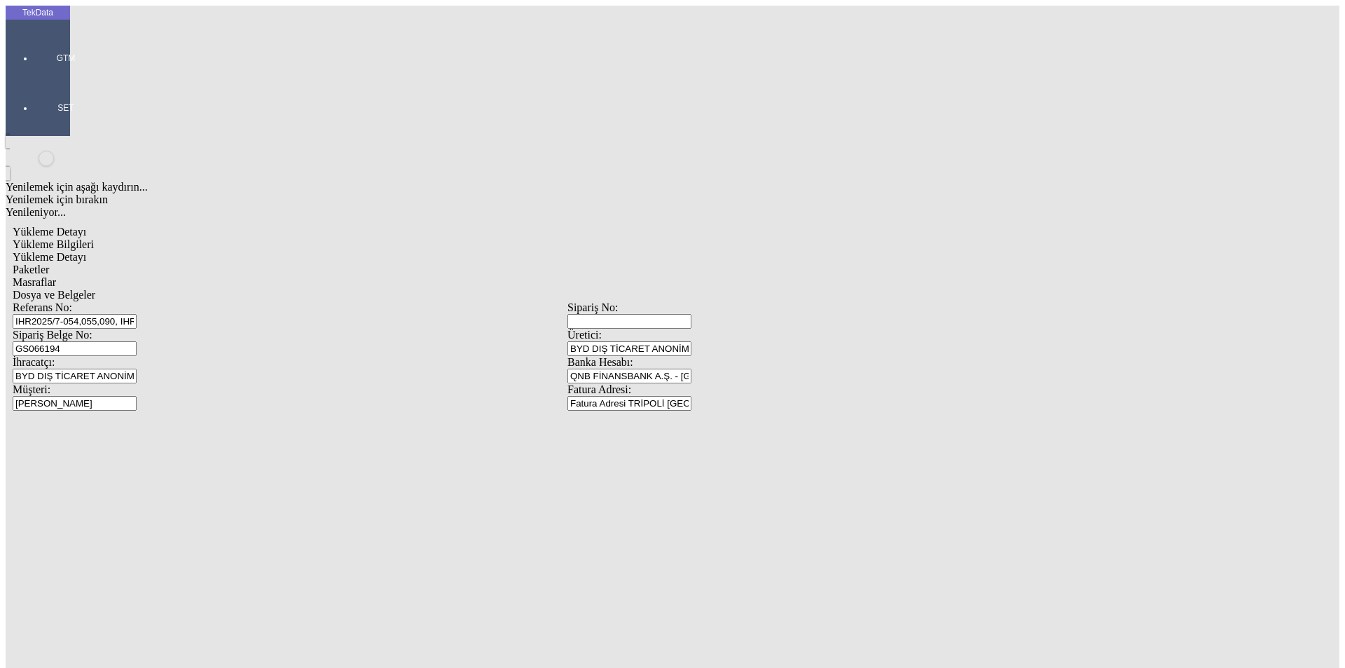
drag, startPoint x: 662, startPoint y: 153, endPoint x: 703, endPoint y: 152, distance: 41.4
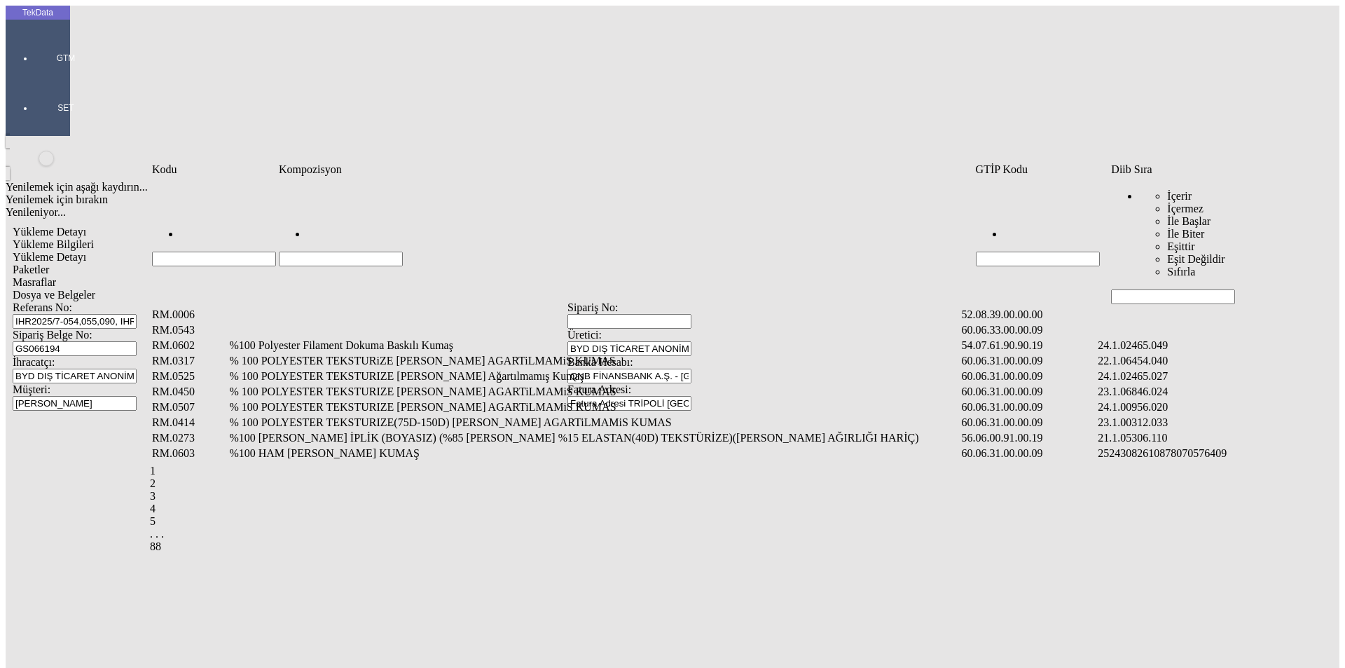
click at [1151, 308] on td "Veri Tablosu" at bounding box center [1203, 315] width 212 height 14
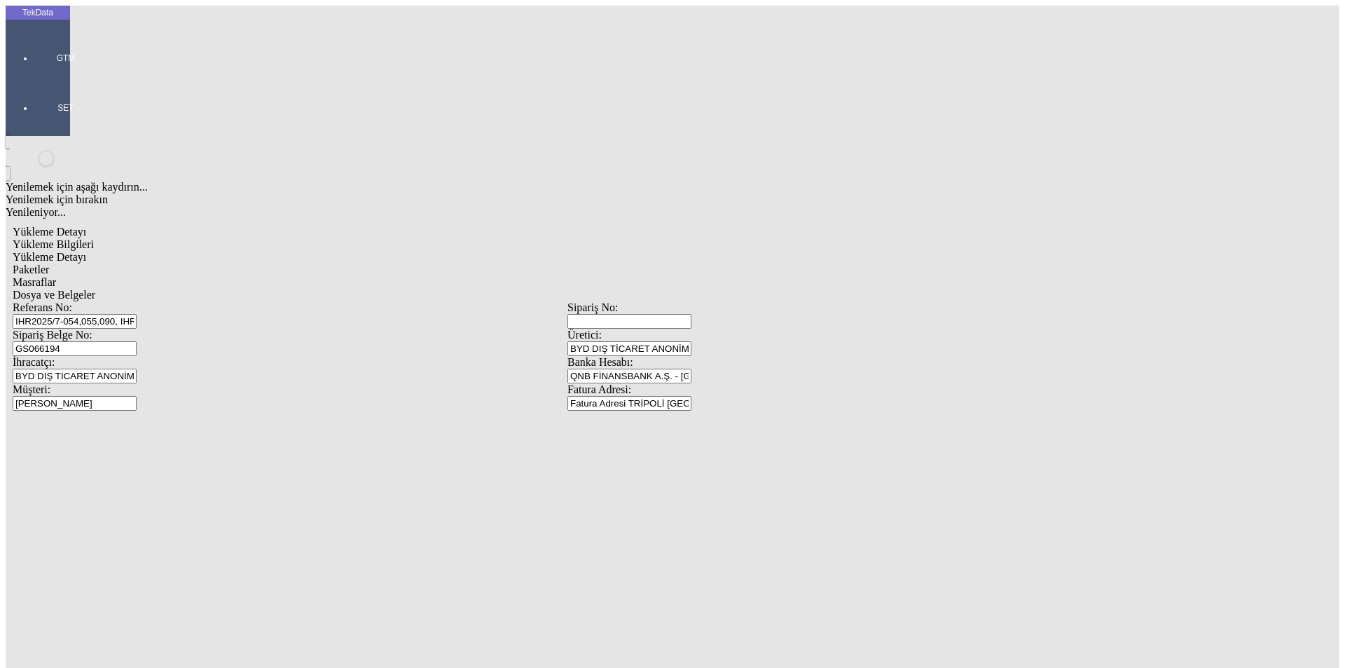
drag, startPoint x: 1049, startPoint y: 153, endPoint x: 1062, endPoint y: 154, distance: 13.3
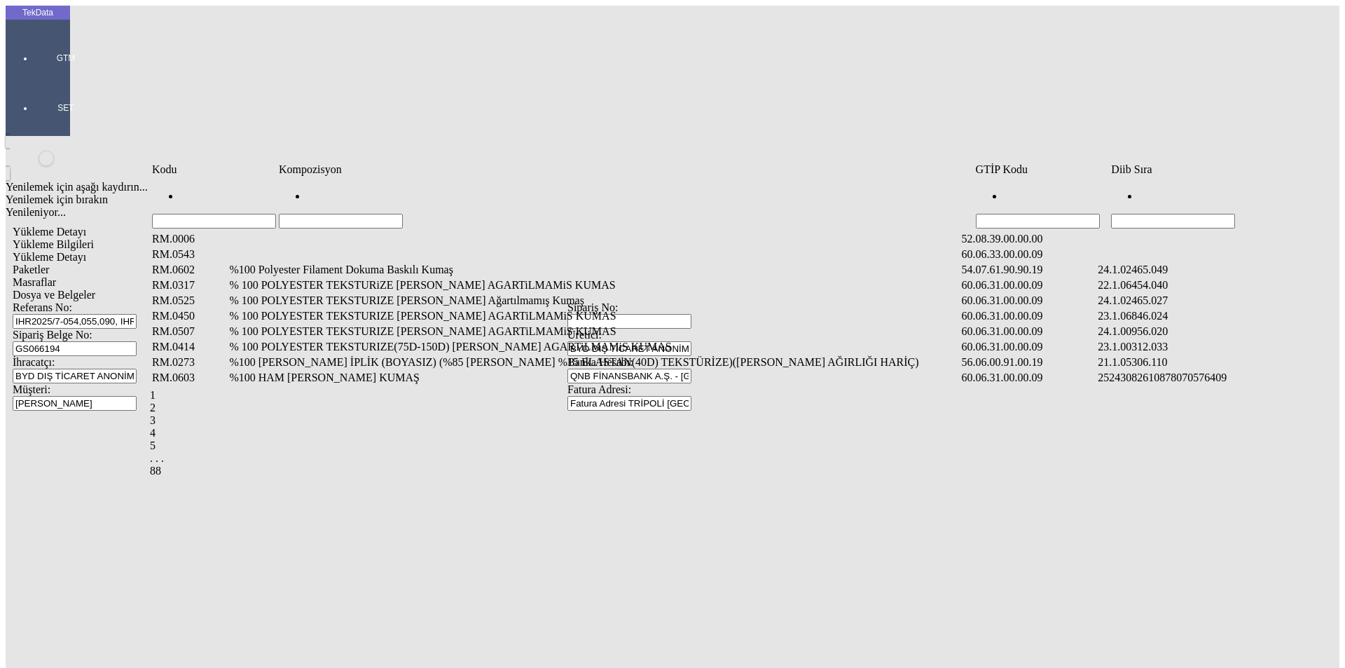
click at [1218, 214] on input "Hücreyi Filtrele" at bounding box center [1173, 221] width 124 height 15
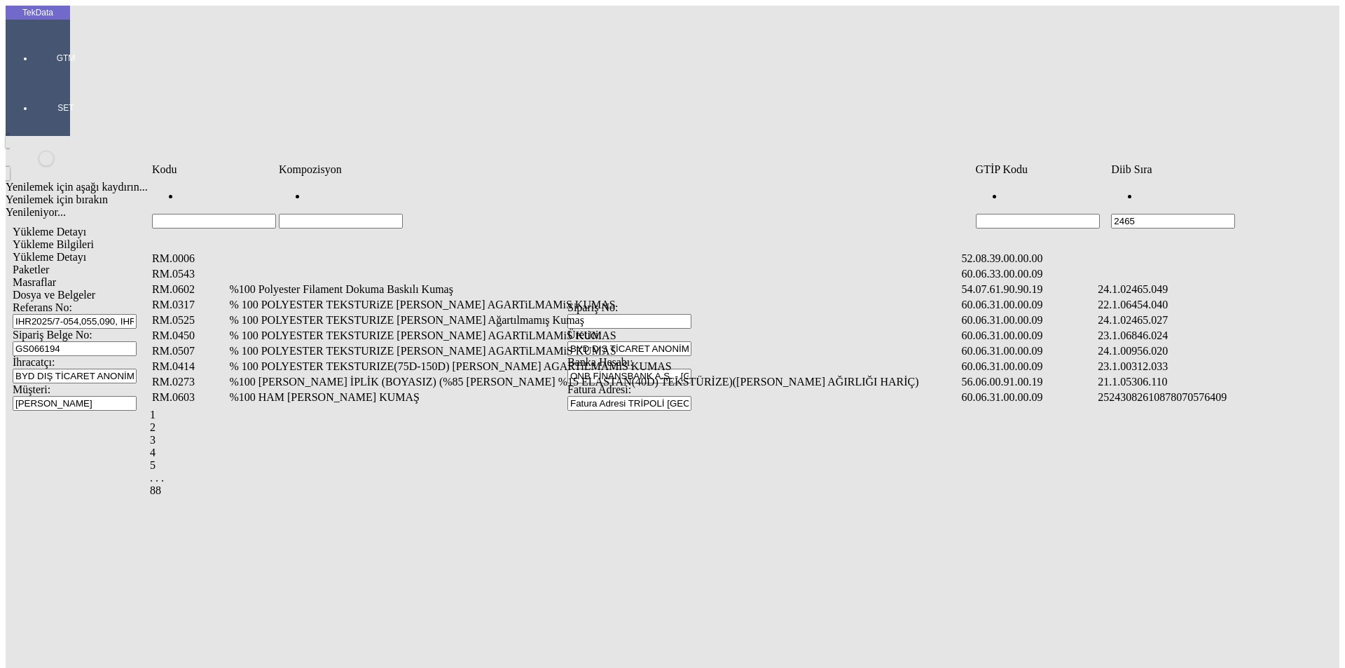
type input "2465"
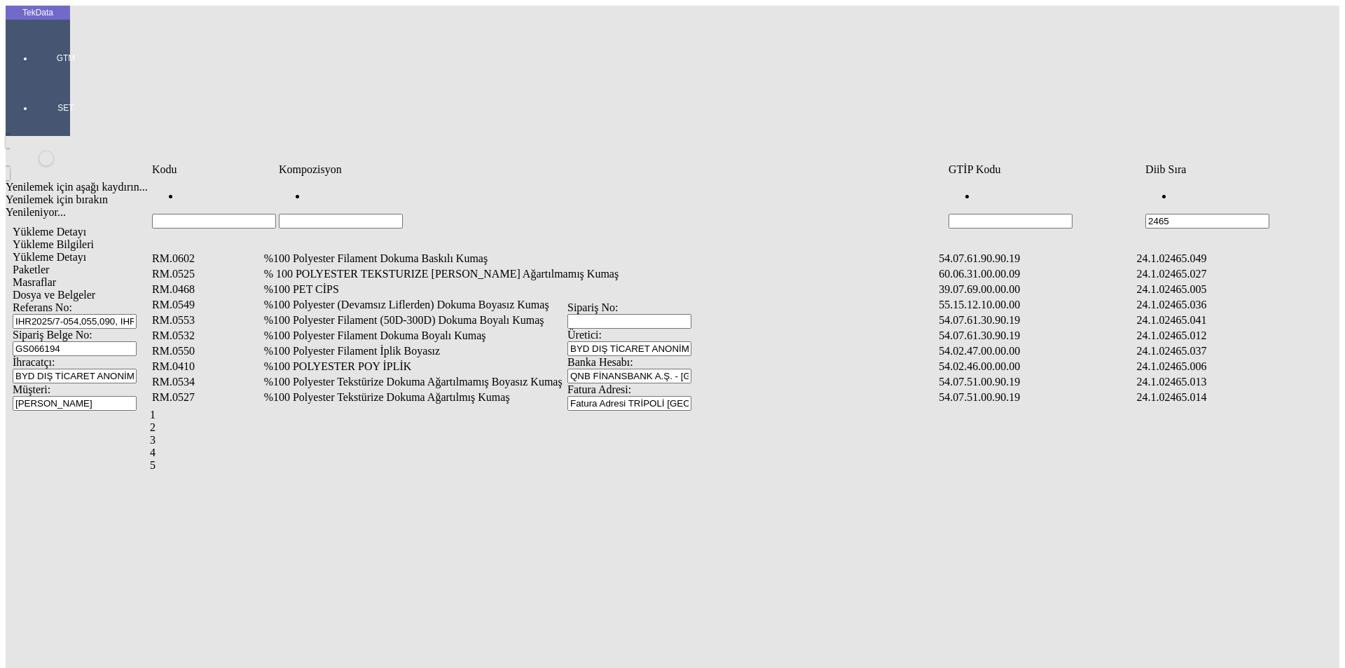
click at [403, 214] on input "Hücreyi Filtrele" at bounding box center [341, 221] width 124 height 15
type input "%50"
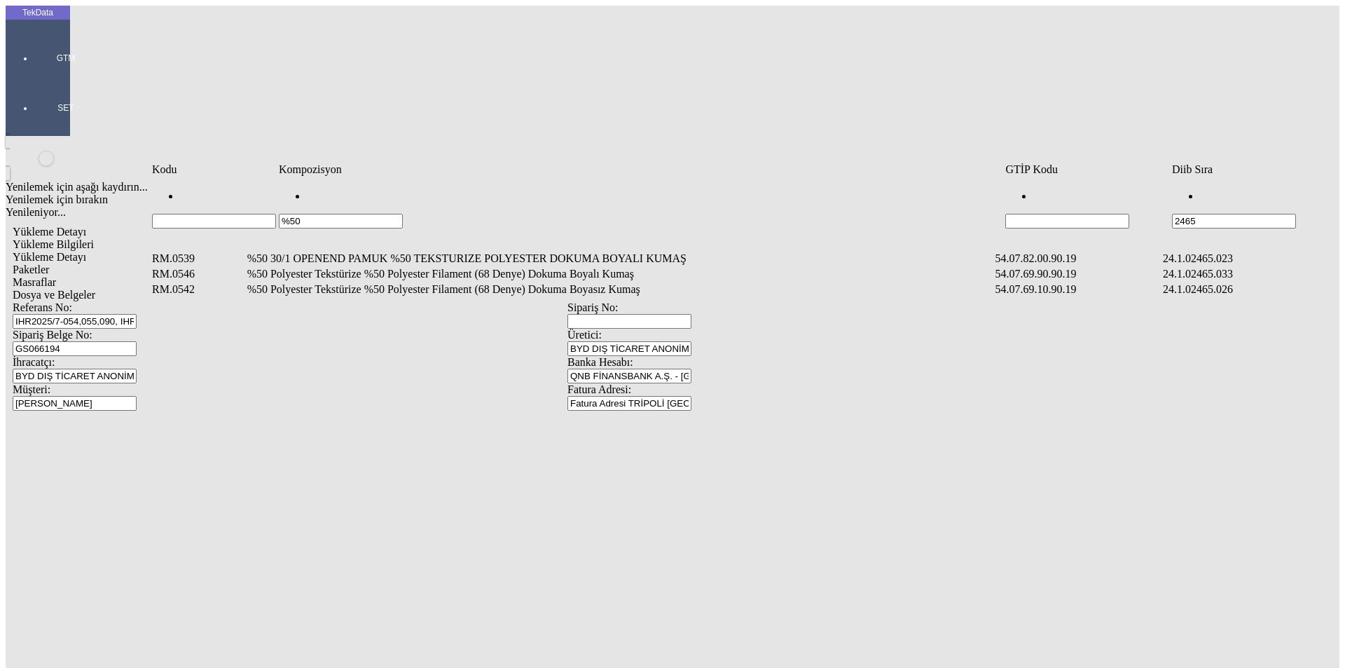
click at [343, 252] on td "%50 30/1 OPENEND PAMUK %50 TEKSTURIZE POLYESTER DOKUMA BOYALI KUMAŞ" at bounding box center [620, 259] width 747 height 14
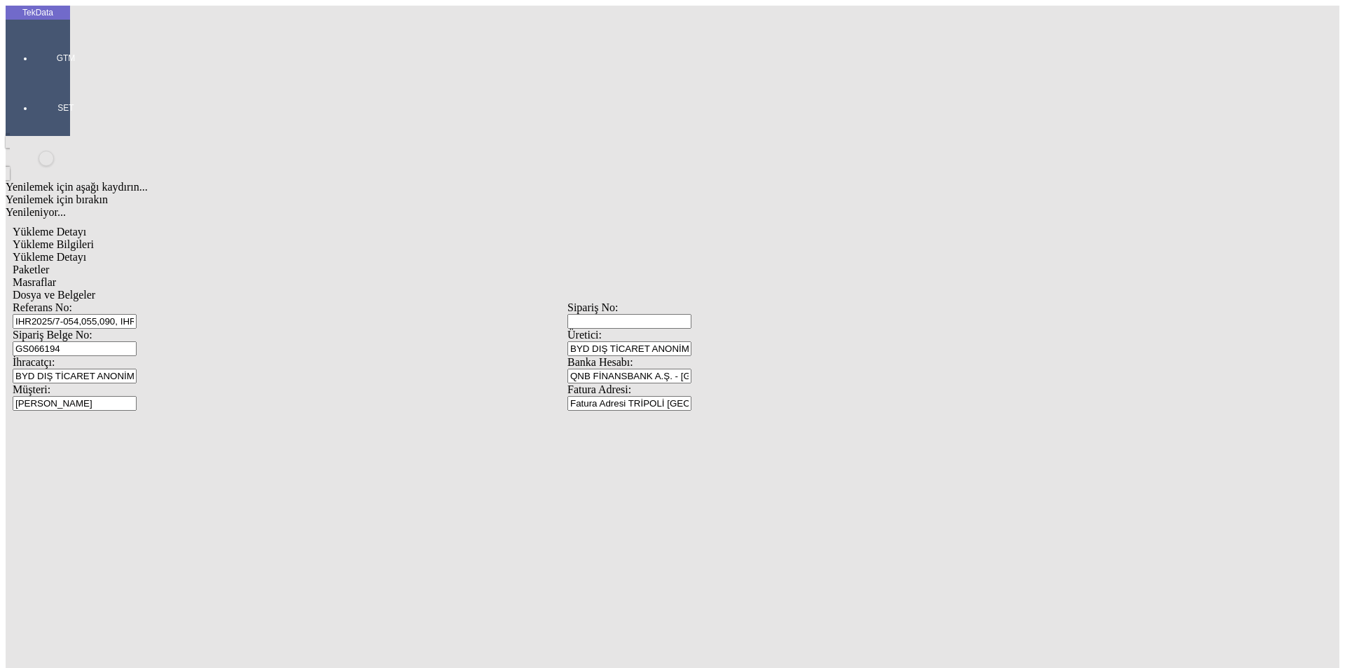
type input "1306"
click at [801, 254] on div "Metre" at bounding box center [1041, 260] width 555 height 13
type input "Metre"
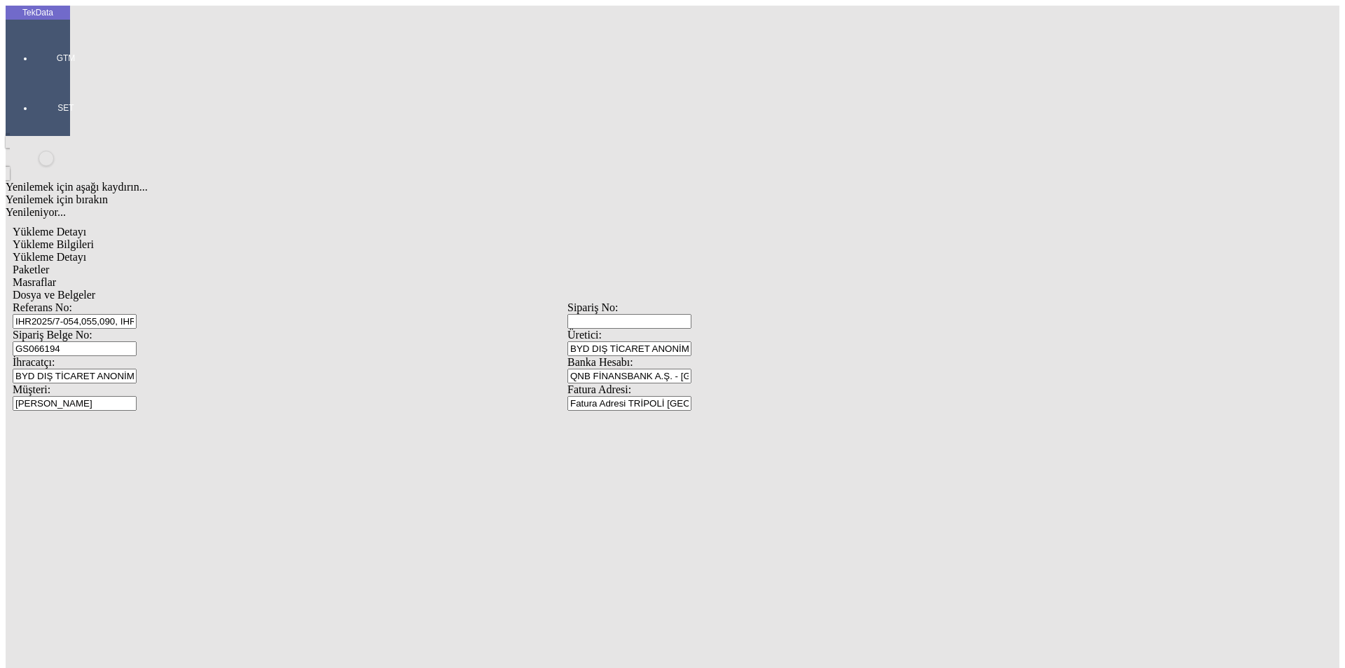
type input "1.2"
drag, startPoint x: 798, startPoint y: 265, endPoint x: 623, endPoint y: 270, distance: 175.3
click at [798, 294] on div "Amerikan Doları" at bounding box center [1041, 300] width 555 height 13
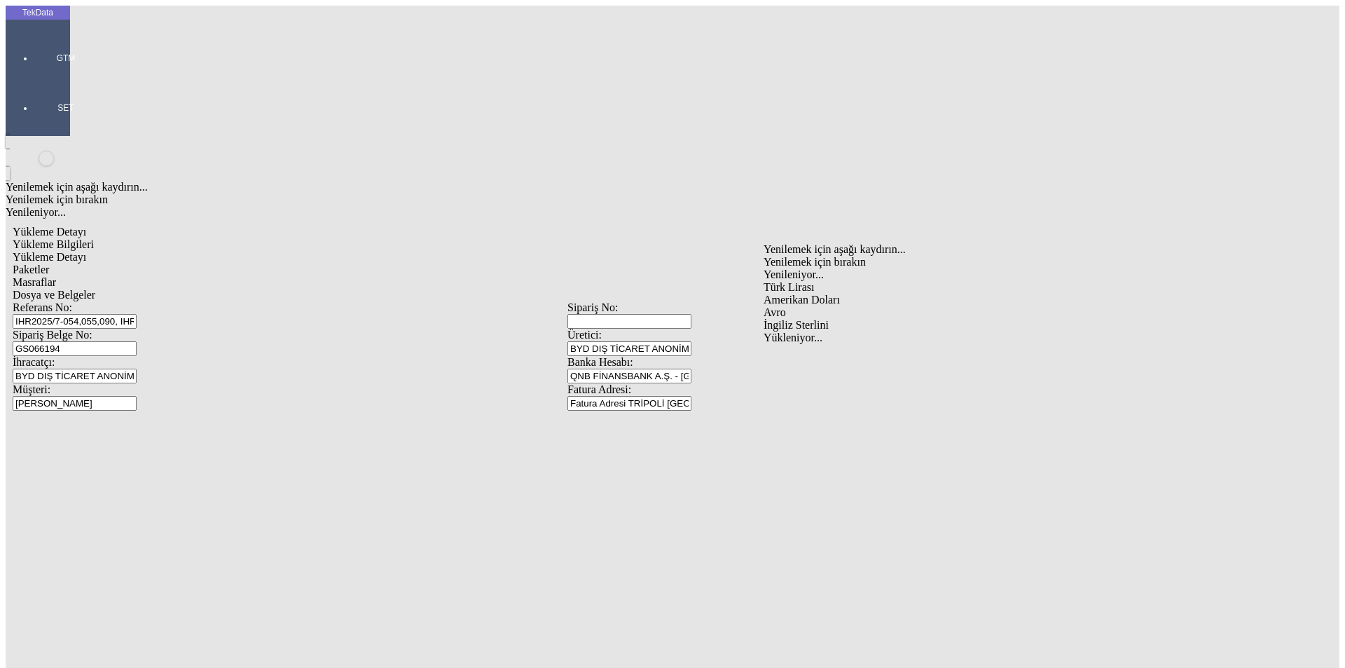
type input "Amerikan Doları"
type input "150"
type input "180.86"
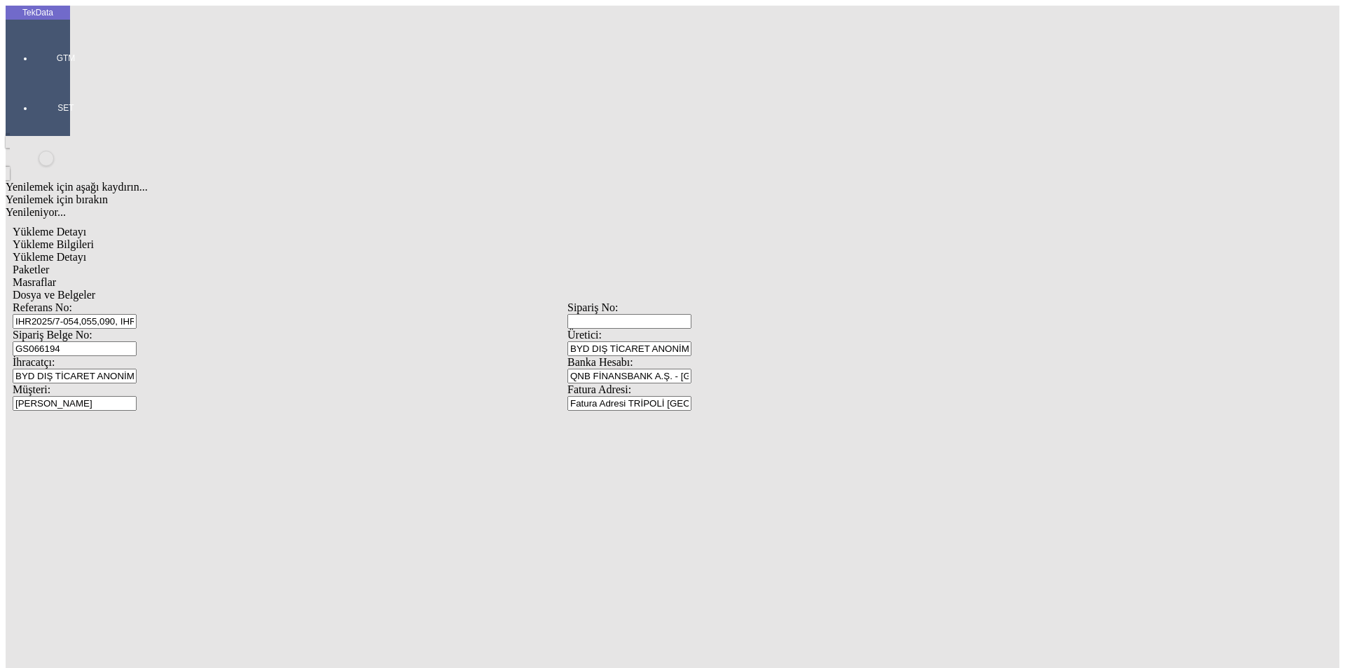
type input "183.06"
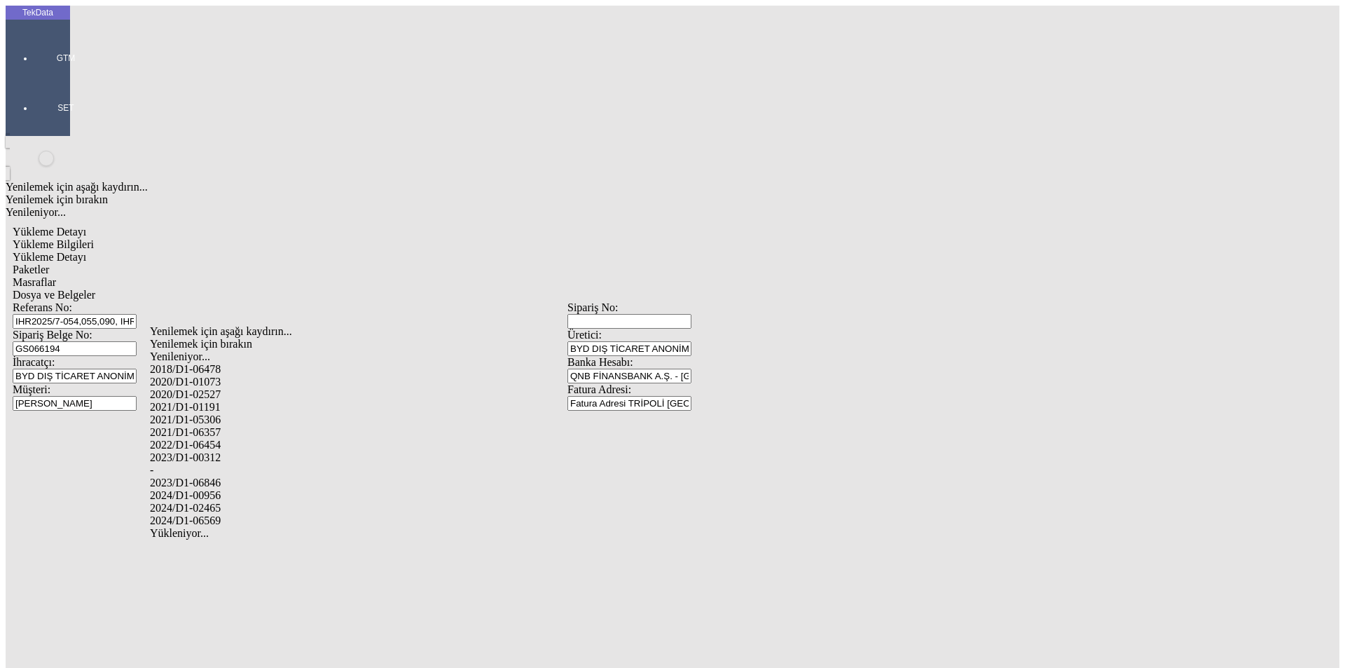
click at [216, 502] on div "2024/D1-02465" at bounding box center [422, 508] width 545 height 13
type input "2024/D1-02465"
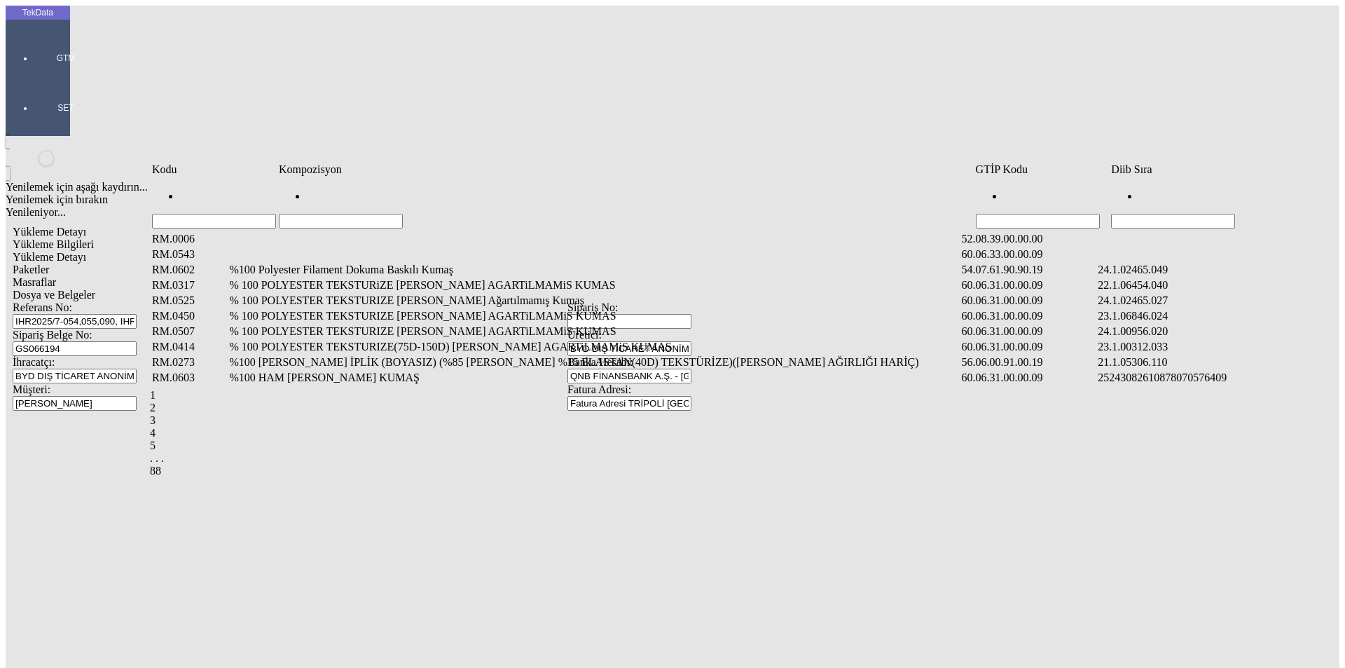
click at [1175, 214] on input "Hücreyi Filtrele" at bounding box center [1173, 221] width 124 height 15
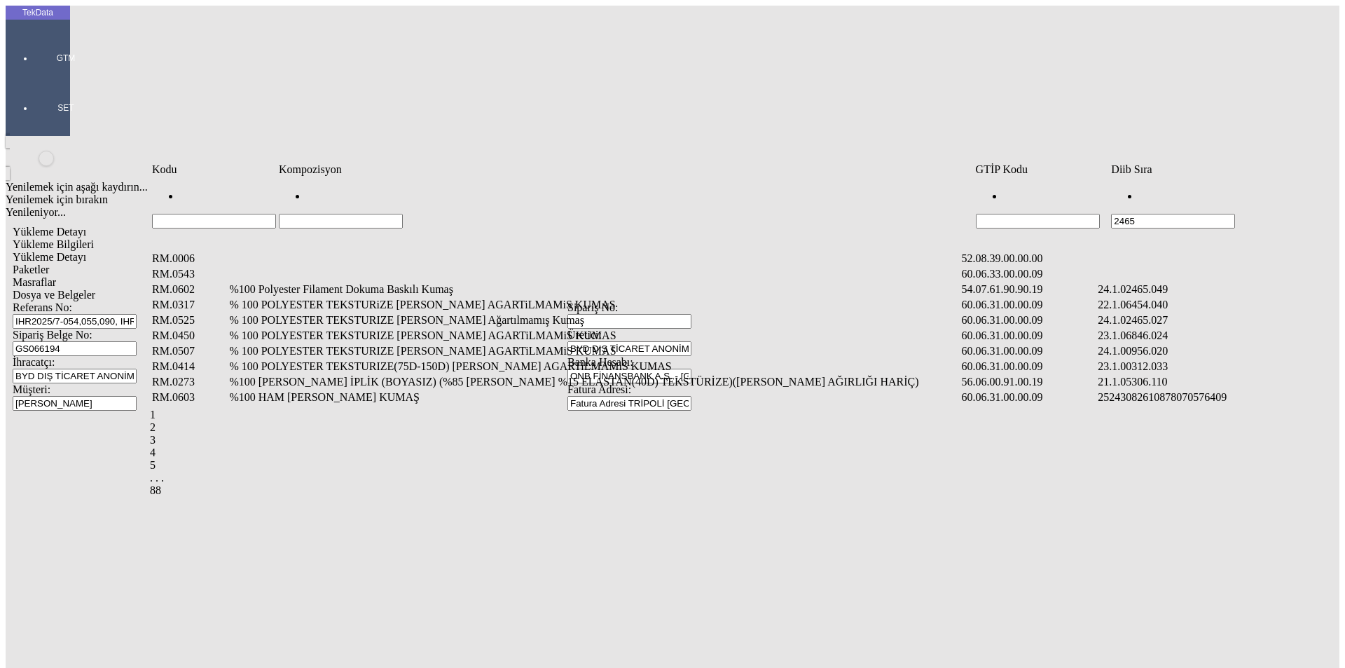
type input "2465."
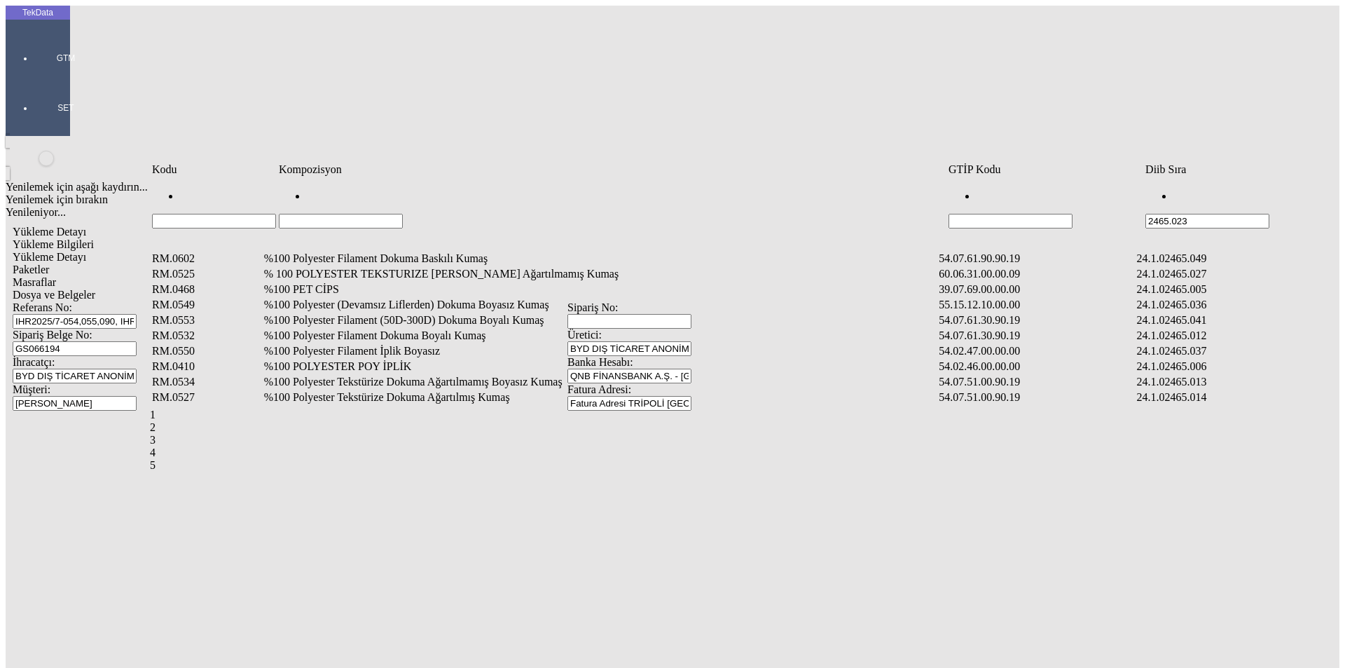
type input "2465.023"
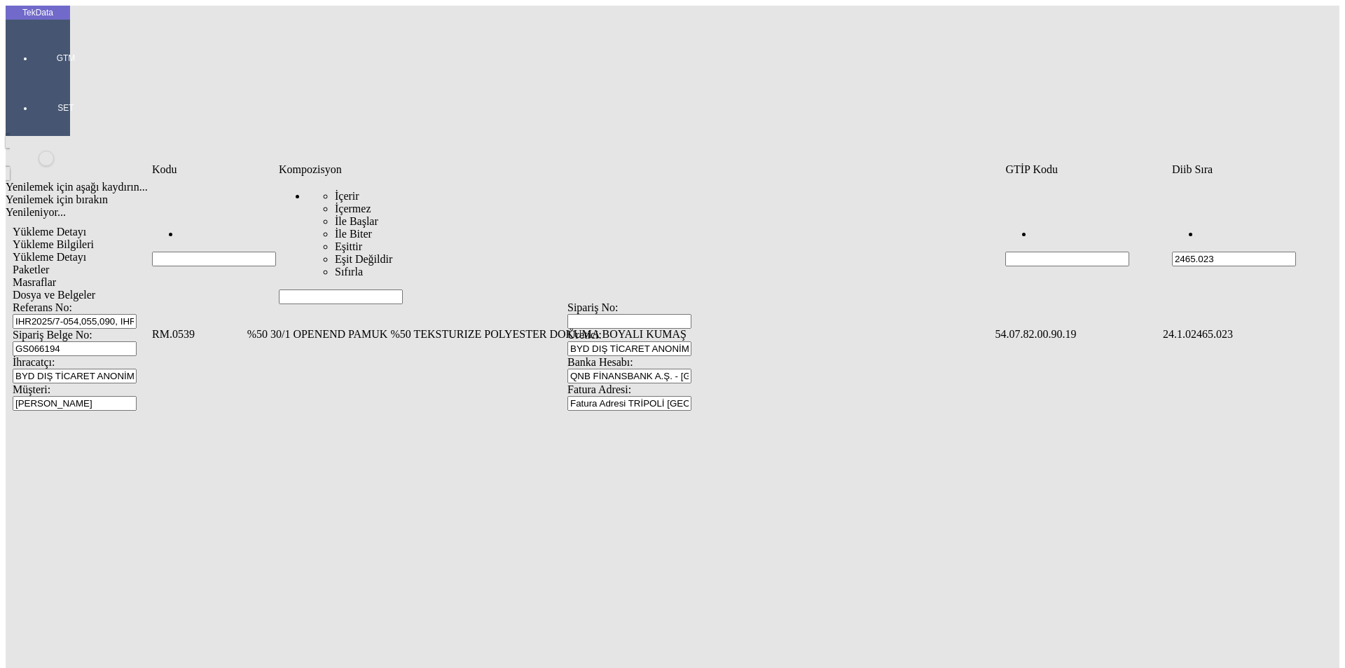
click at [358, 327] on td "%50 30/1 OPENEND PAMUK %50 TEKSTURIZE POLYESTER DOKUMA BOYALI KUMAŞ" at bounding box center [620, 334] width 747 height 14
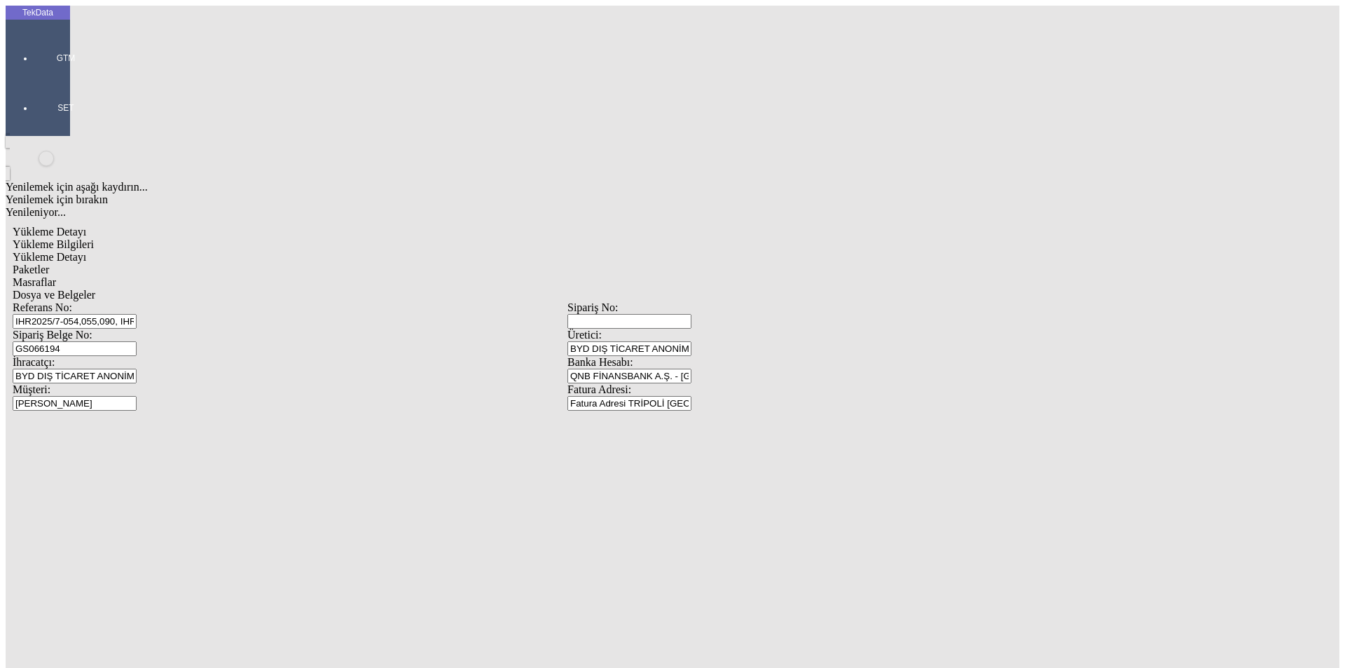
type input "524"
click at [800, 254] on div "Metre" at bounding box center [1041, 260] width 555 height 13
type input "Metre"
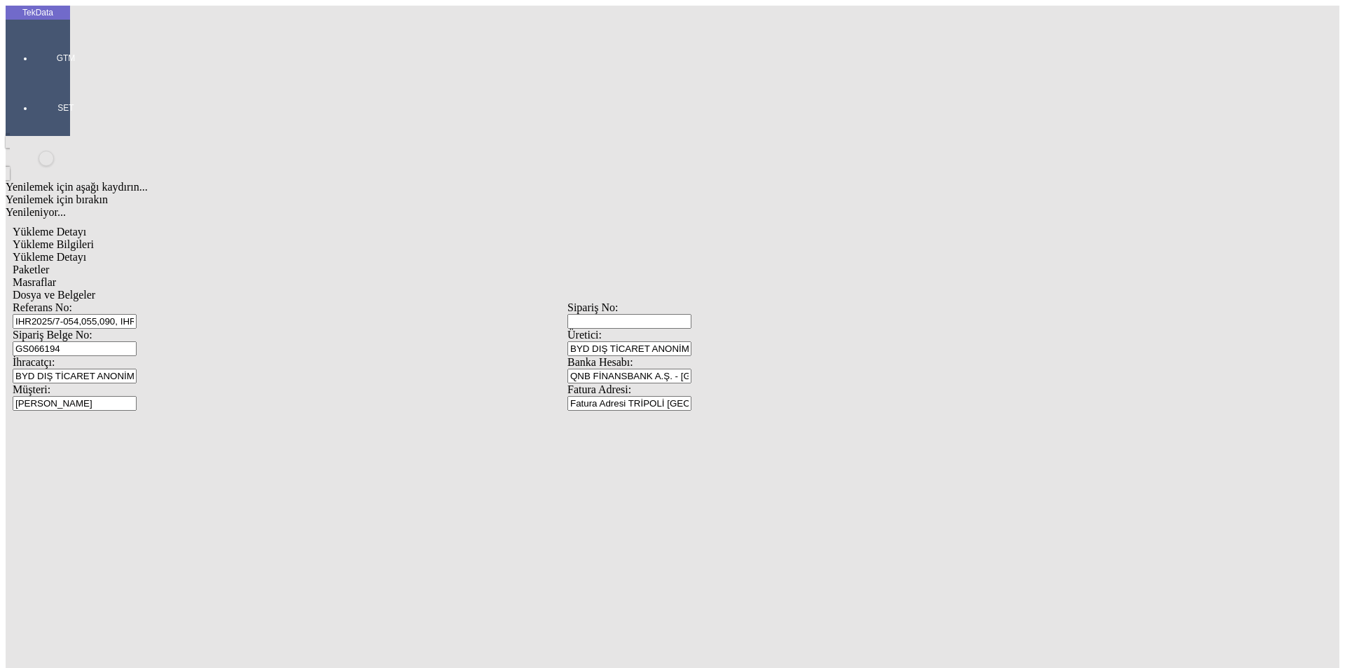
type input "1.4"
click at [800, 294] on div "Amerikan Doları" at bounding box center [1041, 300] width 555 height 13
type input "Amerikan Doları"
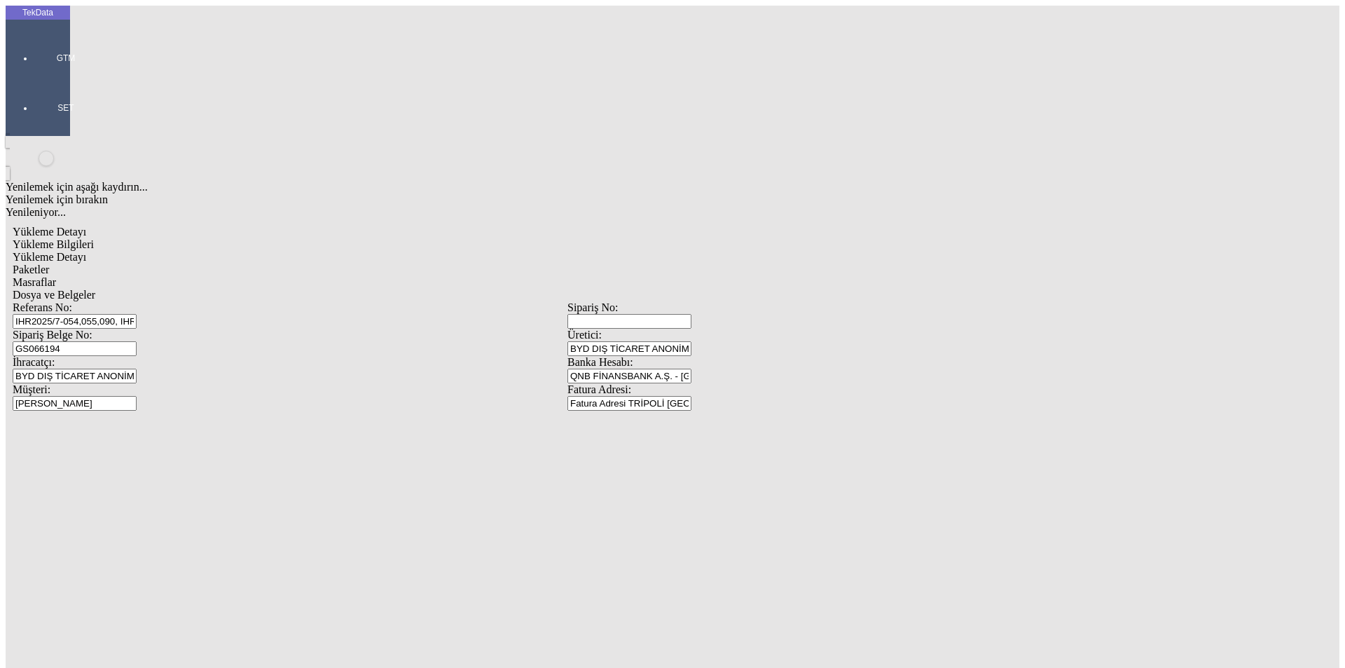
type input "3"
type input "150"
type input "75.15"
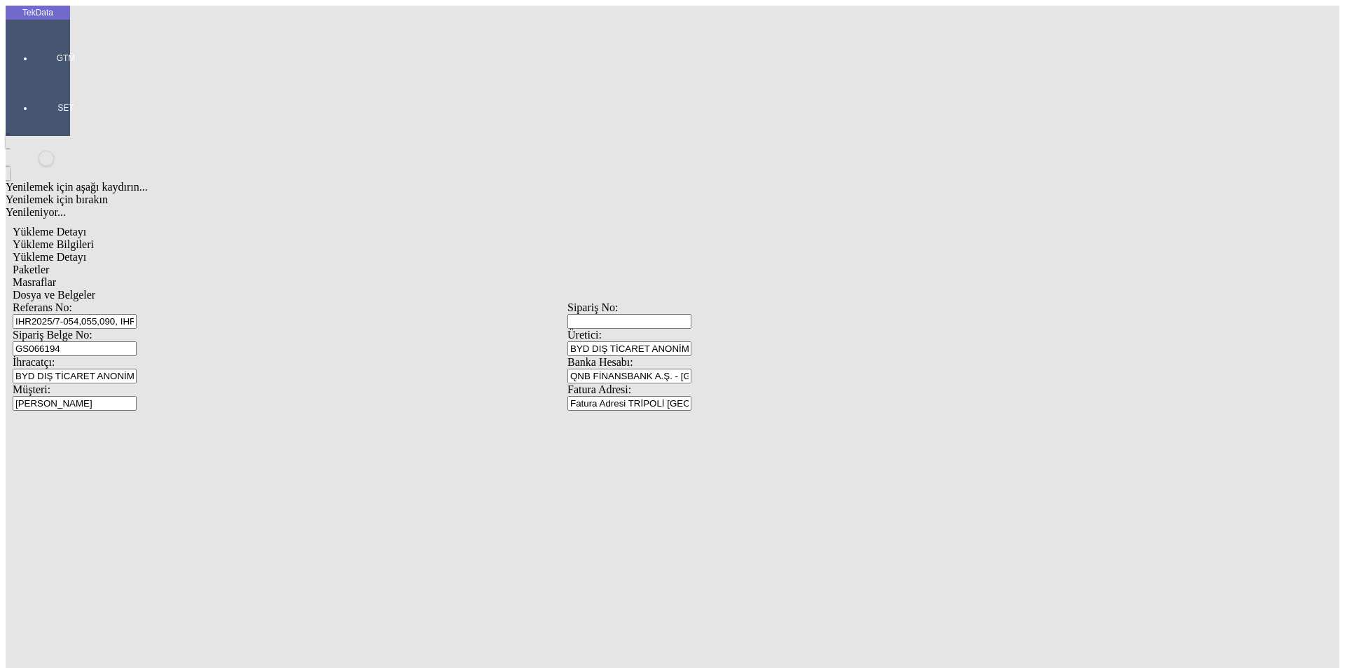
type input "76.15"
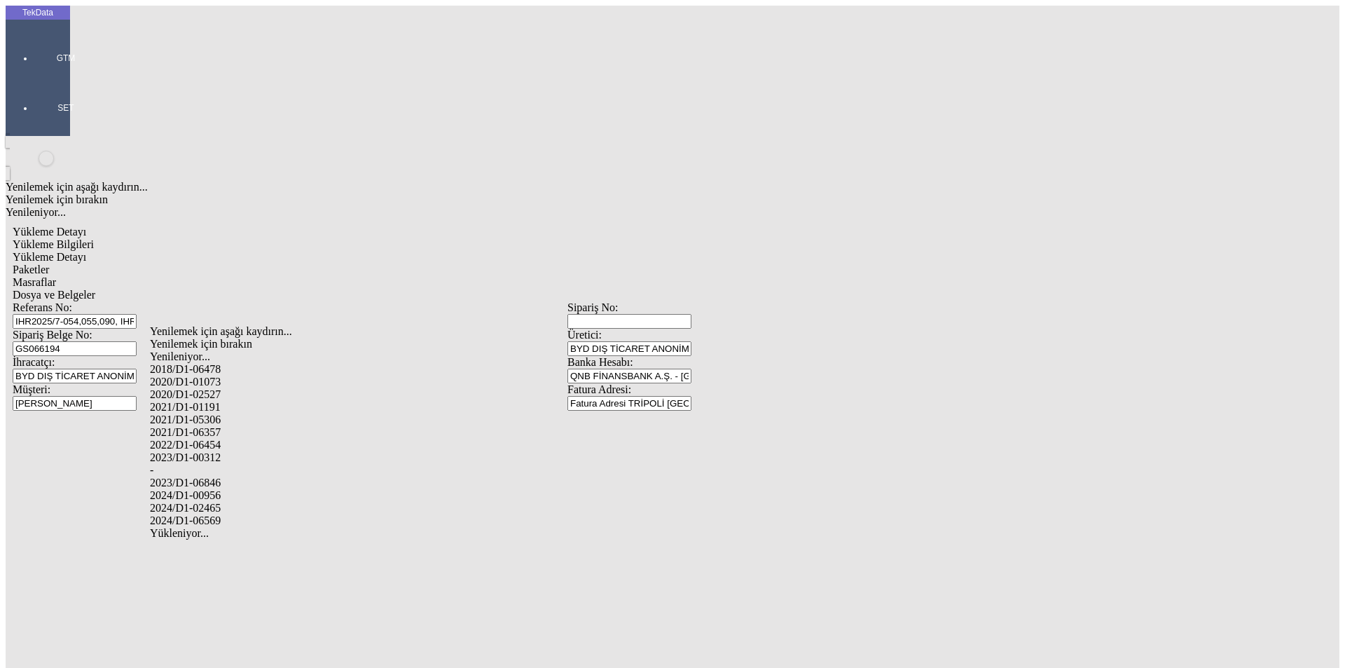
click at [226, 502] on div "2024/D1-02465" at bounding box center [422, 508] width 545 height 13
type input "2024/D1-02465"
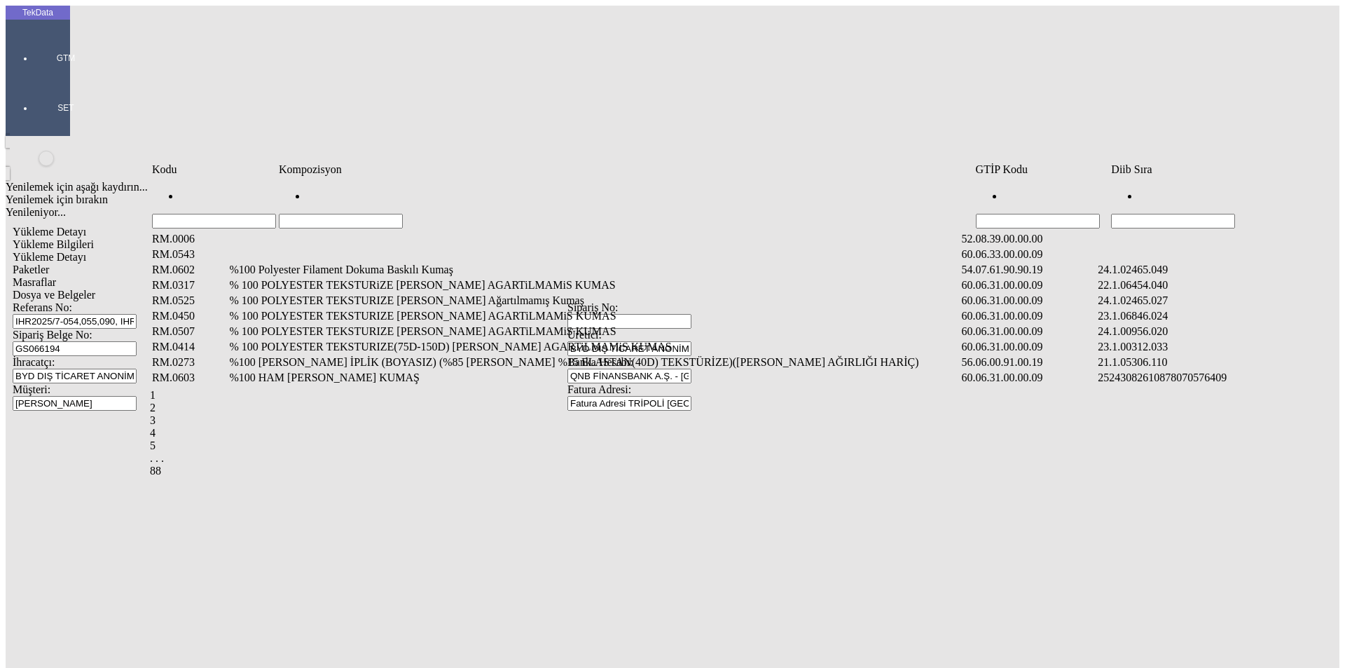
click at [1179, 214] on input "Hücreyi Filtrele" at bounding box center [1173, 221] width 124 height 15
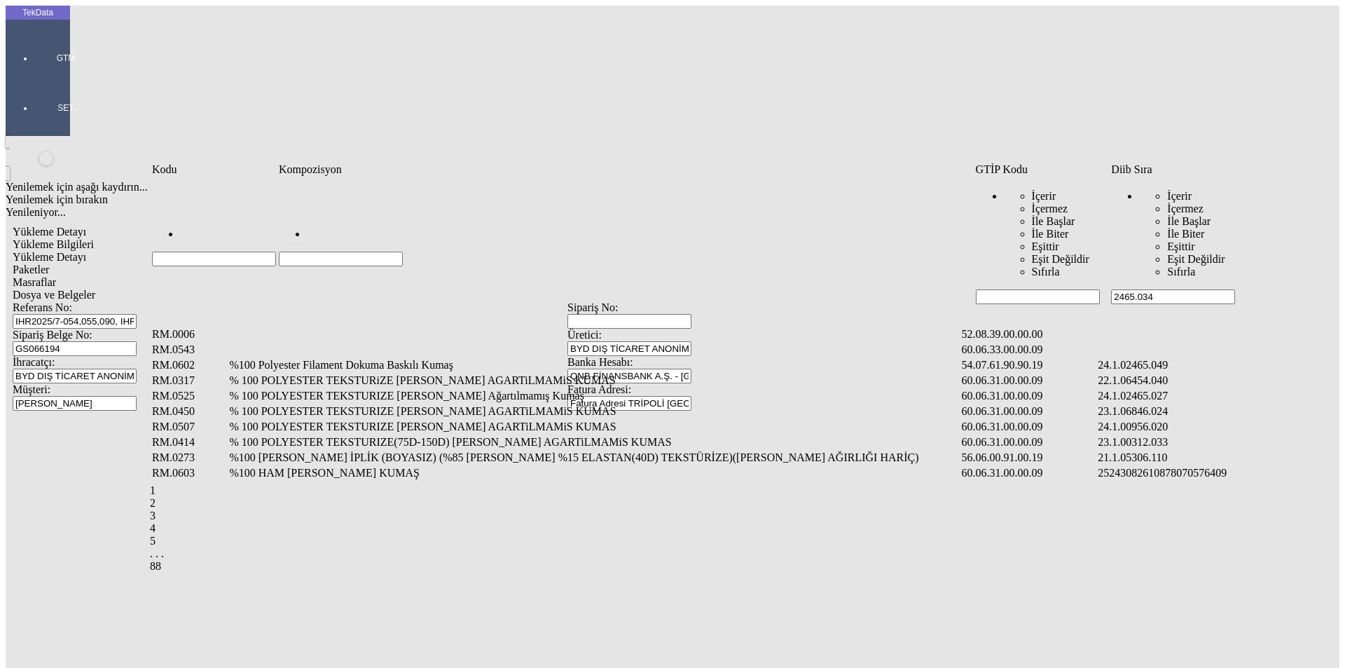
type input "2465.034"
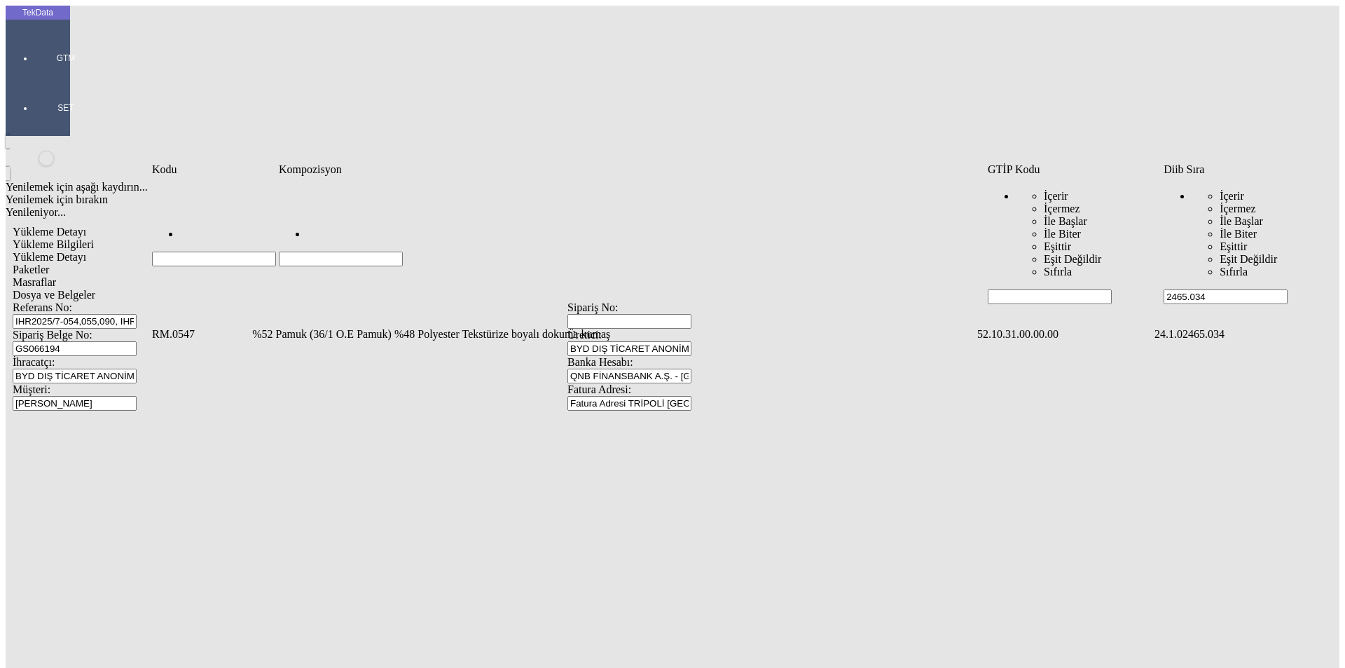
click at [285, 327] on td "%52 Pamuk (36/1 O.E Pamuk) %48 Polyester Tekstürize boyalı dokuma kumaş" at bounding box center [614, 334] width 724 height 14
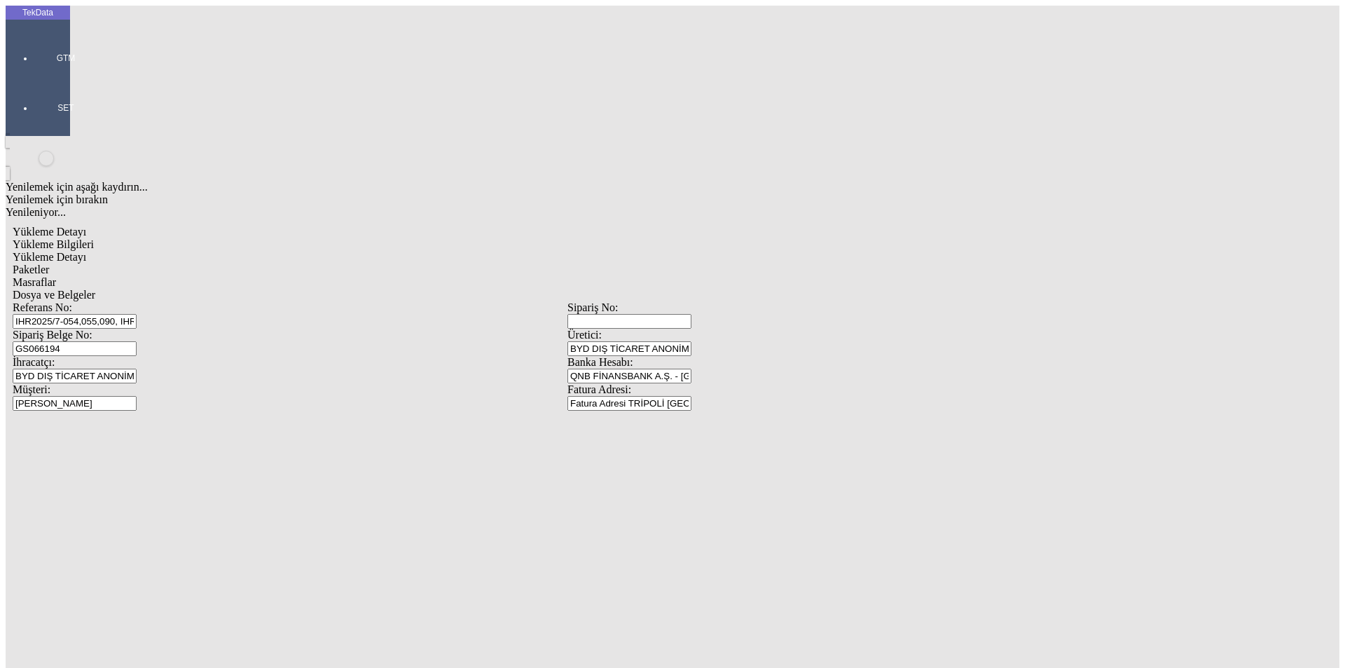
type input "284"
drag, startPoint x: 778, startPoint y: 196, endPoint x: 779, endPoint y: 205, distance: 9.2
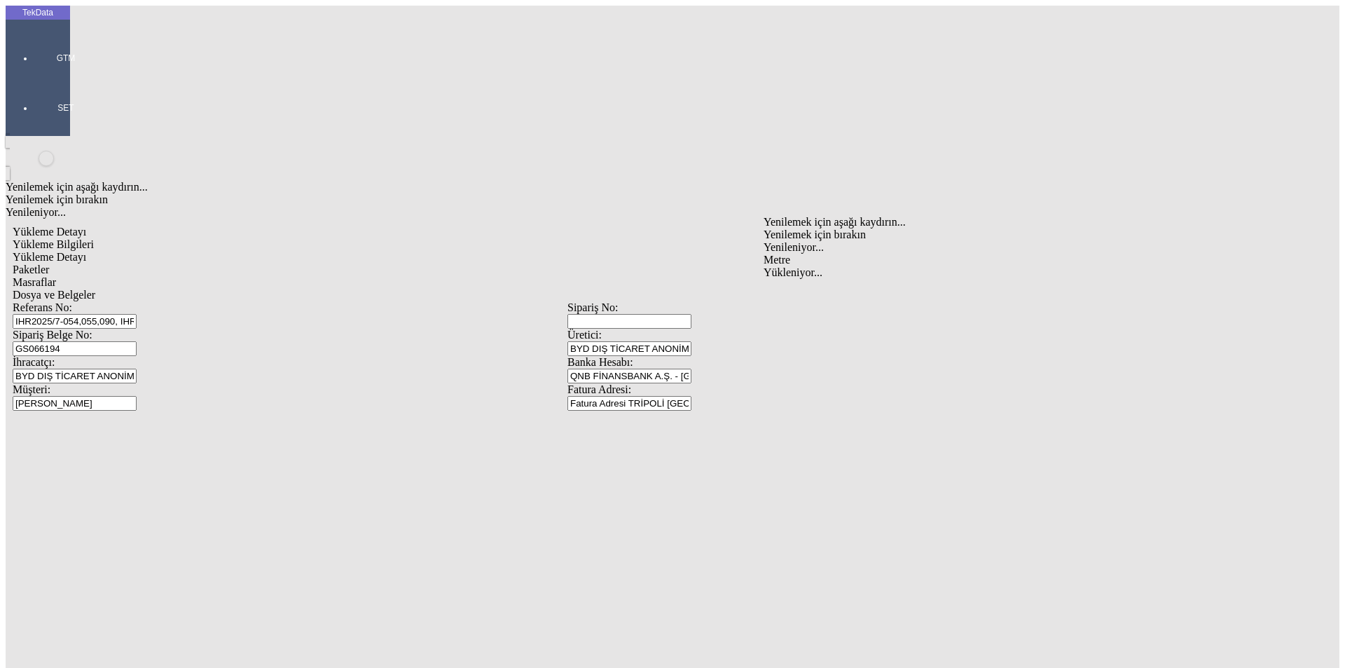
click at [784, 254] on div "Metre" at bounding box center [1041, 260] width 555 height 13
type input "Metre"
type input "0.8"
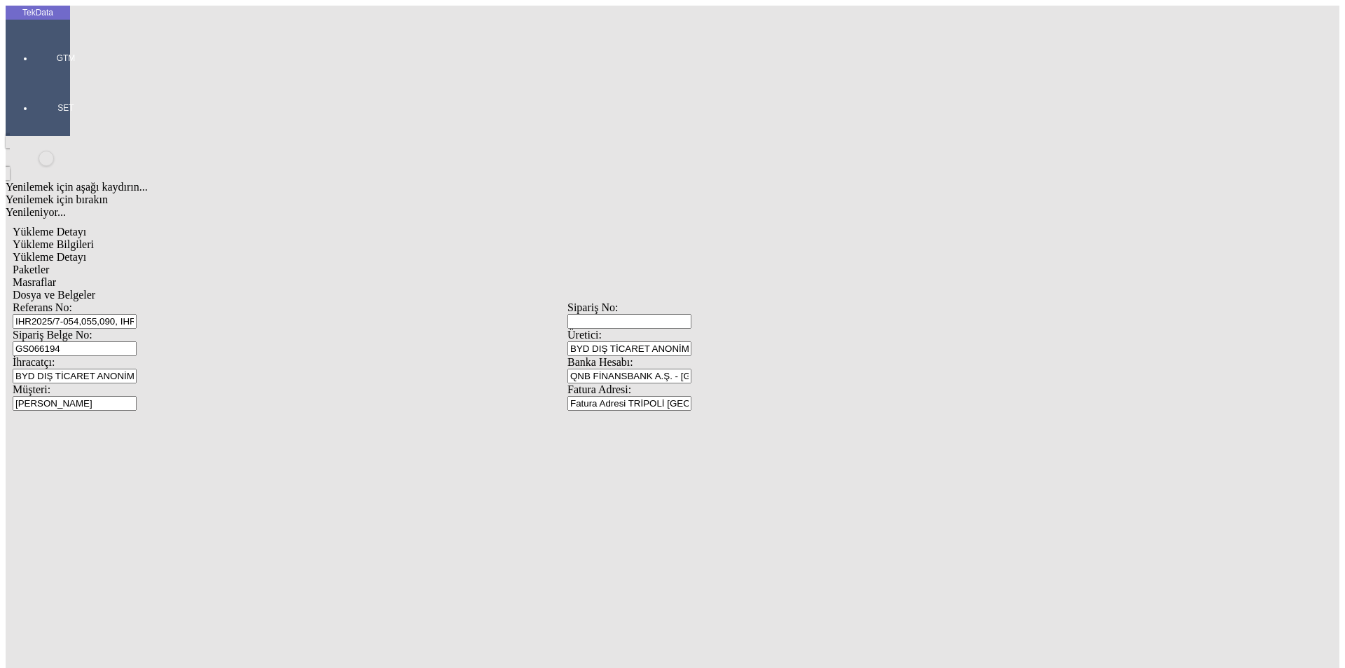
click at [794, 294] on div "Amerikan Doları" at bounding box center [1041, 300] width 555 height 13
type input "Amerikan Doları"
type input "150"
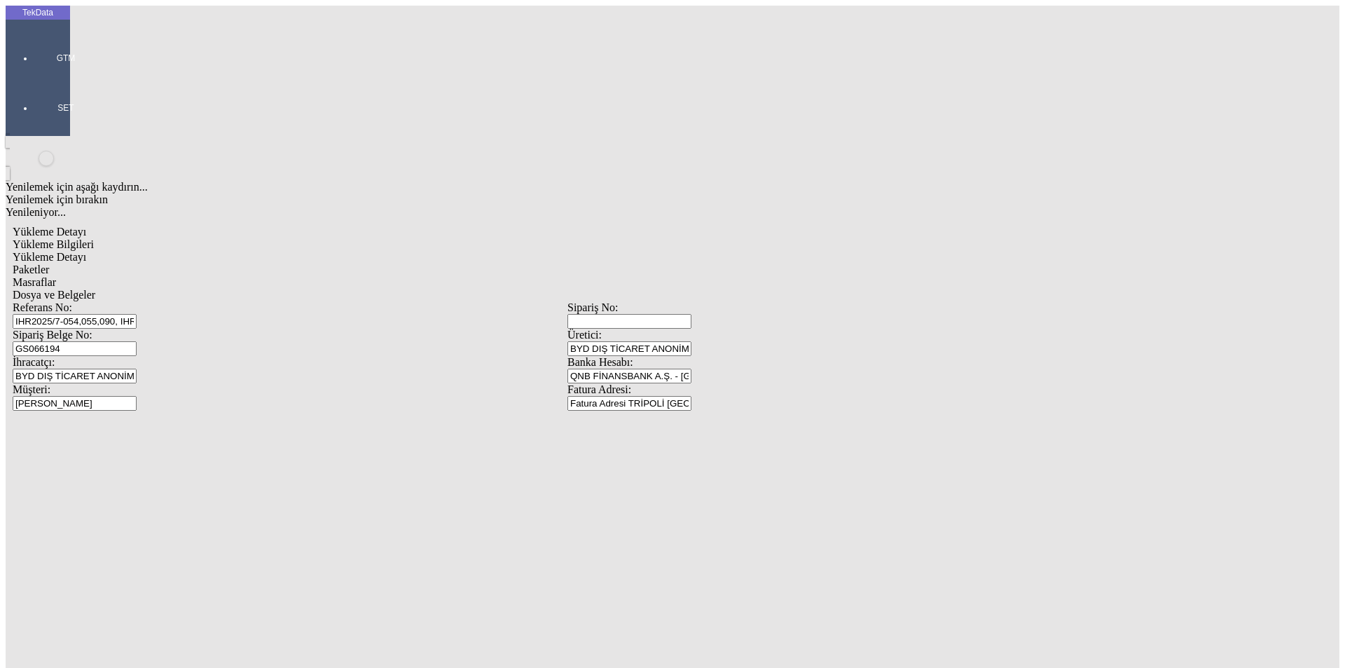
type input "45.4"
type input "45.8"
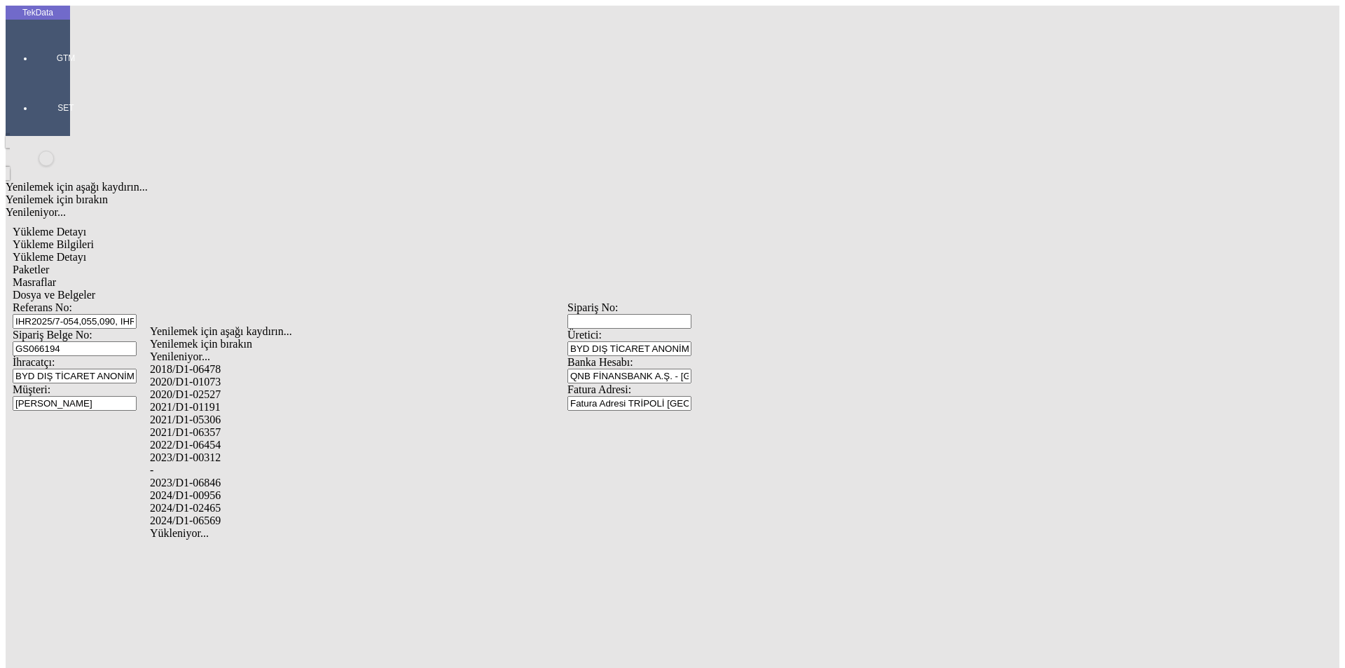
click at [238, 502] on div "2024/D1-02465" at bounding box center [422, 508] width 545 height 13
type input "2024/D1-02465"
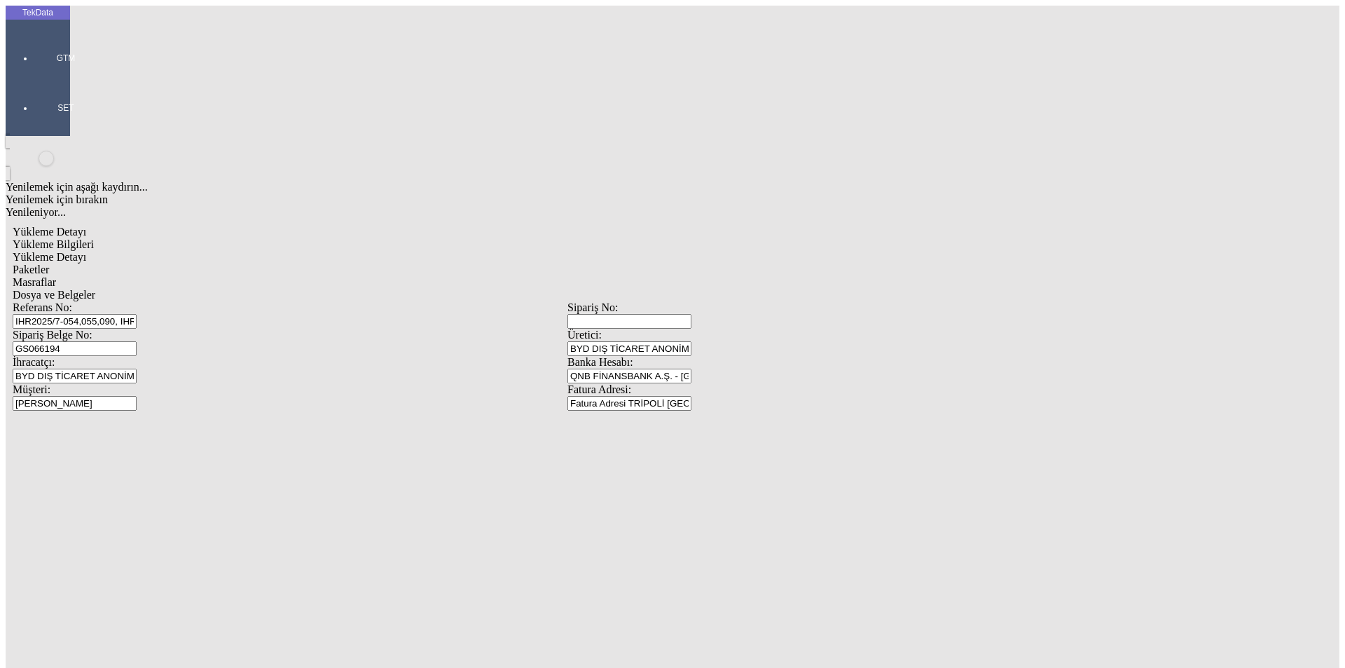
drag, startPoint x: 1290, startPoint y: 100, endPoint x: 1249, endPoint y: 115, distance: 43.2
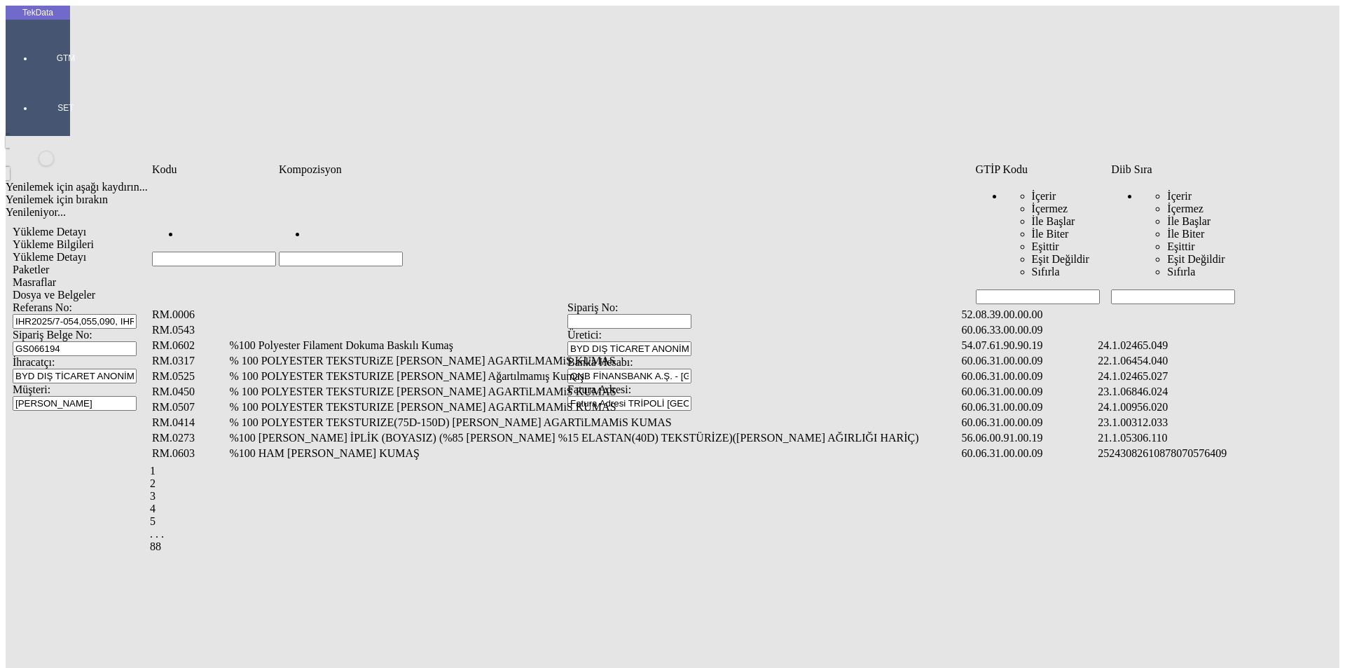
click at [1165, 289] on input "Hücreyi Filtrele" at bounding box center [1173, 296] width 124 height 15
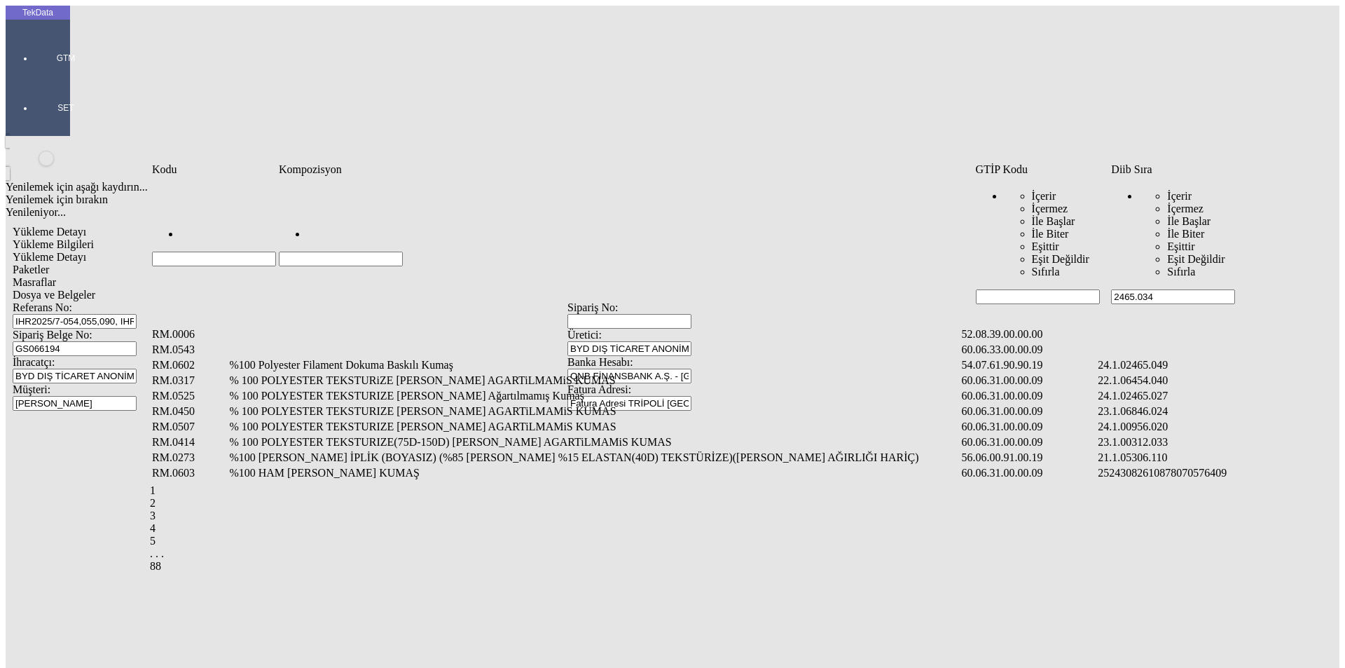
type input "2465.034"
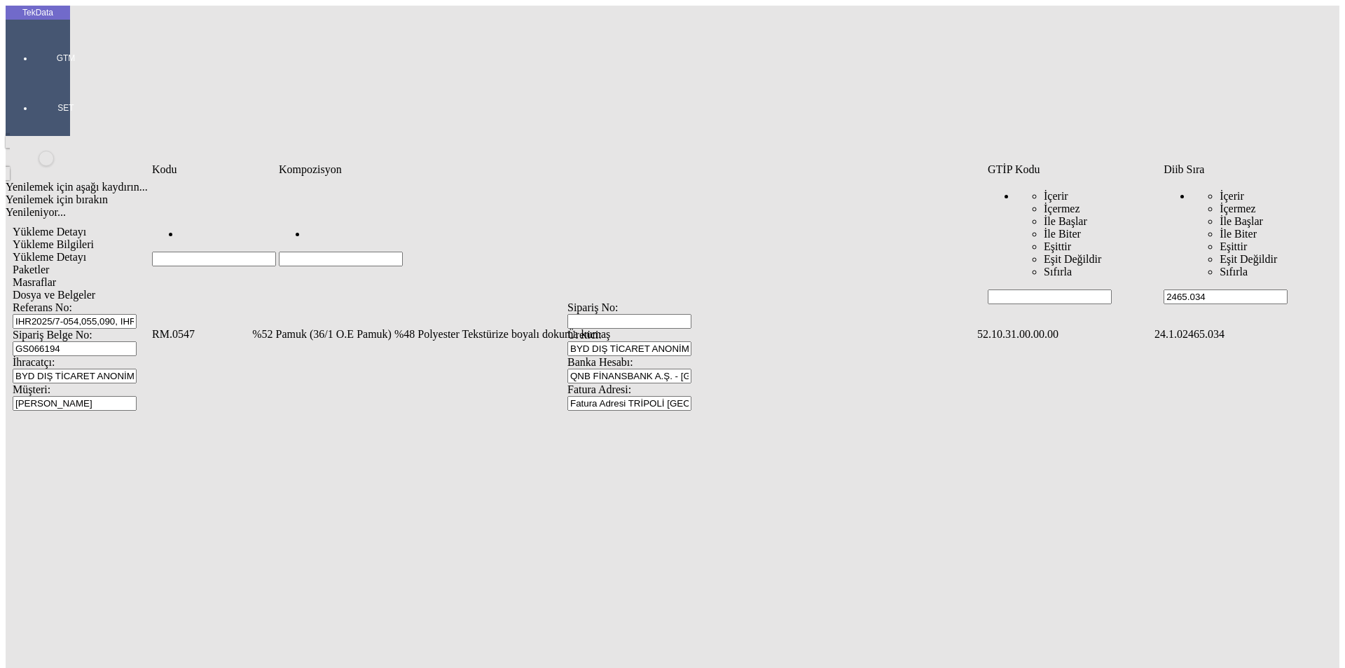
click at [335, 327] on td "%52 Pamuk (36/1 O.E Pamuk) %48 Polyester Tekstürize boyalı dokuma kumaş" at bounding box center [614, 334] width 724 height 14
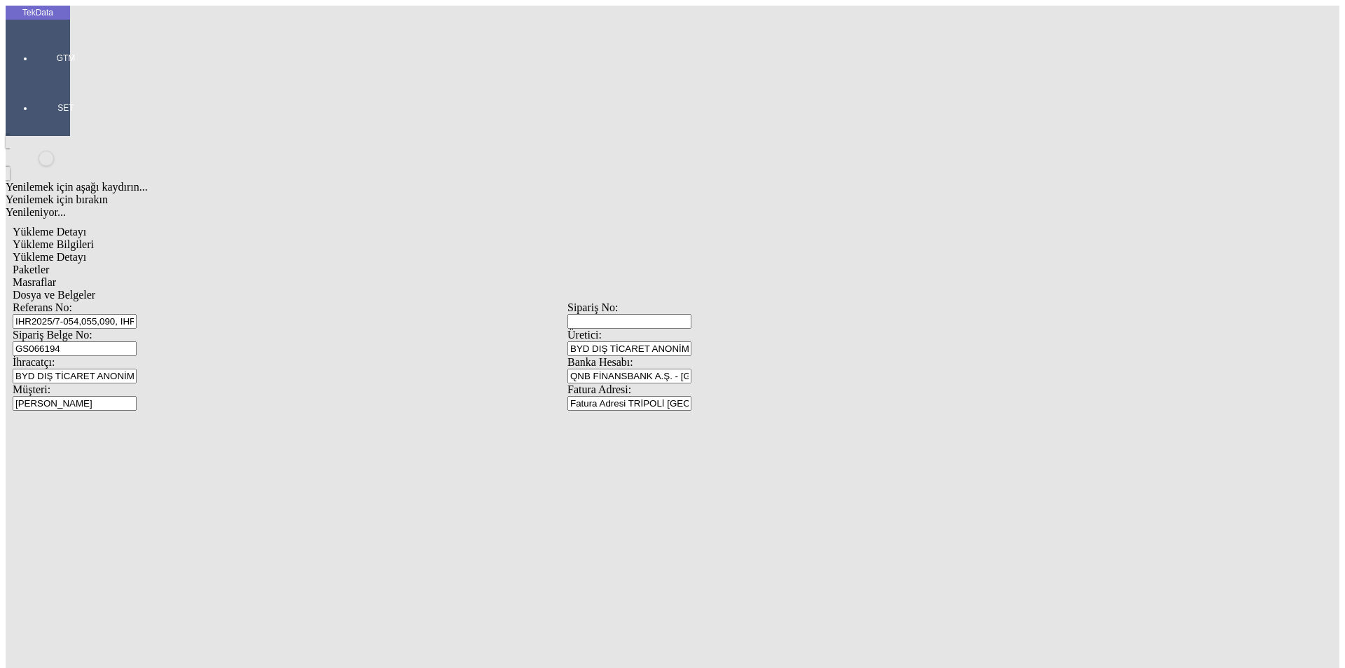
type input "529"
click at [788, 254] on div "Metre" at bounding box center [1041, 260] width 555 height 13
type input "Metre"
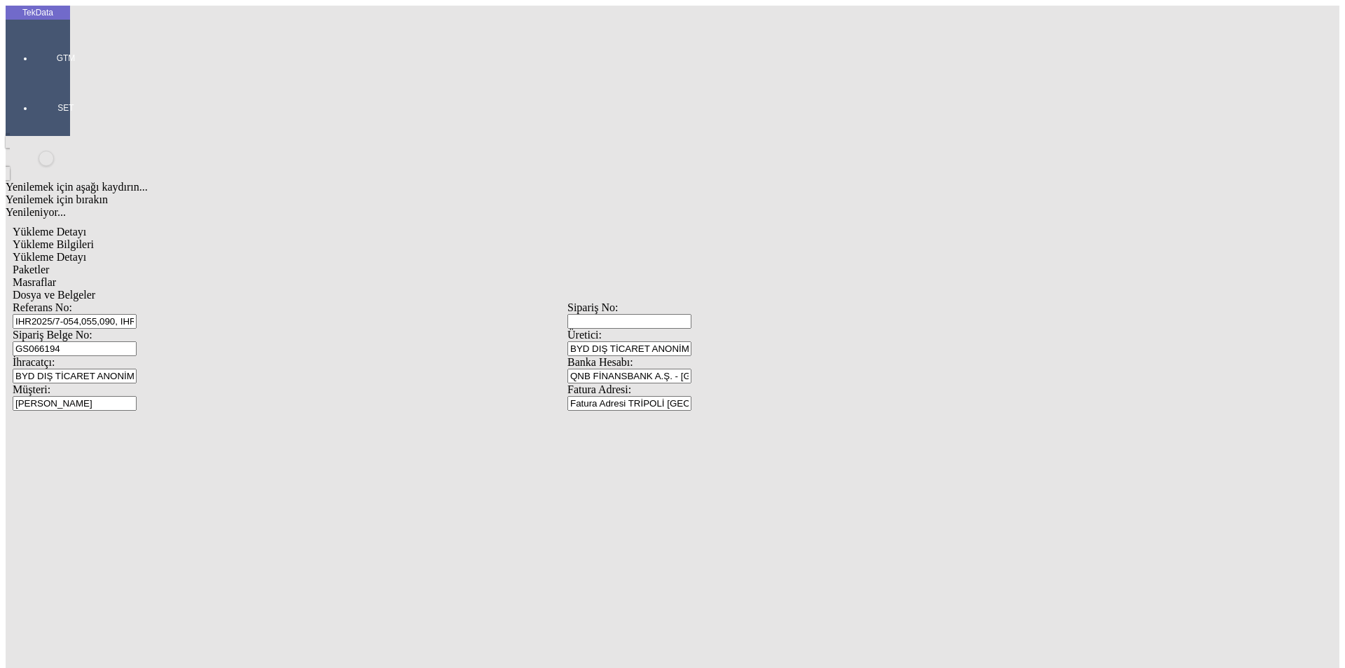
type input "1"
type input "0.8"
click at [784, 294] on div "Amerikan Doları" at bounding box center [1041, 300] width 555 height 13
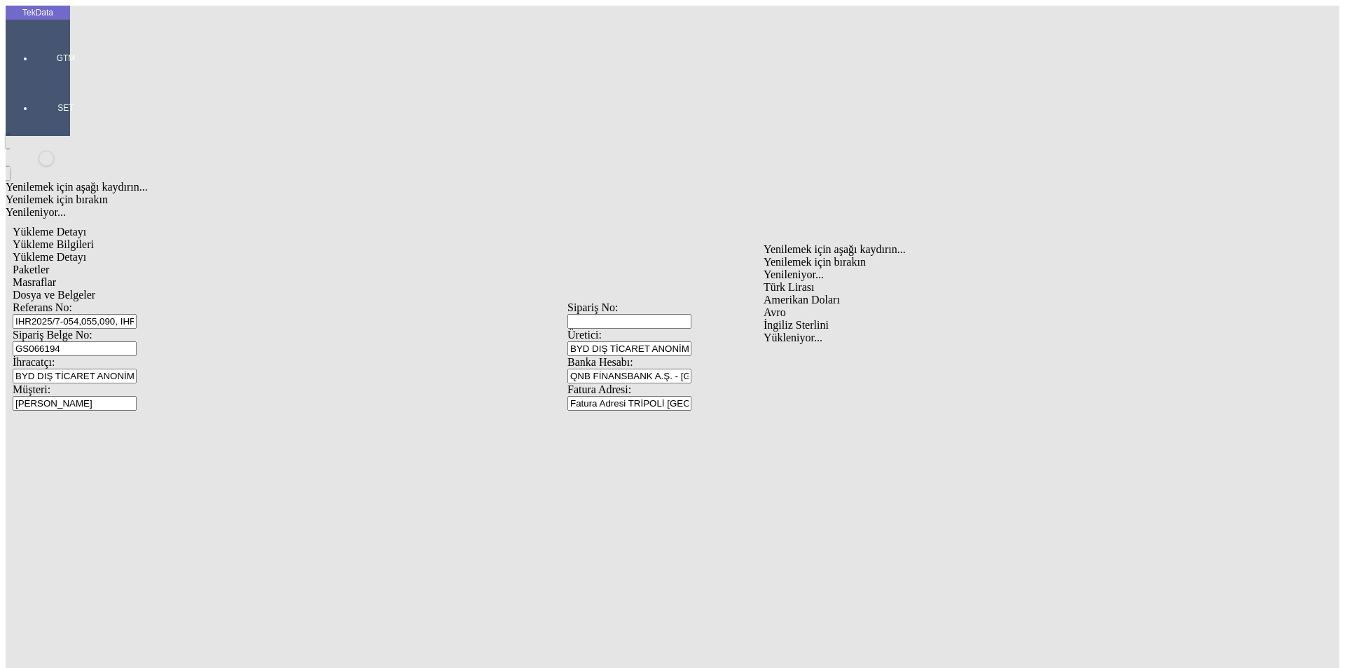
type input "Amerikan Doları"
type input "150"
type input "100.1"
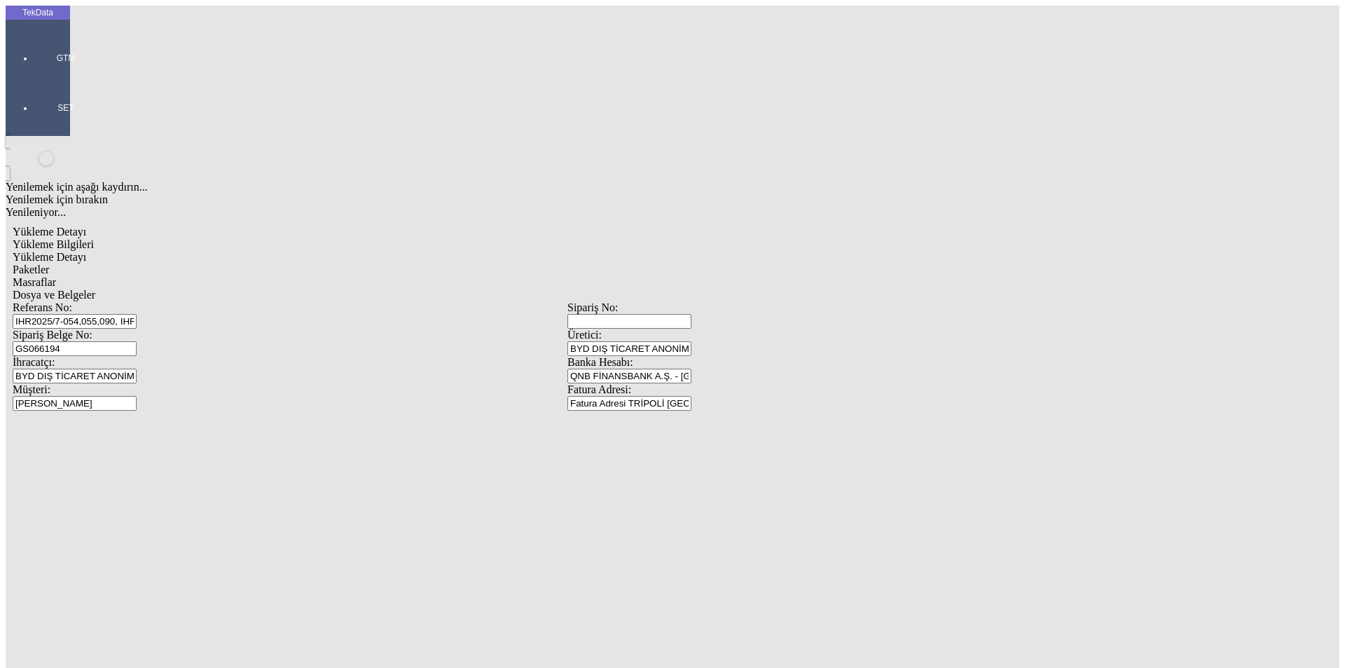
type input "100.9"
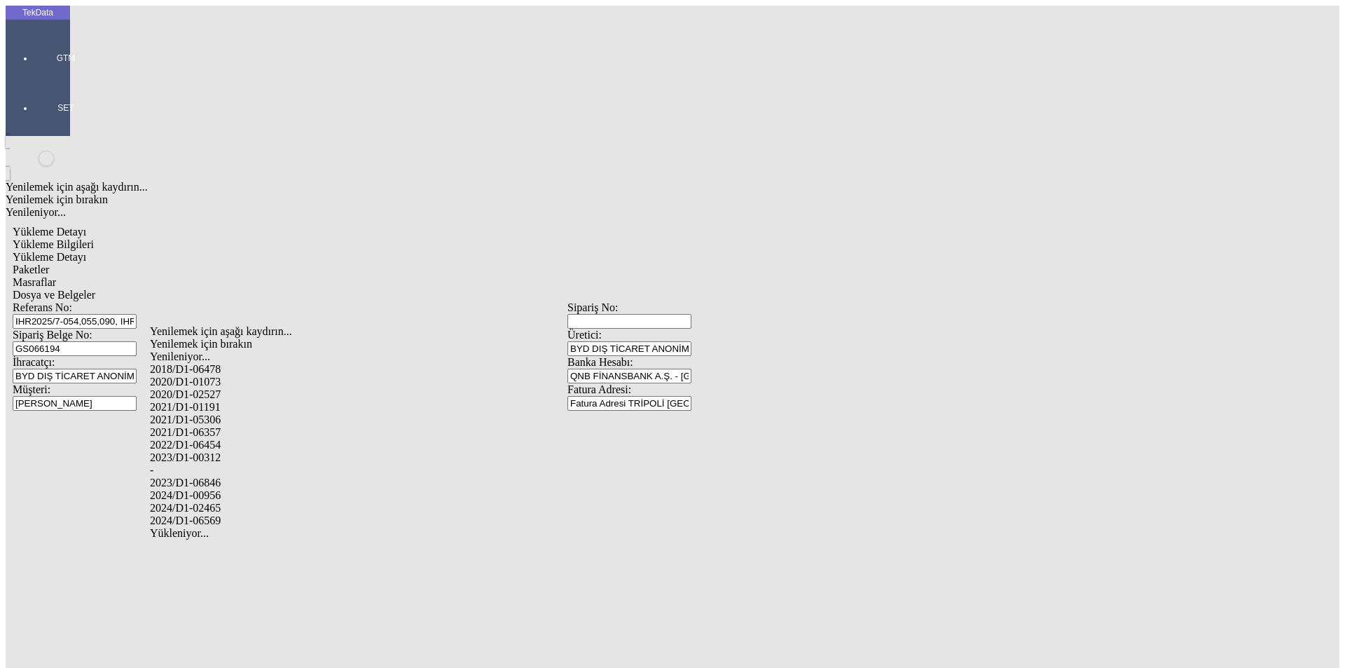
drag, startPoint x: 217, startPoint y: 484, endPoint x: 350, endPoint y: 486, distance: 133.2
click at [218, 502] on div "2024/D1-02465" at bounding box center [422, 508] width 545 height 13
type input "2024/D1-02465"
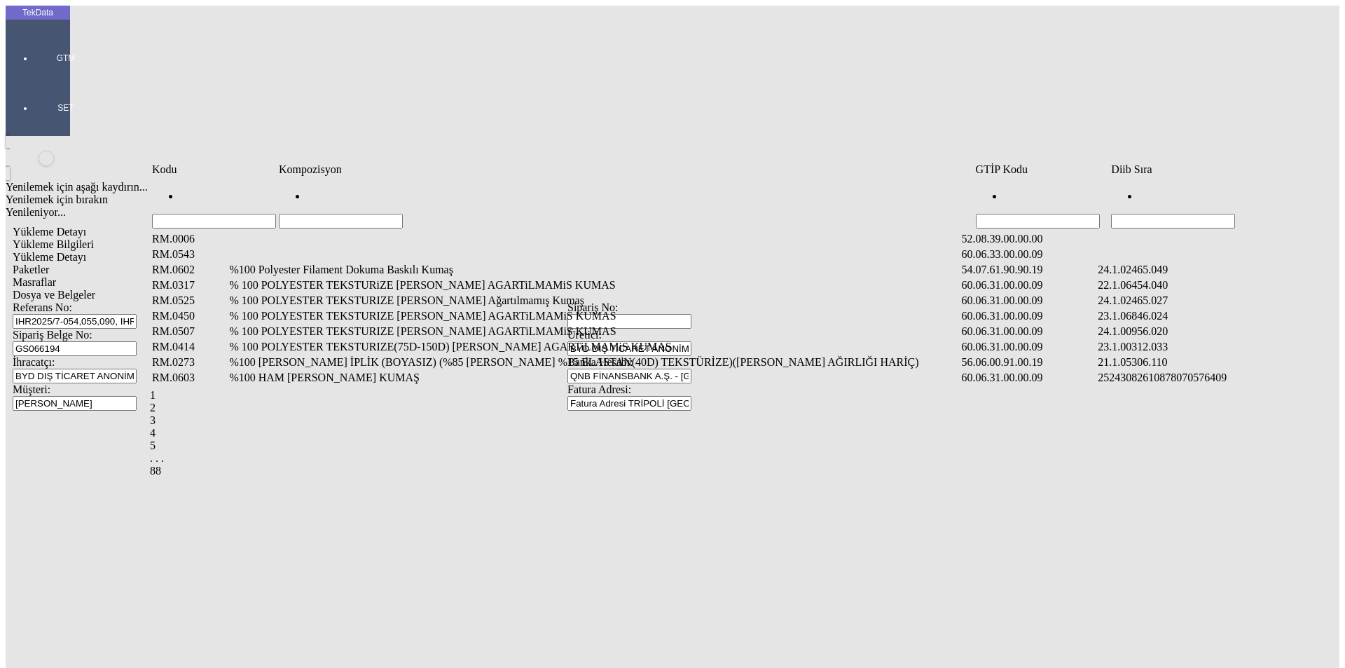
click at [1181, 214] on input "Hücreyi Filtrele" at bounding box center [1173, 221] width 124 height 15
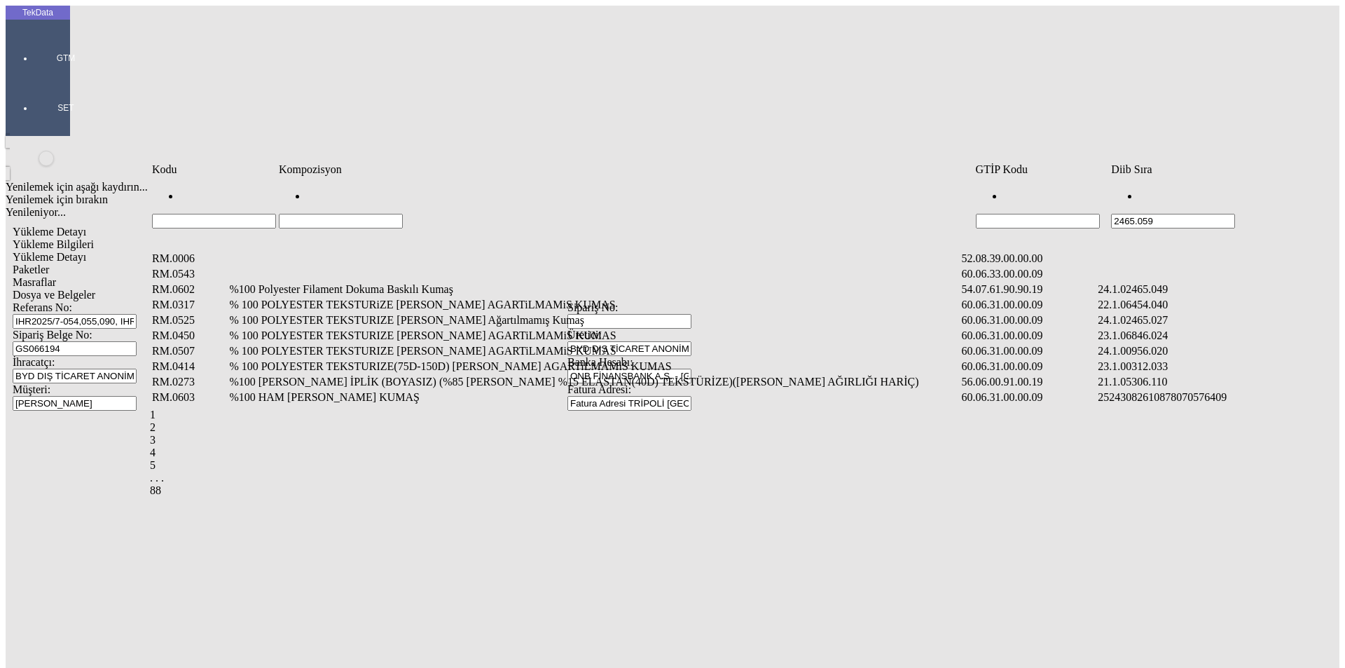
type input "2465.059"
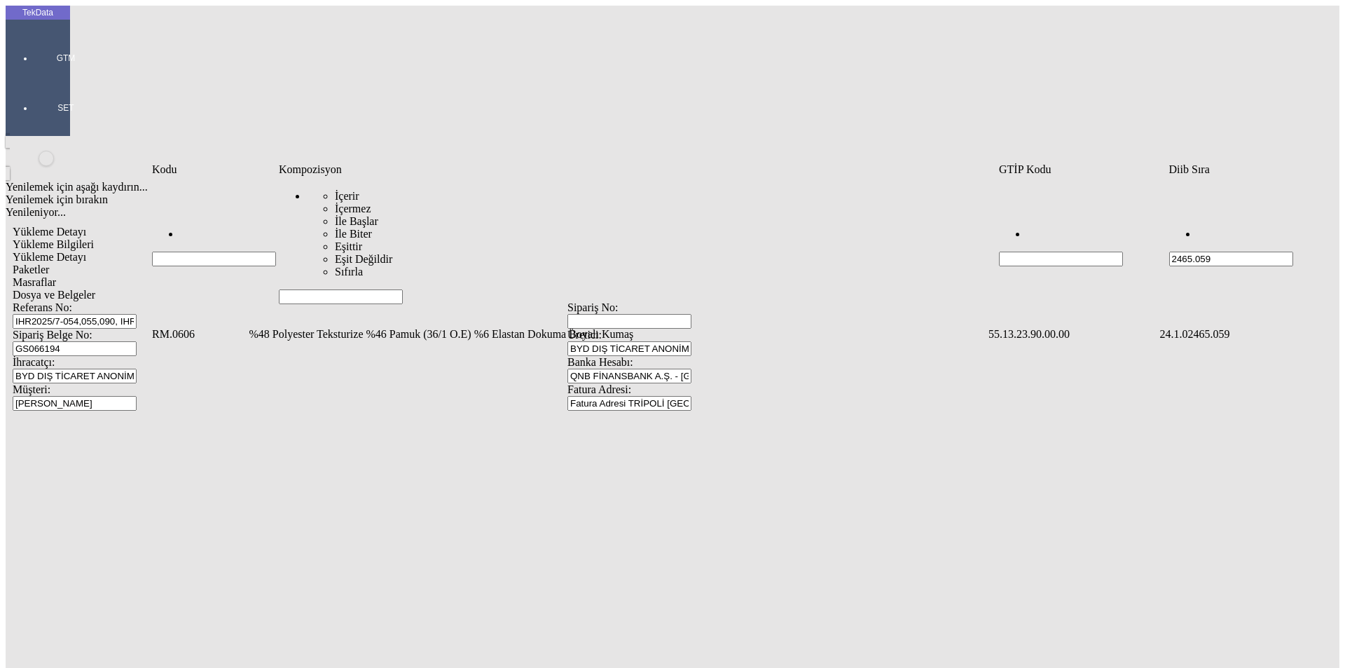
click at [362, 327] on td "%48 Polyester Teksturize %46 Pamuk (36/1 O.E) %6 Elastan Dokuma Boyalı Kumaş" at bounding box center [618, 334] width 738 height 14
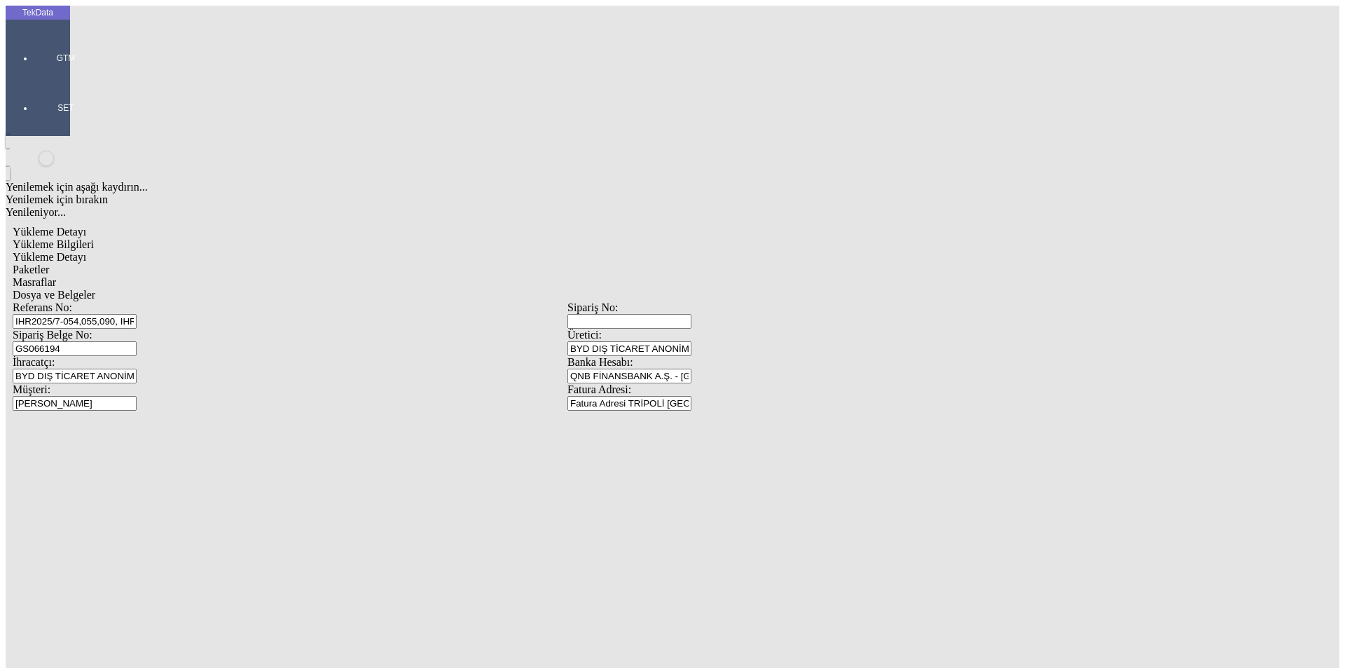
type input "362"
click at [797, 254] on div "Metre" at bounding box center [1041, 260] width 555 height 13
type input "Metre"
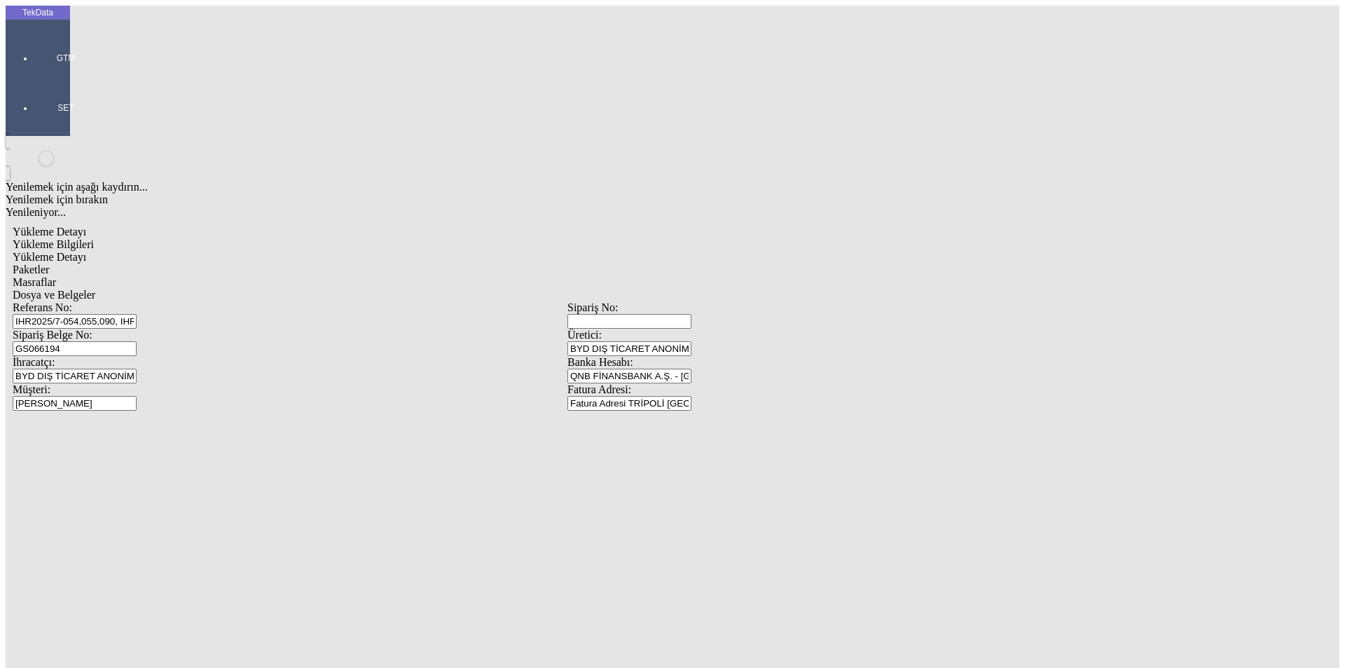
type input "0.8"
click at [801, 294] on div "Amerikan Doları" at bounding box center [1041, 300] width 555 height 13
type input "Amerikan Doları"
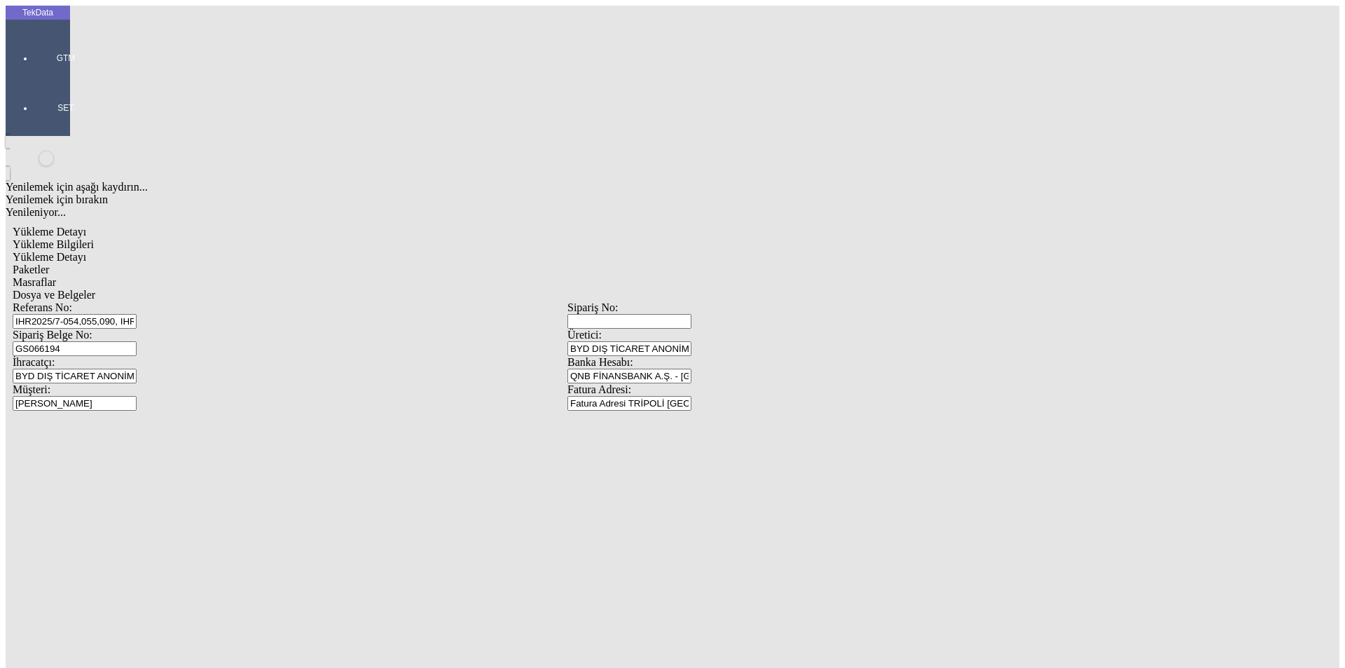
type input "150"
type input "74.85"
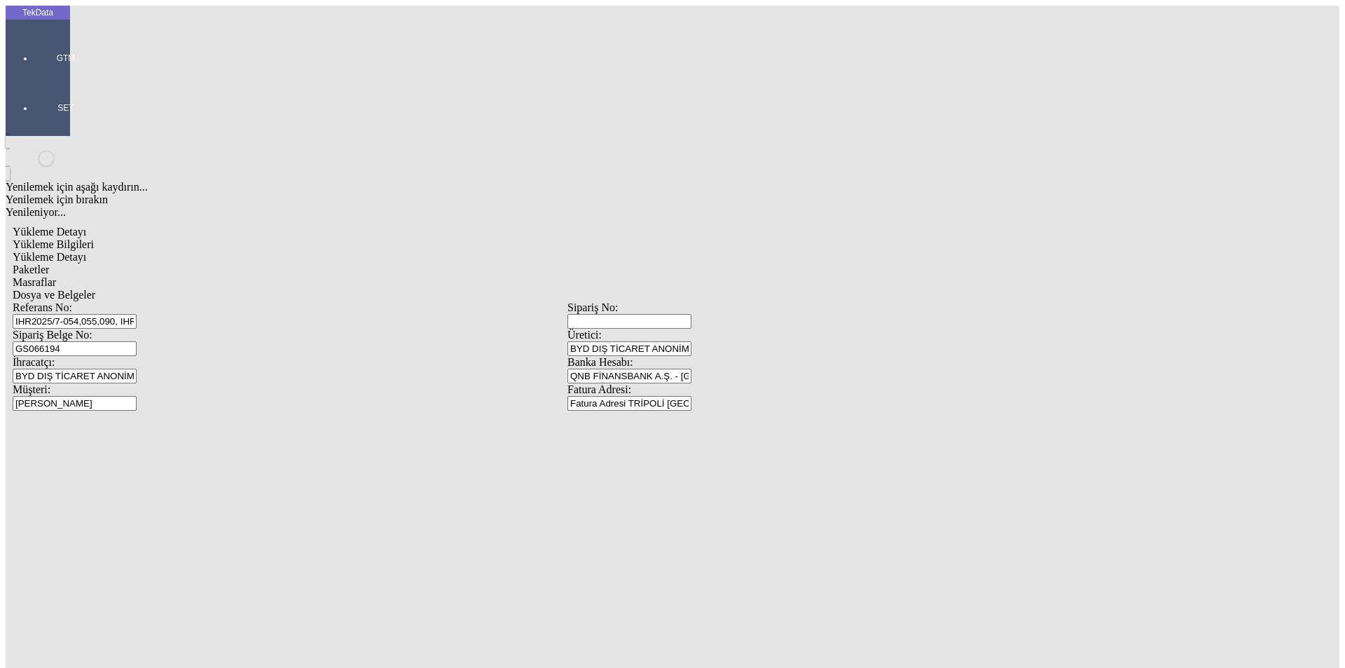
type input "75.45"
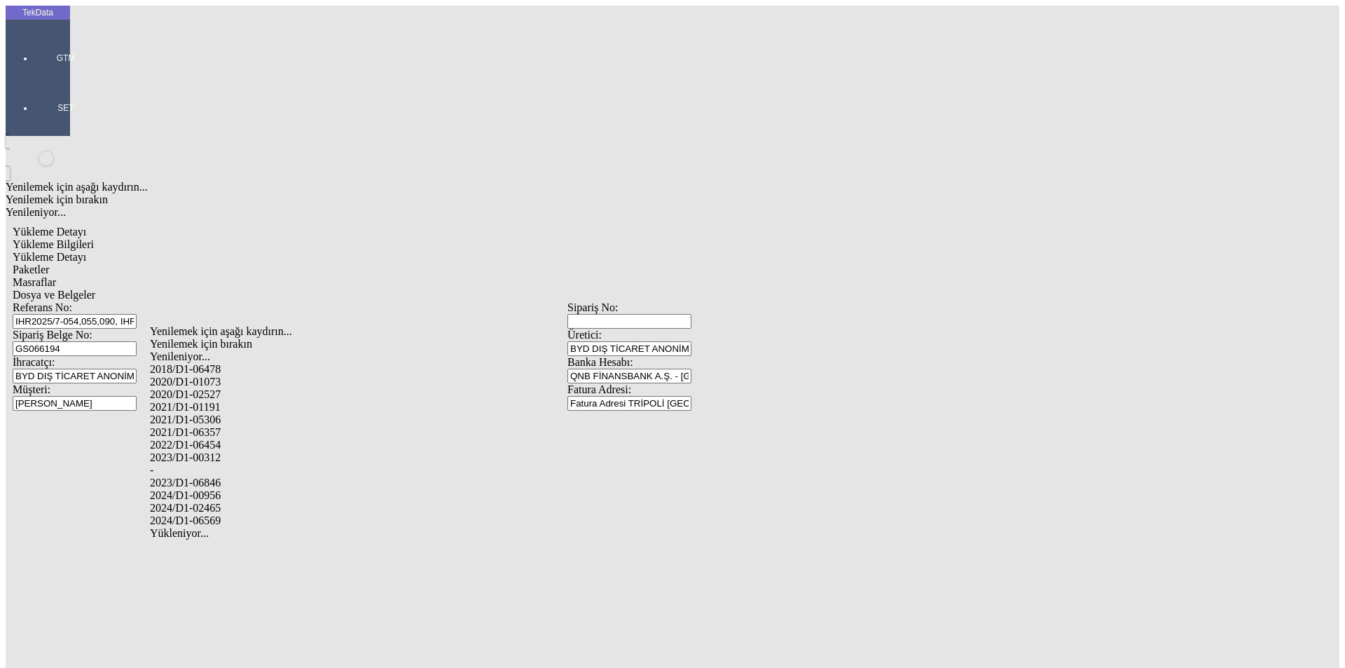
click at [217, 502] on div "2024/D1-02465" at bounding box center [422, 508] width 545 height 13
type input "2024/D1-02465"
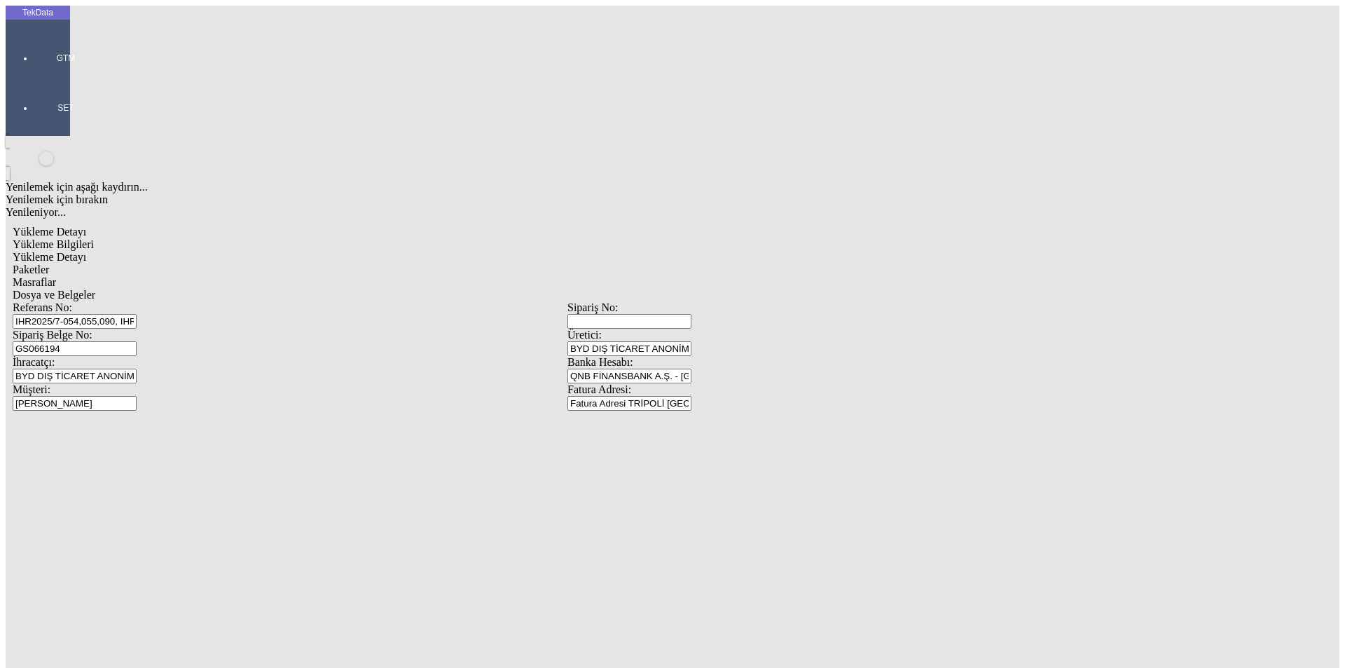
click at [49, 263] on span "Paketler" at bounding box center [31, 269] width 36 height 12
drag, startPoint x: 907, startPoint y: 149, endPoint x: 622, endPoint y: 150, distance: 284.5
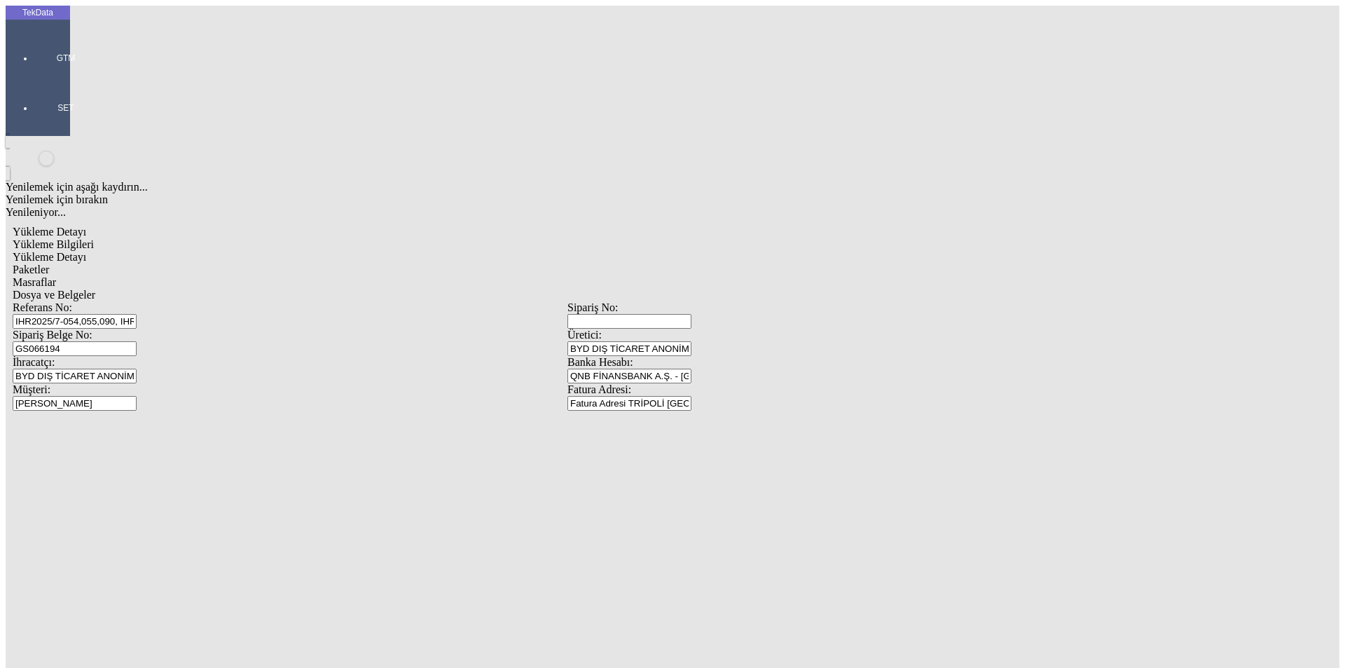
type input "20"
click at [56, 276] on span "Masraflar" at bounding box center [34, 282] width 43 height 12
click at [95, 289] on span "Dosya ve Belgeler" at bounding box center [54, 295] width 83 height 12
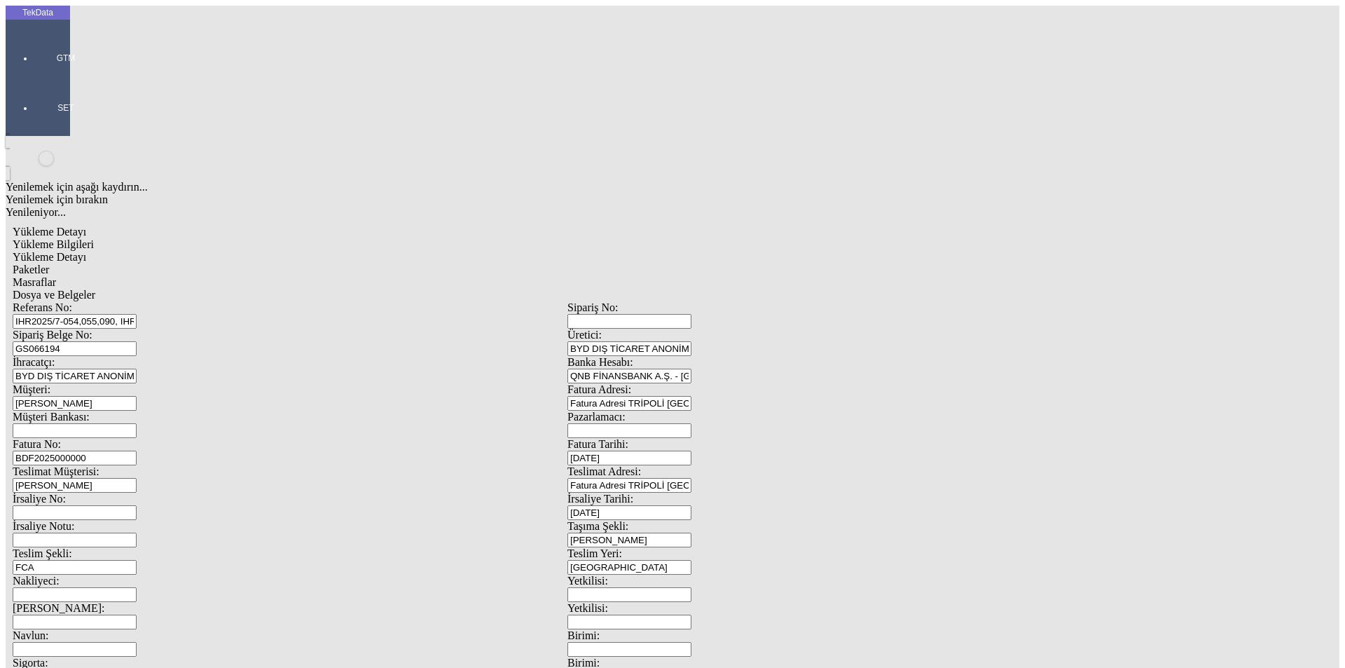
scroll to position [121, 0]
click at [86, 251] on span "Yükleme Detayı" at bounding box center [50, 257] width 74 height 12
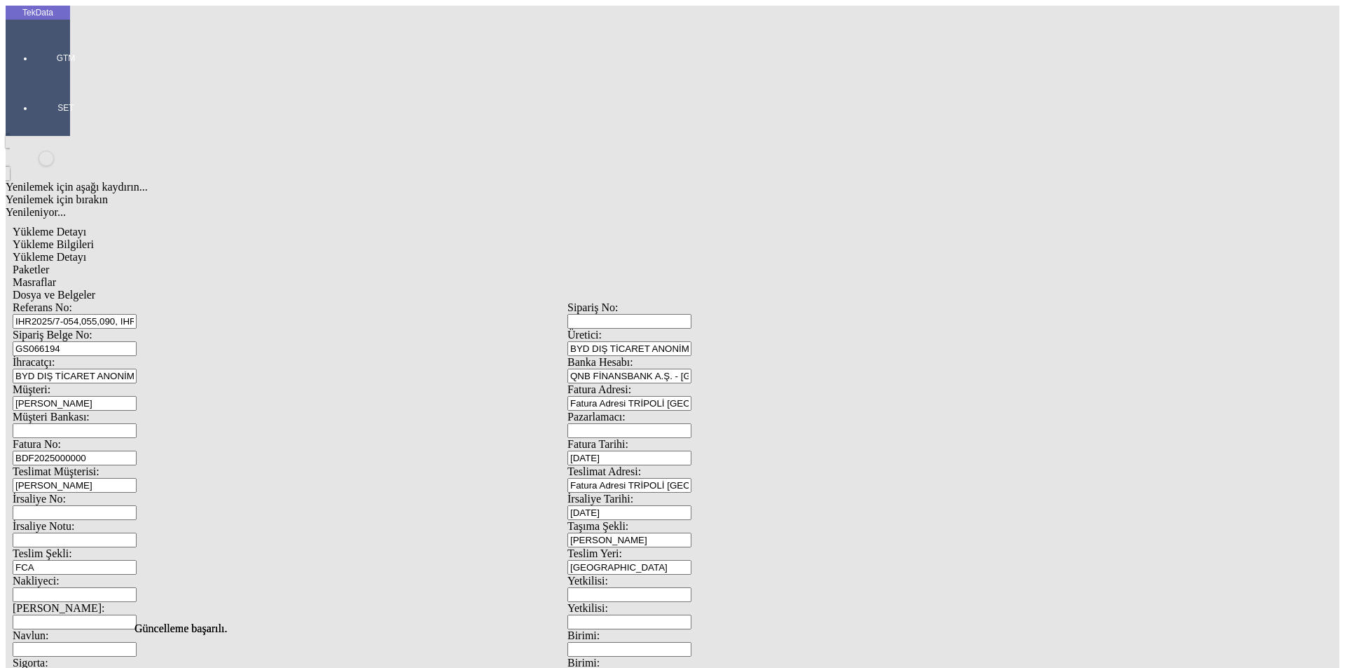
click at [49, 263] on span "Paketler" at bounding box center [31, 269] width 36 height 12
click at [56, 276] on span "Masraflar" at bounding box center [34, 282] width 43 height 12
click at [95, 289] on span "Dosya ve Belgeler" at bounding box center [54, 295] width 83 height 12
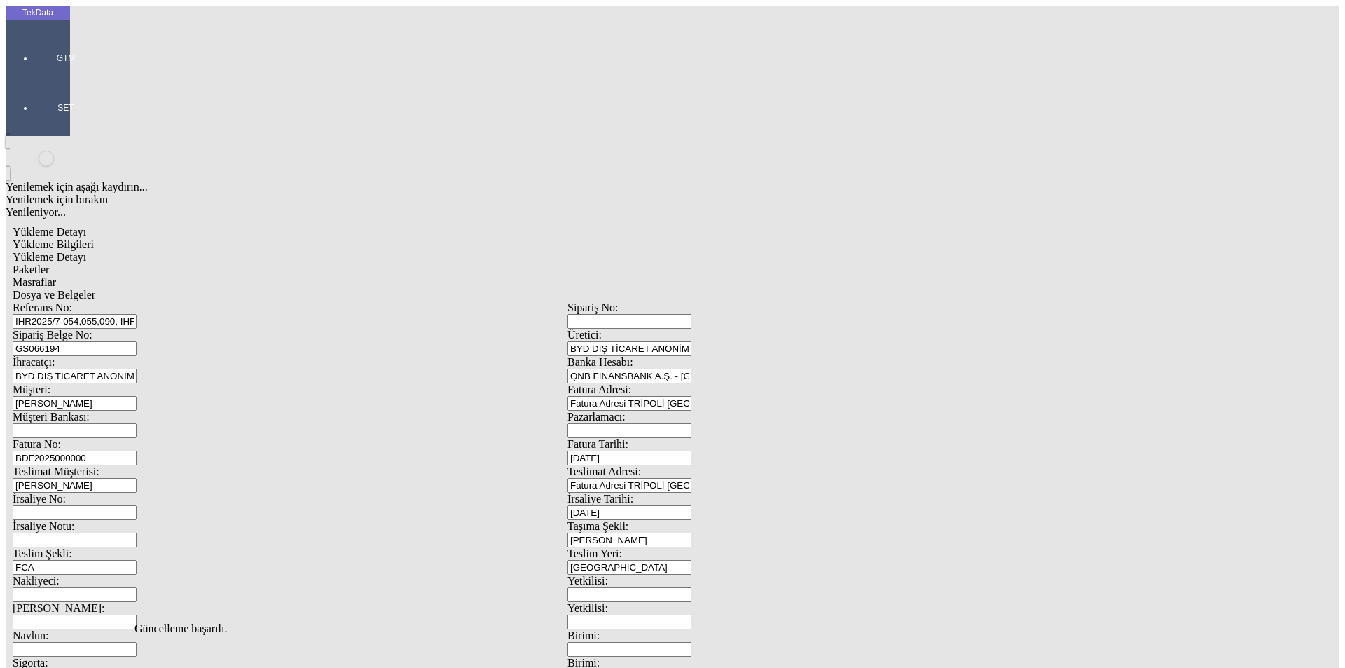
drag, startPoint x: 127, startPoint y: 106, endPoint x: 150, endPoint y: 104, distance: 23.2
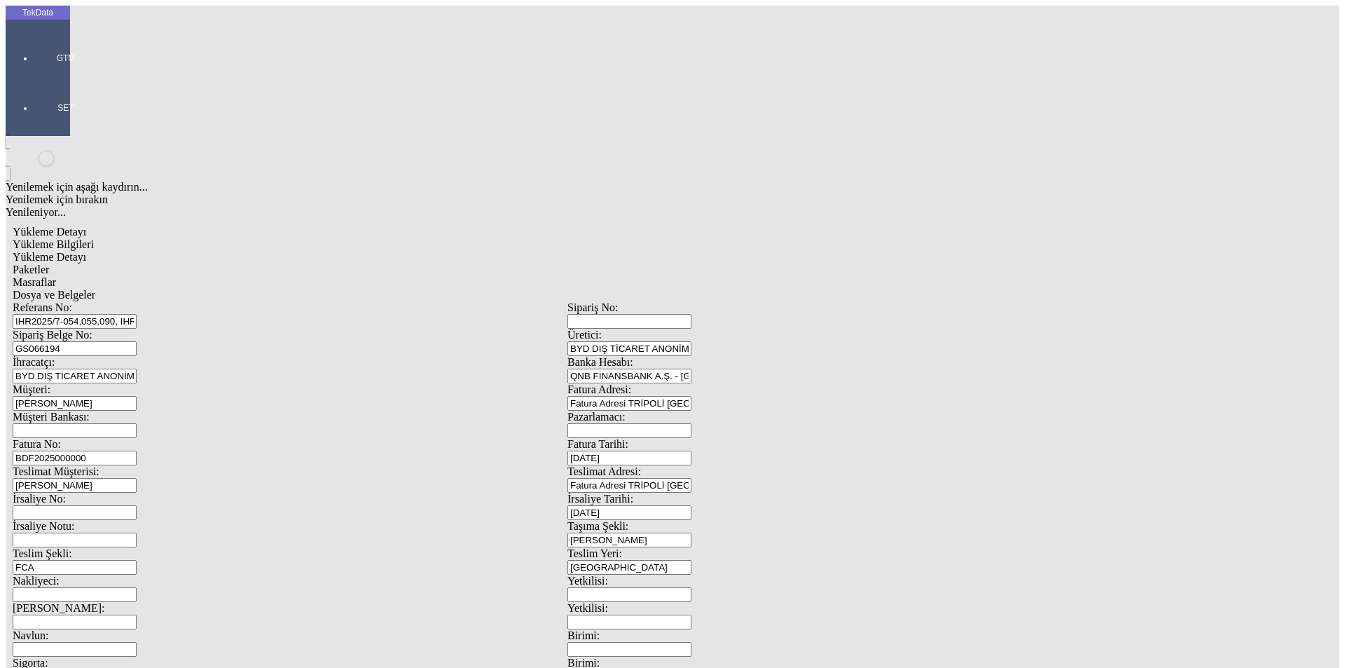
click at [505, 289] on div "Dosya ve Belgeler" at bounding box center [568, 295] width 1110 height 13
drag, startPoint x: 134, startPoint y: 75, endPoint x: 236, endPoint y: 94, distance: 104.0
click at [94, 238] on span "Yükleme Bilgileri" at bounding box center [53, 244] width 81 height 12
drag, startPoint x: 355, startPoint y: 97, endPoint x: 116, endPoint y: 94, distance: 238.3
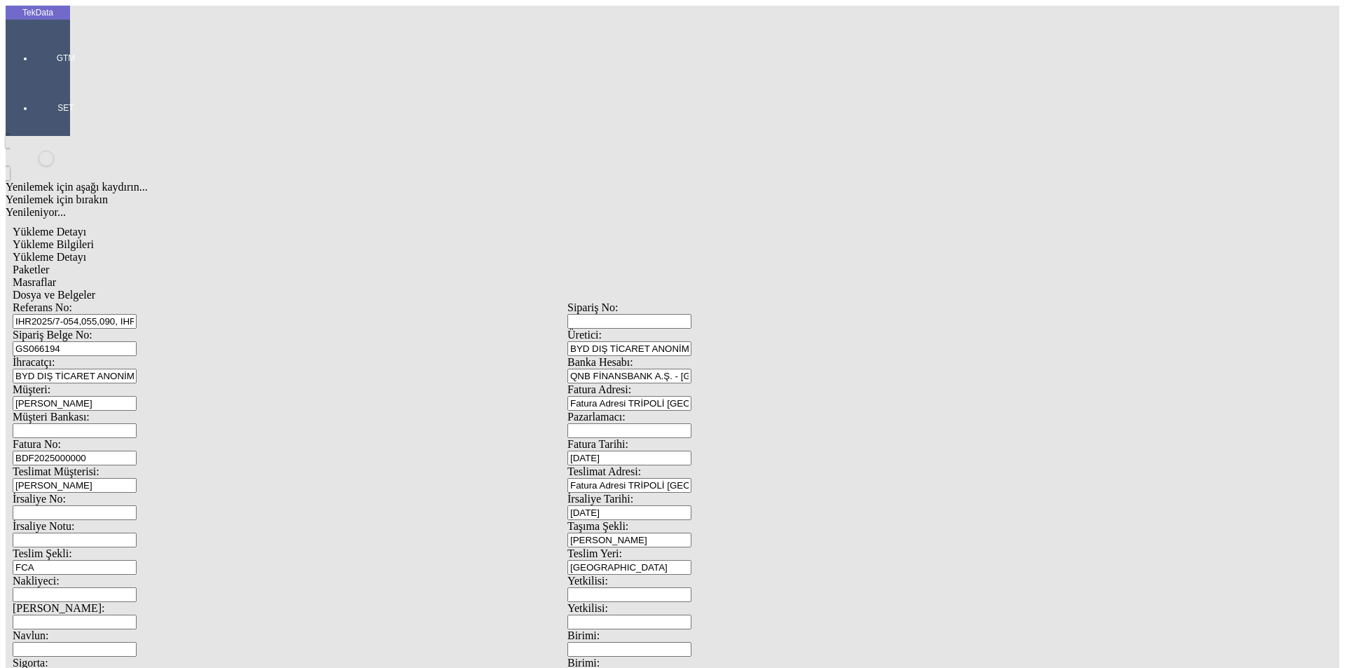
click at [116, 301] on div "Referans No: IHR2025/7-054,055,090, IHR2025/8-008" at bounding box center [290, 314] width 555 height 27
drag, startPoint x: 263, startPoint y: 134, endPoint x: 125, endPoint y: 135, distance: 138.1
click at [125, 329] on div "Sipariş Belge No: GS066194" at bounding box center [290, 342] width 555 height 27
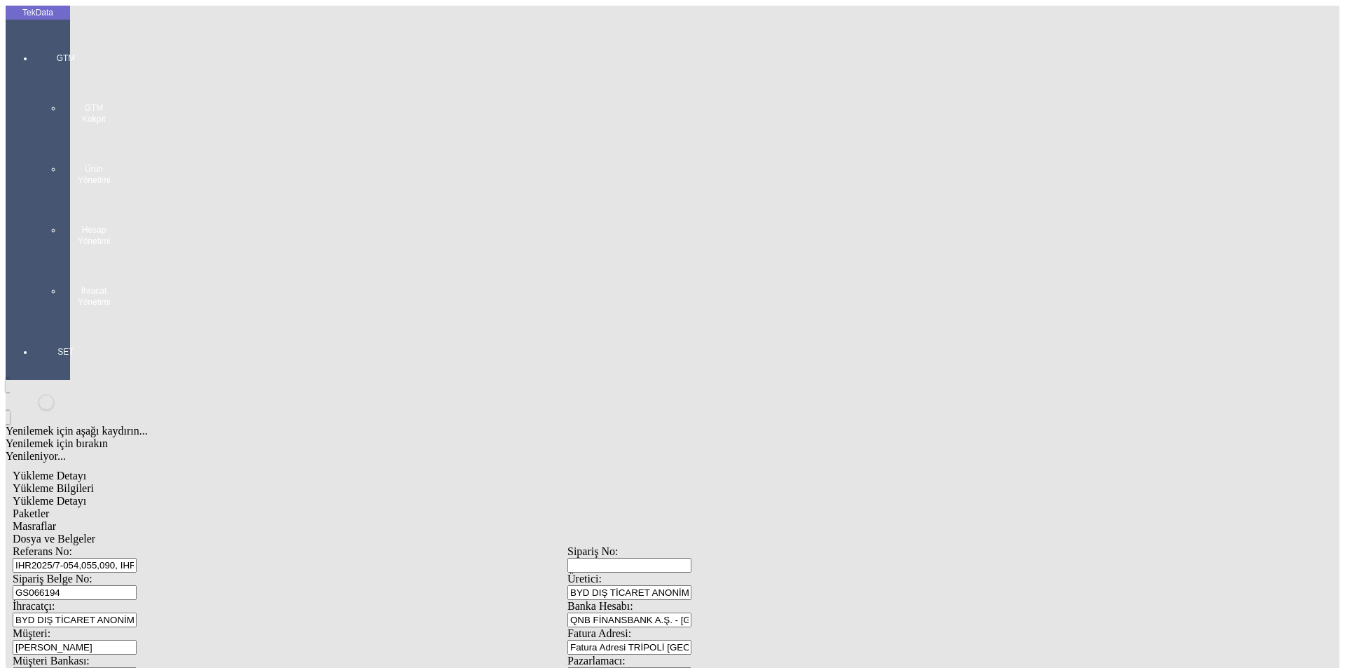
drag, startPoint x: 32, startPoint y: 56, endPoint x: 72, endPoint y: 71, distance: 43.5
click at [34, 56] on div "GTM GTM Kokpit Ürün Yönetimi Hesap Yönetimi İhracat Yönetimi" at bounding box center [66, 175] width 64 height 294
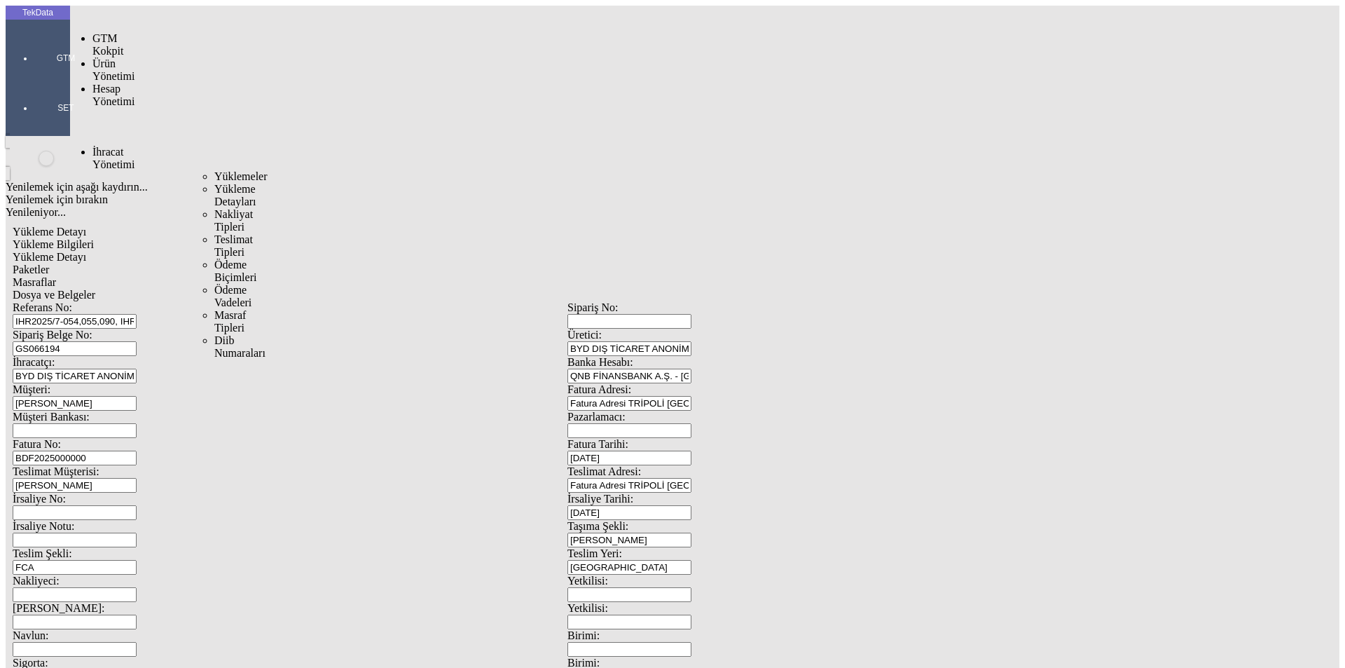
drag, startPoint x: 94, startPoint y: 81, endPoint x: 177, endPoint y: 80, distance: 82.7
click at [113, 146] on span "İhracat Yönetimi" at bounding box center [114, 158] width 42 height 25
click at [214, 170] on span "Yüklemeler" at bounding box center [240, 176] width 53 height 12
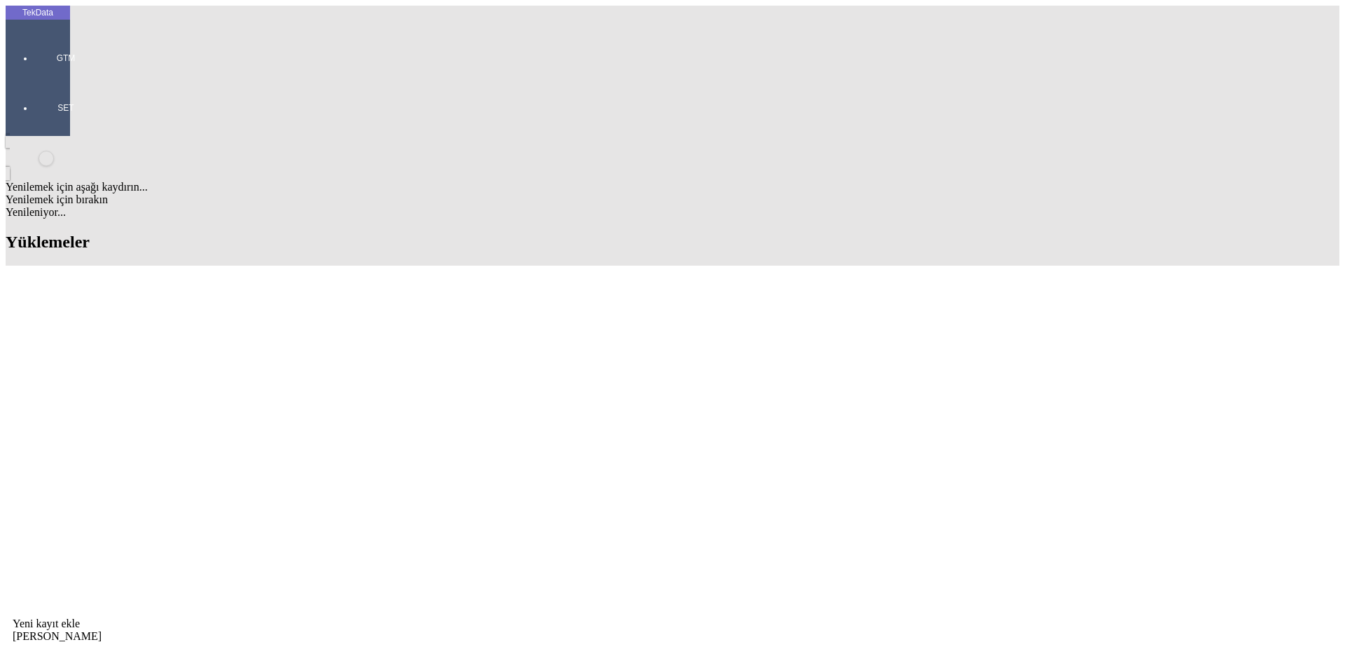
drag, startPoint x: 790, startPoint y: 110, endPoint x: 636, endPoint y: 115, distance: 154.2
type input "sf trade"
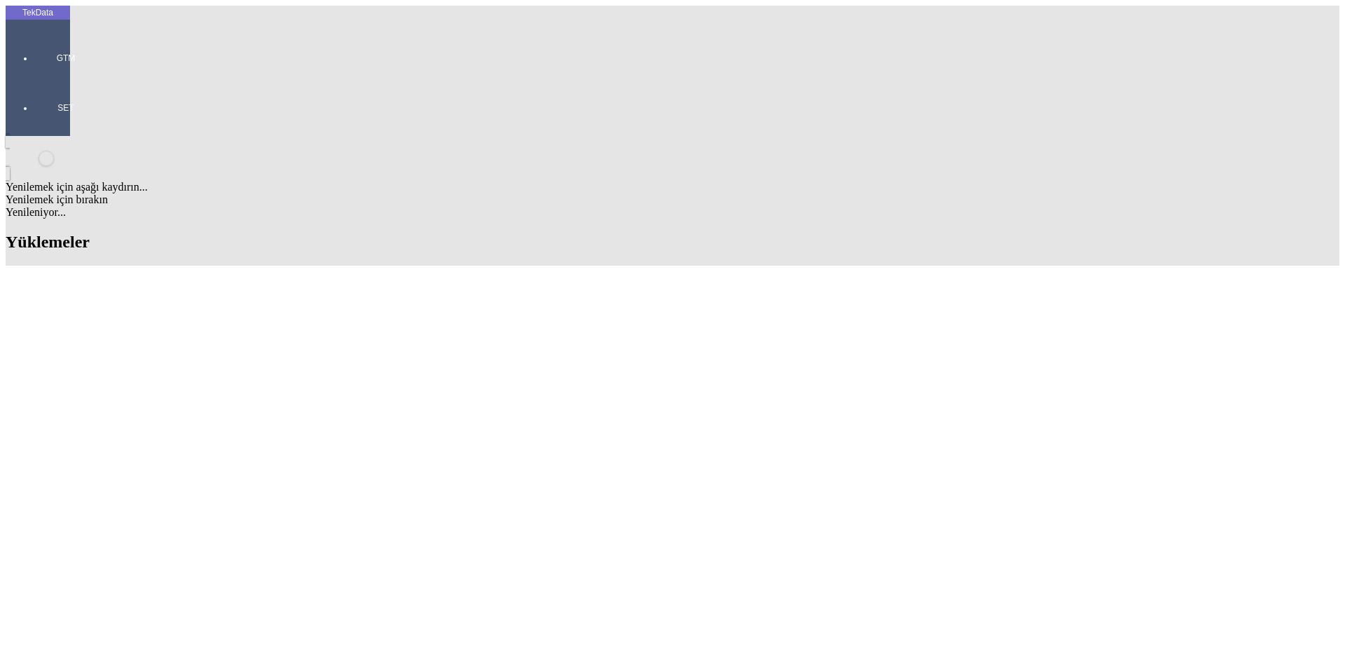
drag, startPoint x: 322, startPoint y: 646, endPoint x: 263, endPoint y: 645, distance: 58.2
copy tr "KR311059"
